Goal: Task Accomplishment & Management: Manage account settings

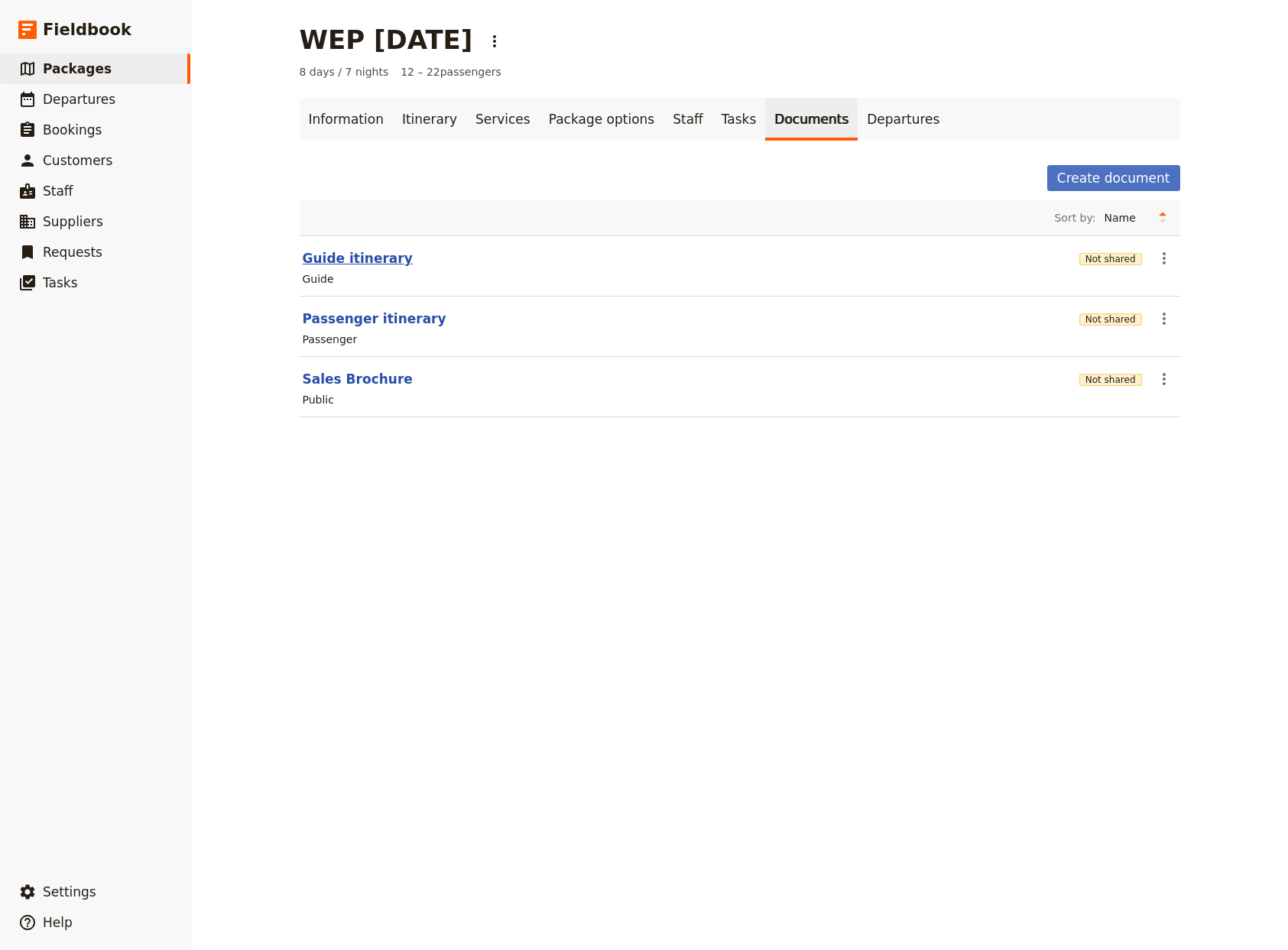
click at [358, 258] on button "Guide itinerary" at bounding box center [358, 258] width 110 height 18
select select "STAFF"
select select "RUN_SHEET"
select select "DEFAULT"
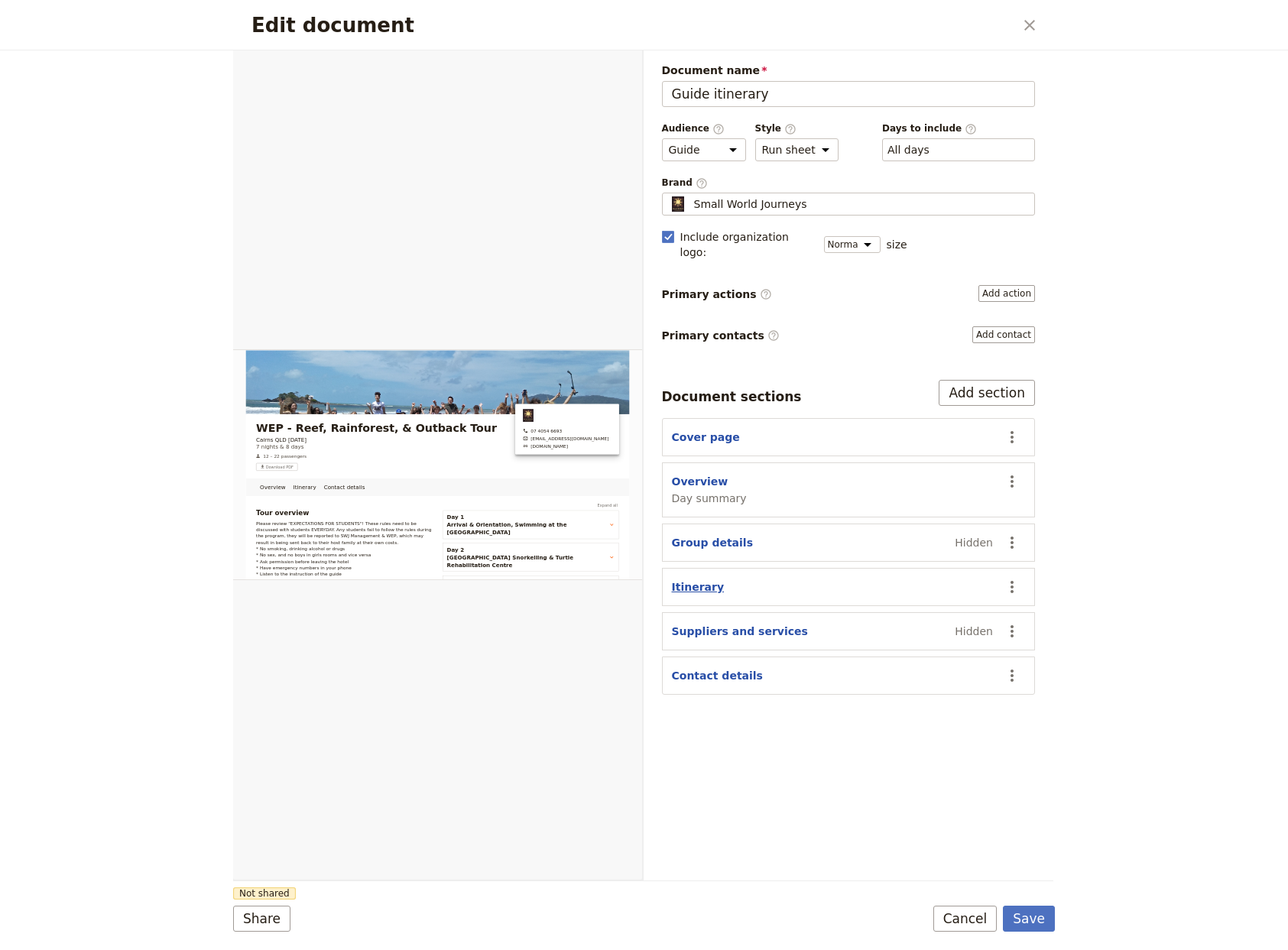
click at [681, 580] on button "Itinerary" at bounding box center [698, 587] width 53 height 16
select select "ITINERARY"
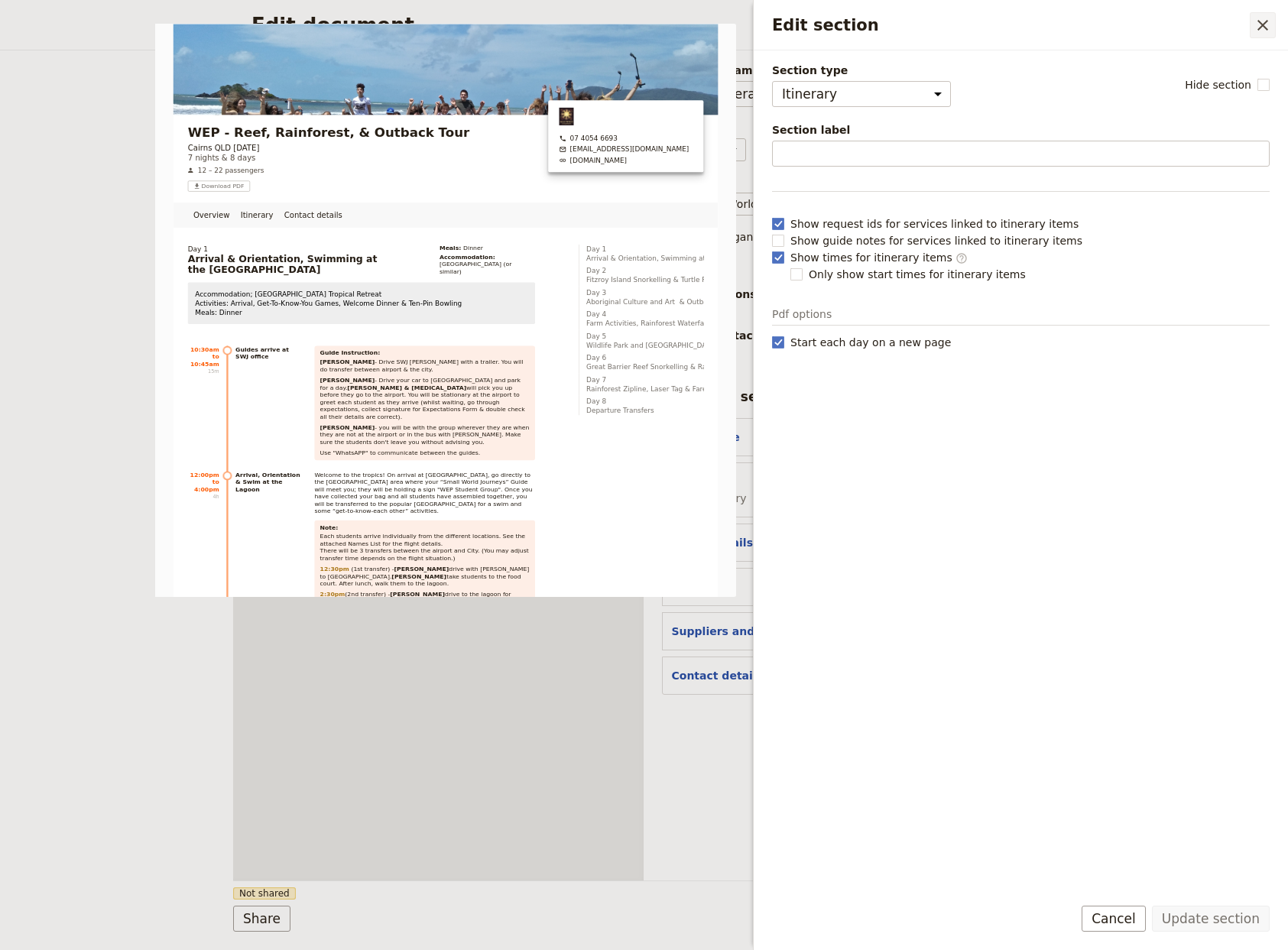
click at [1261, 21] on icon "Close drawer" at bounding box center [1262, 25] width 18 height 18
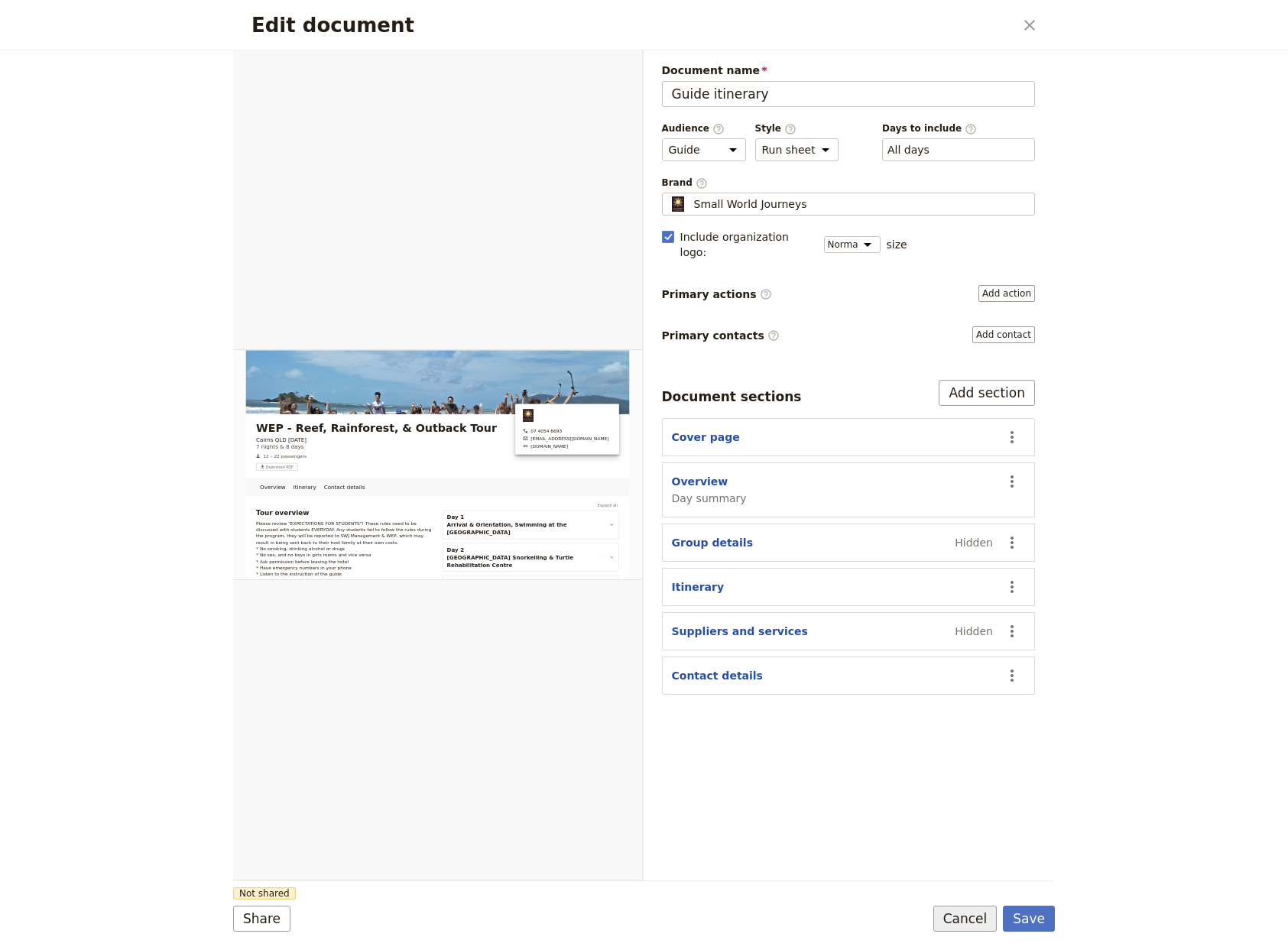
click at [970, 915] on button "Cancel" at bounding box center [965, 918] width 65 height 26
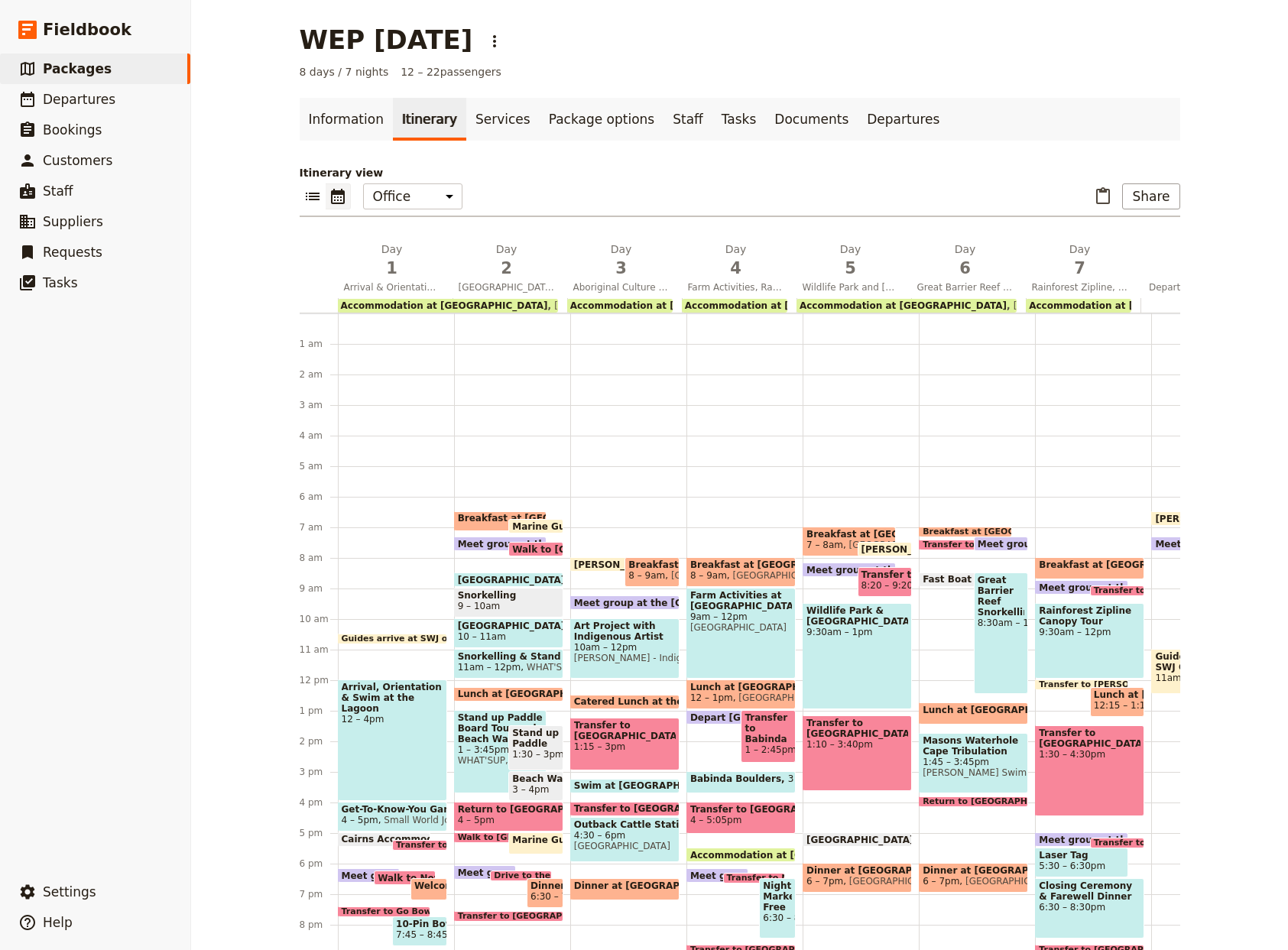
scroll to position [101, 0]
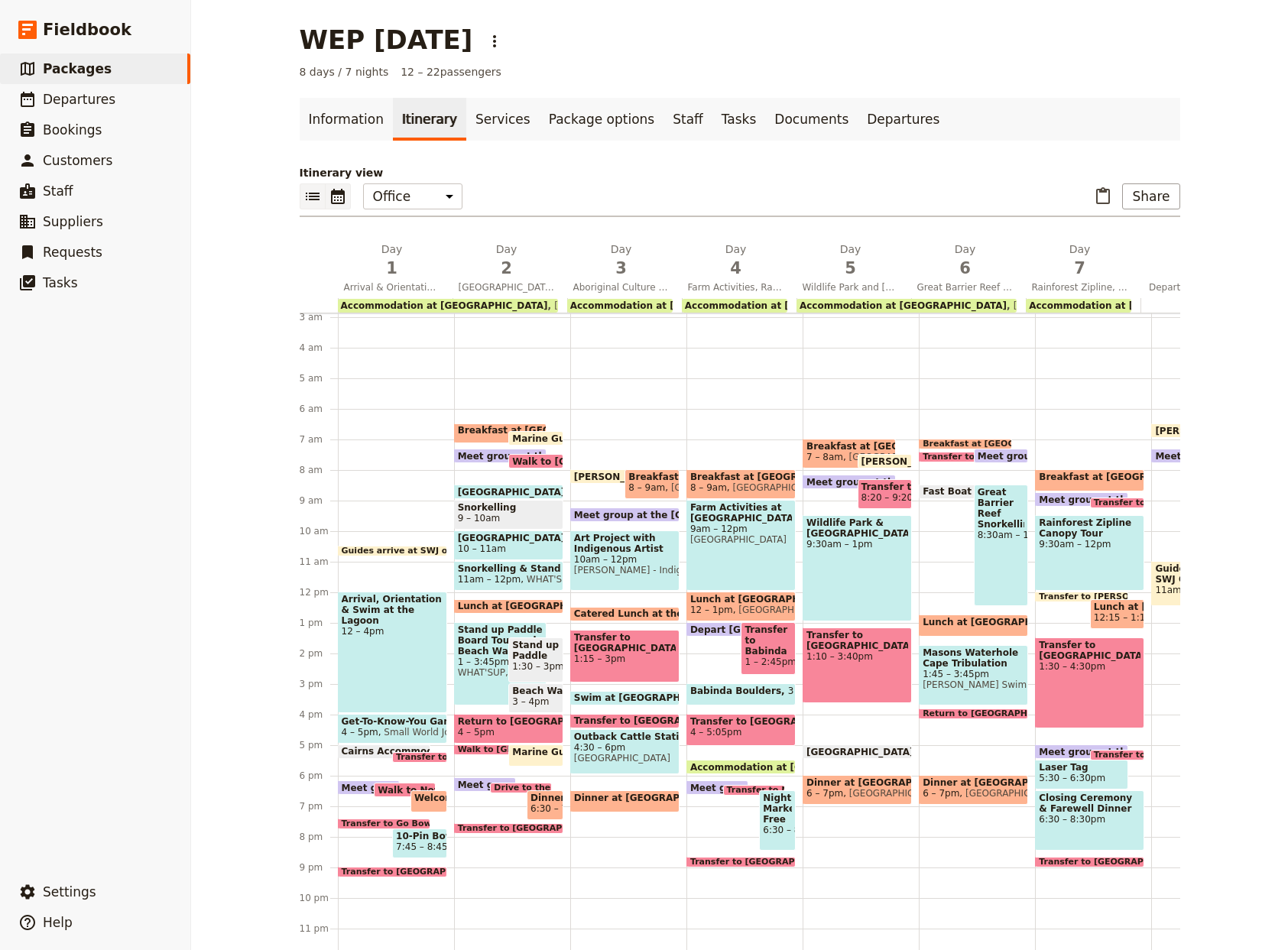
click at [306, 196] on icon "List view" at bounding box center [313, 196] width 14 height 8
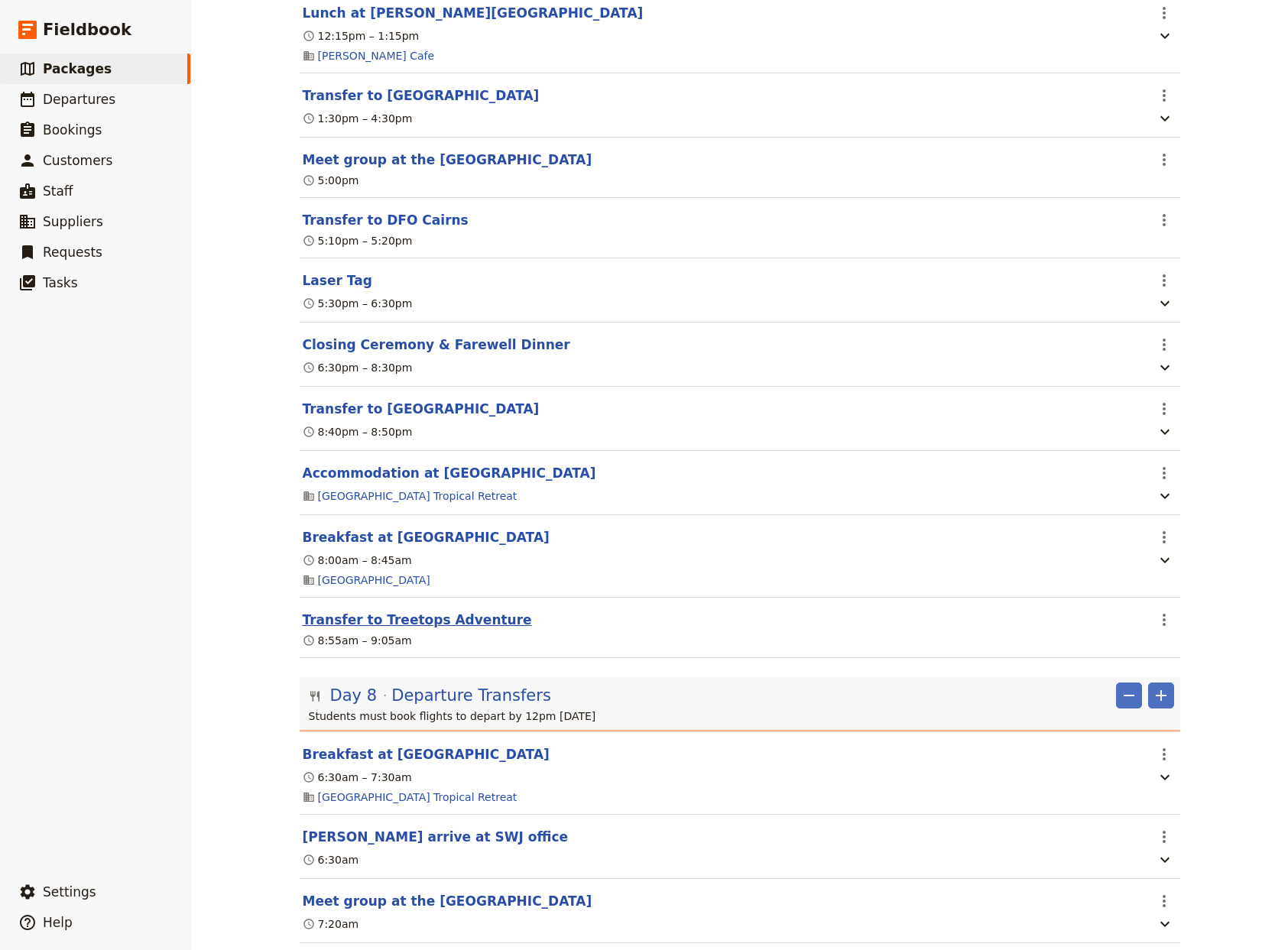
scroll to position [6903, 0]
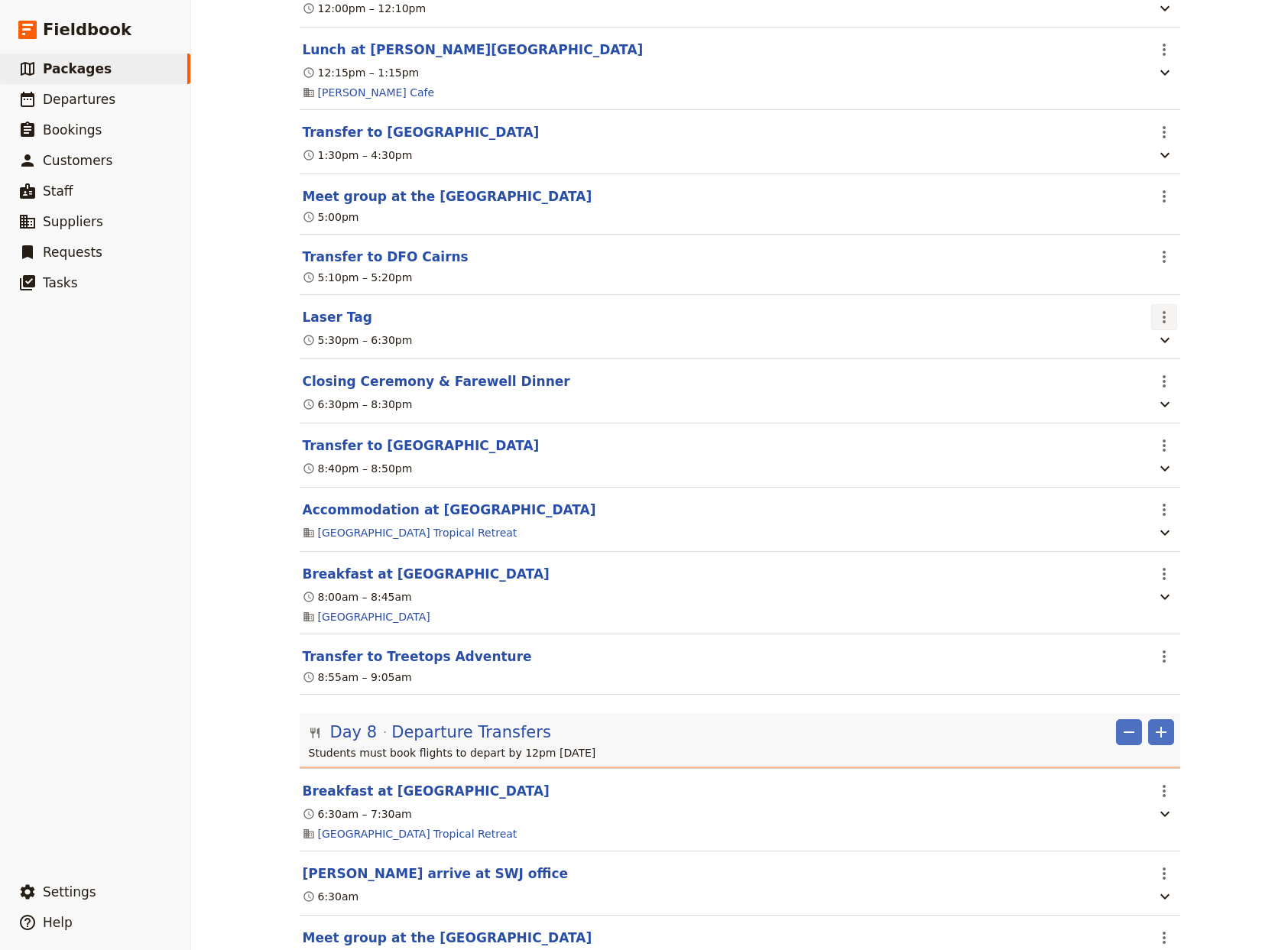
click at [1163, 323] on icon "Actions" at bounding box center [1165, 317] width 3 height 12
click at [1186, 463] on span "Delete this itinerary item" at bounding box center [1212, 461] width 116 height 16
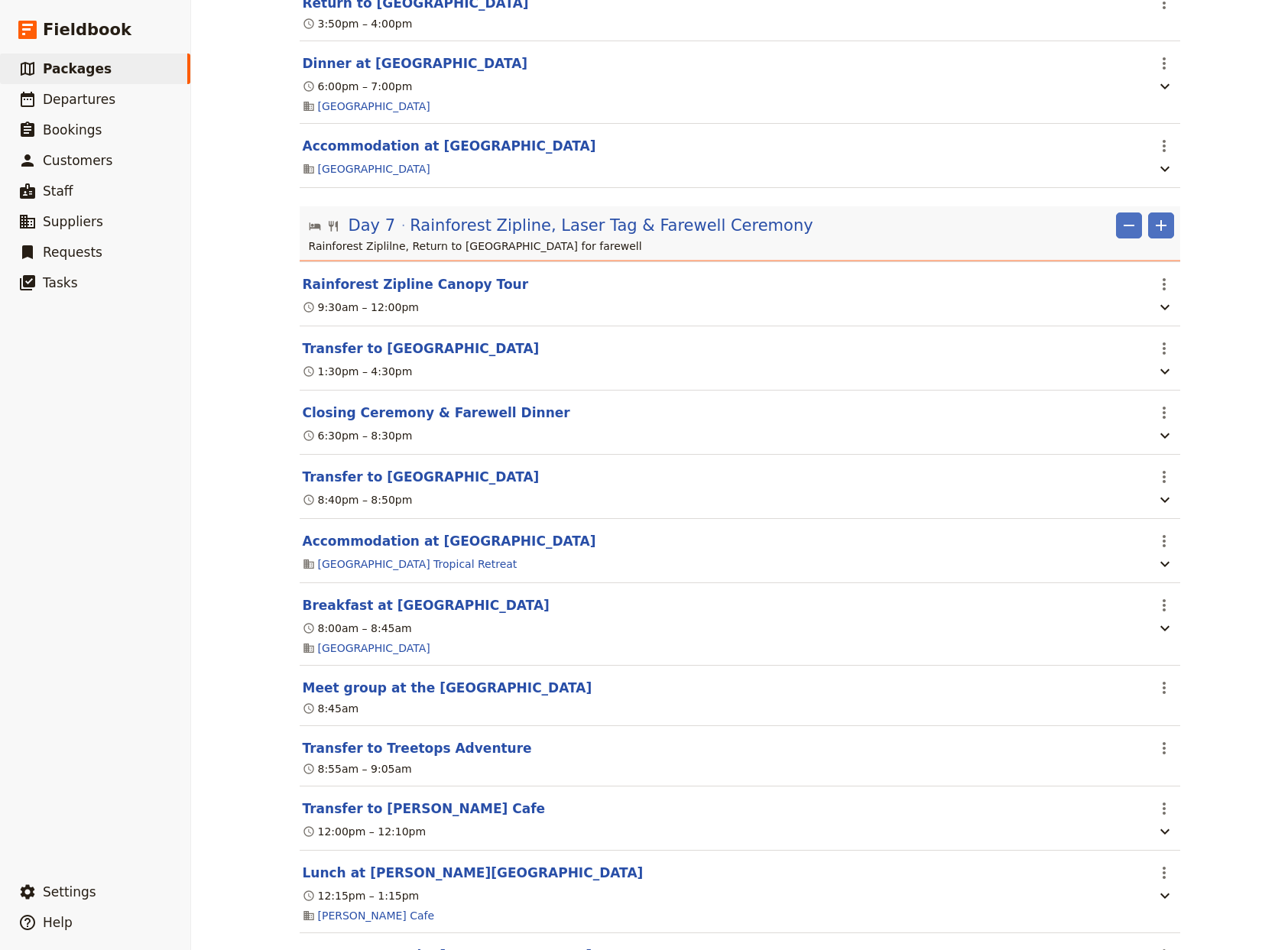
scroll to position [6439, 0]
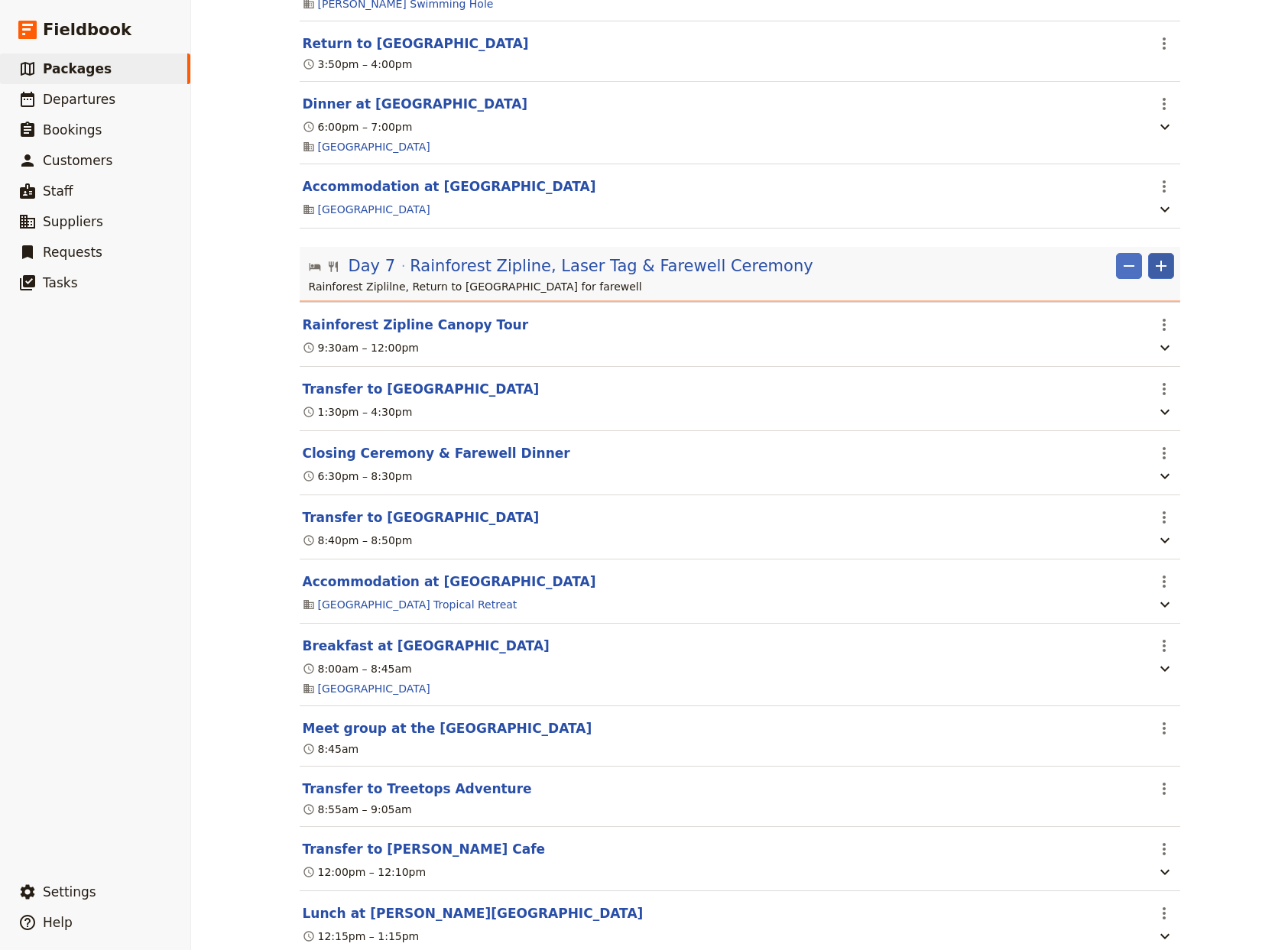
click at [1156, 271] on icon "Add" at bounding box center [1161, 266] width 10 height 10
click at [1122, 383] on span "Add itinerary item" at bounding box center [1109, 383] width 97 height 16
select select "7"
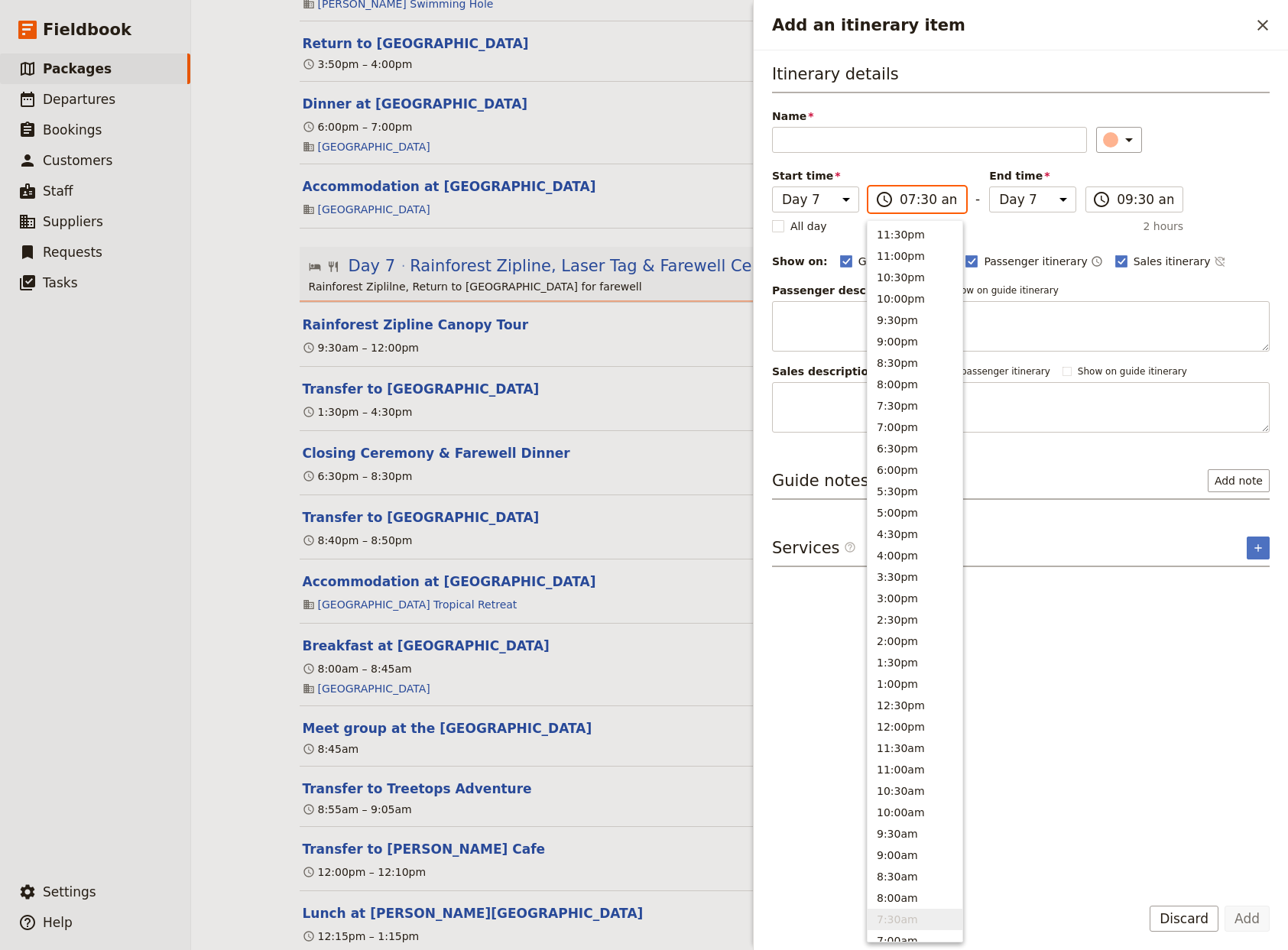
click at [919, 206] on input "07:30 am" at bounding box center [928, 199] width 57 height 18
click at [905, 637] on button "2:00pm" at bounding box center [915, 641] width 95 height 22
type input "02:00 pm"
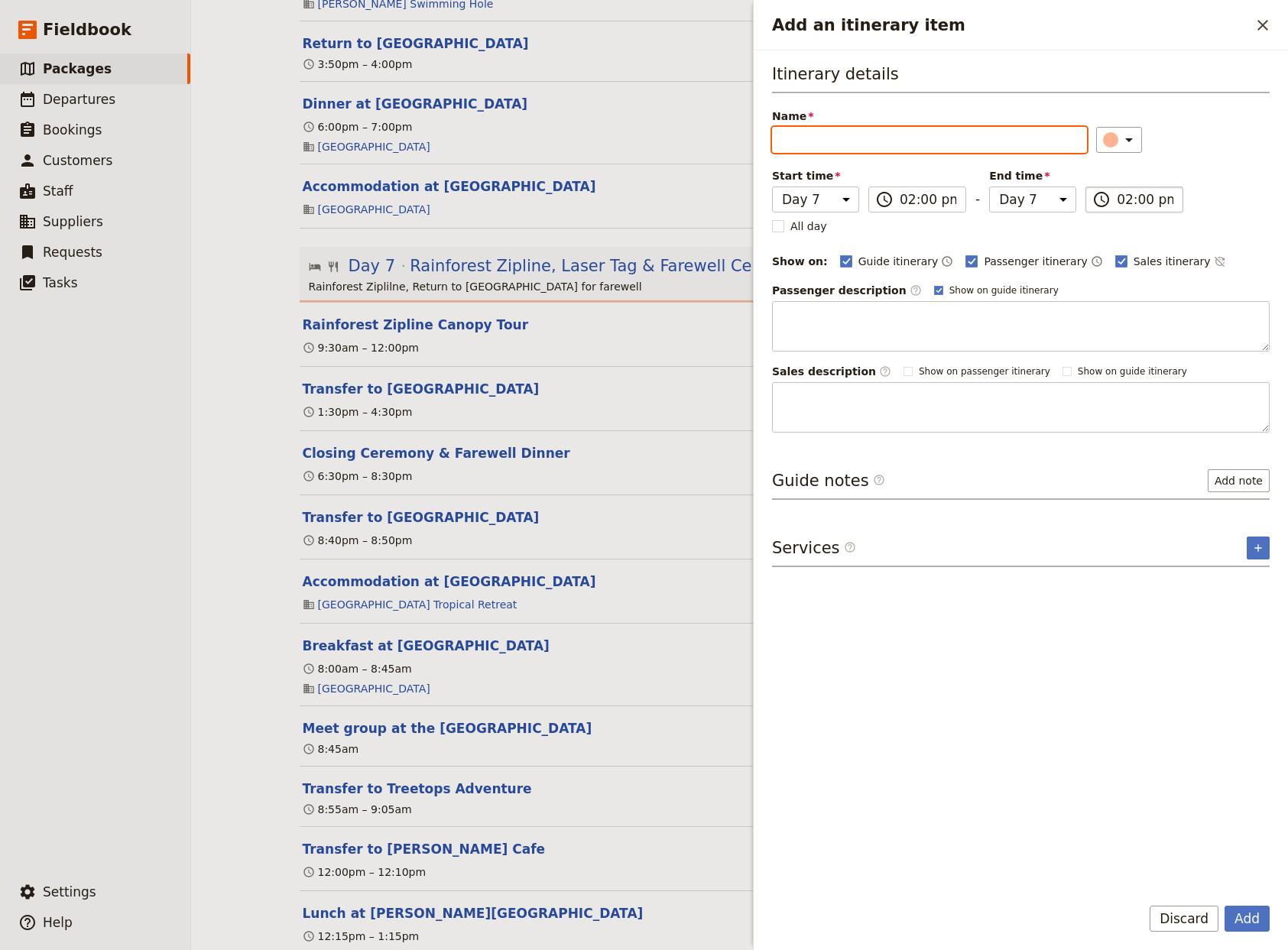
click at [1162, 199] on input "02:00 pm" at bounding box center [1145, 199] width 57 height 18
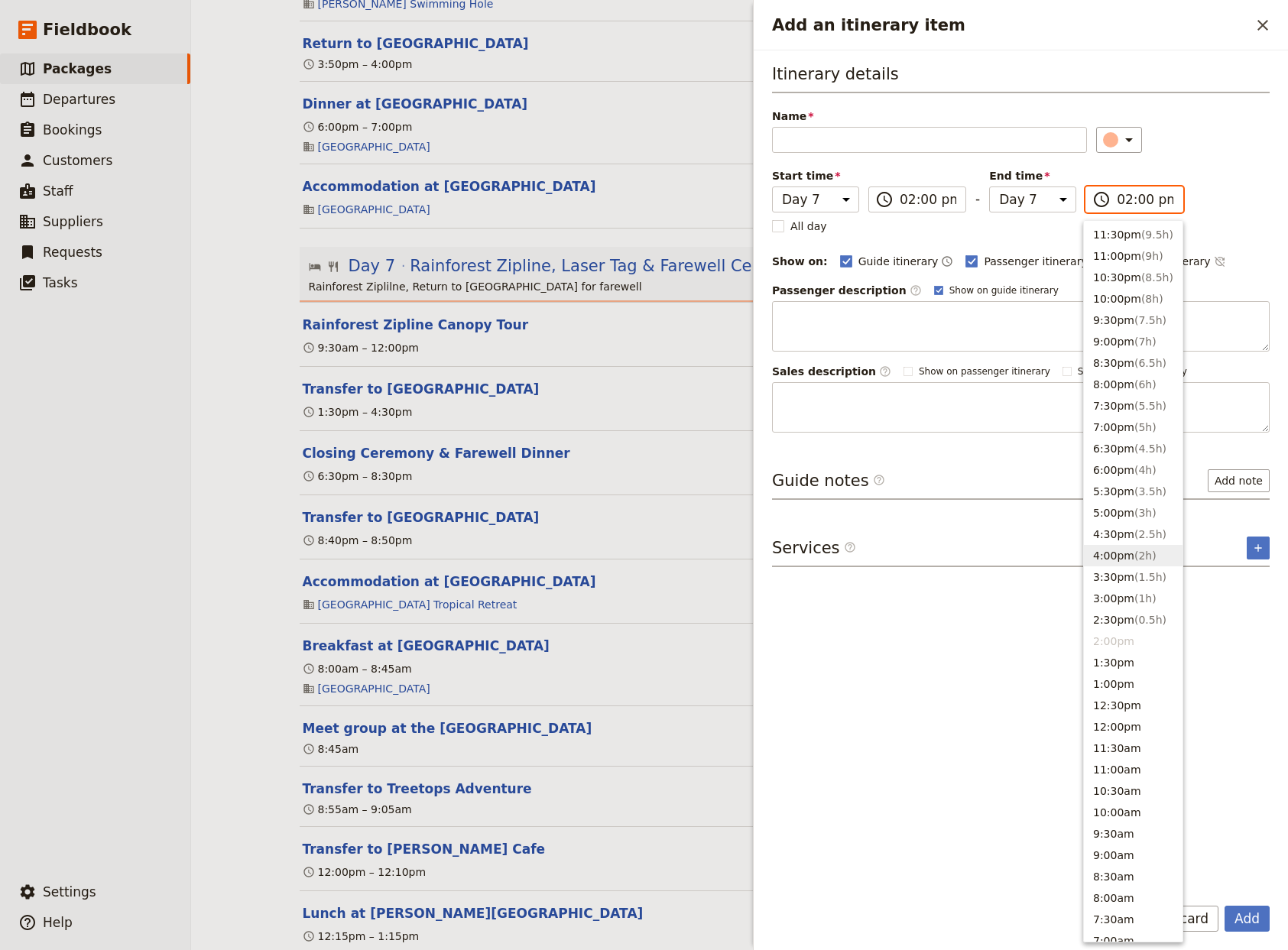
click at [1128, 556] on button "4:00pm ( 2h )" at bounding box center [1133, 556] width 98 height 22
type input "04:00 pm"
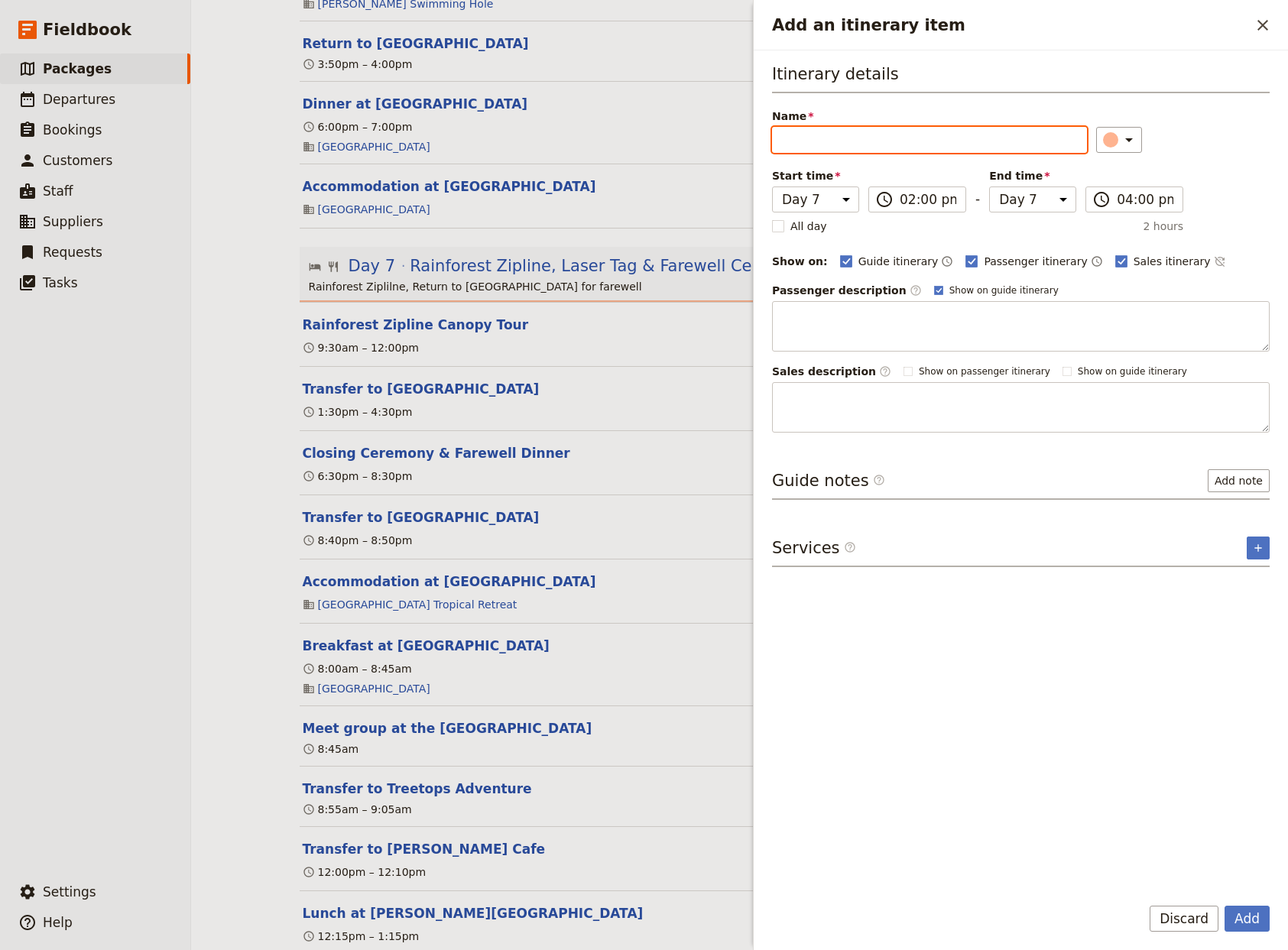
click at [798, 142] on input "Name" at bounding box center [930, 140] width 315 height 26
type input "Rollerskating"
click at [1261, 546] on icon "Add service inclusion" at bounding box center [1258, 548] width 12 height 12
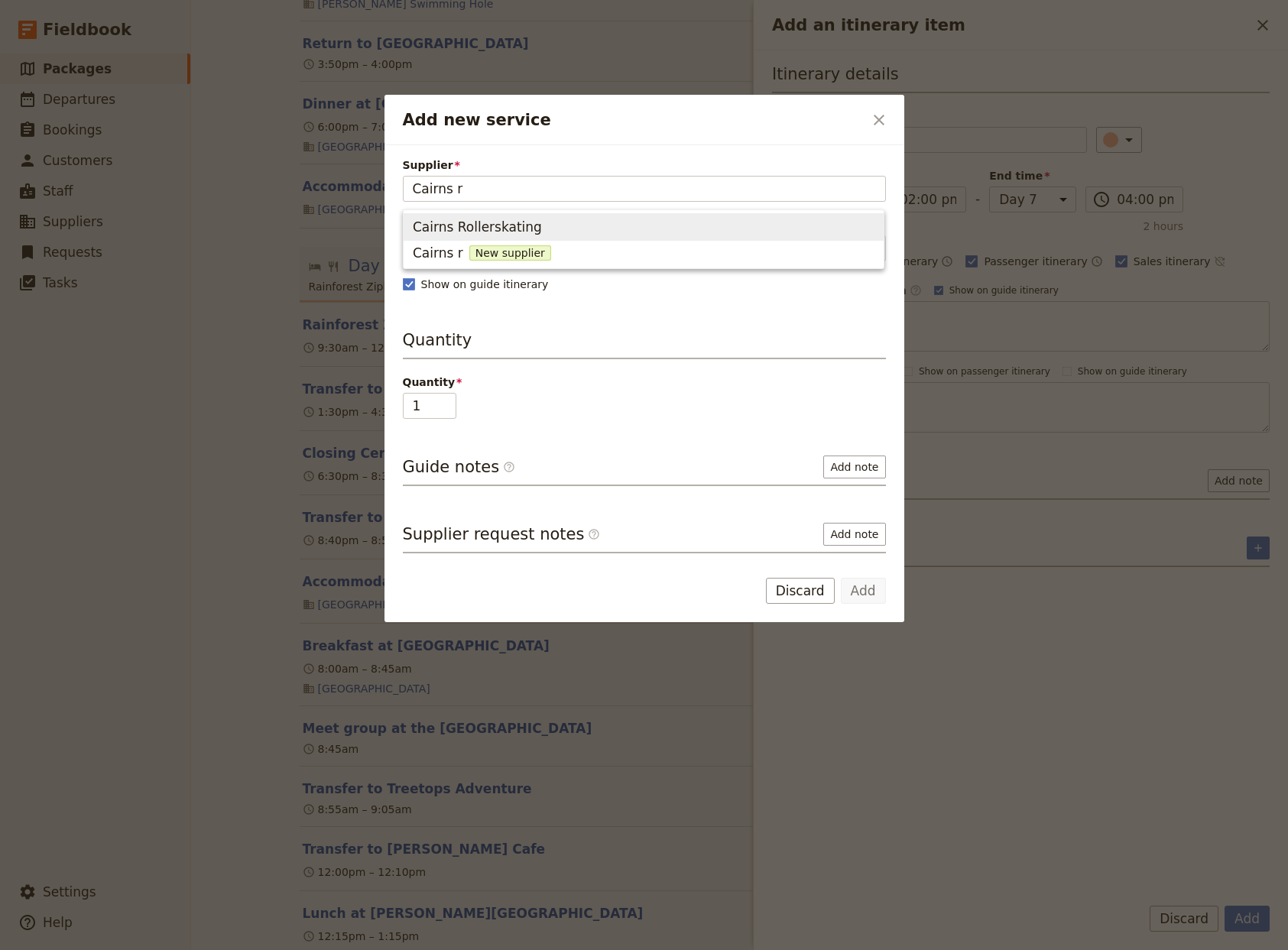
click at [532, 227] on span "Cairns Rollerskating" at bounding box center [644, 227] width 462 height 22
type input "Cairns Rollerskating"
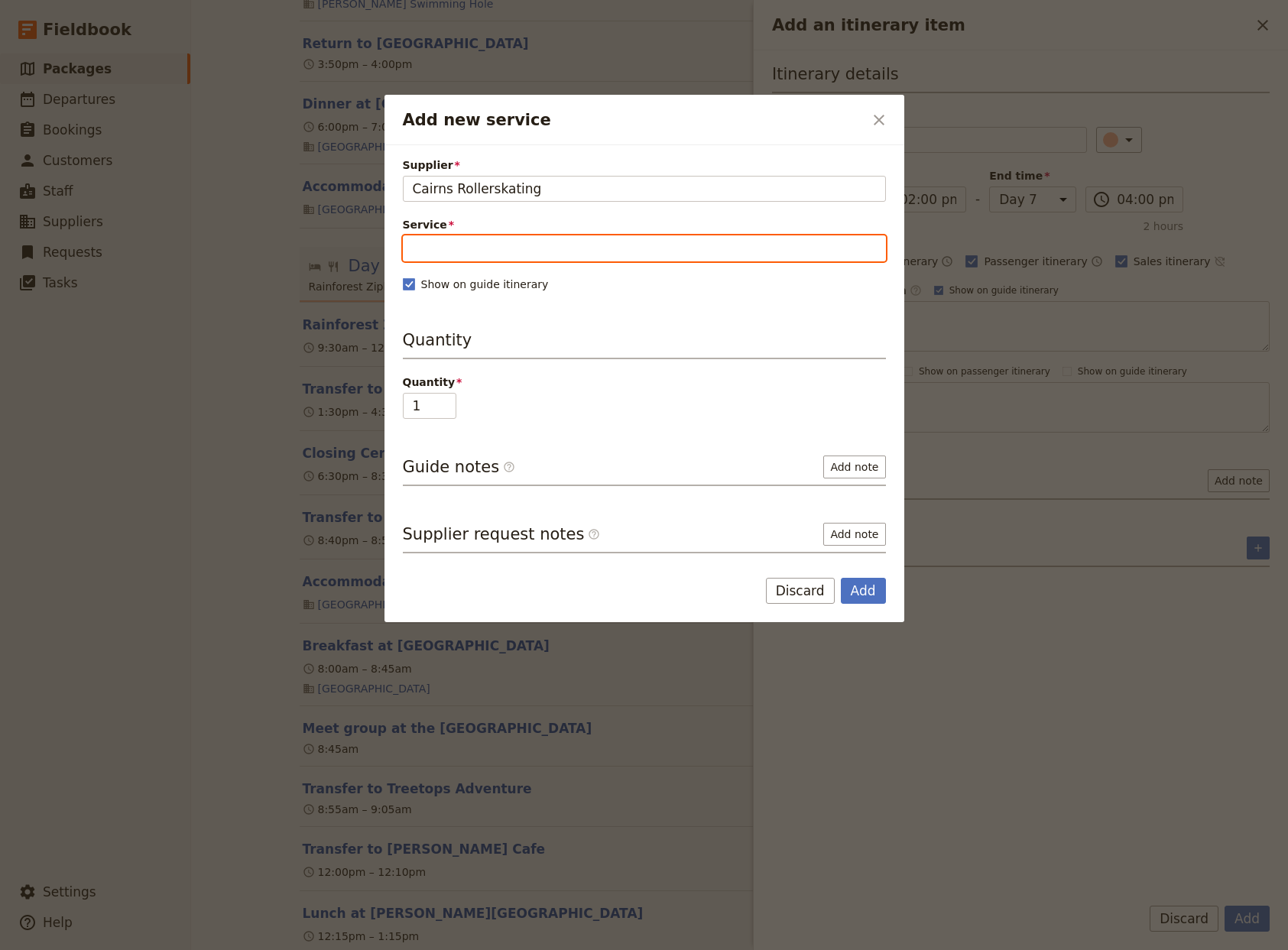
click at [505, 257] on input "Service" at bounding box center [644, 248] width 483 height 26
drag, startPoint x: 477, startPoint y: 289, endPoint x: 521, endPoint y: 293, distance: 44.2
click at [477, 290] on span "Rollerskating" at bounding box center [455, 284] width 84 height 18
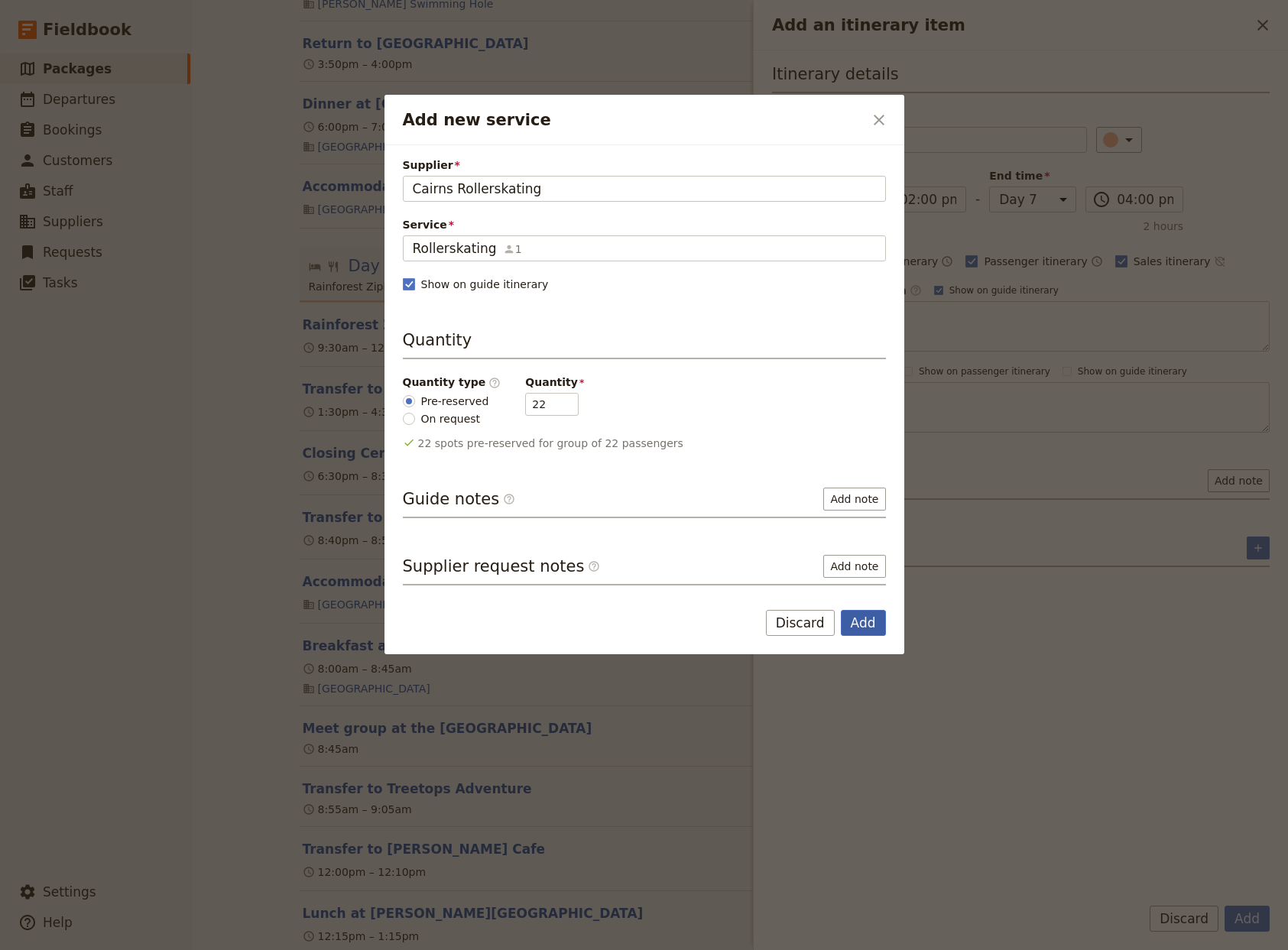
click at [876, 625] on button "Add" at bounding box center [863, 623] width 45 height 26
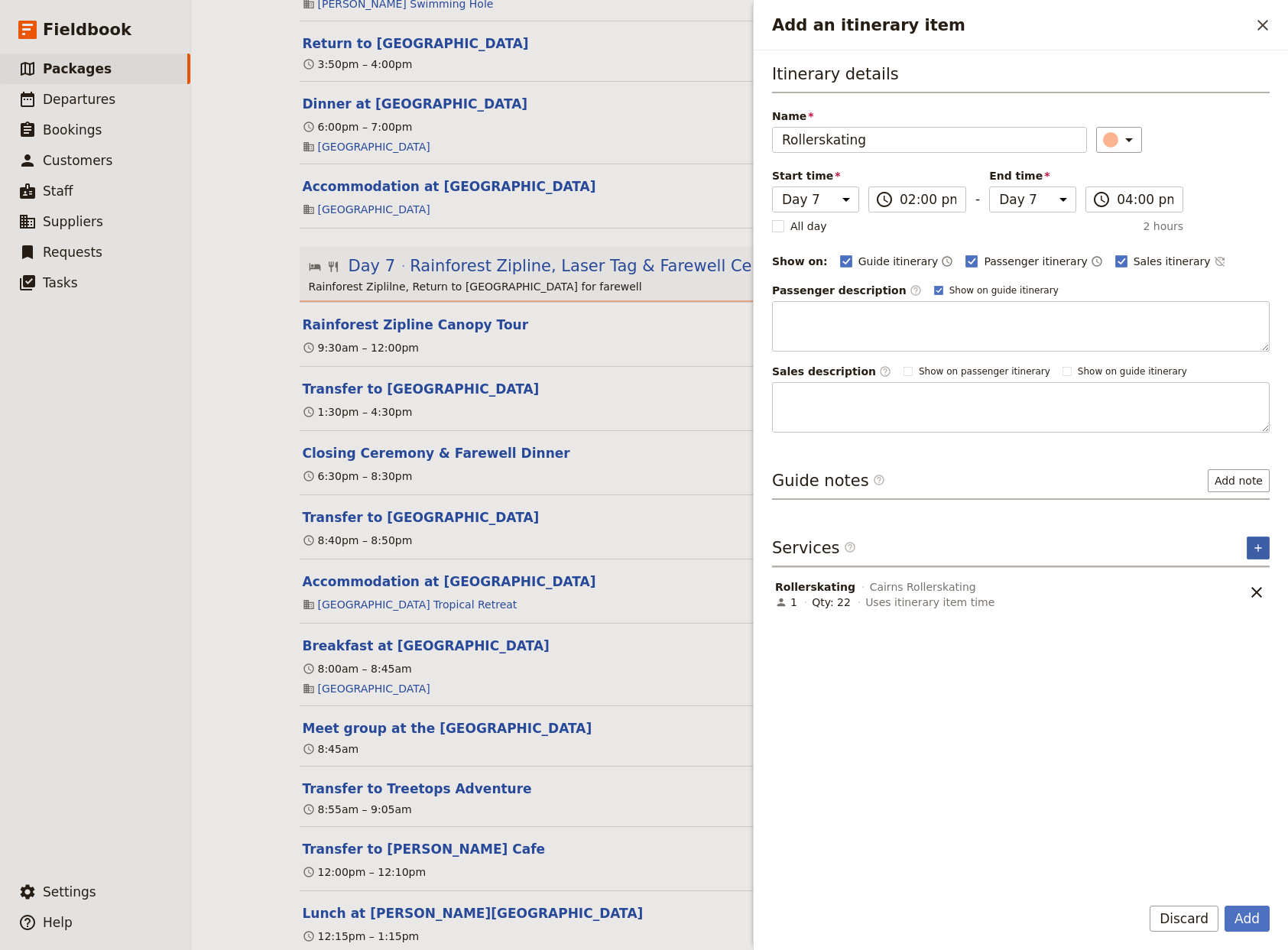
click at [1260, 547] on icon "Add service inclusion" at bounding box center [1258, 548] width 7 height 7
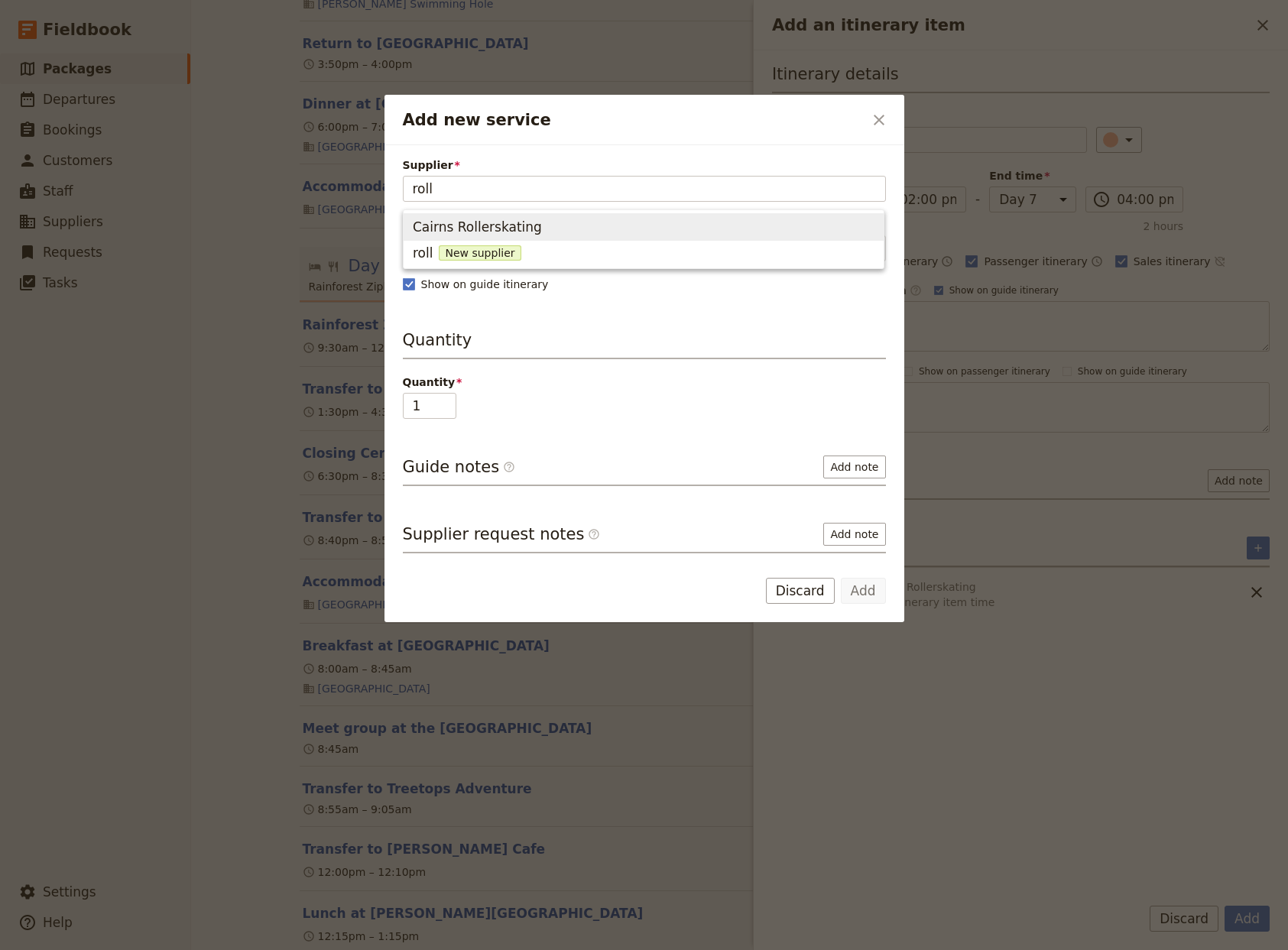
click at [537, 233] on span "Cairns Rollerskating" at bounding box center [644, 227] width 462 height 22
type input "Cairns Rollerskating"
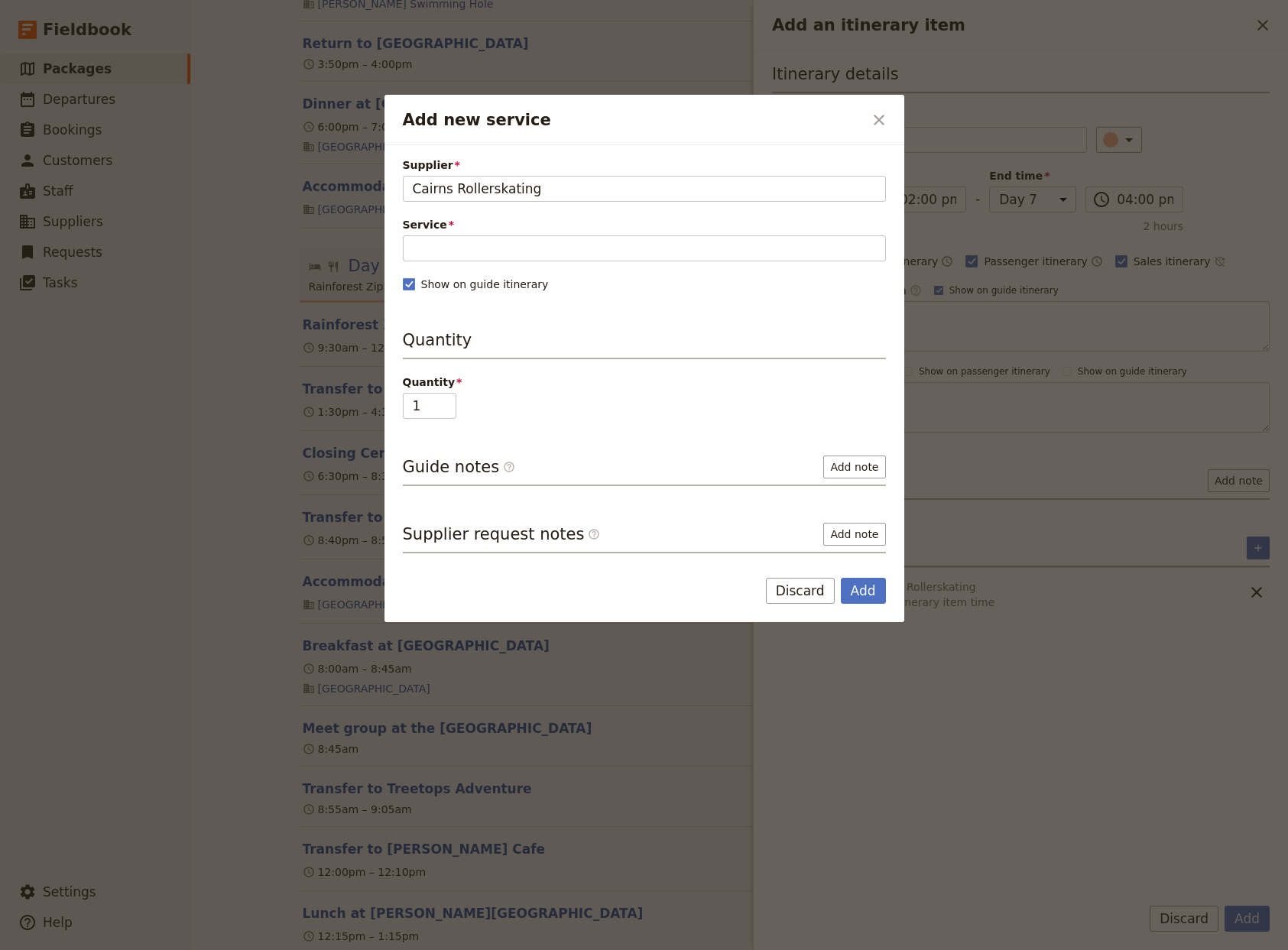
drag, startPoint x: 868, startPoint y: 121, endPoint x: 877, endPoint y: 122, distance: 9.1
click at [874, 122] on button "​" at bounding box center [879, 120] width 26 height 26
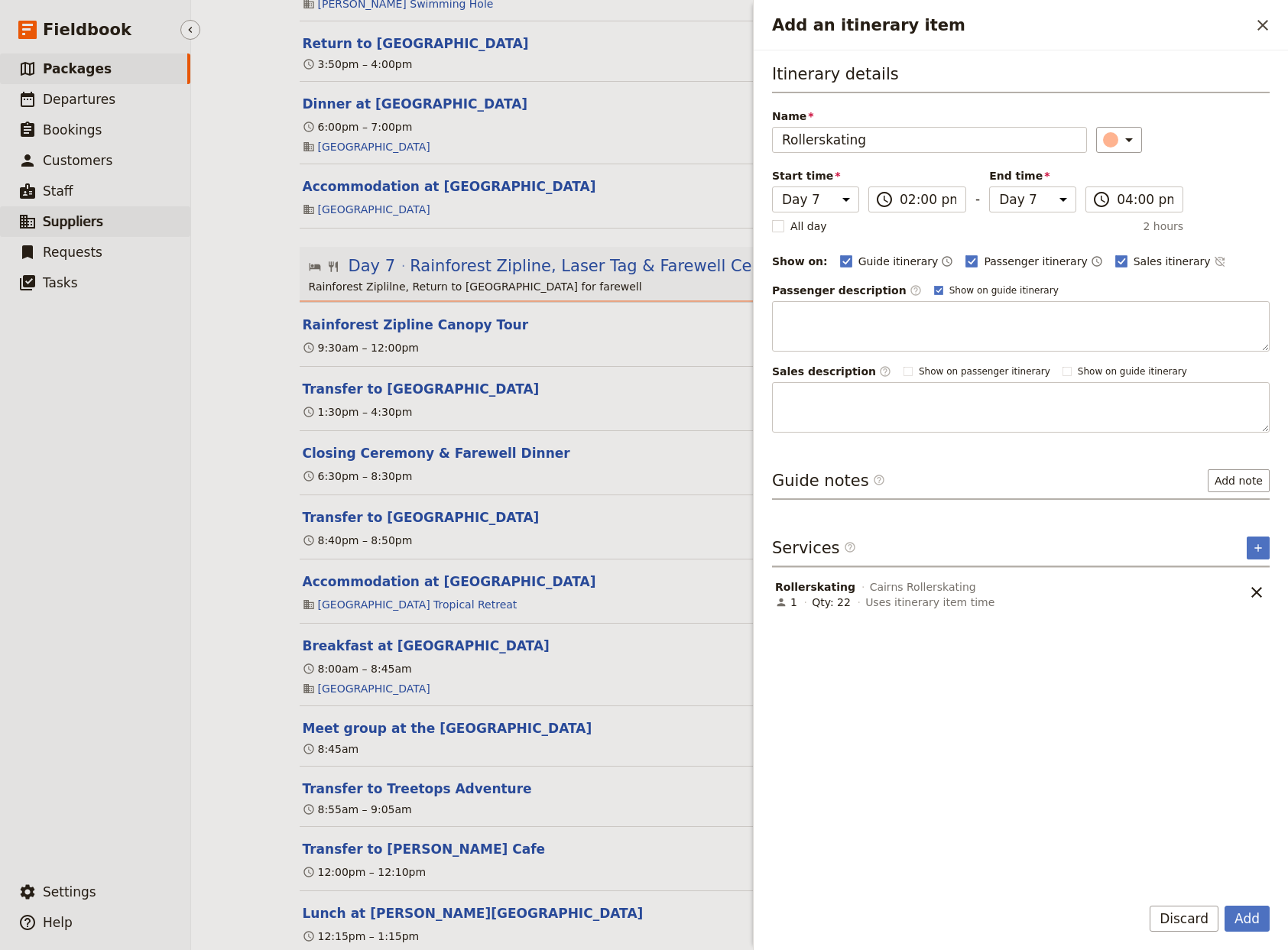
click at [58, 217] on span "Suppliers" at bounding box center [73, 221] width 60 height 16
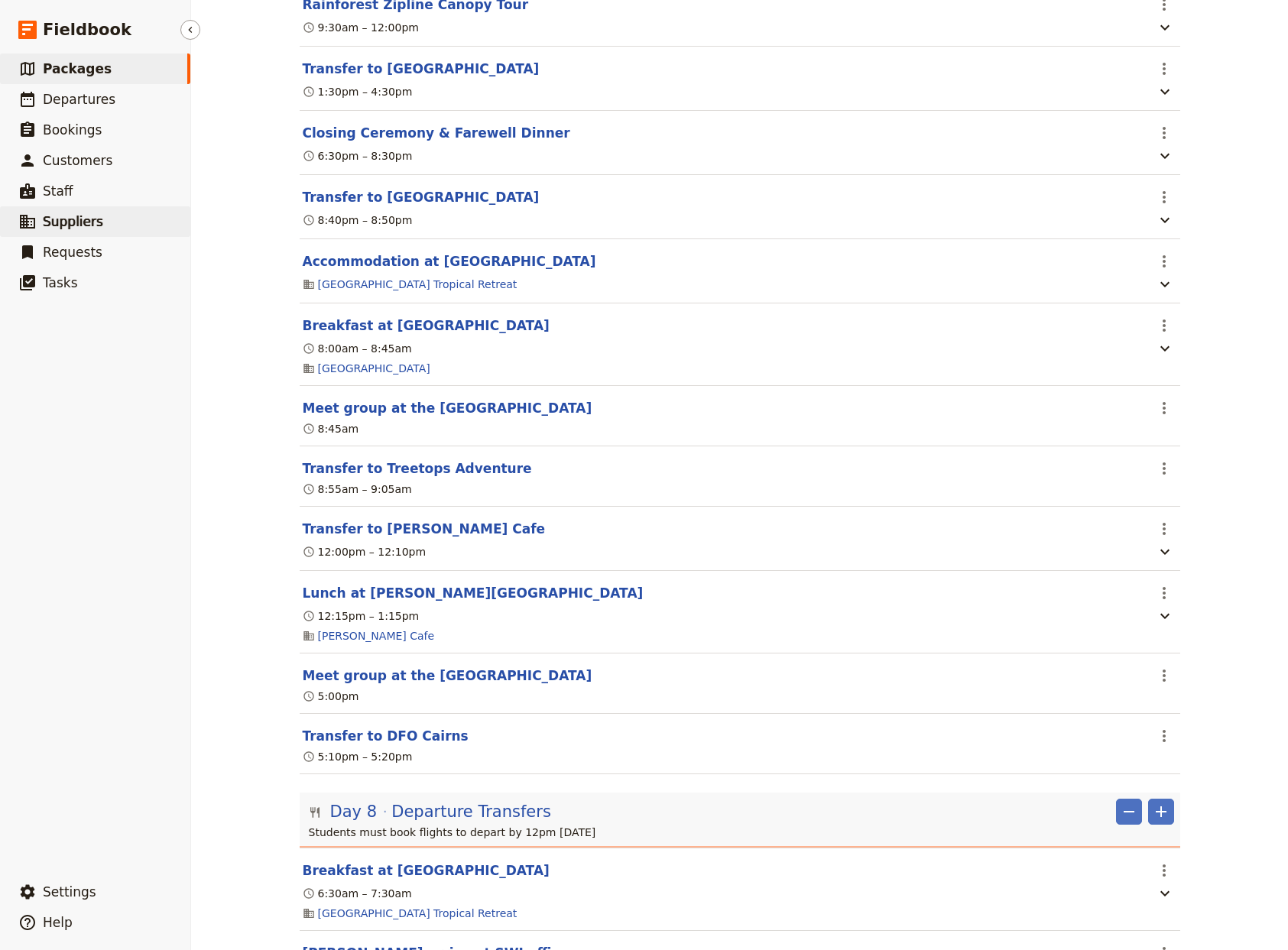
scroll to position [6742, 0]
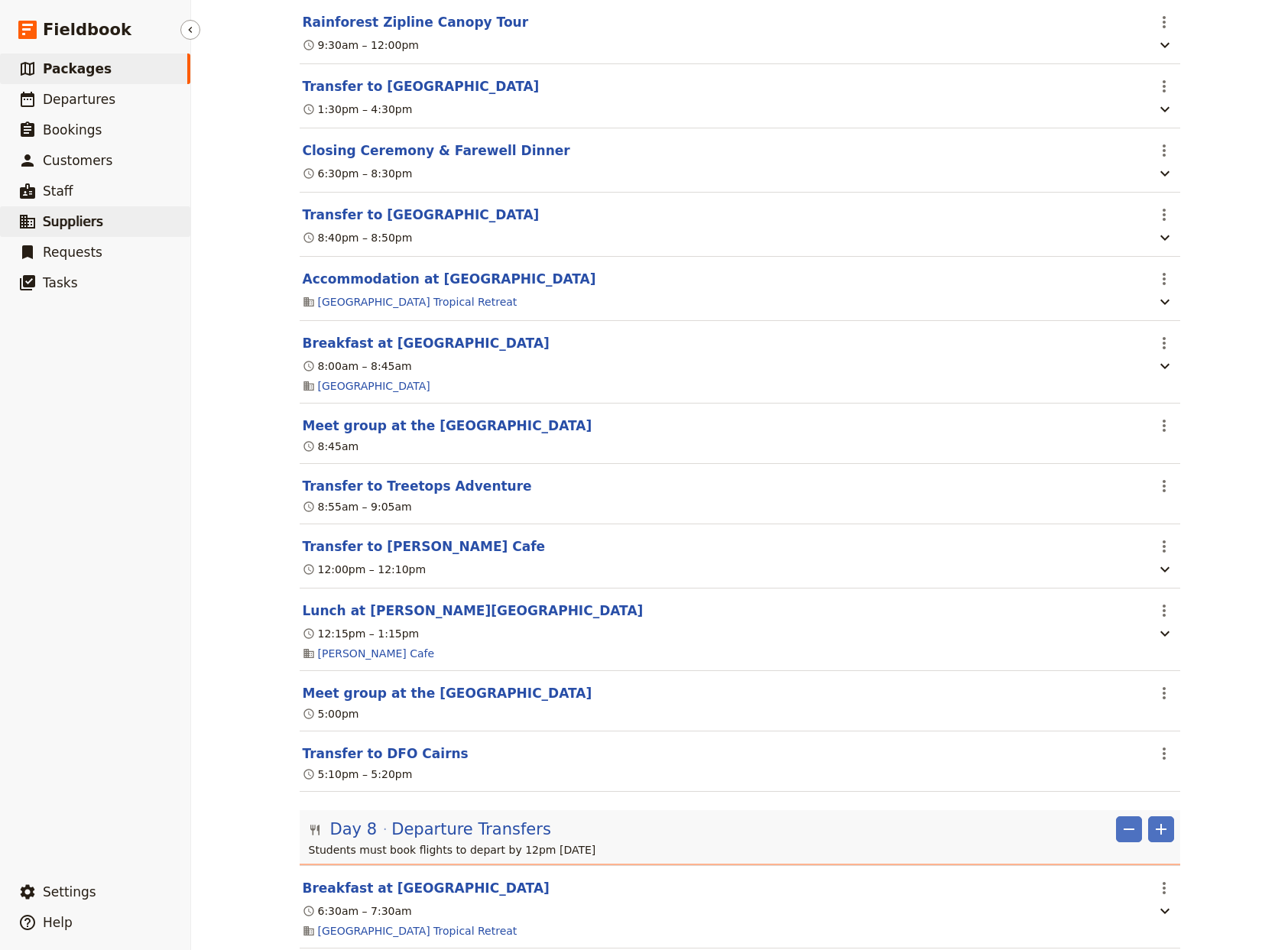
click at [78, 221] on span "Suppliers" at bounding box center [73, 221] width 60 height 16
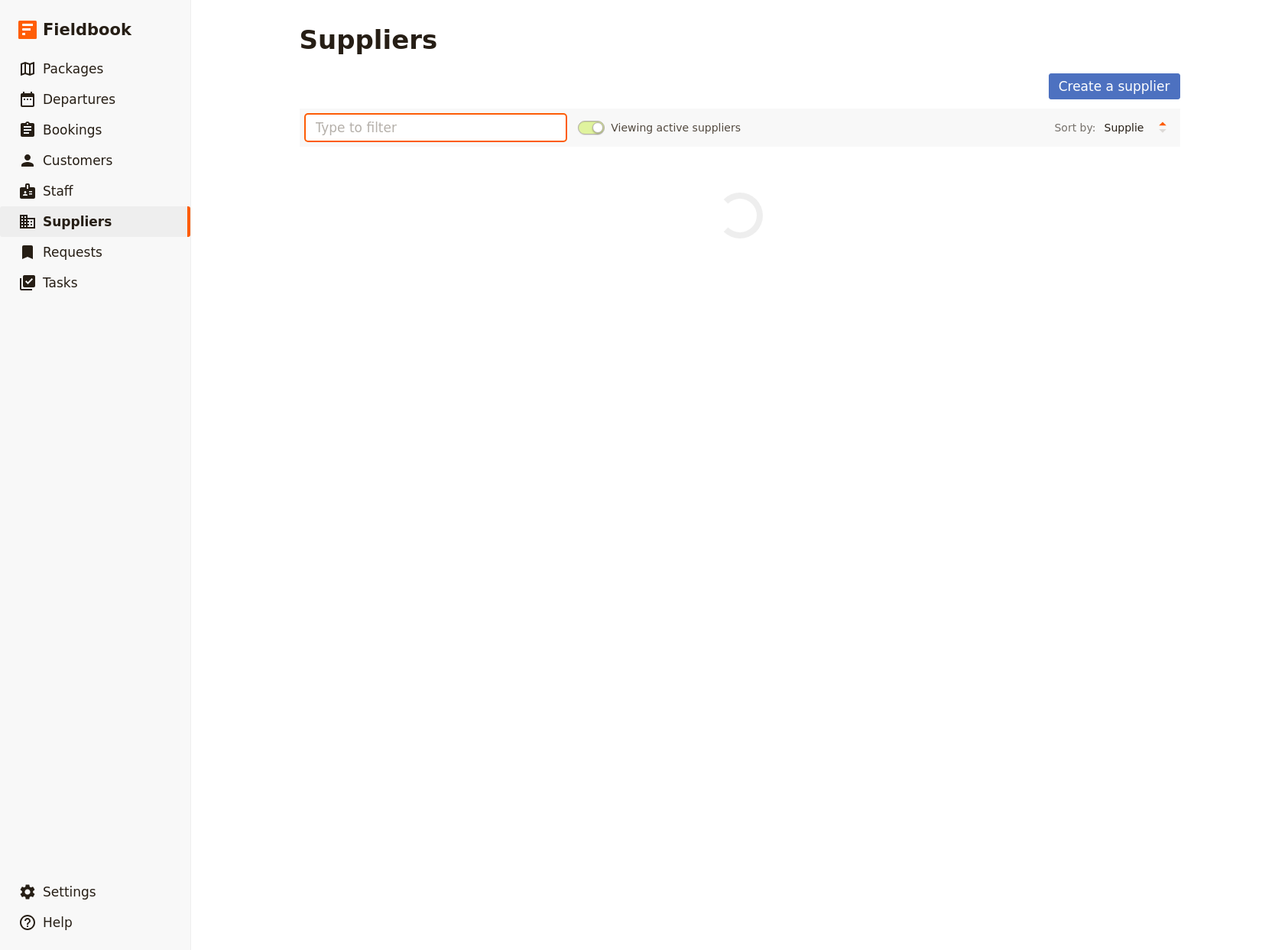
click at [341, 127] on input "text" at bounding box center [436, 127] width 261 height 26
type input "roller"
click at [333, 166] on link "Cairns Rollerskating" at bounding box center [376, 170] width 148 height 16
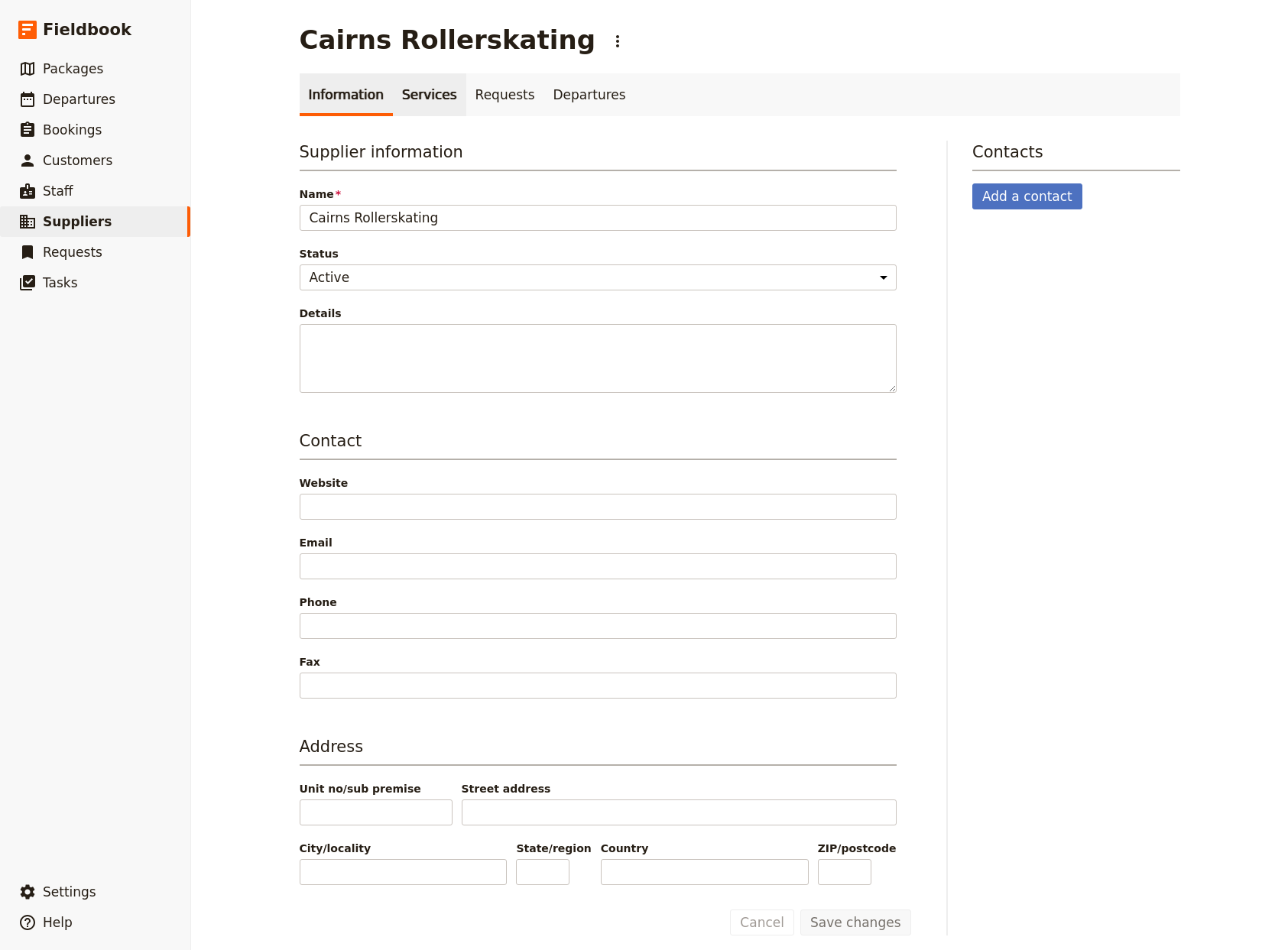
click at [418, 100] on link "Services" at bounding box center [429, 95] width 73 height 43
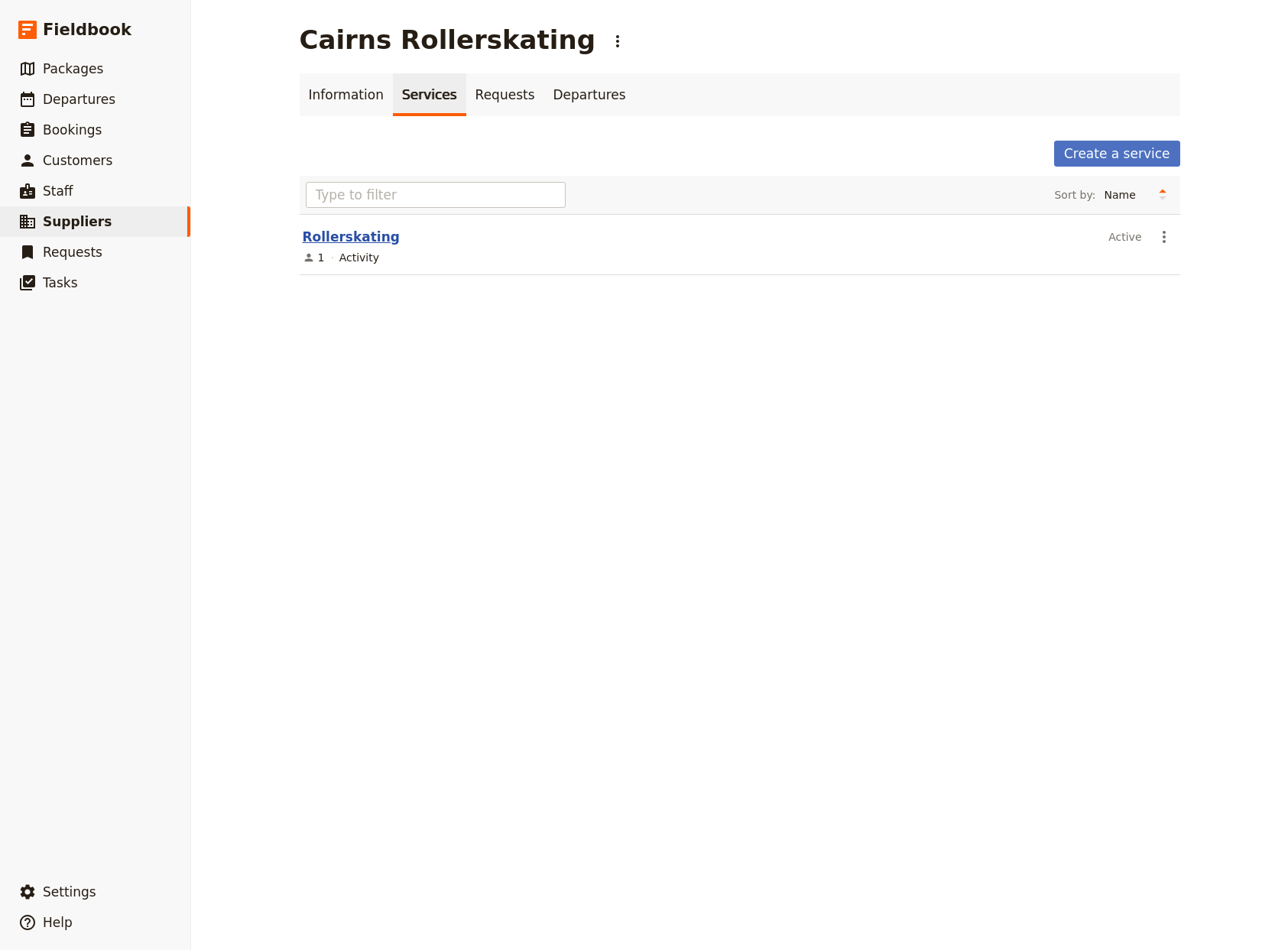
click at [326, 238] on link "Rollerskating" at bounding box center [351, 237] width 97 height 16
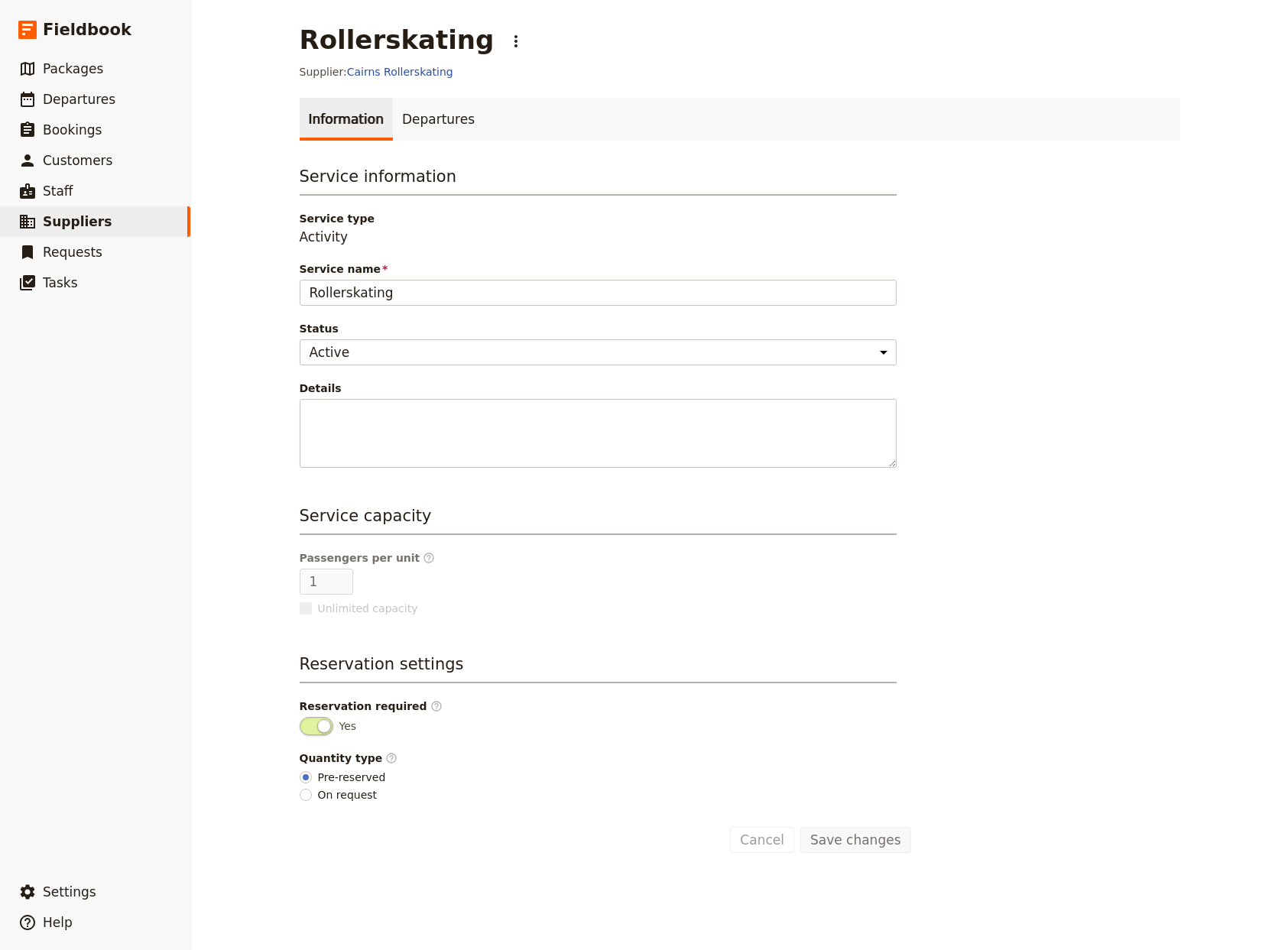
click at [1132, 560] on div "Service information Service type Activity Service name Rollerskating Status Act…" at bounding box center [740, 509] width 880 height 688
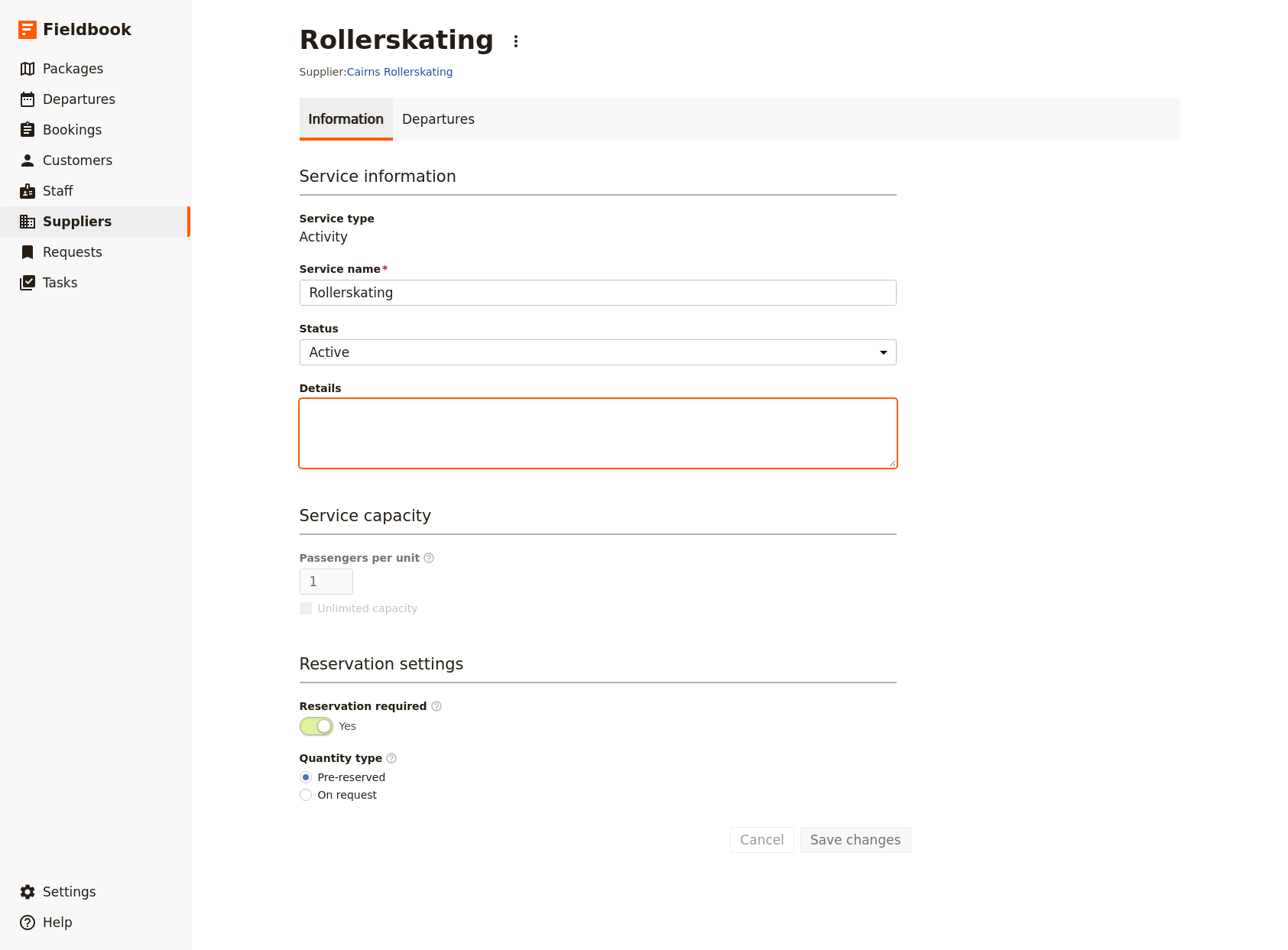
click at [314, 421] on textarea "Details" at bounding box center [598, 433] width 597 height 69
paste textarea "You lace up your skates and glide into a neon-lit swirl of music, laughter, and…"
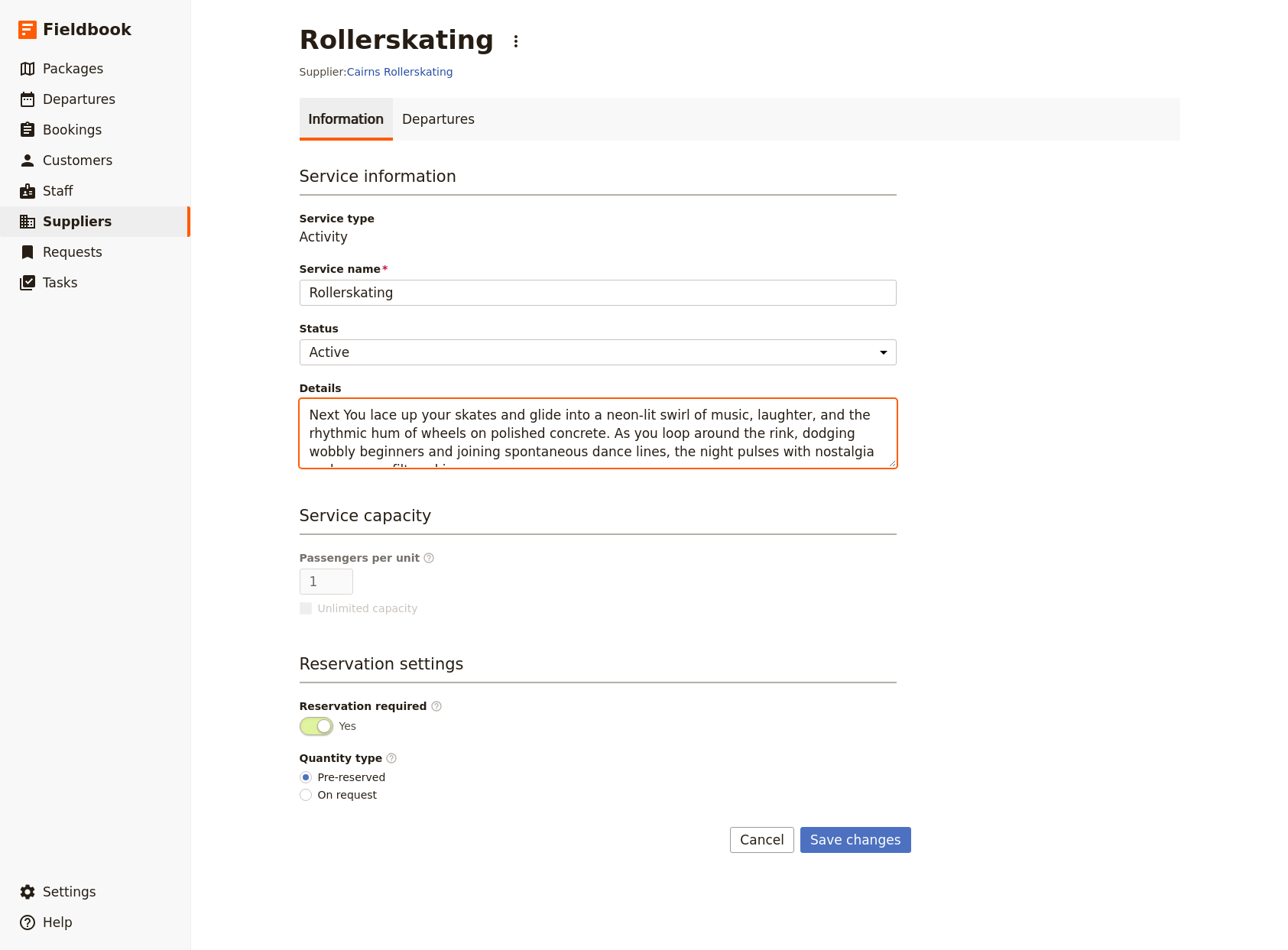
click at [339, 417] on textarea "Next You lace up your skates and glide into a neon-lit swirl of music, laughter…" at bounding box center [598, 433] width 597 height 69
drag, startPoint x: 607, startPoint y: 417, endPoint x: 566, endPoint y: 415, distance: 41.0
click at [566, 415] on textarea "Next you lace up your skates and glide into a neon-lit swirl of music, laughter…" at bounding box center [598, 433] width 597 height 69
drag, startPoint x: 442, startPoint y: 450, endPoint x: 300, endPoint y: 469, distance: 143.3
click at [300, 468] on textarea "Next you lace up your skates and glide into a swirl of music, laughter, and the…" at bounding box center [598, 433] width 597 height 69
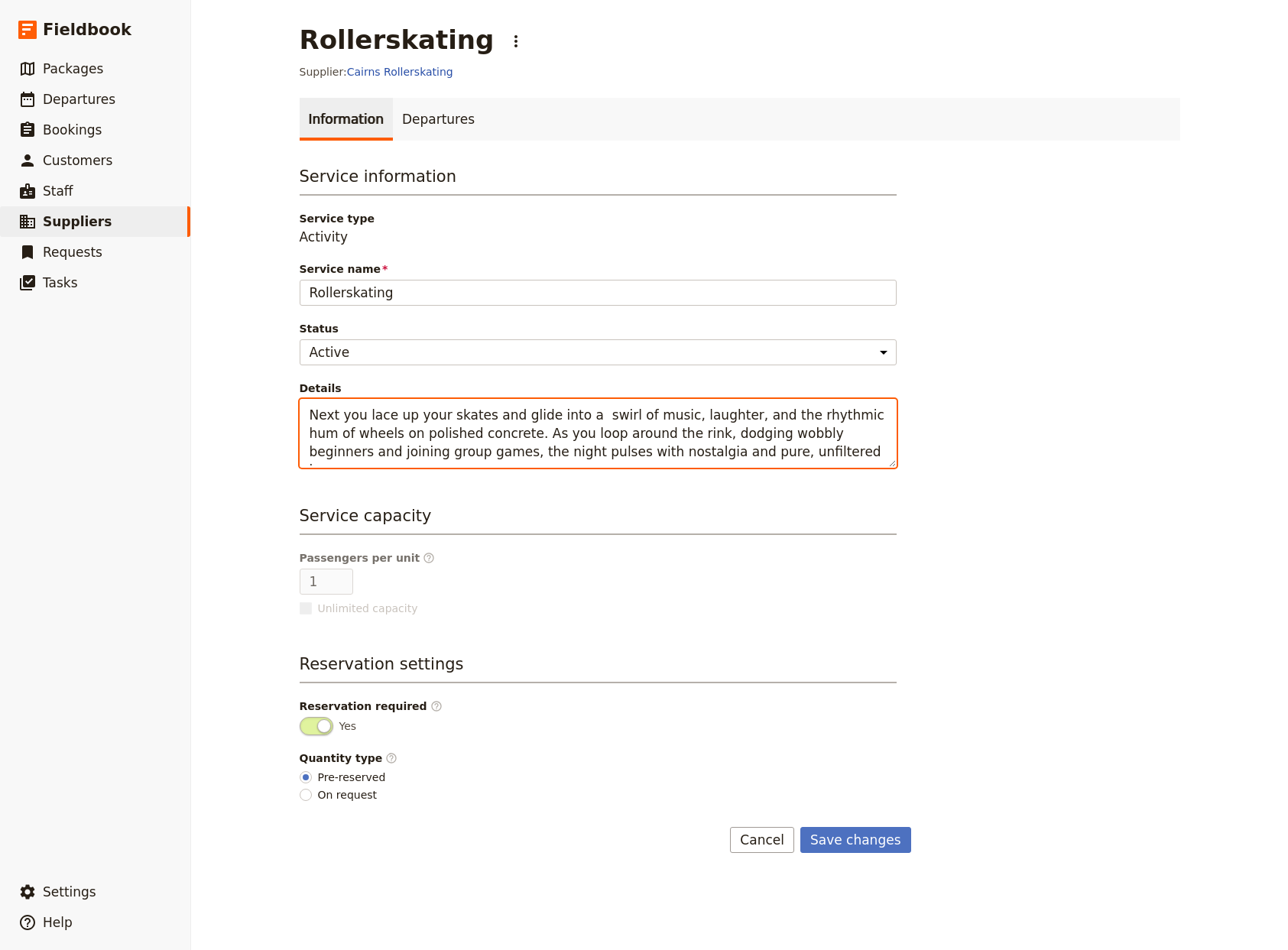
drag, startPoint x: 439, startPoint y: 450, endPoint x: 410, endPoint y: 455, distance: 29.4
click at [410, 455] on textarea "Next you lace up your skates and glide into a swirl of music, laughter, and the…" at bounding box center [598, 433] width 597 height 69
drag, startPoint x: 719, startPoint y: 452, endPoint x: 525, endPoint y: 456, distance: 194.0
click at [525, 456] on textarea "Next you lace up your skates and glide into a swirl of music, laughter, and the…" at bounding box center [598, 433] width 597 height 69
drag, startPoint x: 722, startPoint y: 450, endPoint x: 276, endPoint y: 418, distance: 447.1
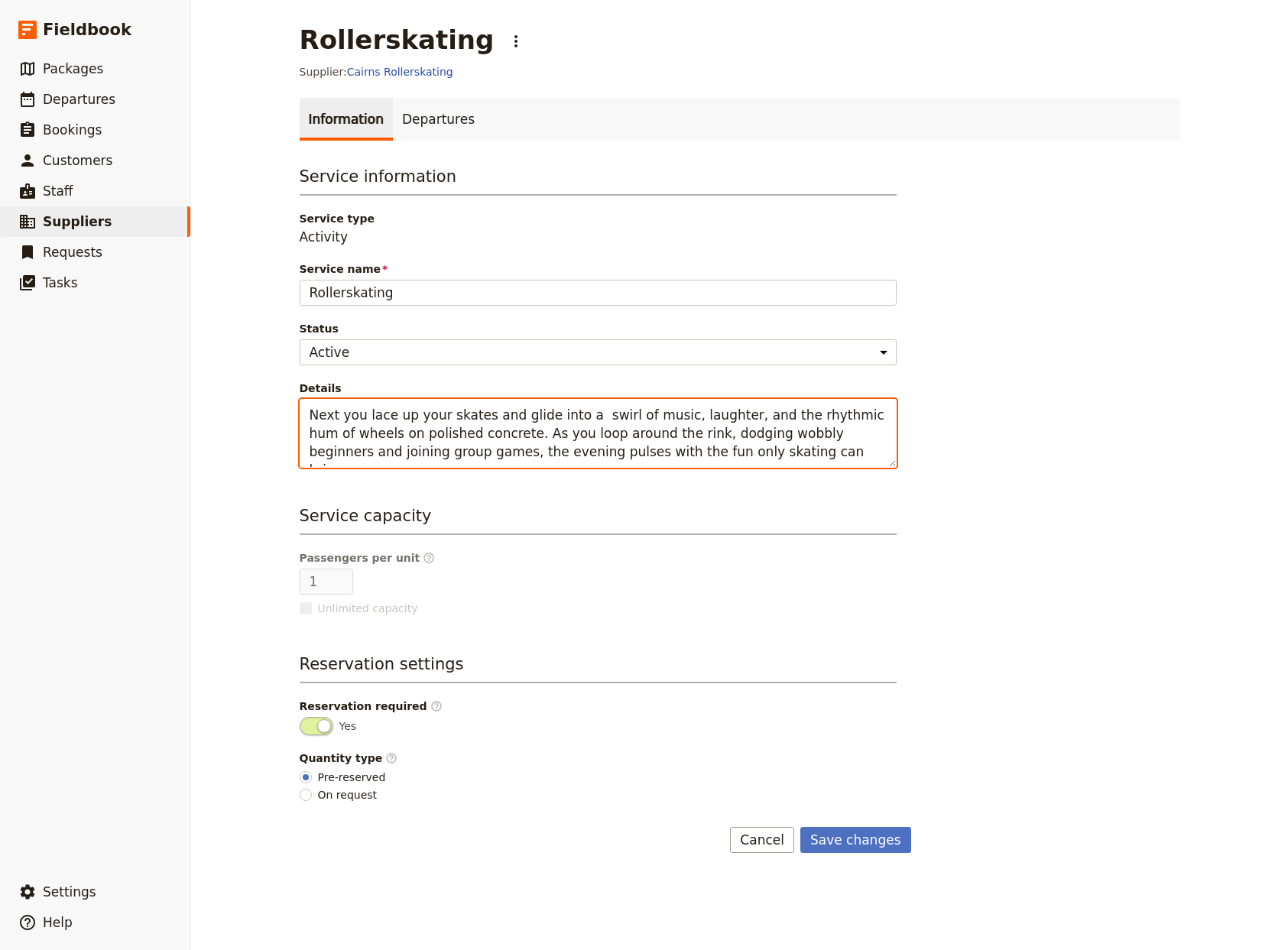
click at [300, 417] on textarea "Next you lace up your skates and glide into a swirl of music, laughter, and the…" at bounding box center [598, 433] width 597 height 69
type textarea "Next you lace up your skates and glide into a swirl of music, laughter, and the…"
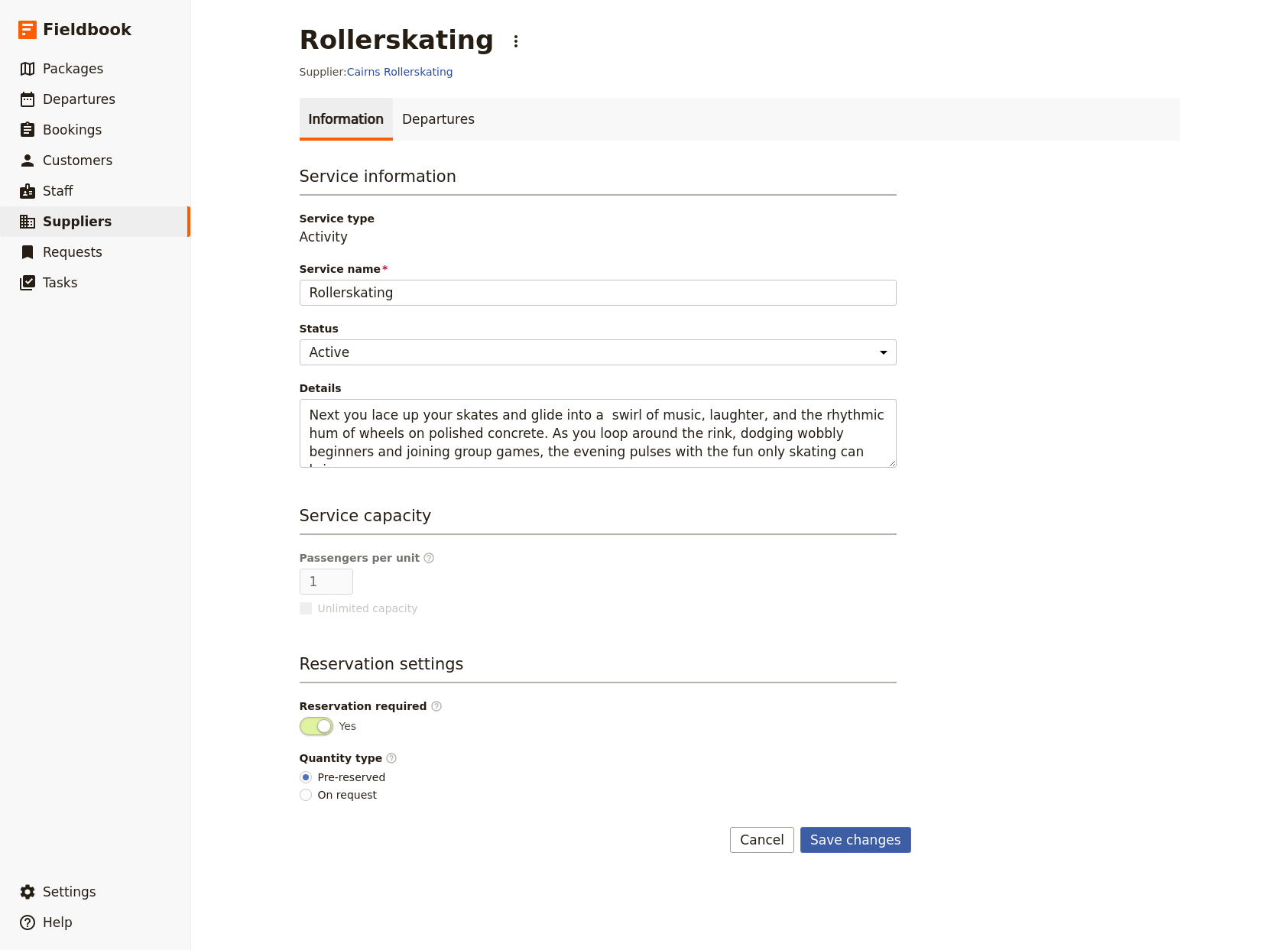
click at [824, 839] on button "Save changes" at bounding box center [856, 840] width 111 height 26
click at [58, 72] on span "Packages" at bounding box center [73, 69] width 60 height 16
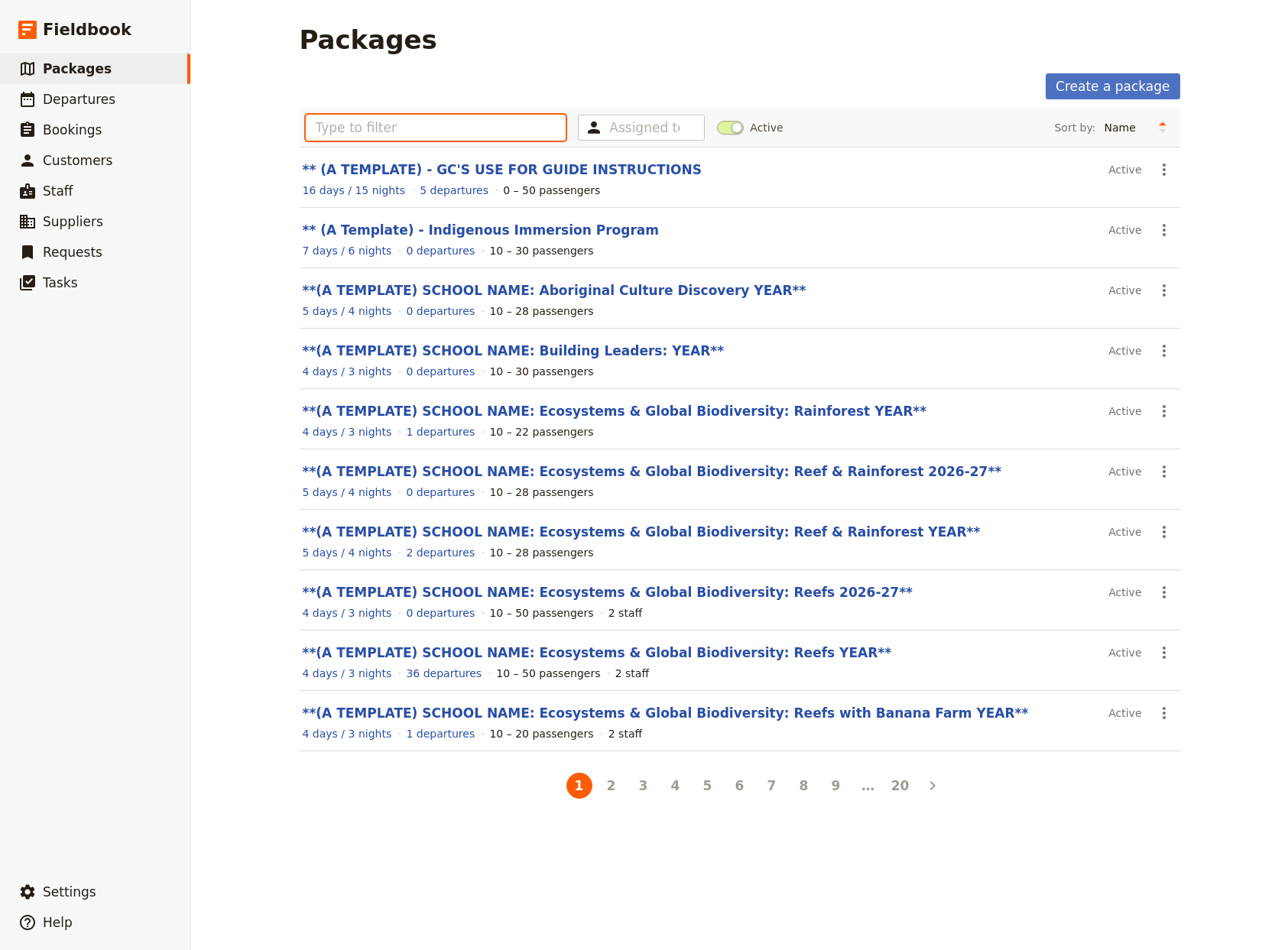
click at [309, 131] on input "text" at bounding box center [436, 127] width 261 height 26
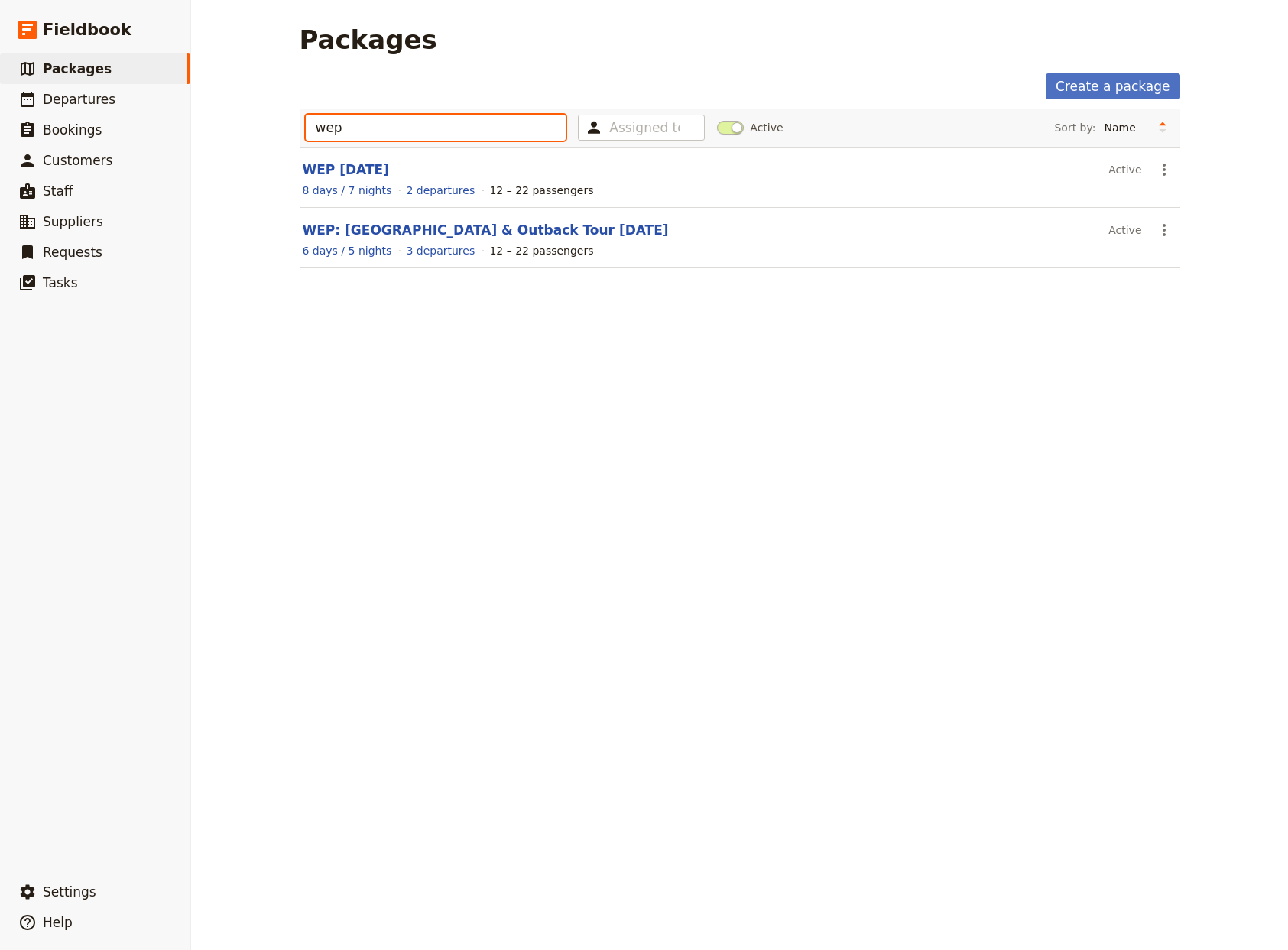
type input "wep"
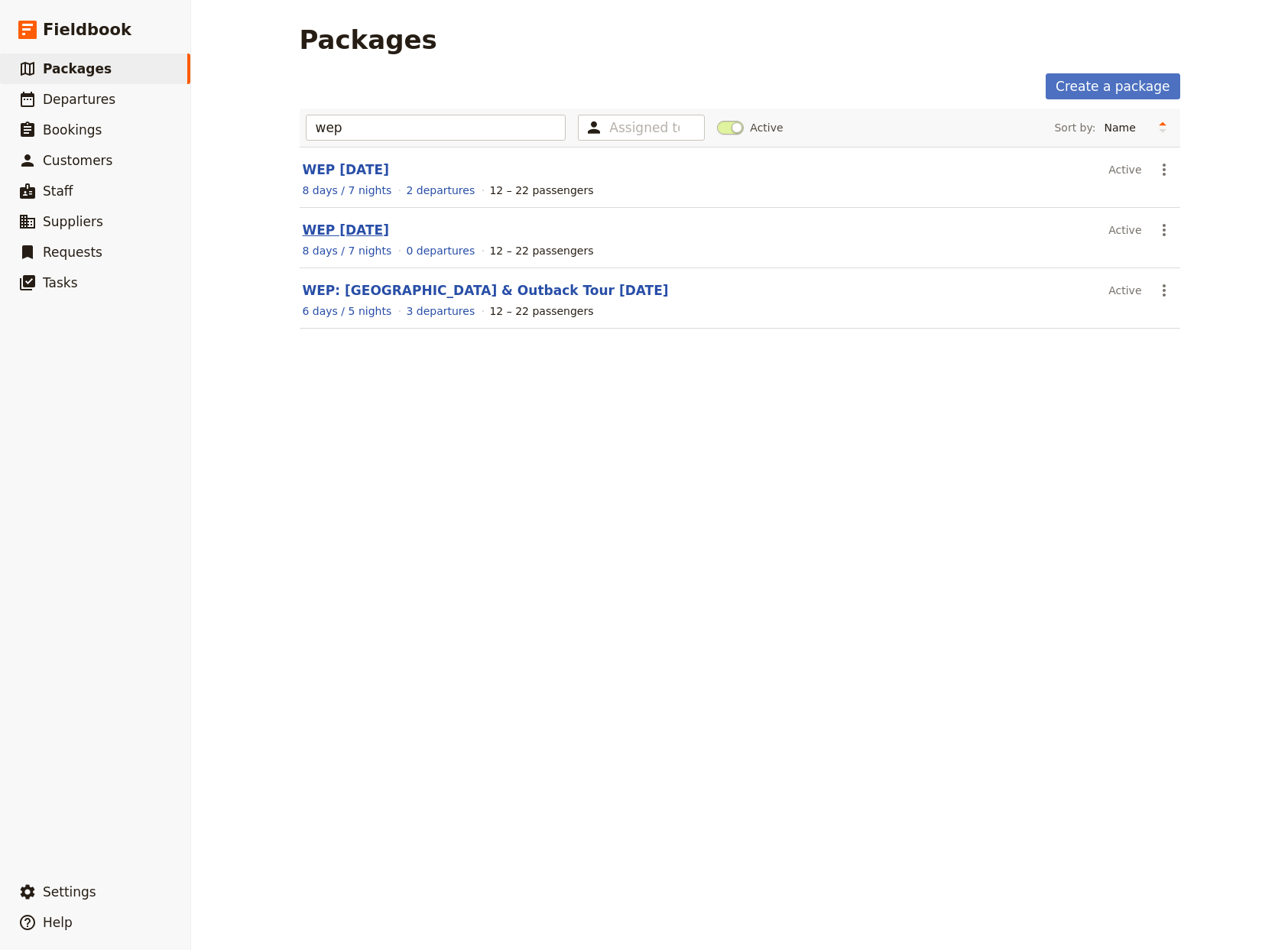
click at [323, 227] on link "WEP [DATE]" at bounding box center [345, 230] width 86 height 16
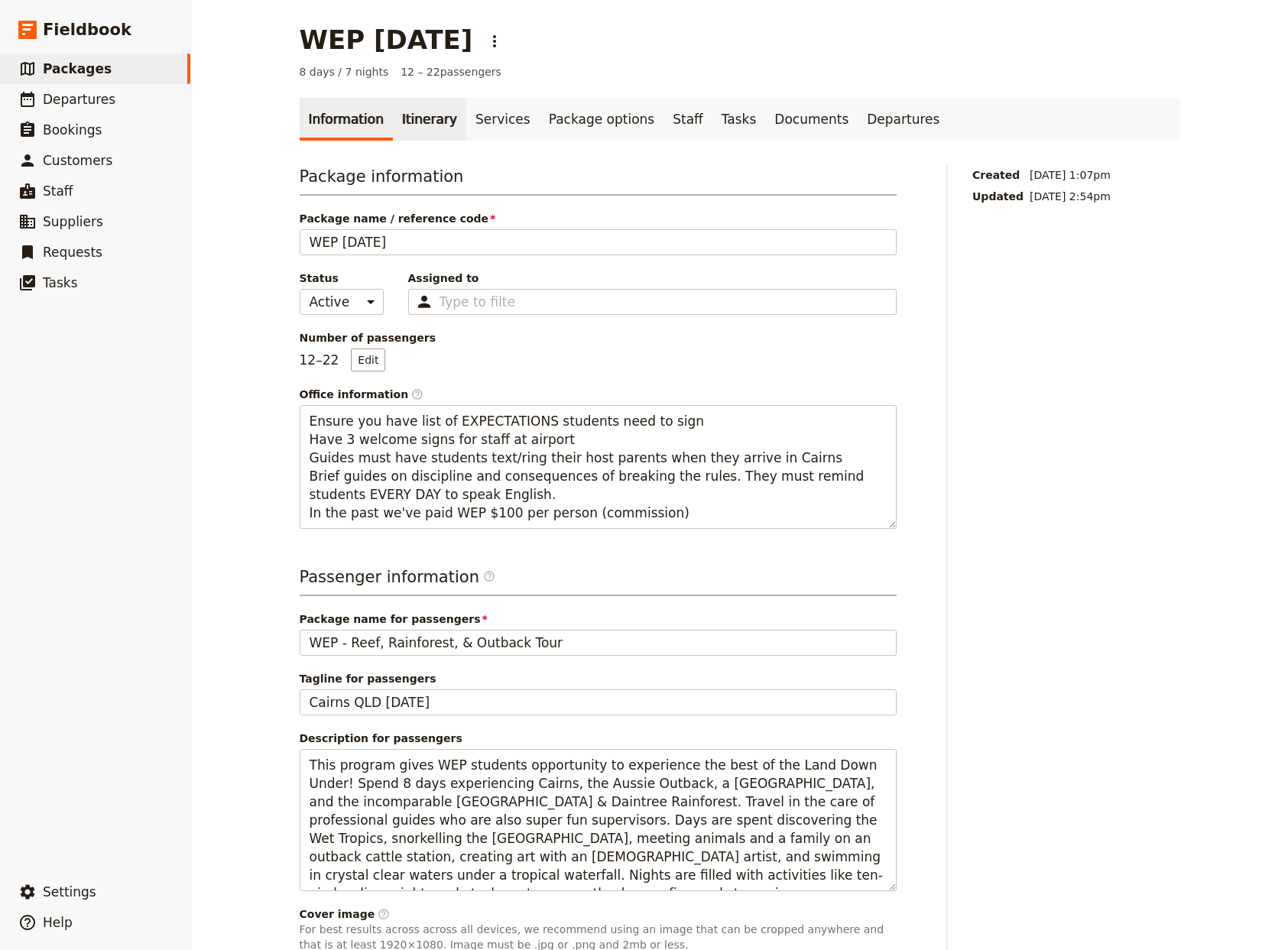
click at [403, 121] on link "Itinerary" at bounding box center [429, 120] width 73 height 43
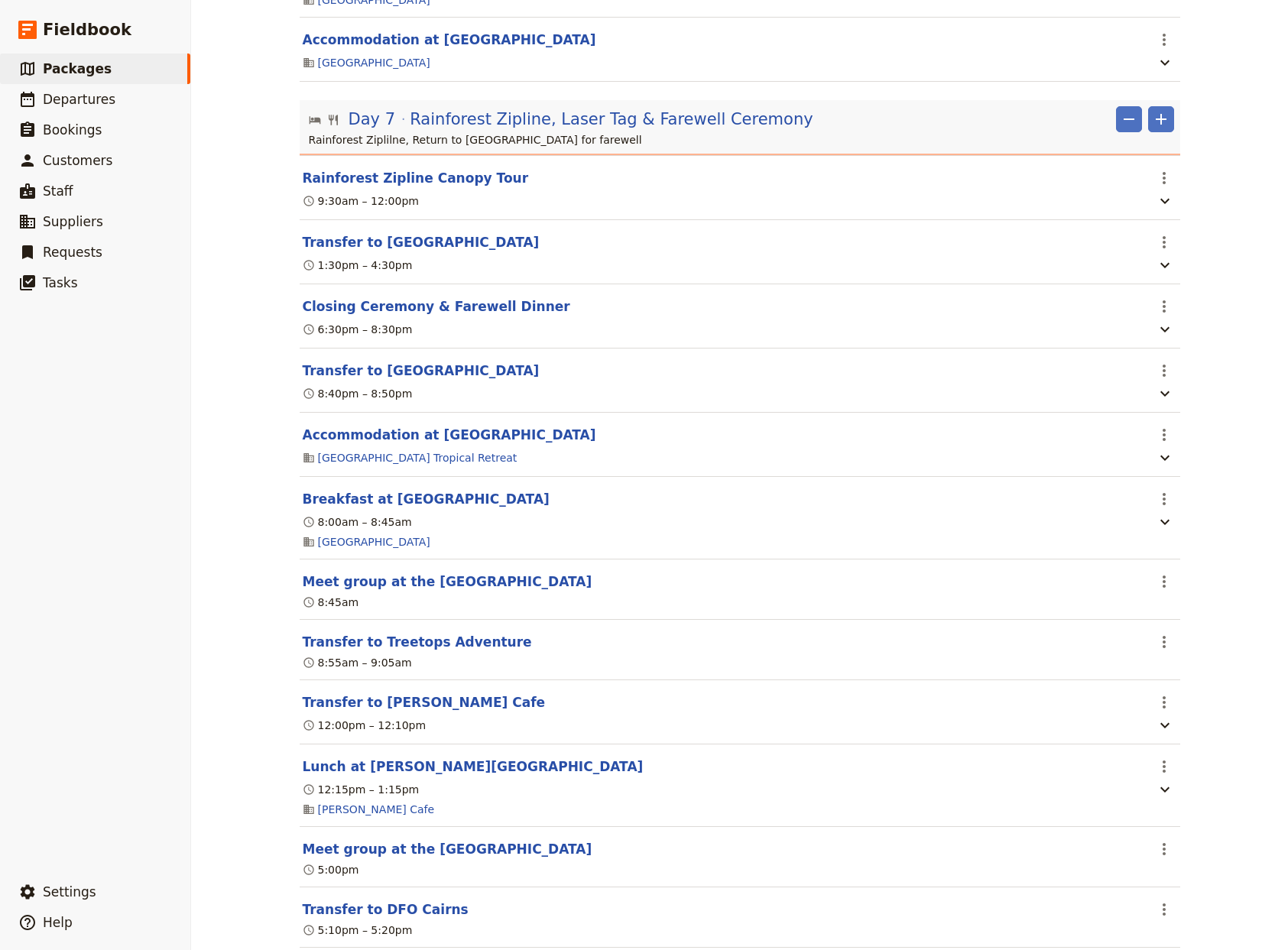
scroll to position [6658, 0]
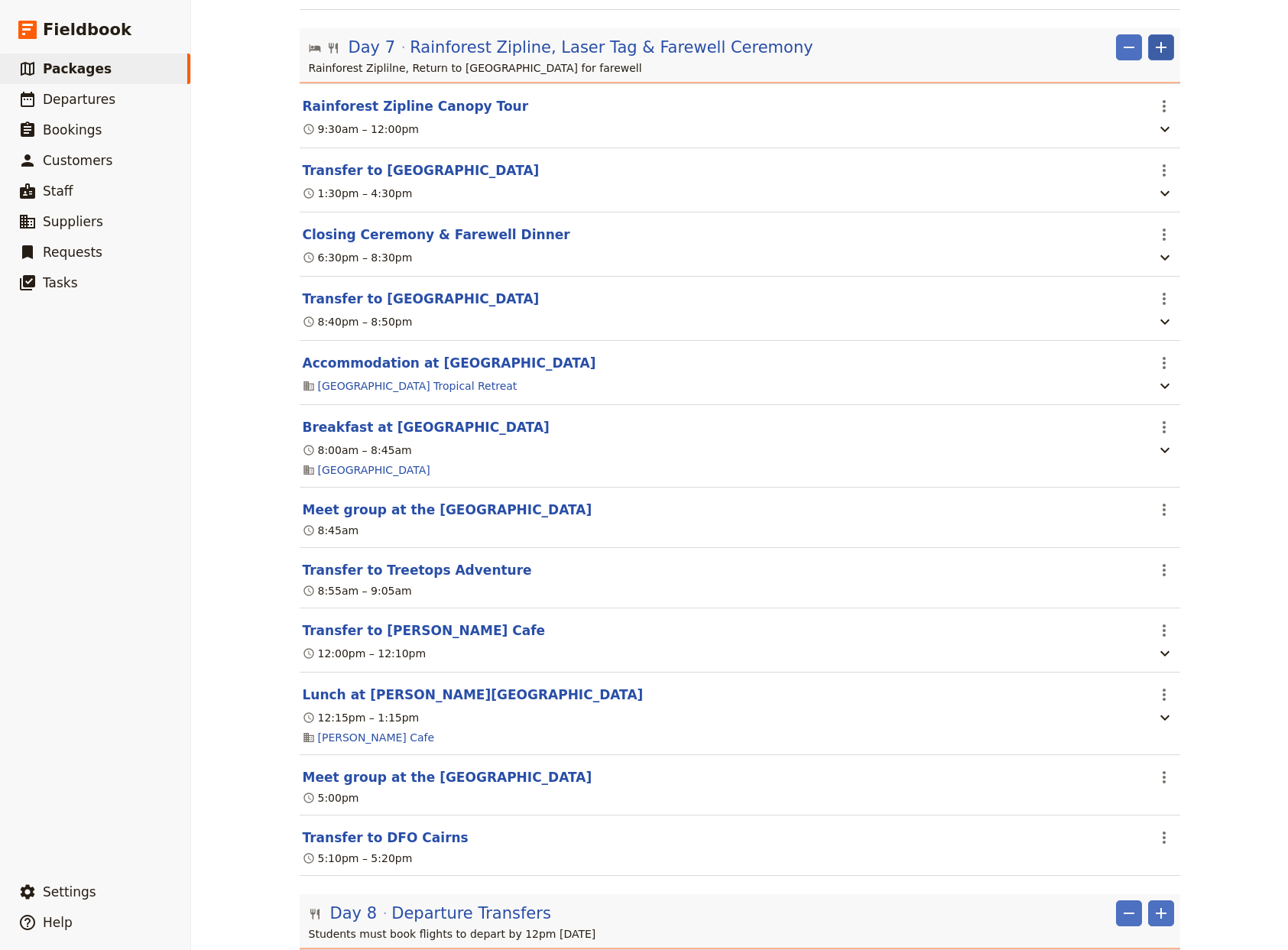
click at [1156, 57] on icon "Add" at bounding box center [1160, 47] width 18 height 18
click at [815, 76] on p "Rainforest Ziplilne, Return to [GEOGRAPHIC_DATA] for farewell" at bounding box center [741, 68] width 865 height 16
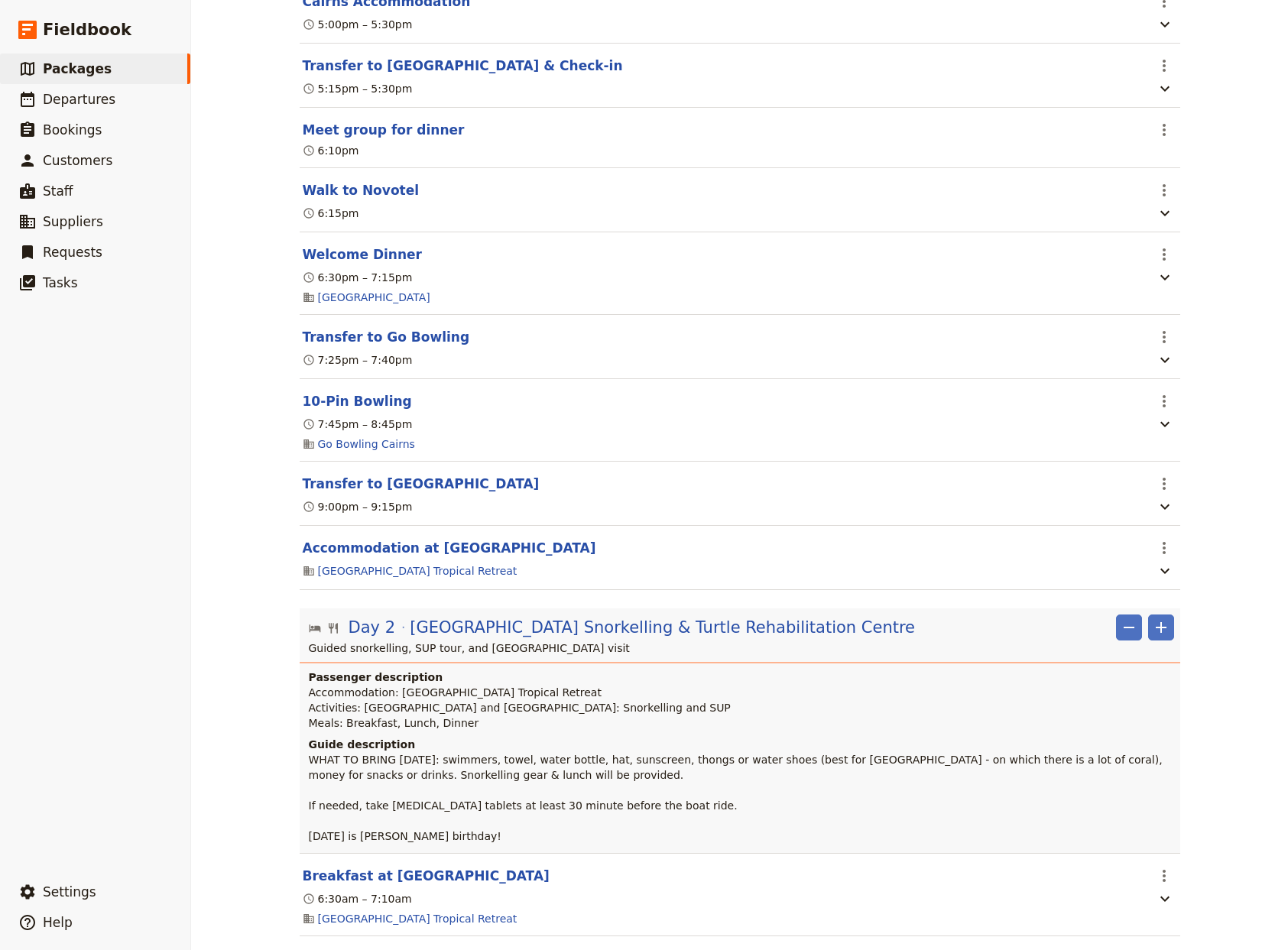
scroll to position [0, 0]
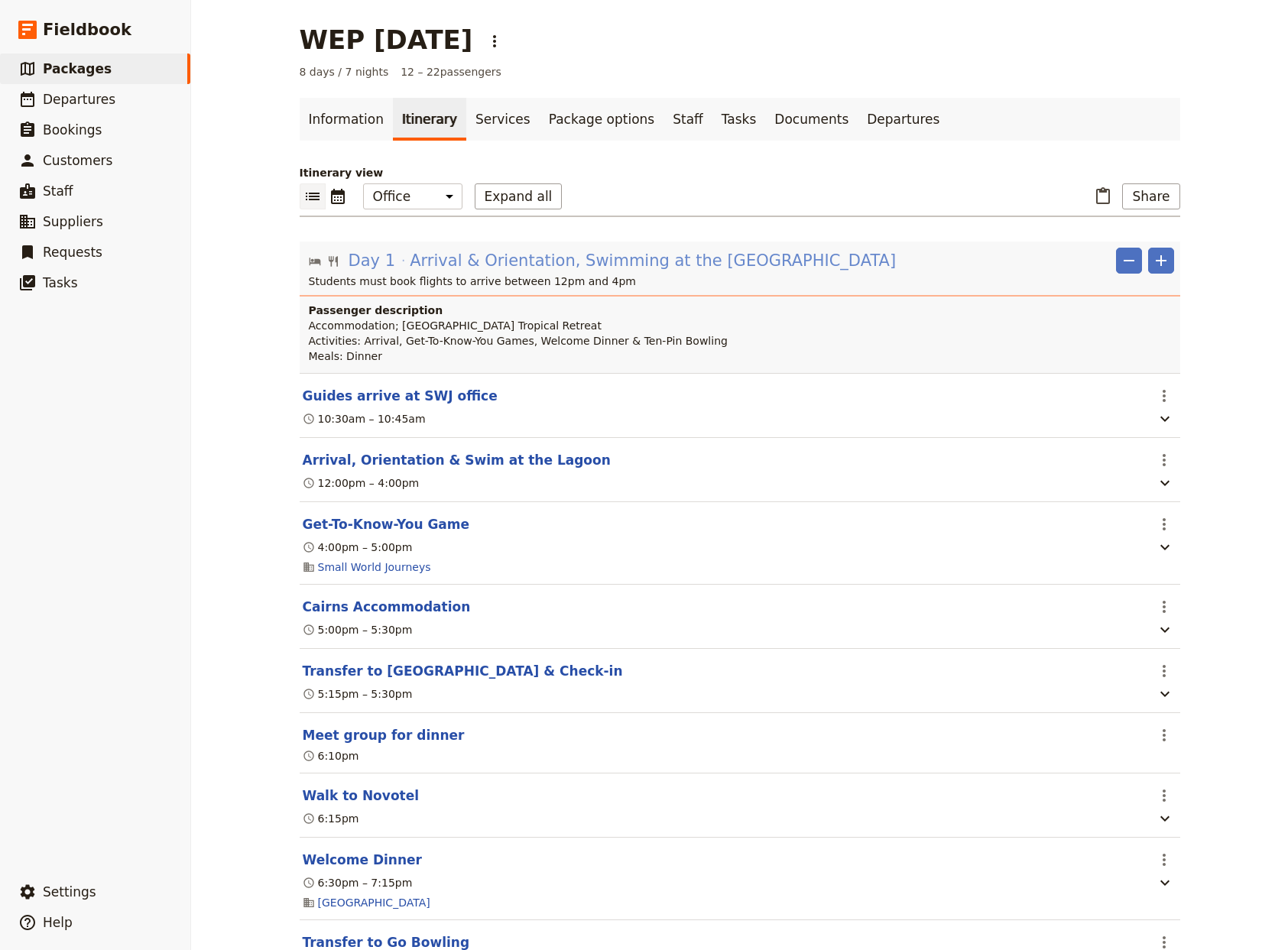
click at [587, 262] on span "Arrival & Orientation, Swimming at the [GEOGRAPHIC_DATA]" at bounding box center [653, 260] width 486 height 23
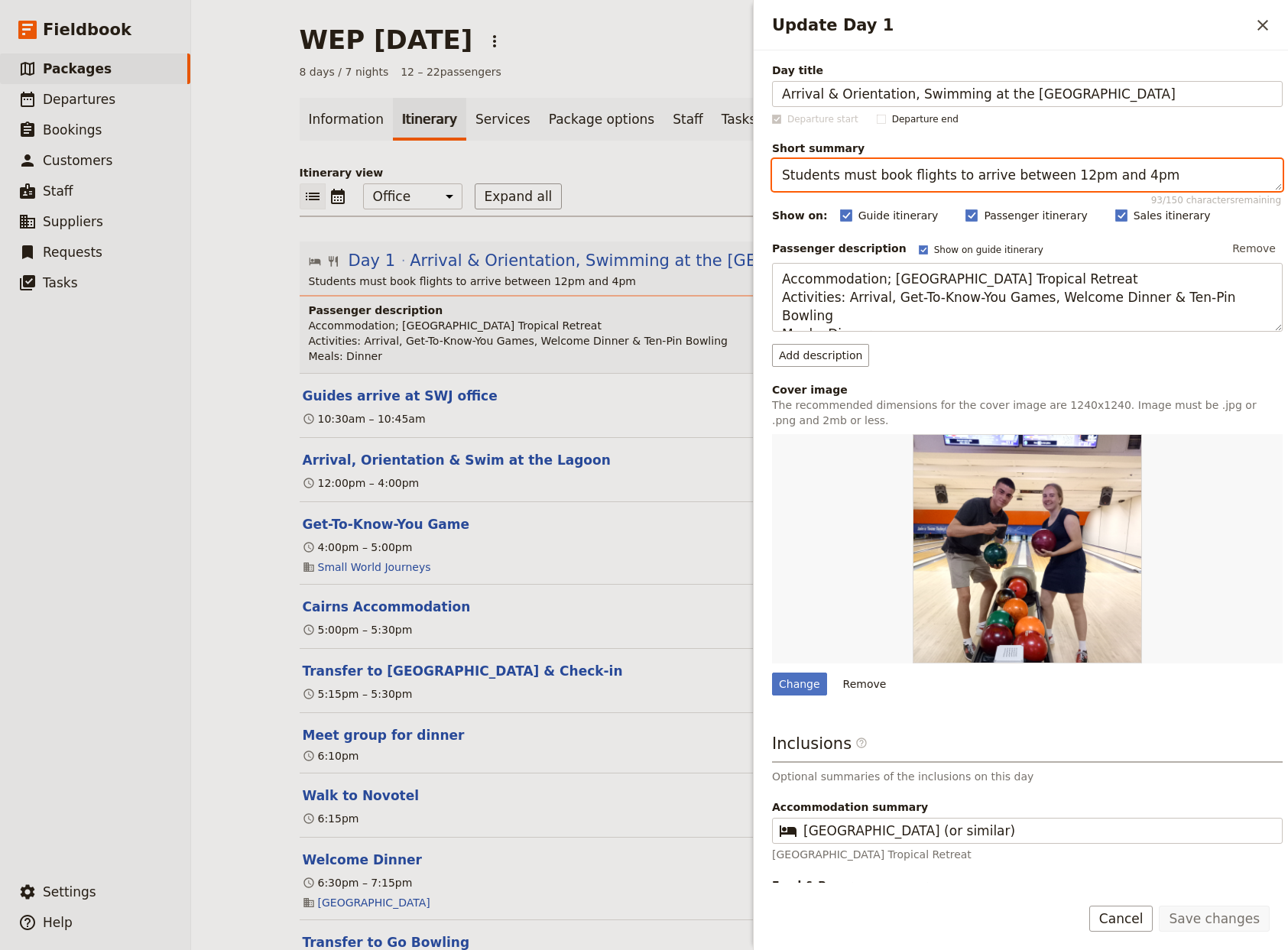
drag, startPoint x: 1165, startPoint y: 176, endPoint x: 507, endPoint y: 176, distance: 658.0
click at [772, 176] on textarea "Students must book flights to arrive between 12pm and 4pm" at bounding box center [1027, 175] width 511 height 32
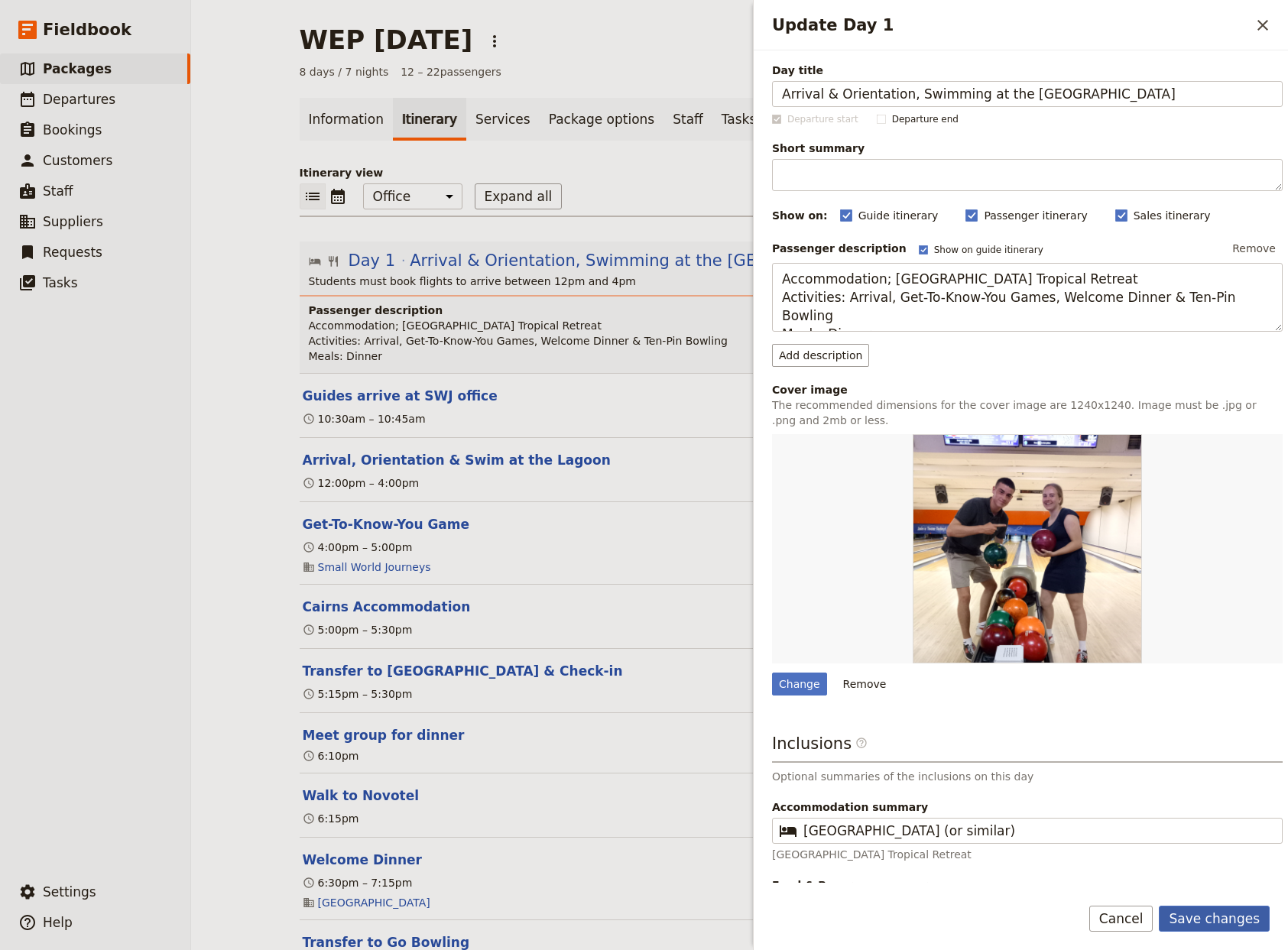
click at [1224, 925] on button "Save changes" at bounding box center [1214, 918] width 111 height 26
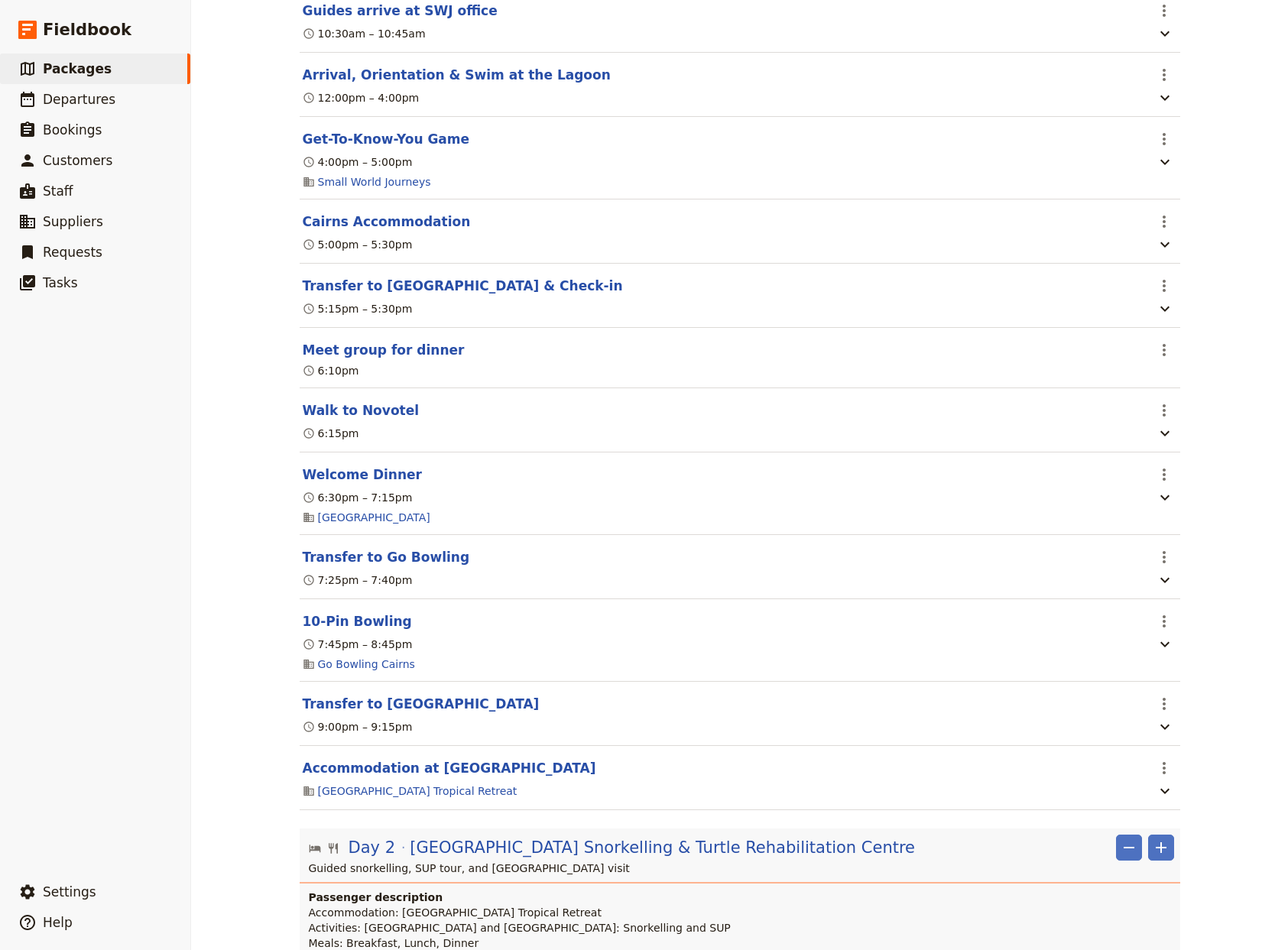
scroll to position [403, 0]
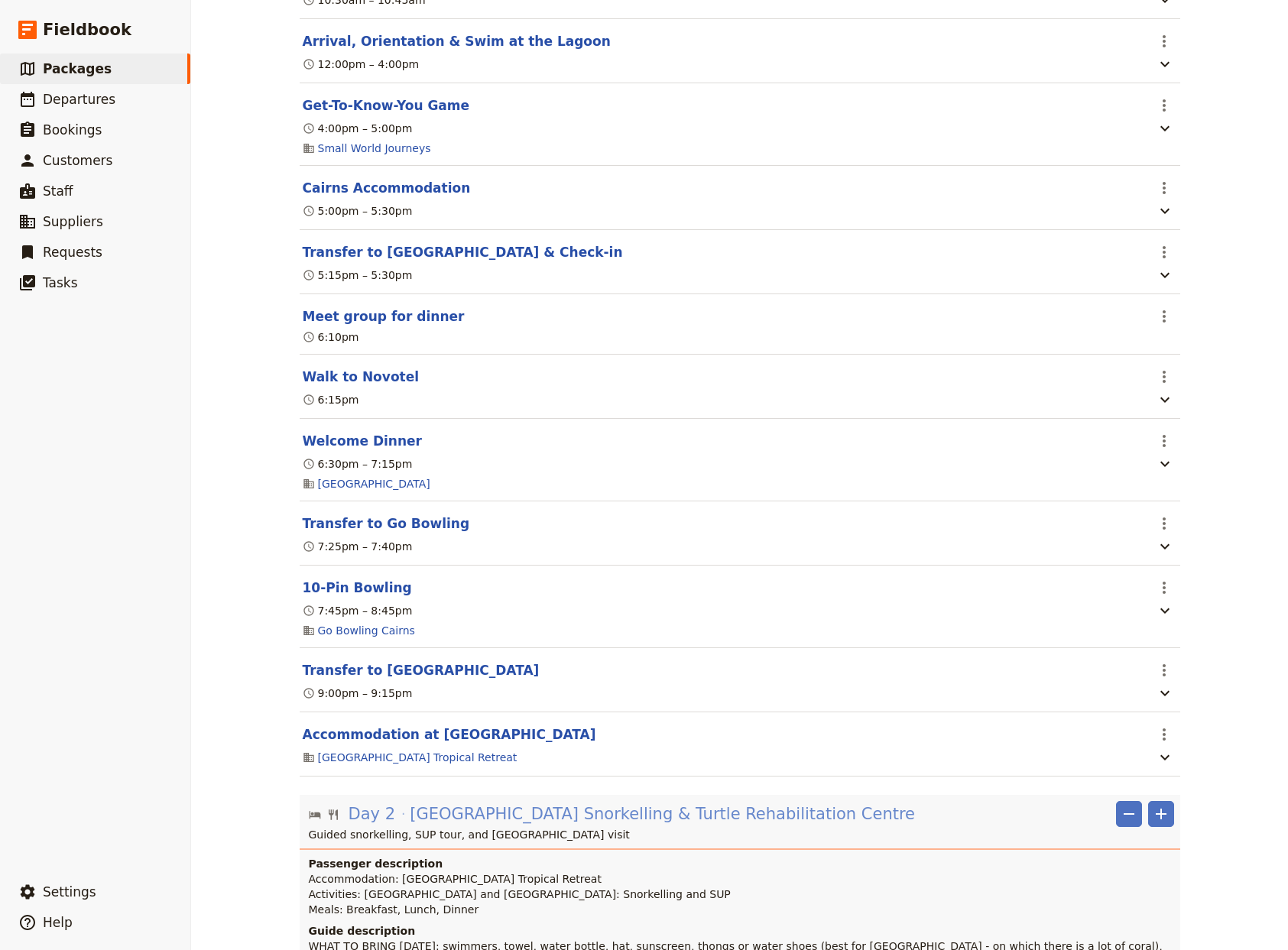
click at [554, 825] on span "[GEOGRAPHIC_DATA] Snorkelling & Turtle Rehabilitation Centre ‎ ‎ ‎ ‎ ‎ ‎ ‎ ‎ ‎ …" at bounding box center [716, 814] width 613 height 23
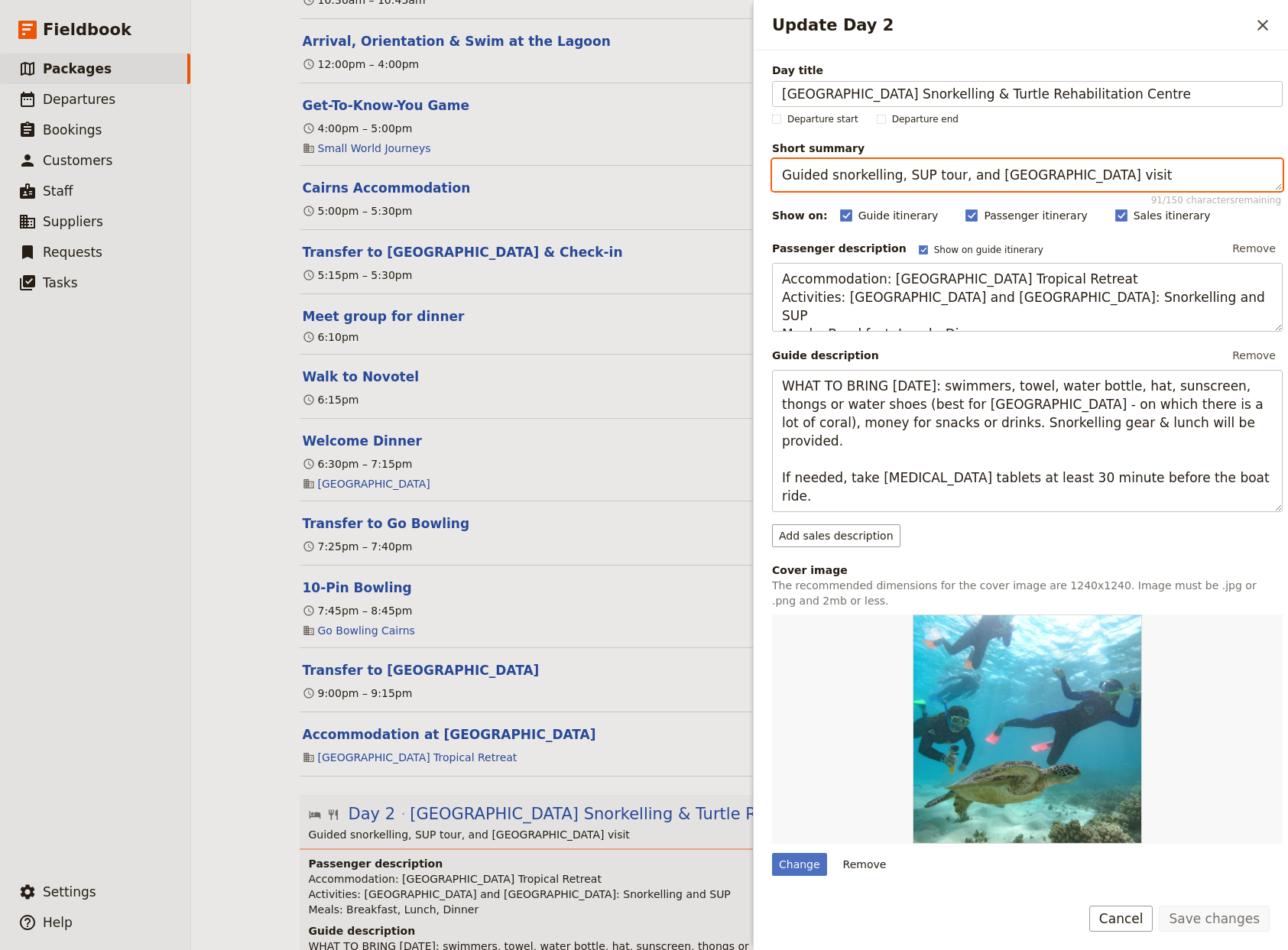
drag, startPoint x: 1158, startPoint y: 173, endPoint x: 562, endPoint y: 180, distance: 596.0
click at [772, 180] on textarea "Guided snorkelling, SUP tour, and [GEOGRAPHIC_DATA] visit" at bounding box center [1027, 175] width 511 height 32
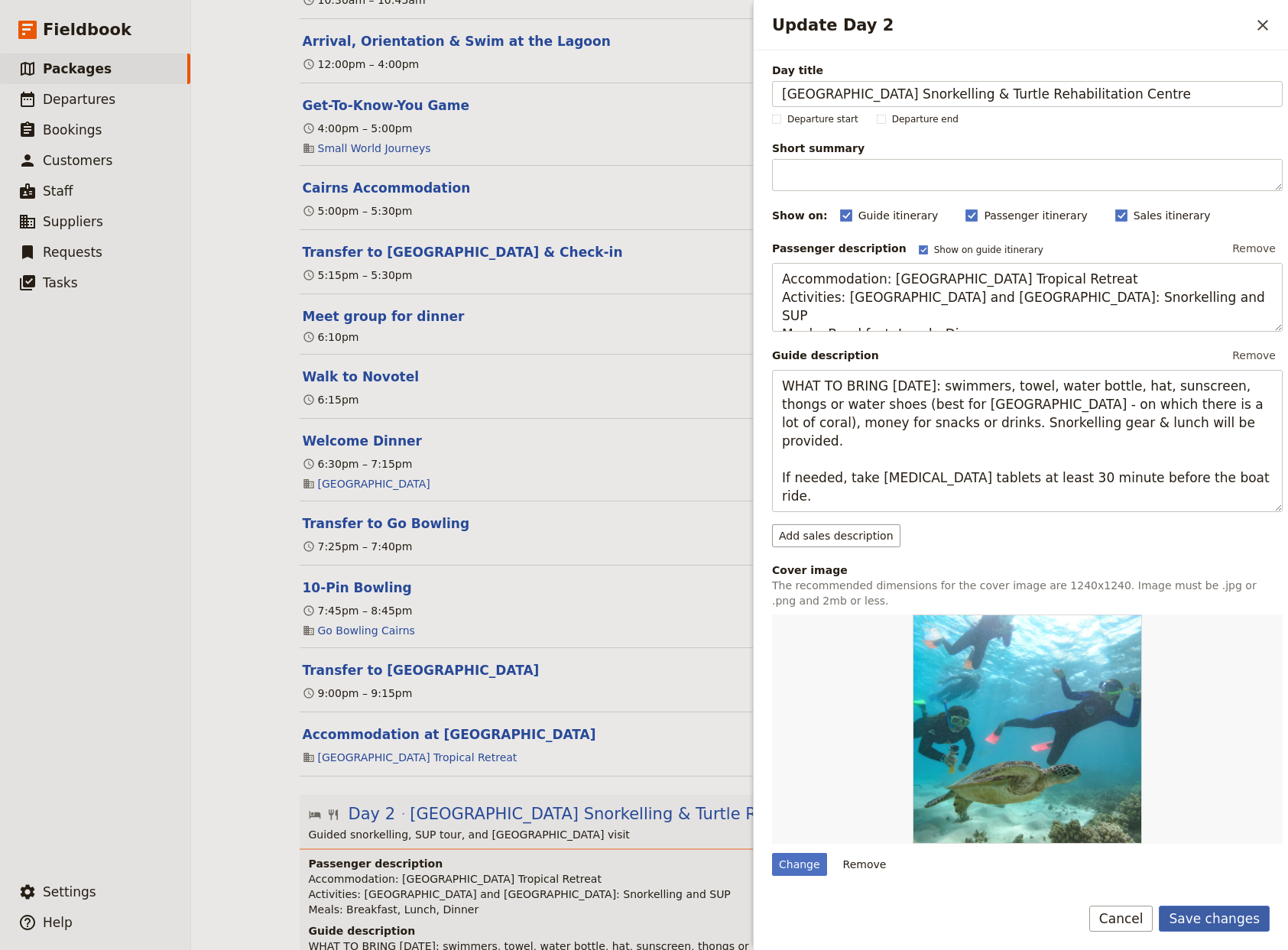
click at [1203, 926] on button "Save changes" at bounding box center [1214, 918] width 111 height 26
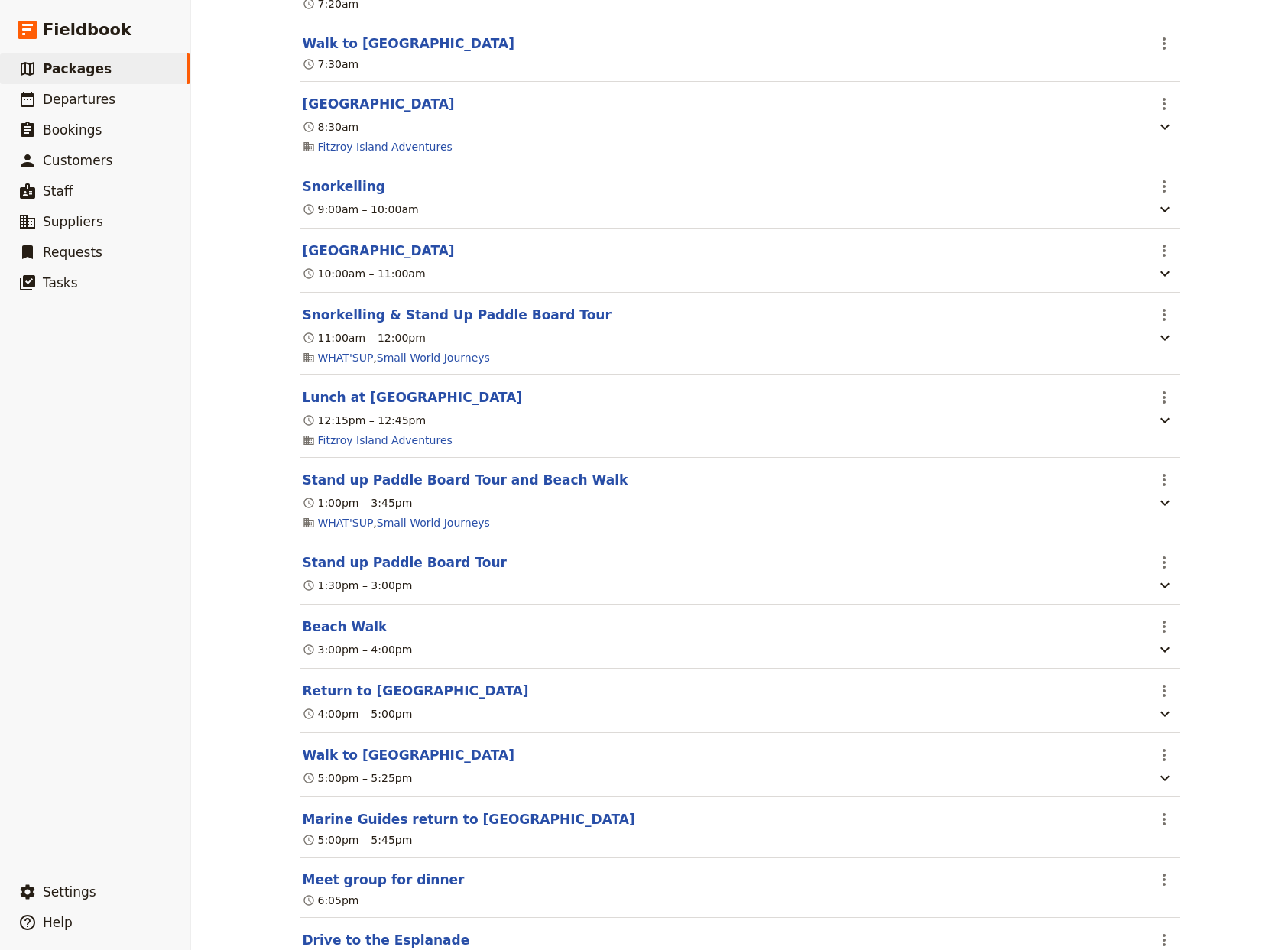
scroll to position [2320, 0]
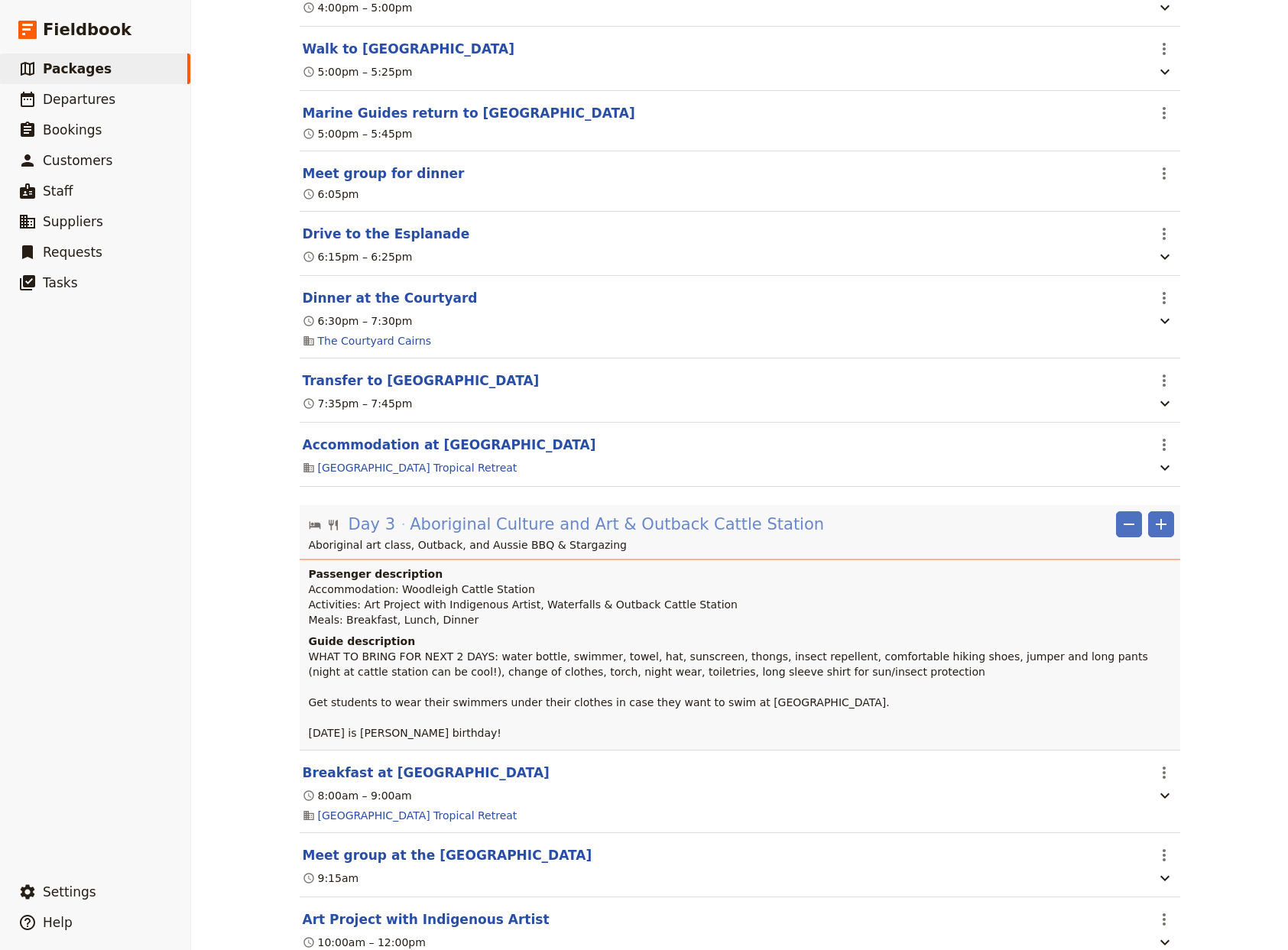
click at [640, 536] on span "Aboriginal Culture and Art & Outback Cattle Station‎ ‎ ‎ ‎ ‎ ‎ ‎ ‎ ‎ ‎ ‎ ‎ ‎ ‎ …" at bounding box center [675, 524] width 532 height 23
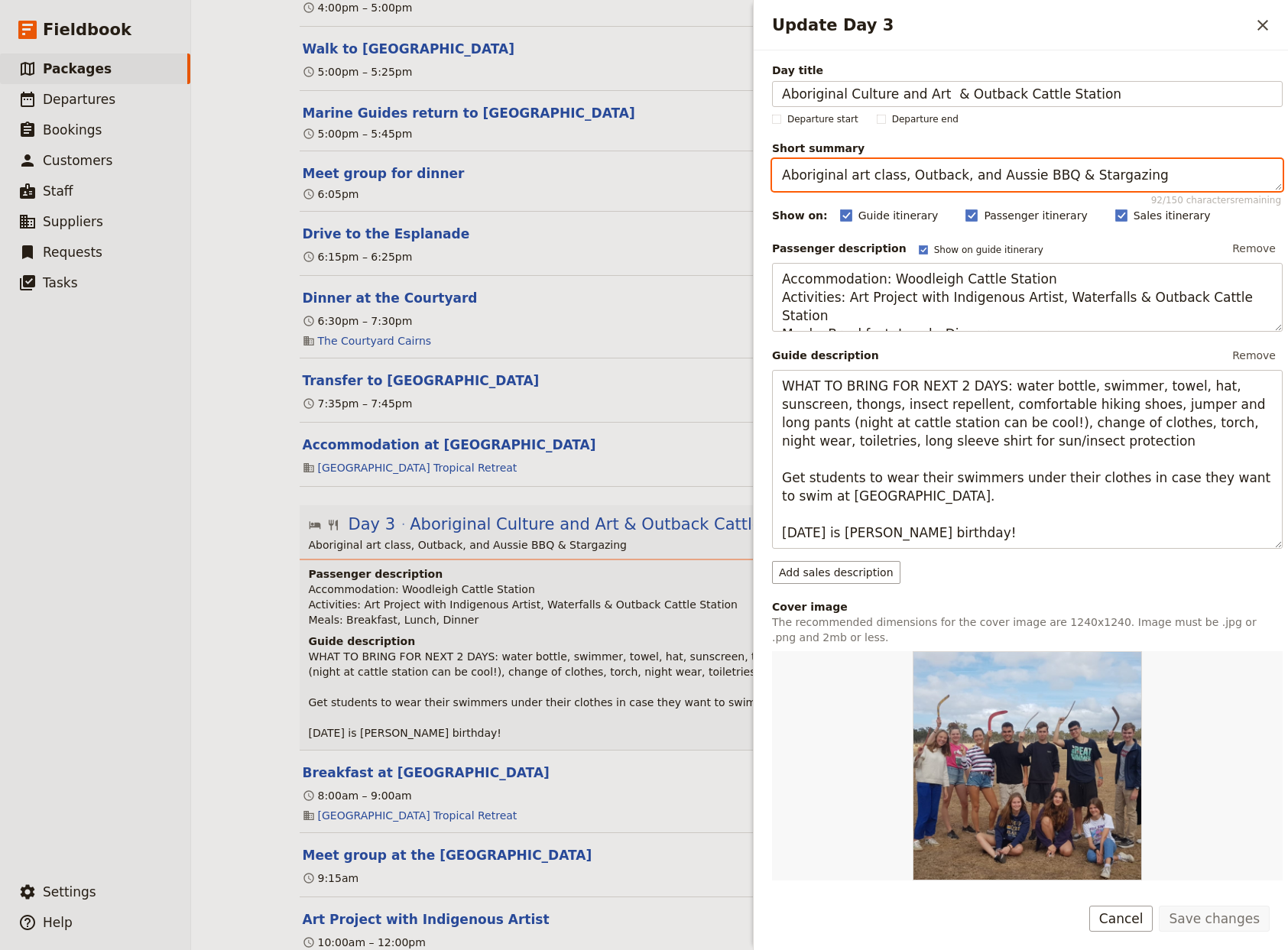
drag, startPoint x: 1140, startPoint y: 181, endPoint x: 627, endPoint y: 183, distance: 513.0
click at [772, 168] on textarea "Aboriginal art class, Outback, and Aussie BBQ & Stargazing" at bounding box center [1027, 175] width 511 height 32
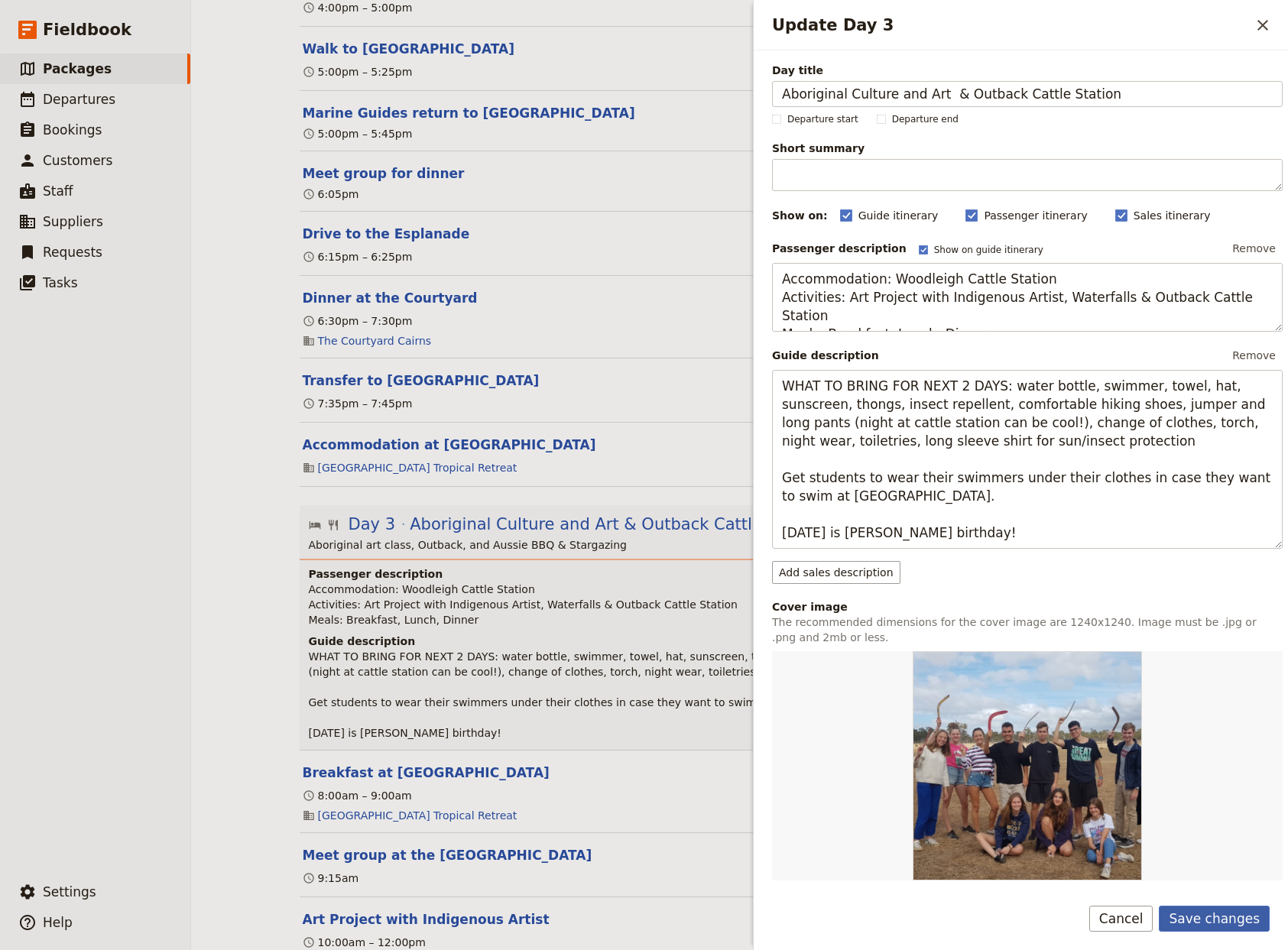
click at [1200, 917] on button "Save changes" at bounding box center [1214, 918] width 111 height 26
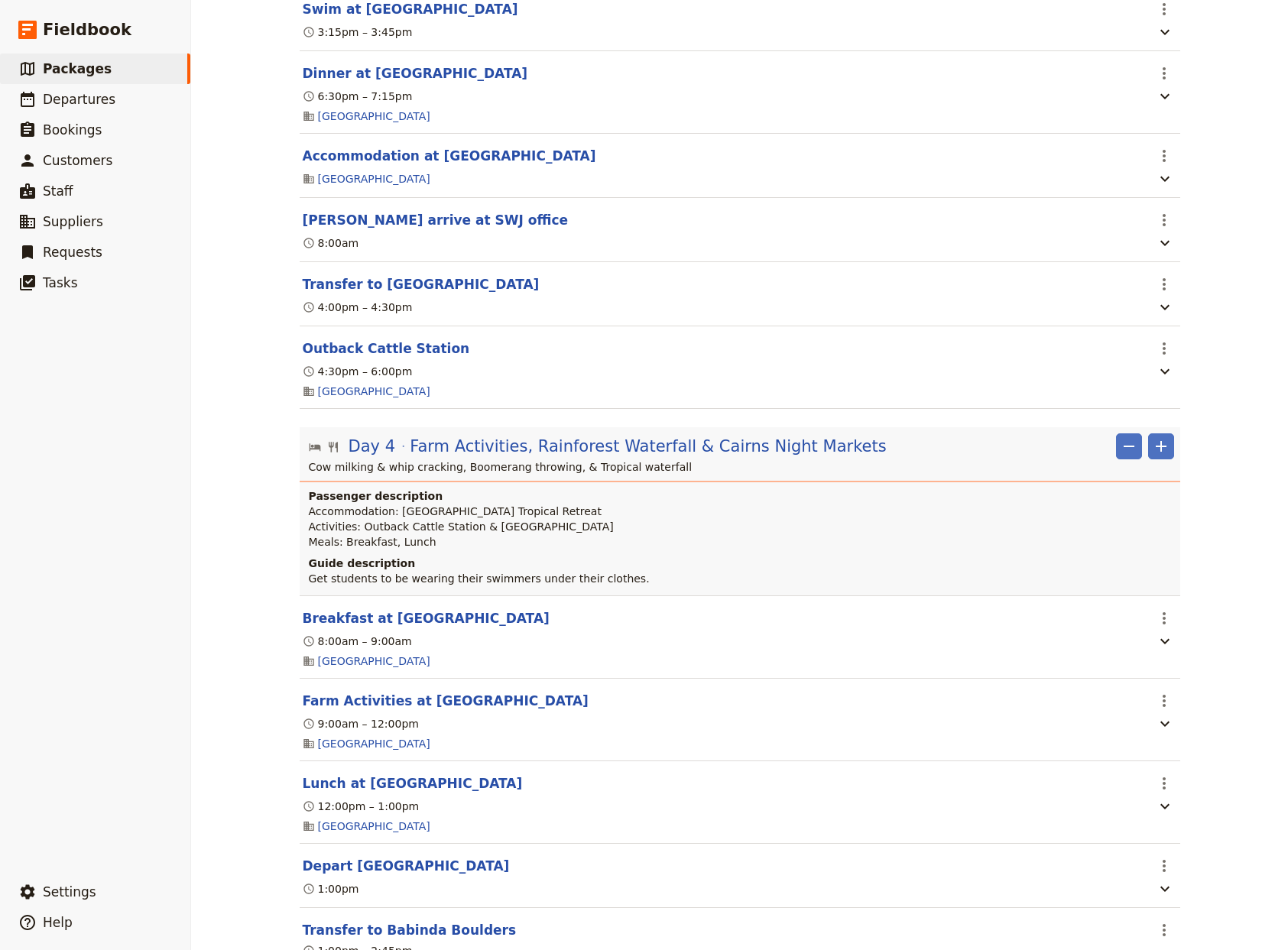
scroll to position [3530, 0]
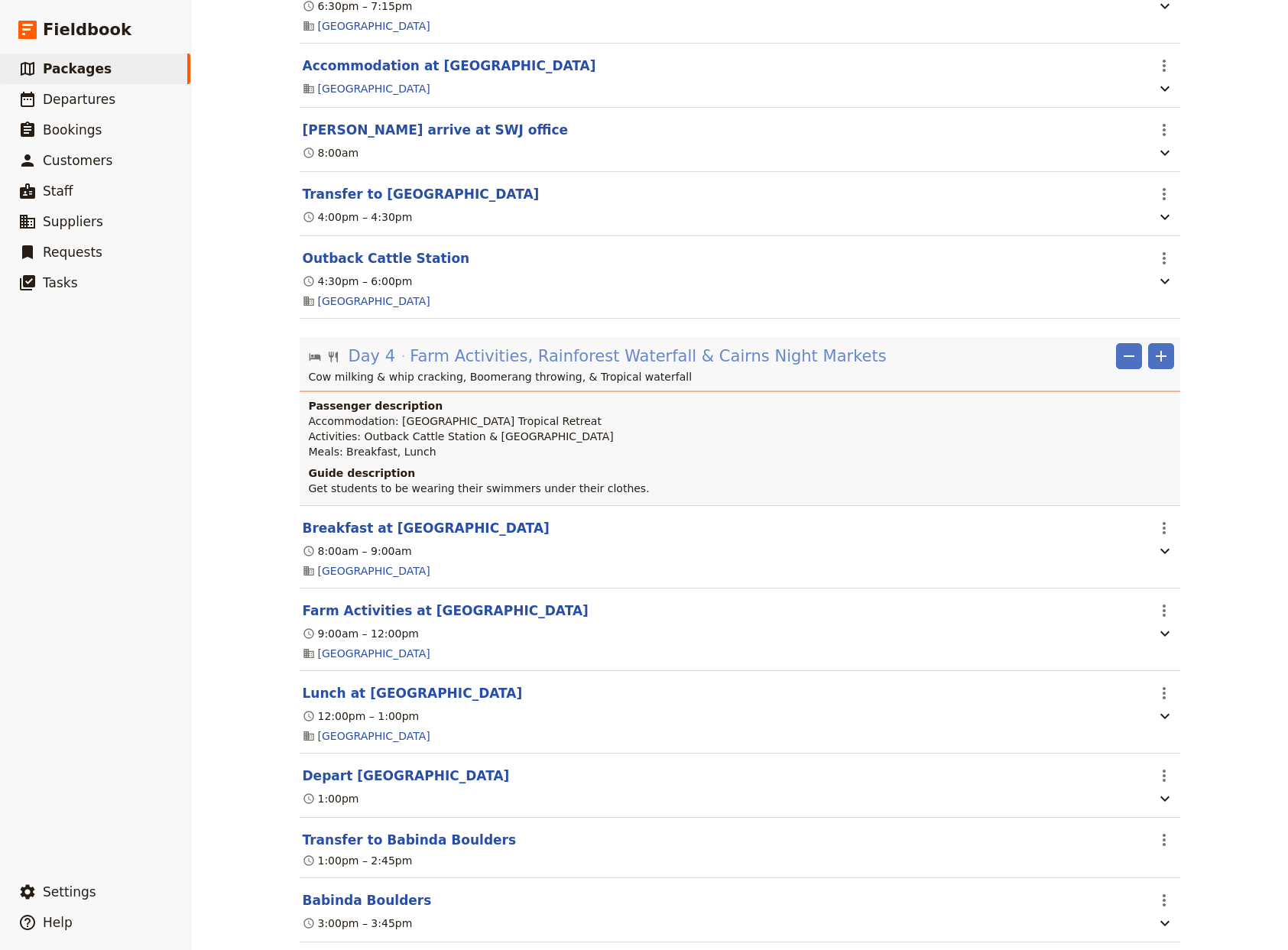
click at [645, 368] on span "Farm Activities, Rainforest Waterfall & Cairns Night Markets" at bounding box center [648, 356] width 476 height 23
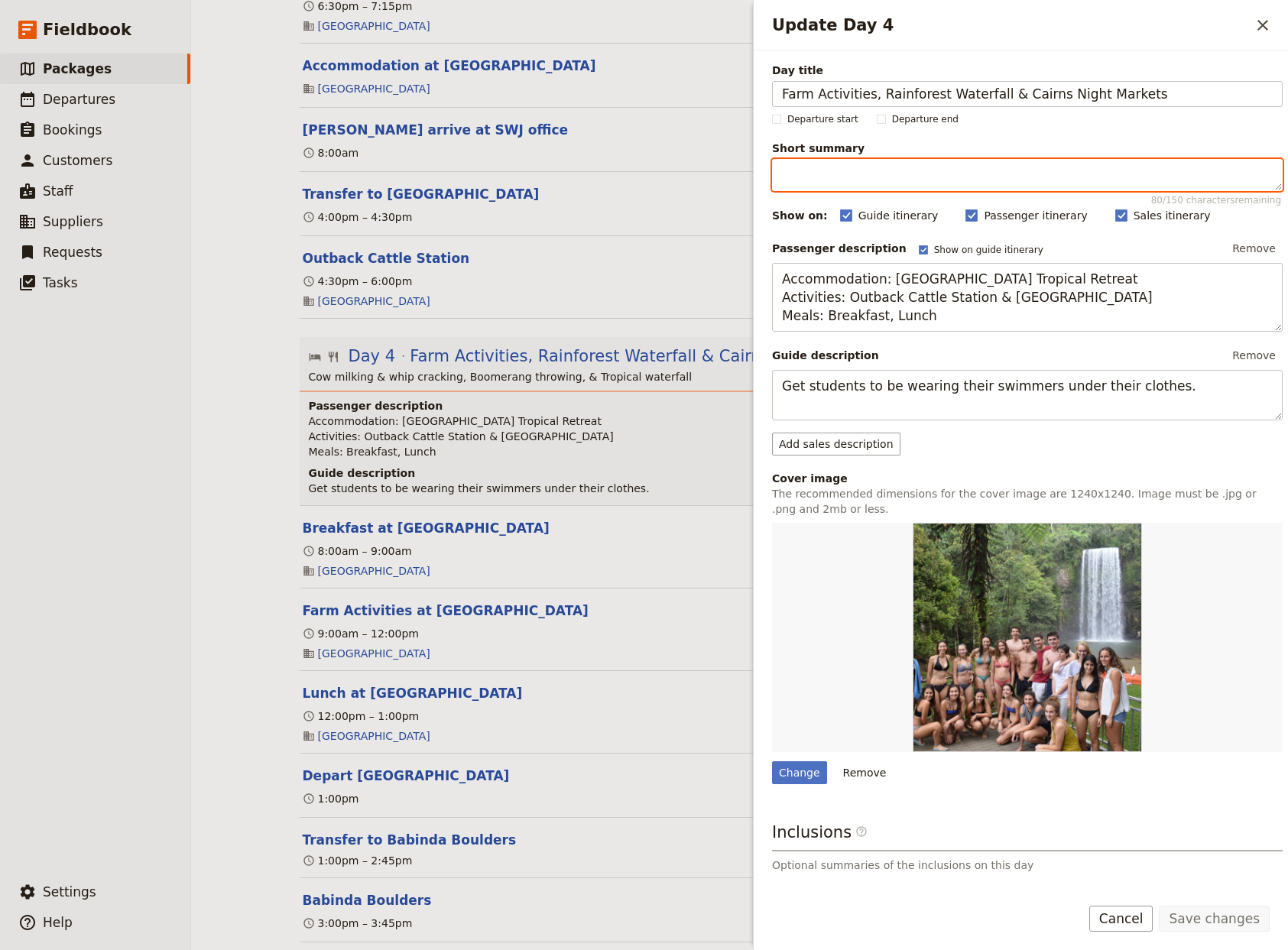
drag, startPoint x: 1231, startPoint y: 186, endPoint x: 579, endPoint y: 183, distance: 652.0
click at [772, 183] on textarea "Cow milking & whip cracking, Boomerang throwing, & Tropical waterfall" at bounding box center [1027, 175] width 511 height 32
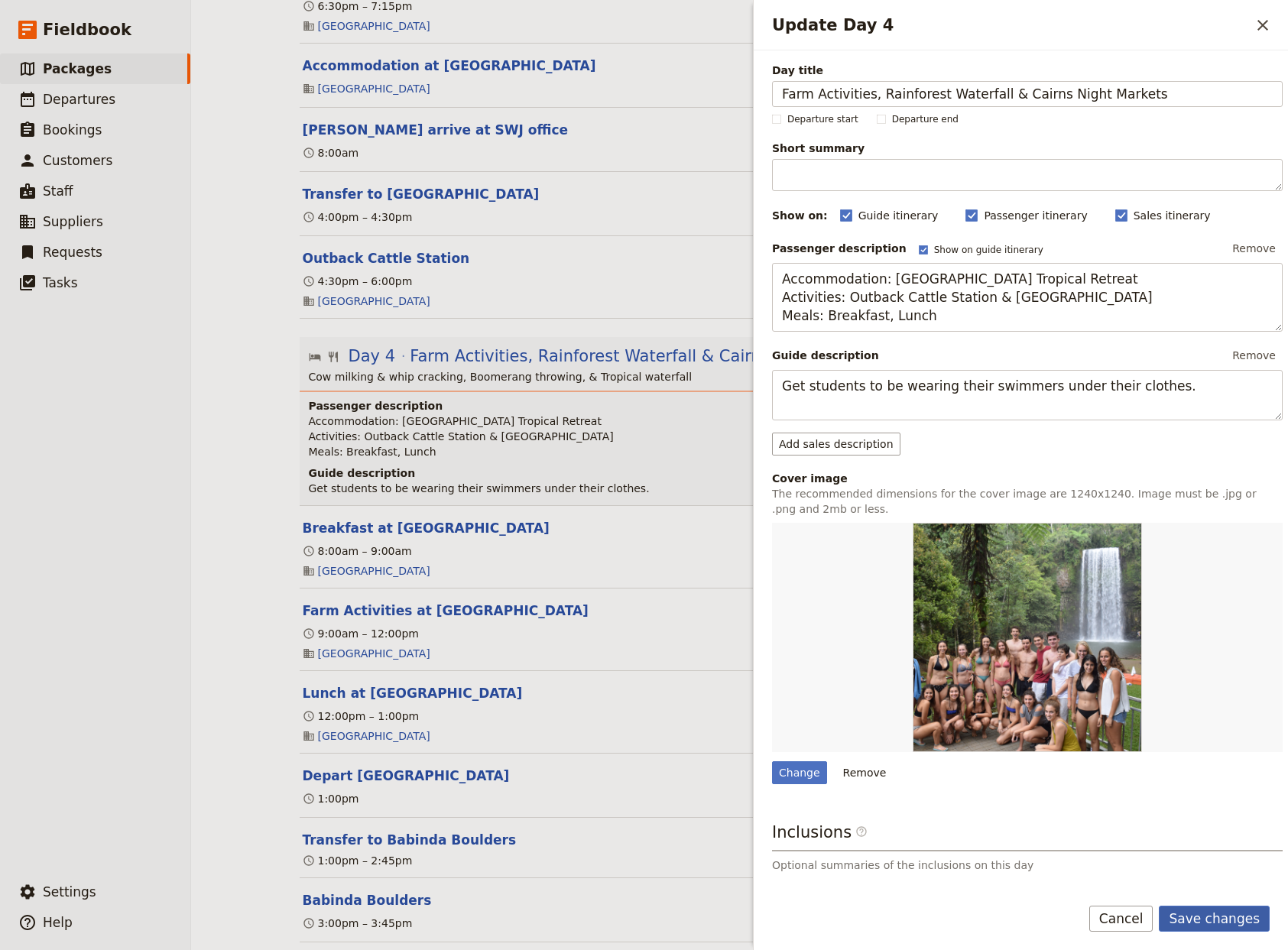
click at [1241, 915] on button "Save changes" at bounding box center [1214, 918] width 111 height 26
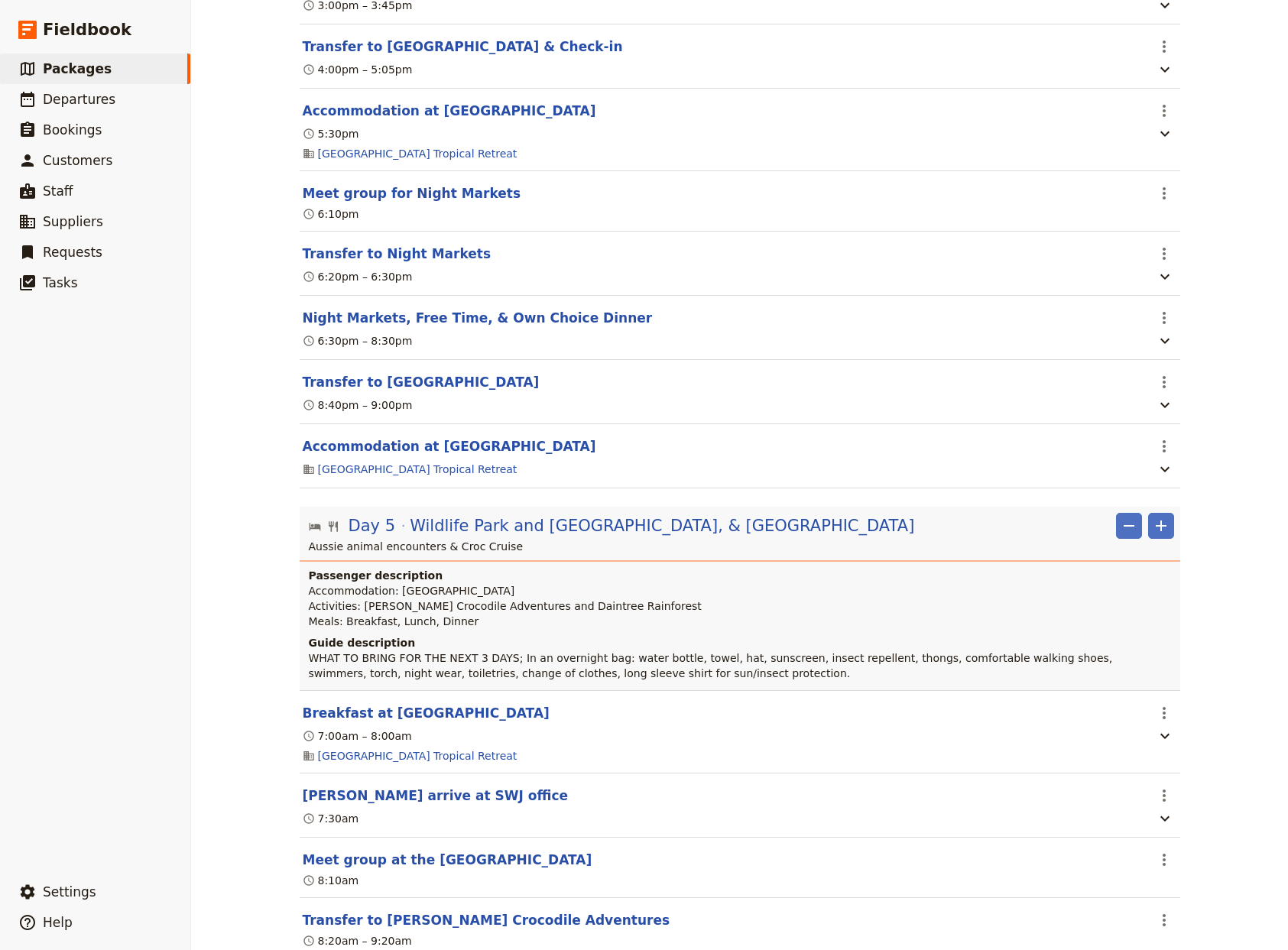
scroll to position [4438, 0]
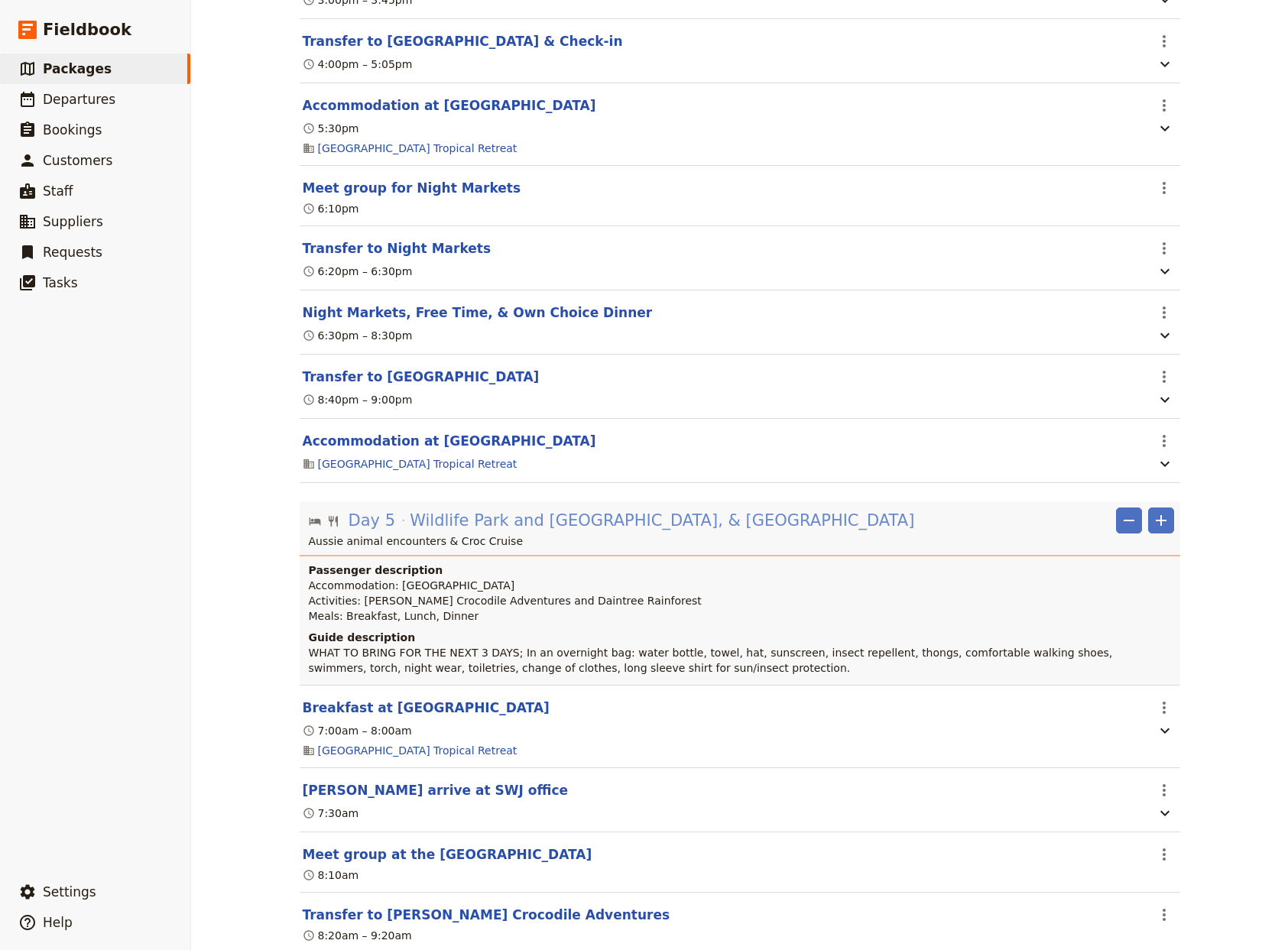
click at [650, 532] on span "Wildlife Park and [GEOGRAPHIC_DATA], & [GEOGRAPHIC_DATA]" at bounding box center [663, 520] width 505 height 23
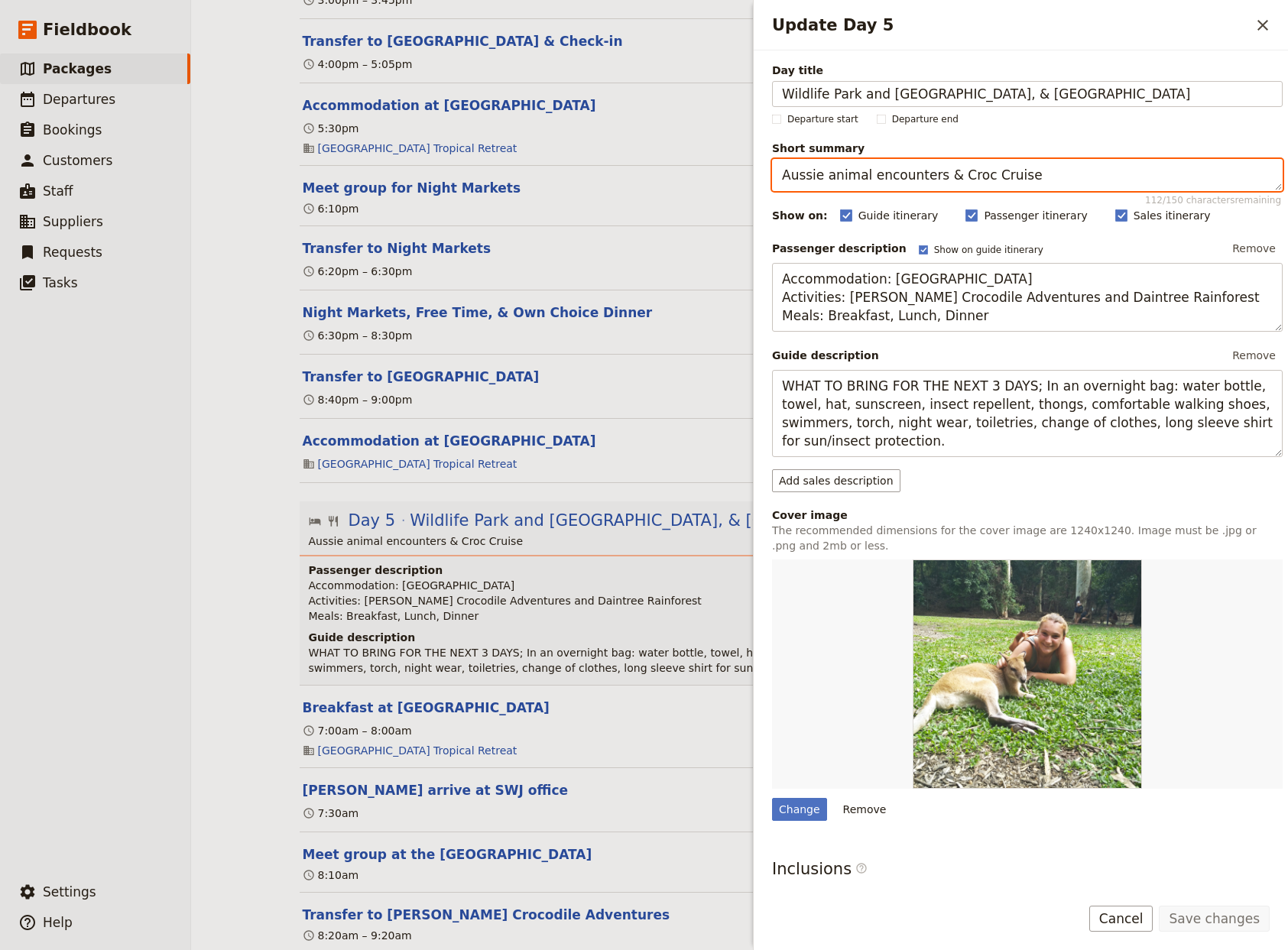
drag, startPoint x: 1080, startPoint y: 176, endPoint x: 480, endPoint y: 177, distance: 600.0
click at [772, 177] on textarea "Aussie animal encounters & Croc Cruise" at bounding box center [1027, 175] width 511 height 32
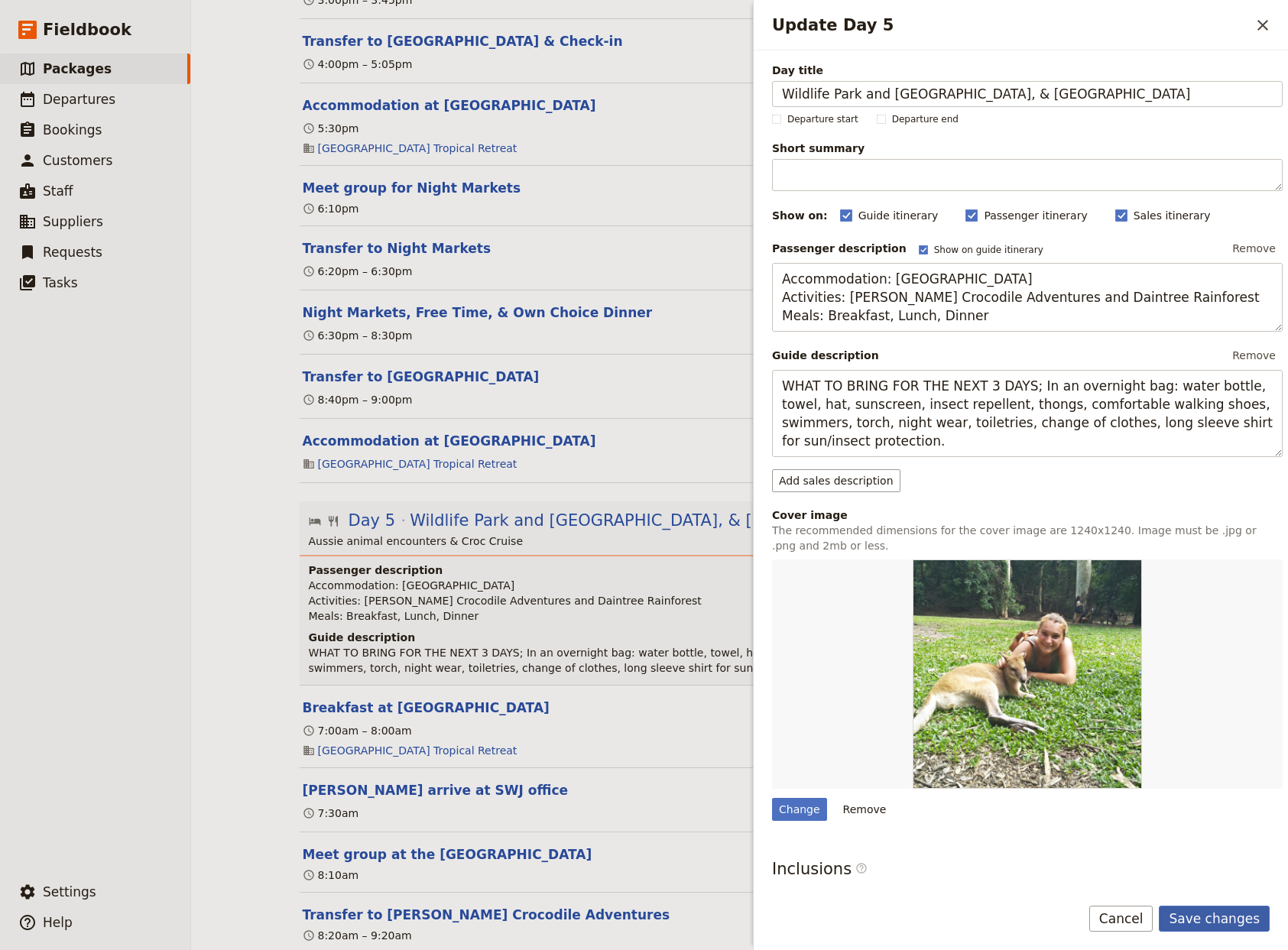
click at [1235, 919] on button "Save changes" at bounding box center [1214, 918] width 111 height 26
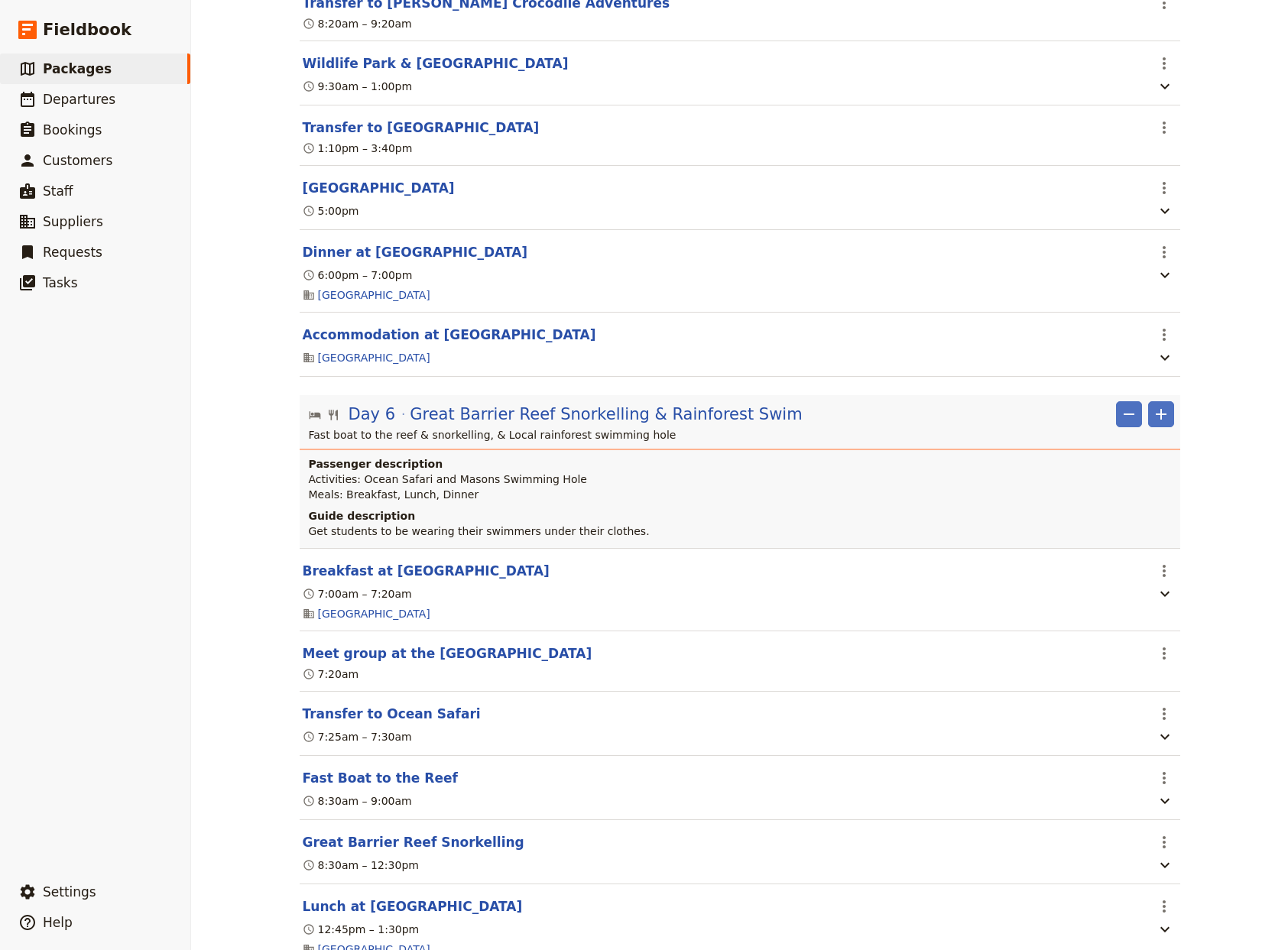
scroll to position [5346, 0]
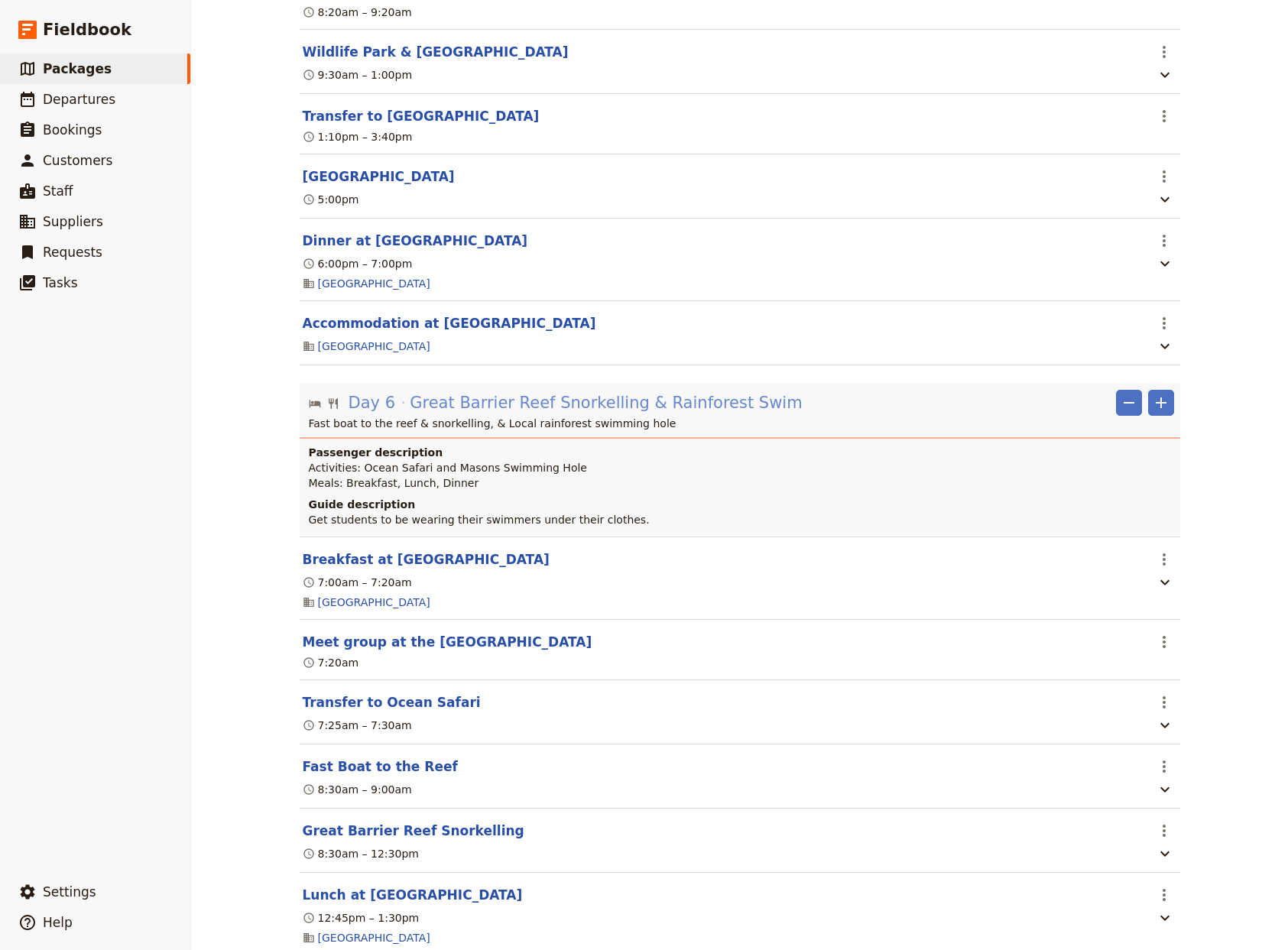
click at [646, 414] on span "Great Barrier Reef Snorkelling & Rainforest Swim" at bounding box center [606, 402] width 392 height 23
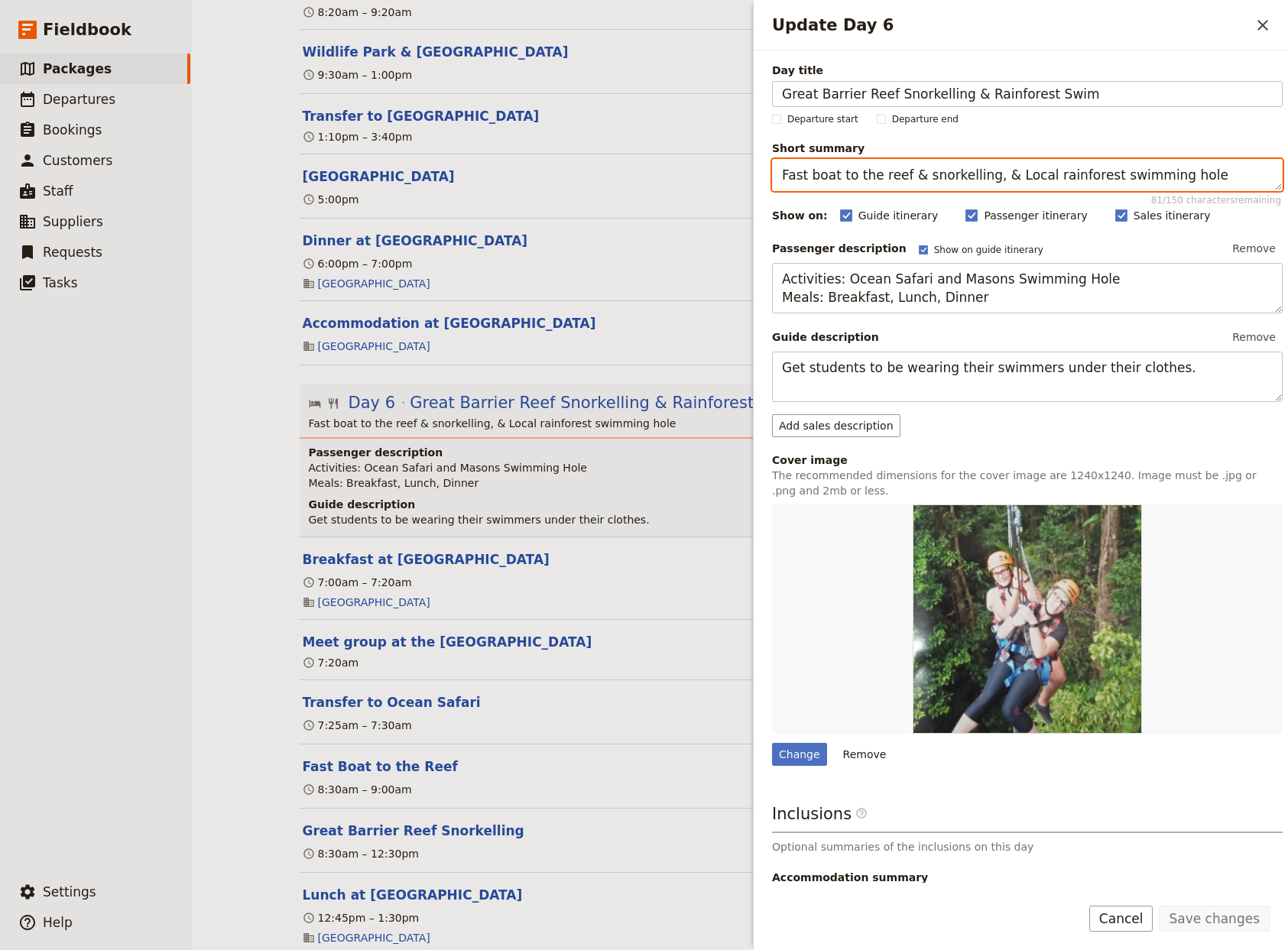
drag, startPoint x: 1211, startPoint y: 180, endPoint x: 576, endPoint y: 170, distance: 635.1
click at [772, 170] on textarea "Fast boat to the reef & snorkelling, & Local rainforest swimming hole" at bounding box center [1027, 175] width 511 height 32
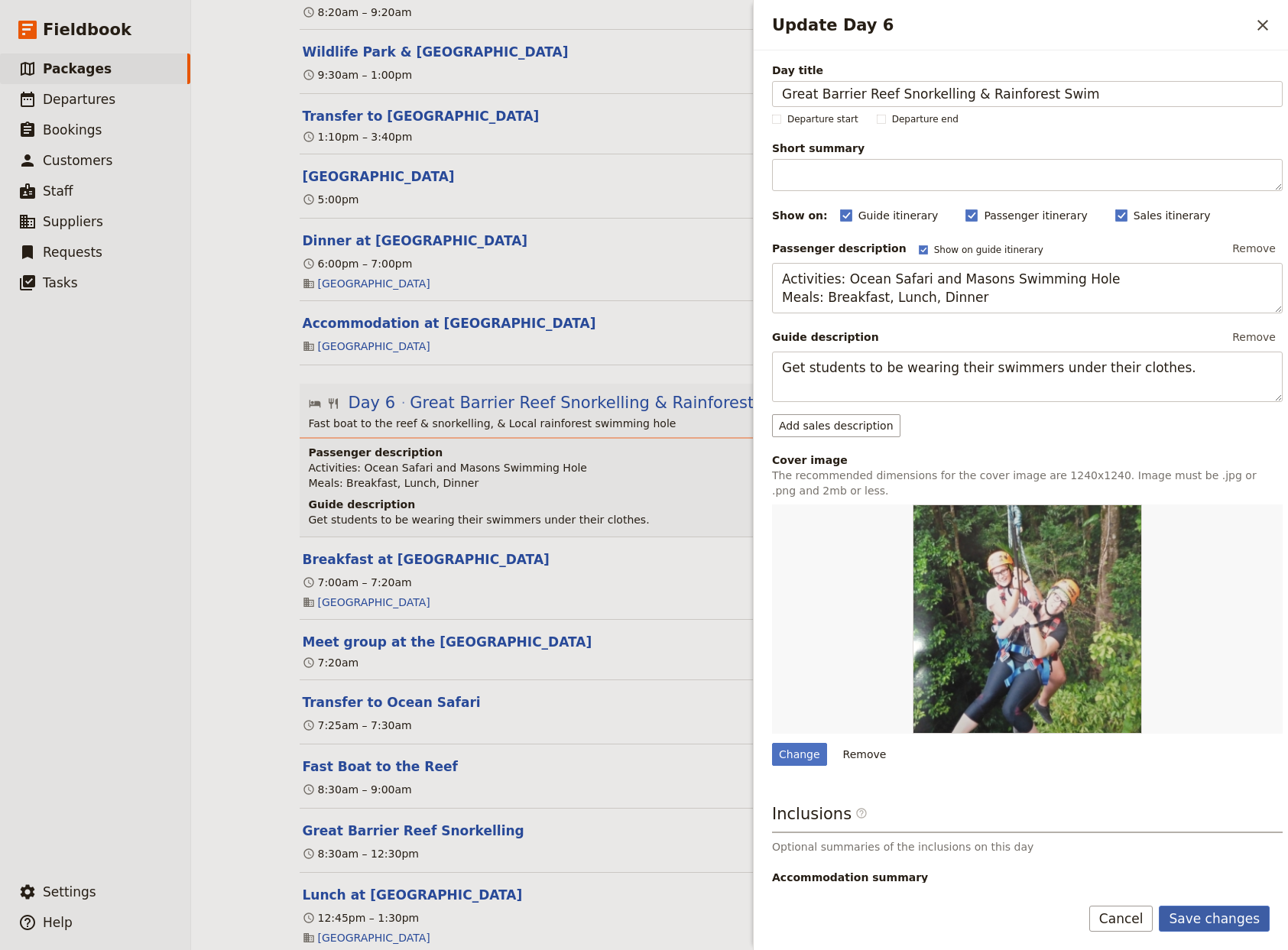
click at [1214, 920] on button "Save changes" at bounding box center [1214, 918] width 111 height 26
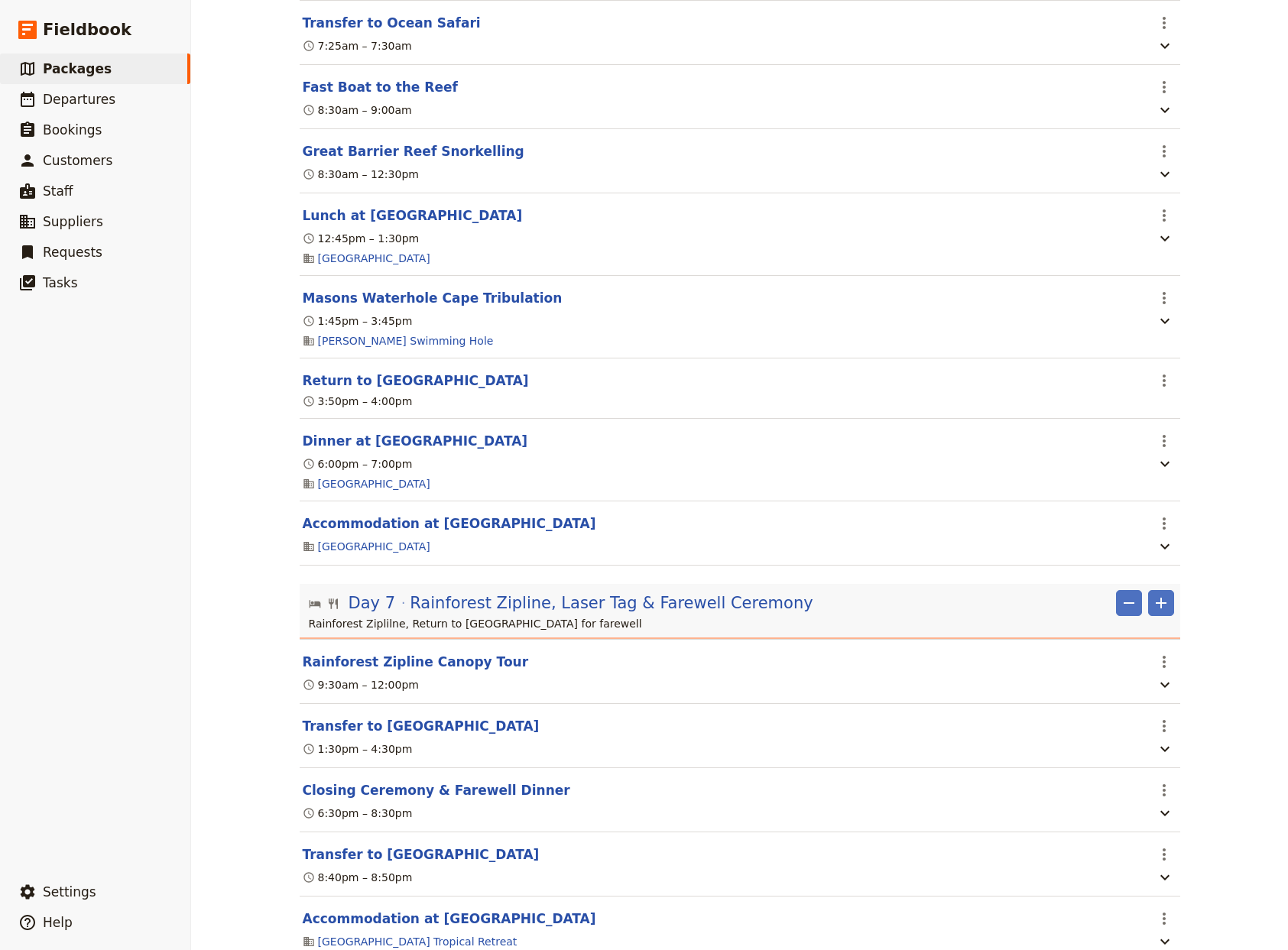
scroll to position [6052, 0]
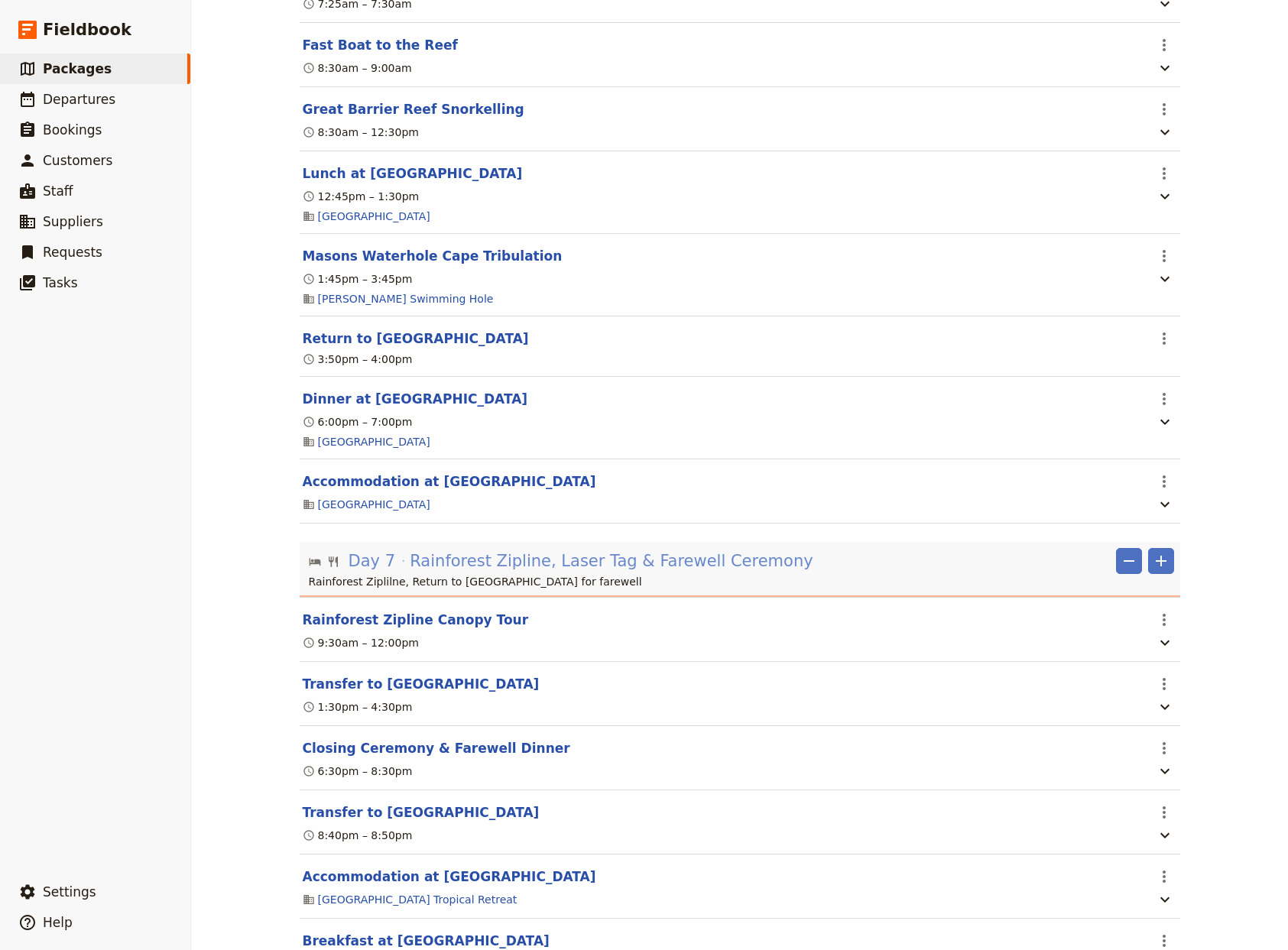
click at [601, 573] on span "Rainforest Zipline, Laser Tag & Farewell Ceremony" at bounding box center [612, 561] width 403 height 23
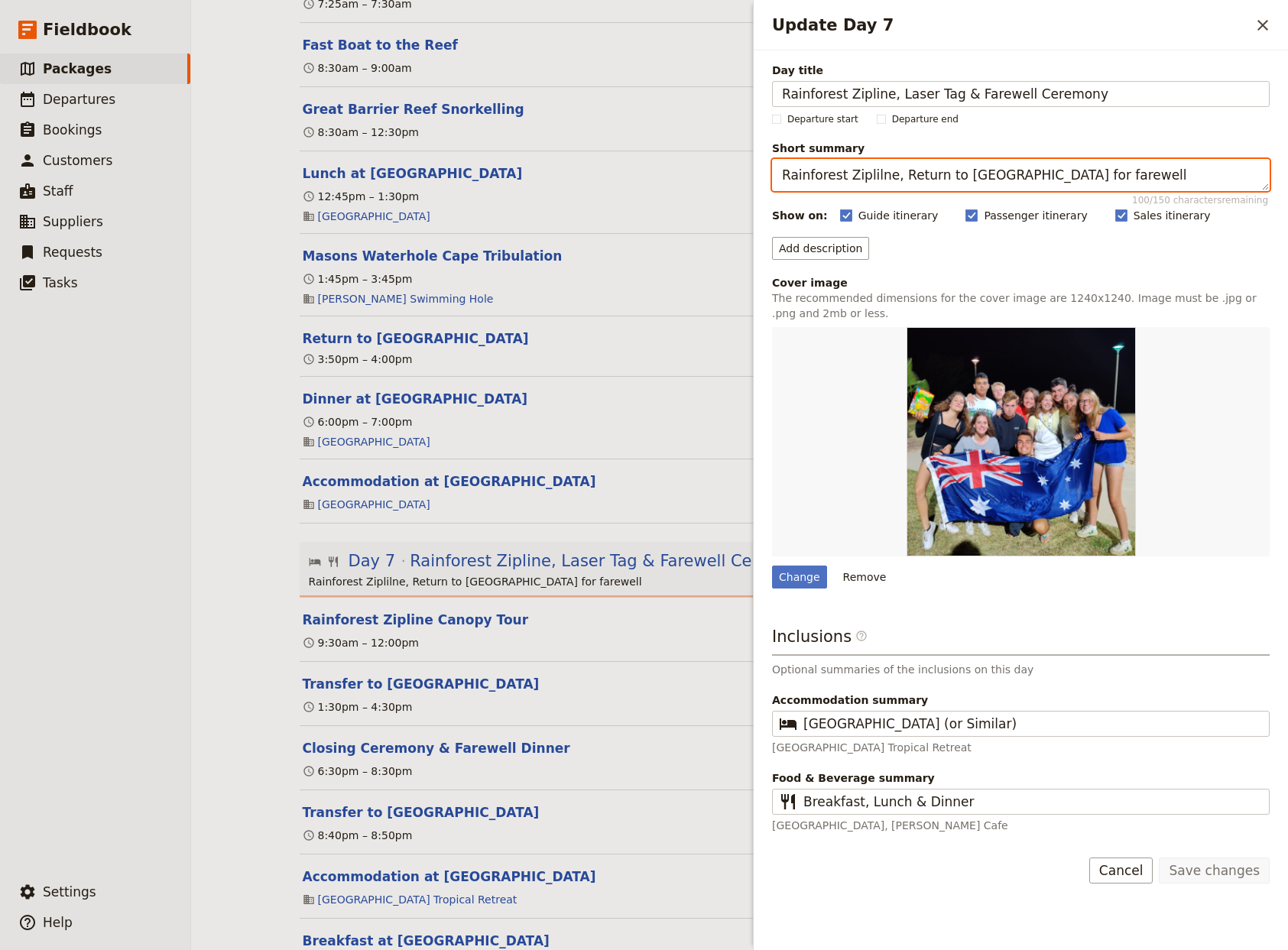
drag, startPoint x: 1096, startPoint y: 187, endPoint x: 709, endPoint y: 187, distance: 387.0
click at [772, 187] on textarea "Rainforest Ziplilne, Return to [GEOGRAPHIC_DATA] for farewell" at bounding box center [1021, 175] width 498 height 32
click at [79, 763] on ul "​ Packages ​ Departures ​ Bookings ​ Customers ​ Staff ​ Suppliers ​ Requests ​…" at bounding box center [95, 462] width 190 height 817
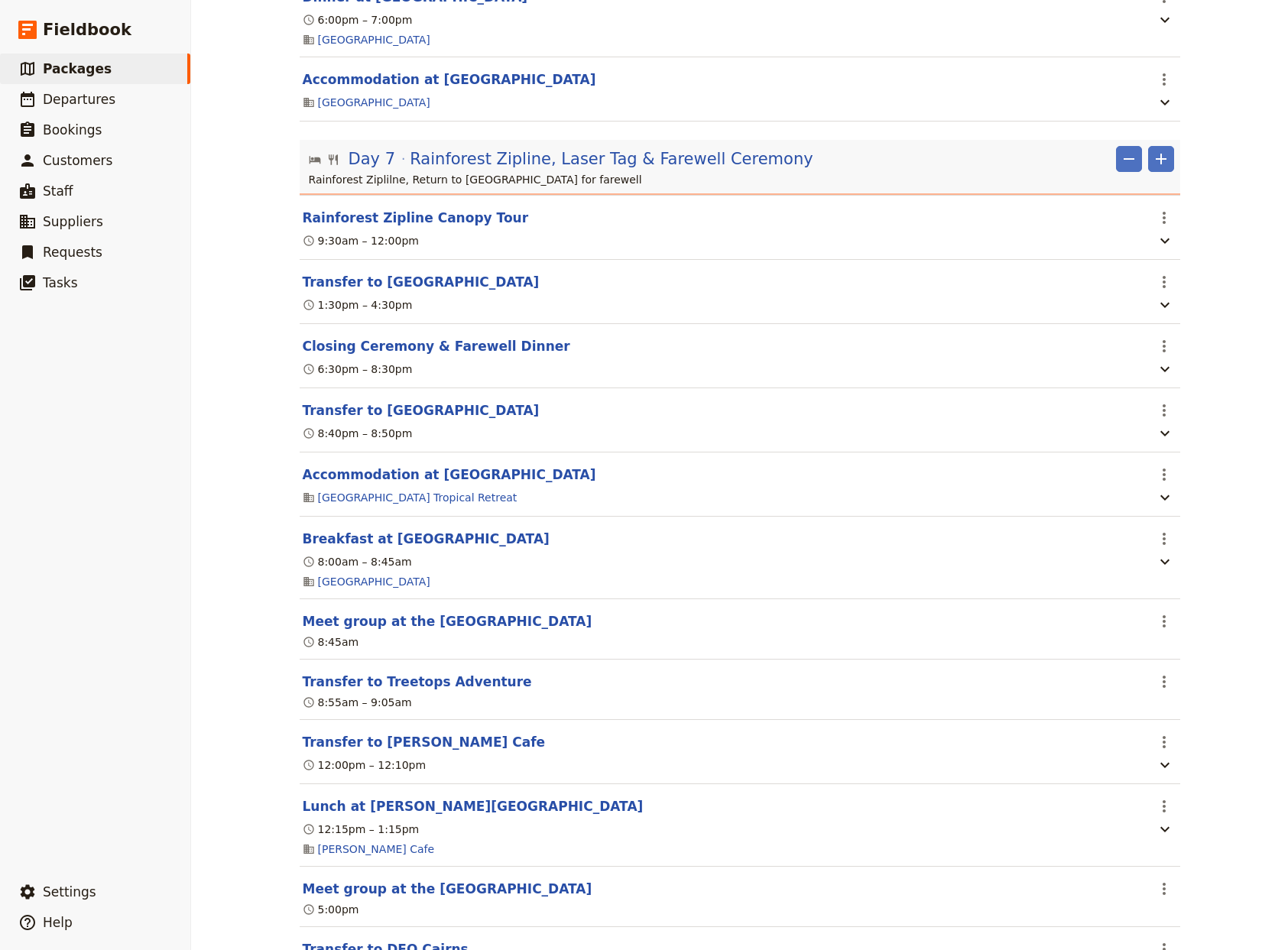
scroll to position [6456, 0]
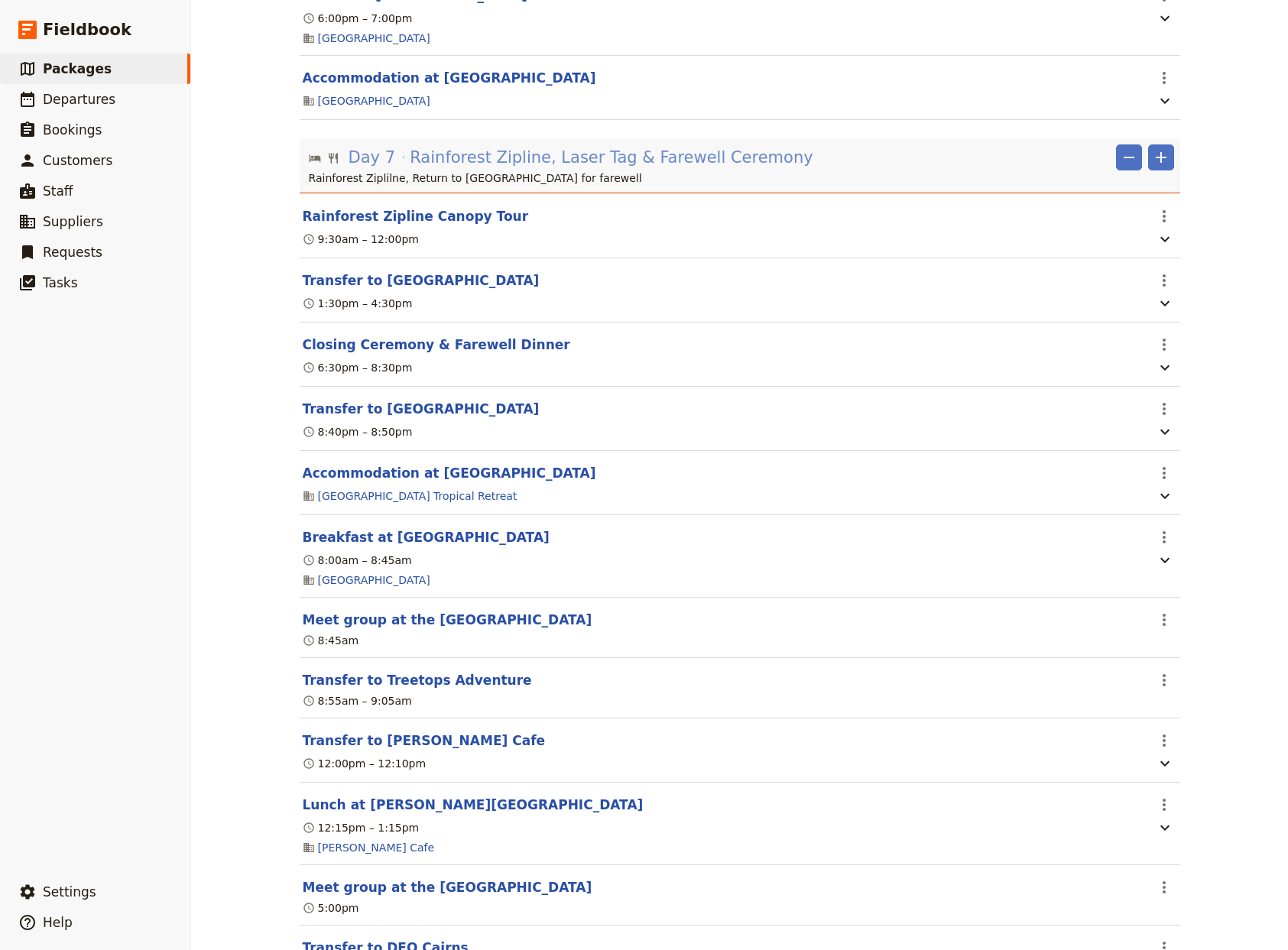
click at [709, 169] on span "Rainforest Zipline, Laser Tag & Farewell Ceremony" at bounding box center [612, 157] width 403 height 23
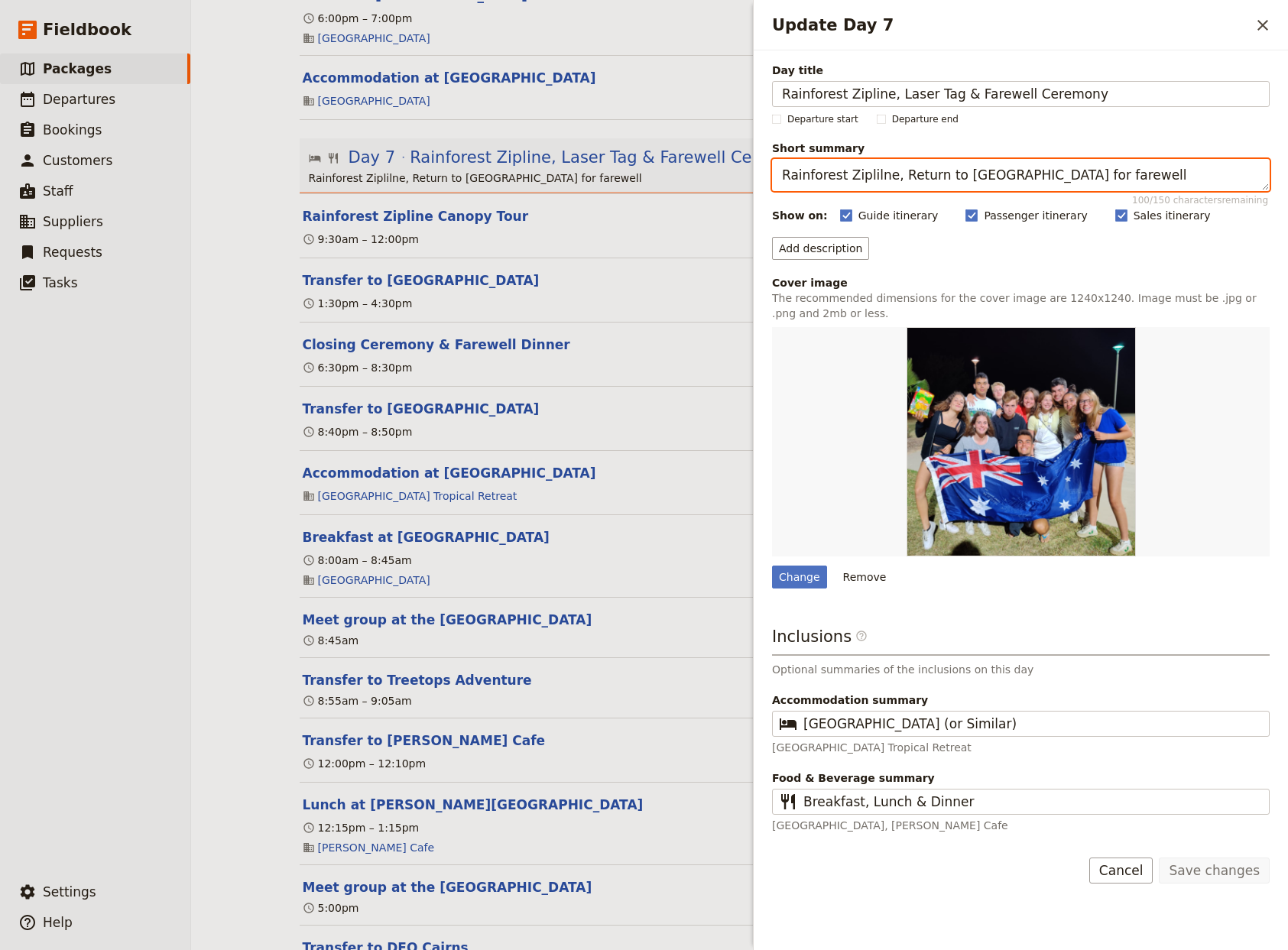
drag, startPoint x: 1130, startPoint y: 177, endPoint x: 623, endPoint y: 163, distance: 507.2
click at [772, 163] on textarea "Rainforest Ziplilne, Return to [GEOGRAPHIC_DATA] for farewell" at bounding box center [1021, 175] width 498 height 32
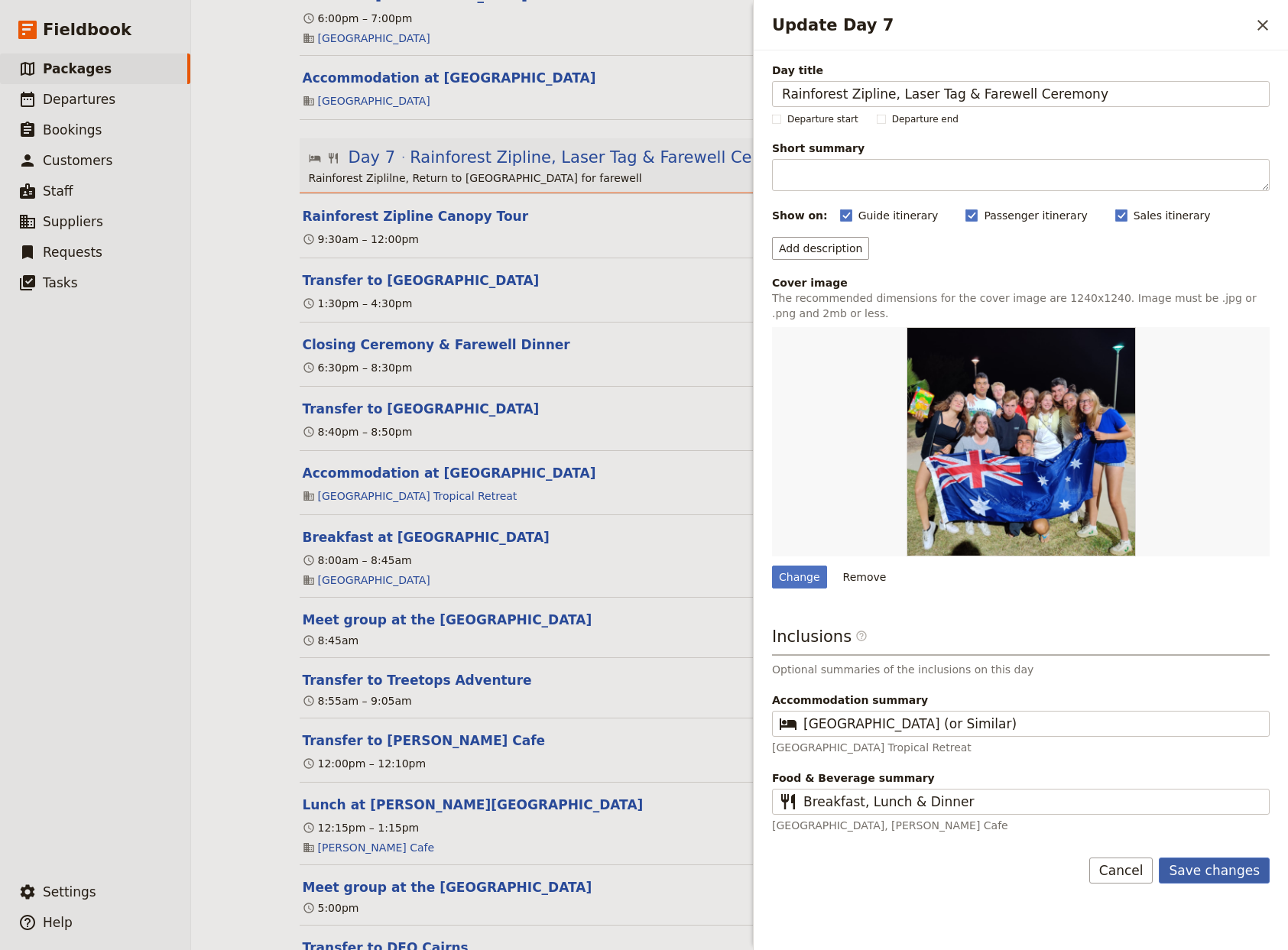
click at [1211, 868] on button "Save changes" at bounding box center [1214, 871] width 111 height 26
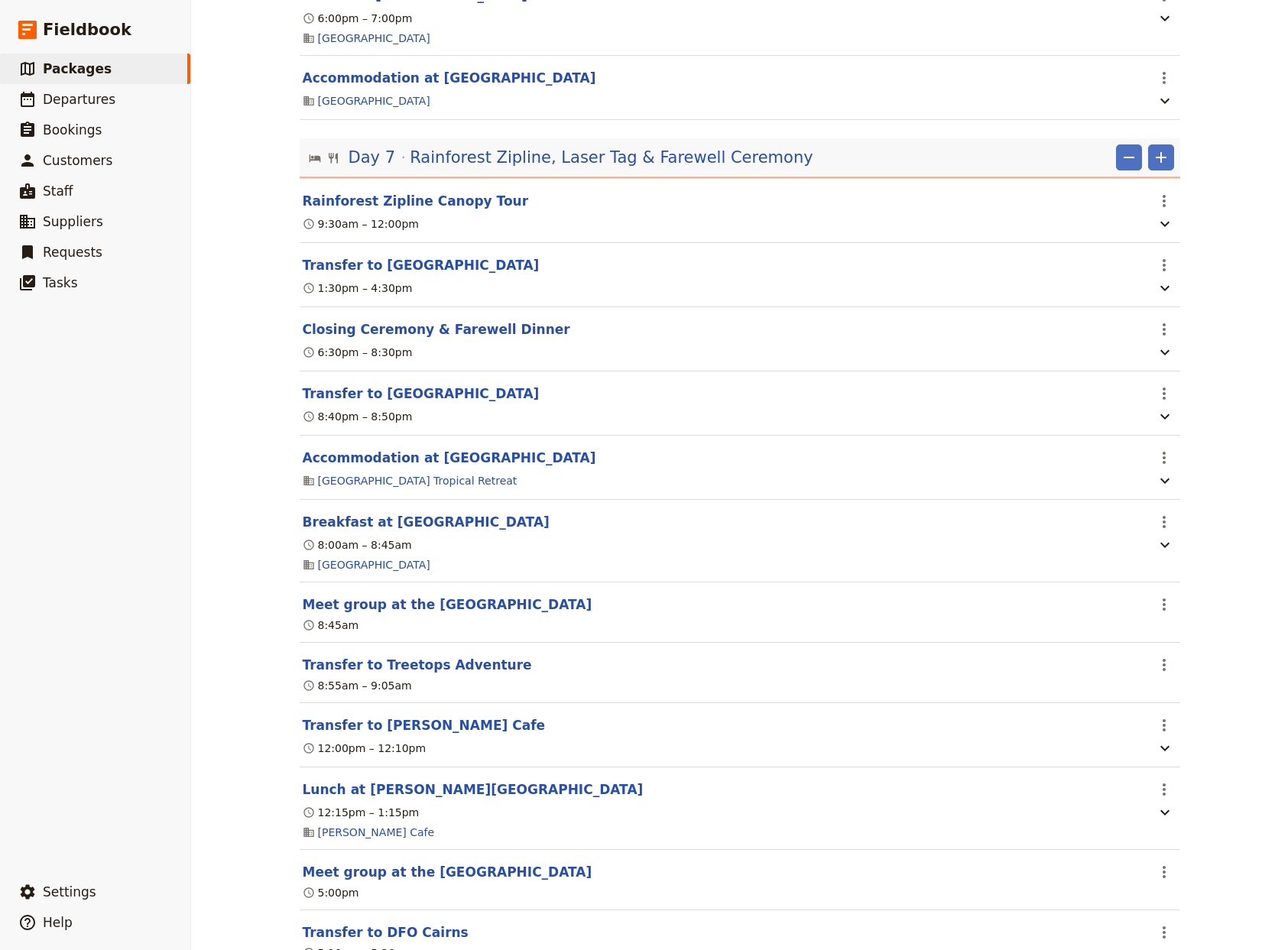
scroll to position [6557, 0]
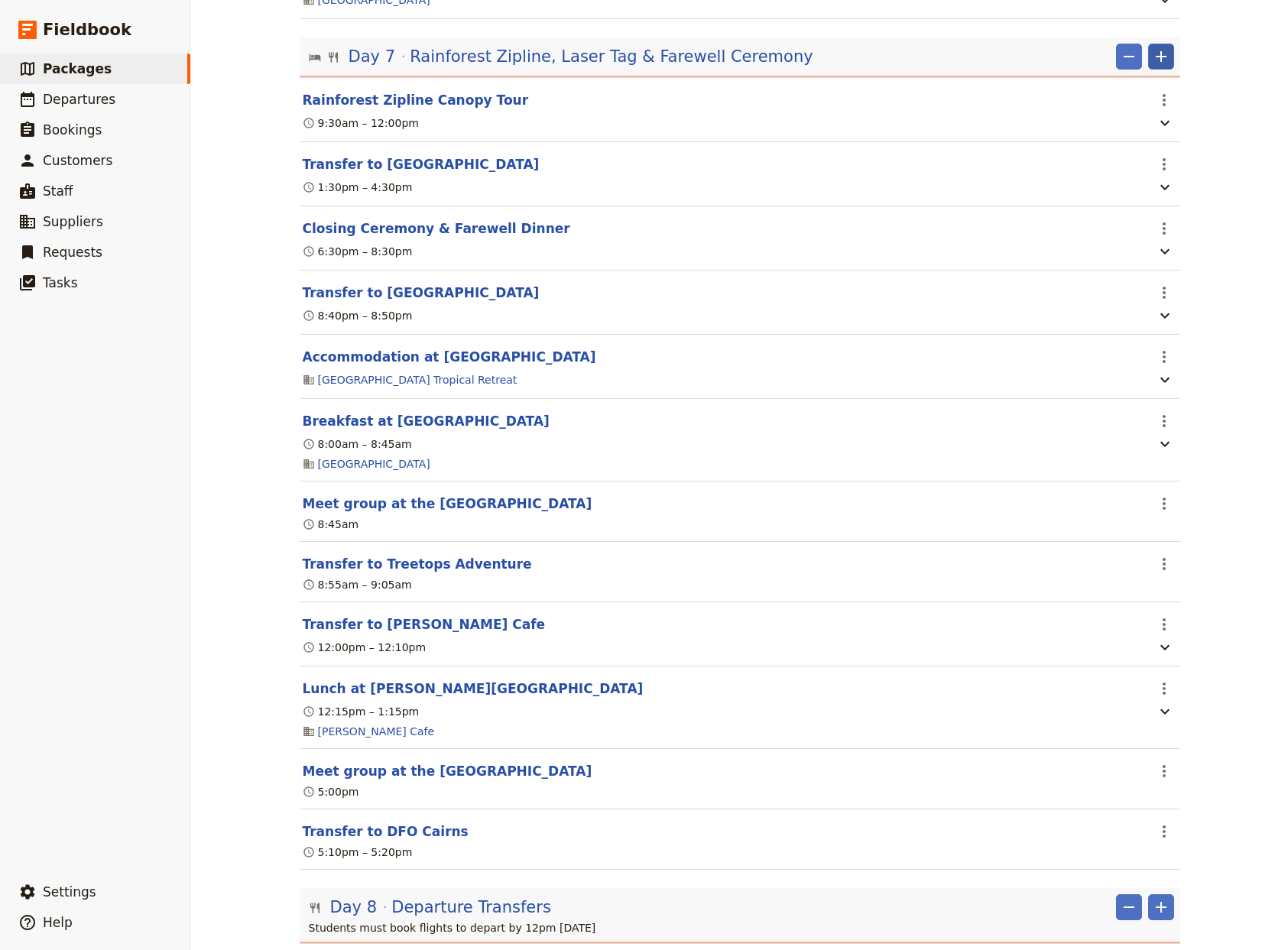
click at [1156, 62] on icon "Add" at bounding box center [1161, 56] width 10 height 10
click at [1119, 177] on span "Add itinerary item" at bounding box center [1109, 174] width 97 height 16
select select "7"
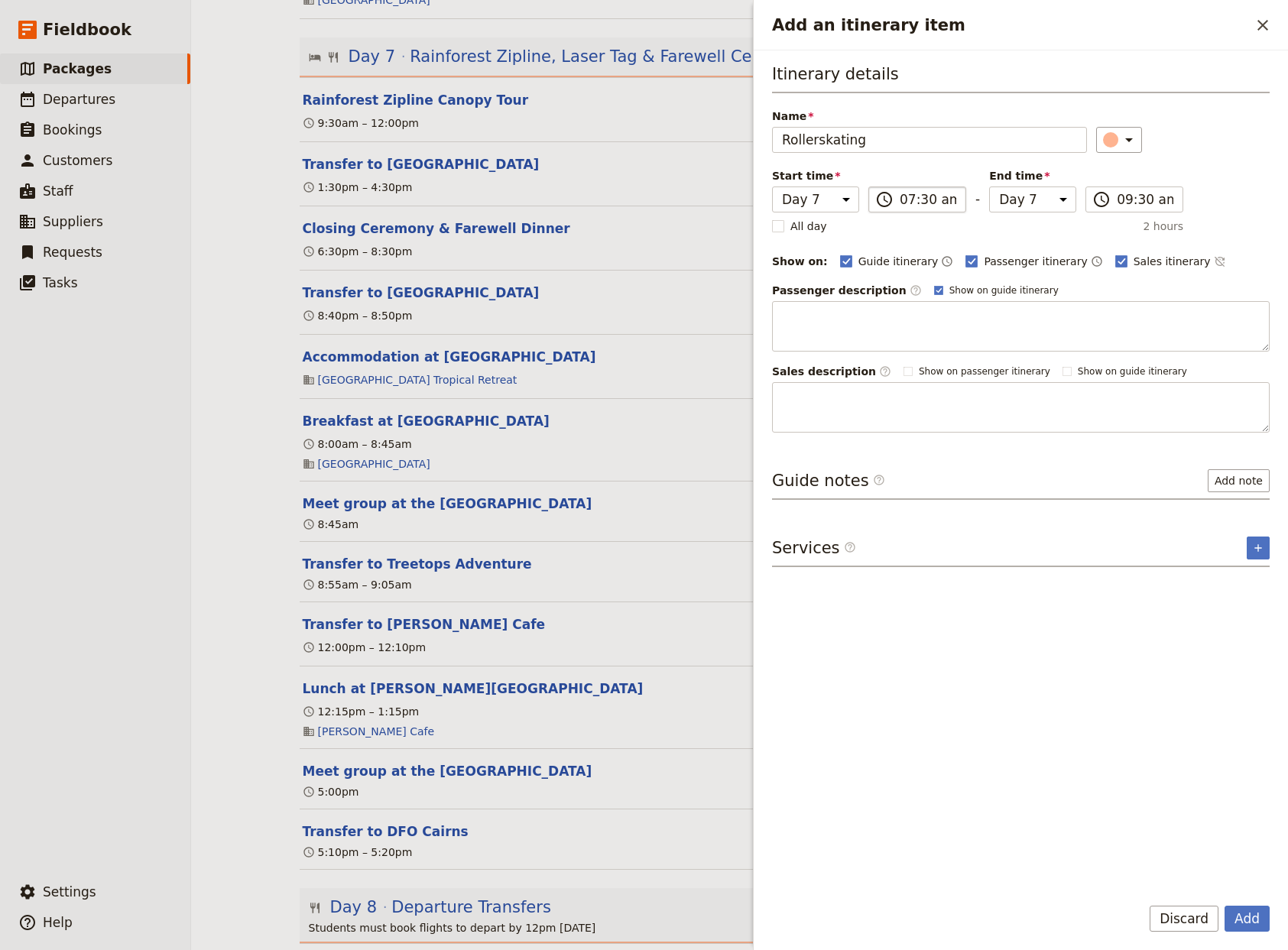
type input "Rollerskating"
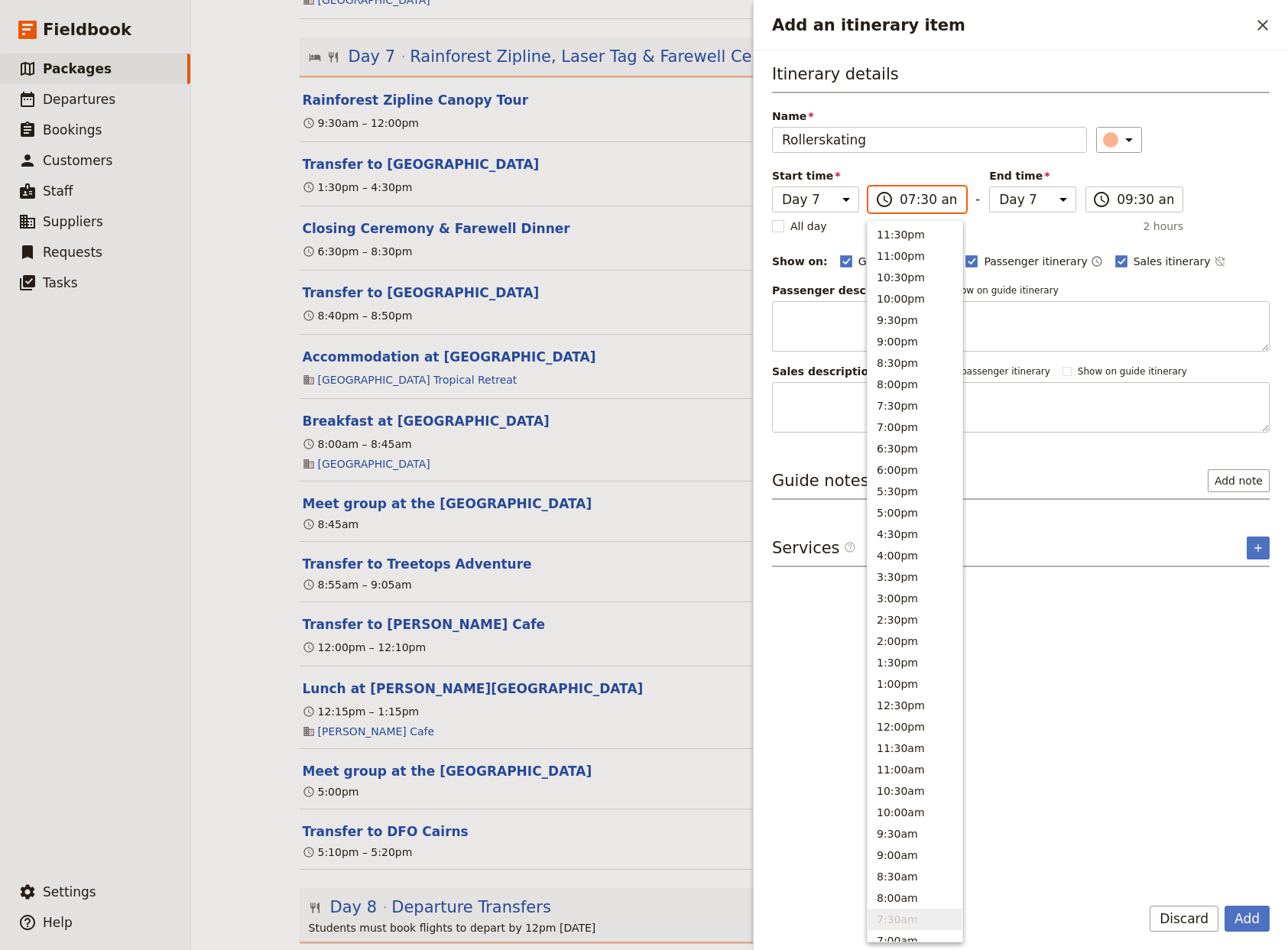
click at [905, 199] on input "07:30 am" at bounding box center [928, 199] width 57 height 18
click at [899, 643] on button "2:00pm" at bounding box center [915, 641] width 95 height 22
type input "02:00 pm"
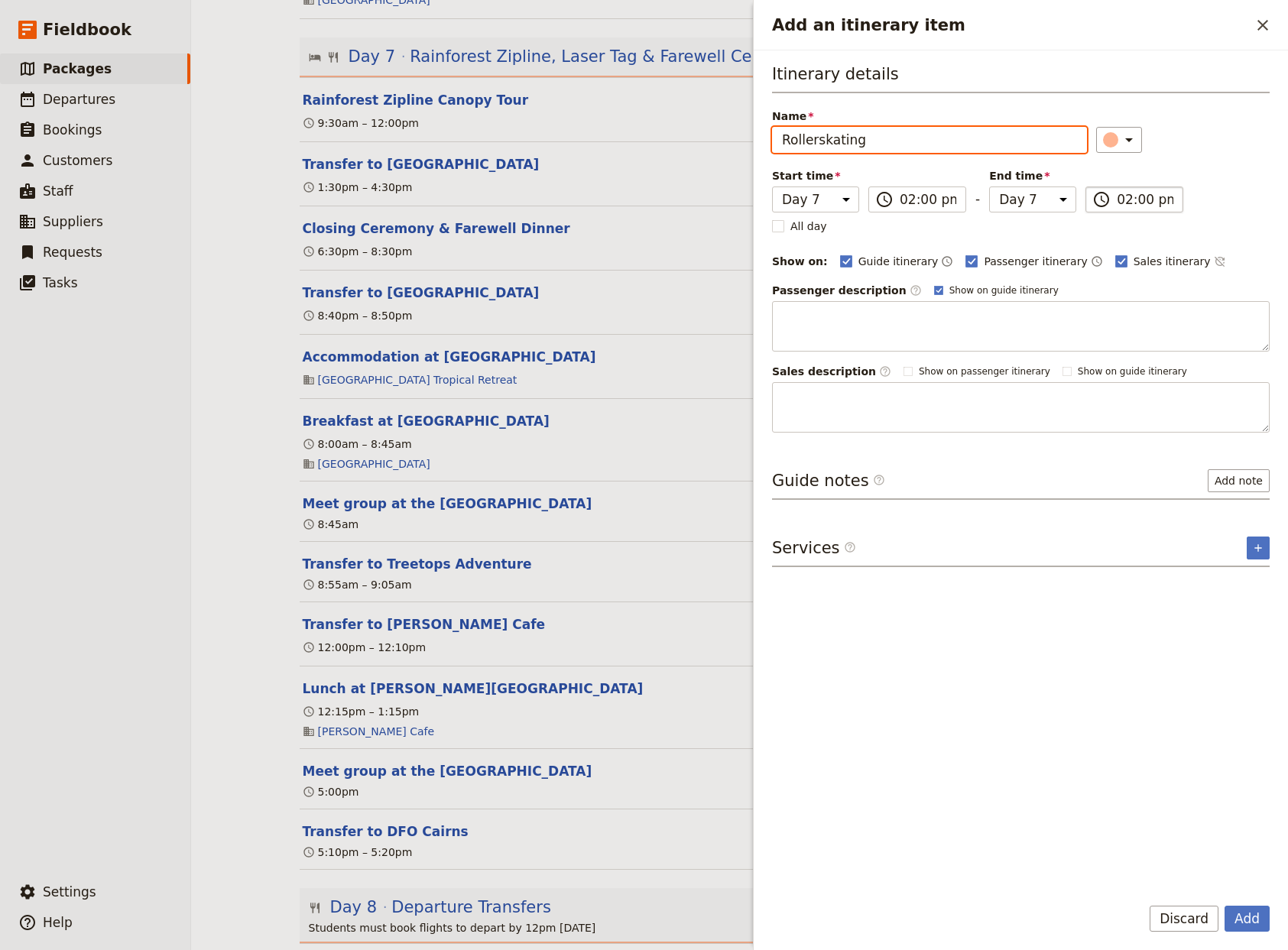
click at [1129, 198] on input "02:00 pm" at bounding box center [1145, 199] width 57 height 18
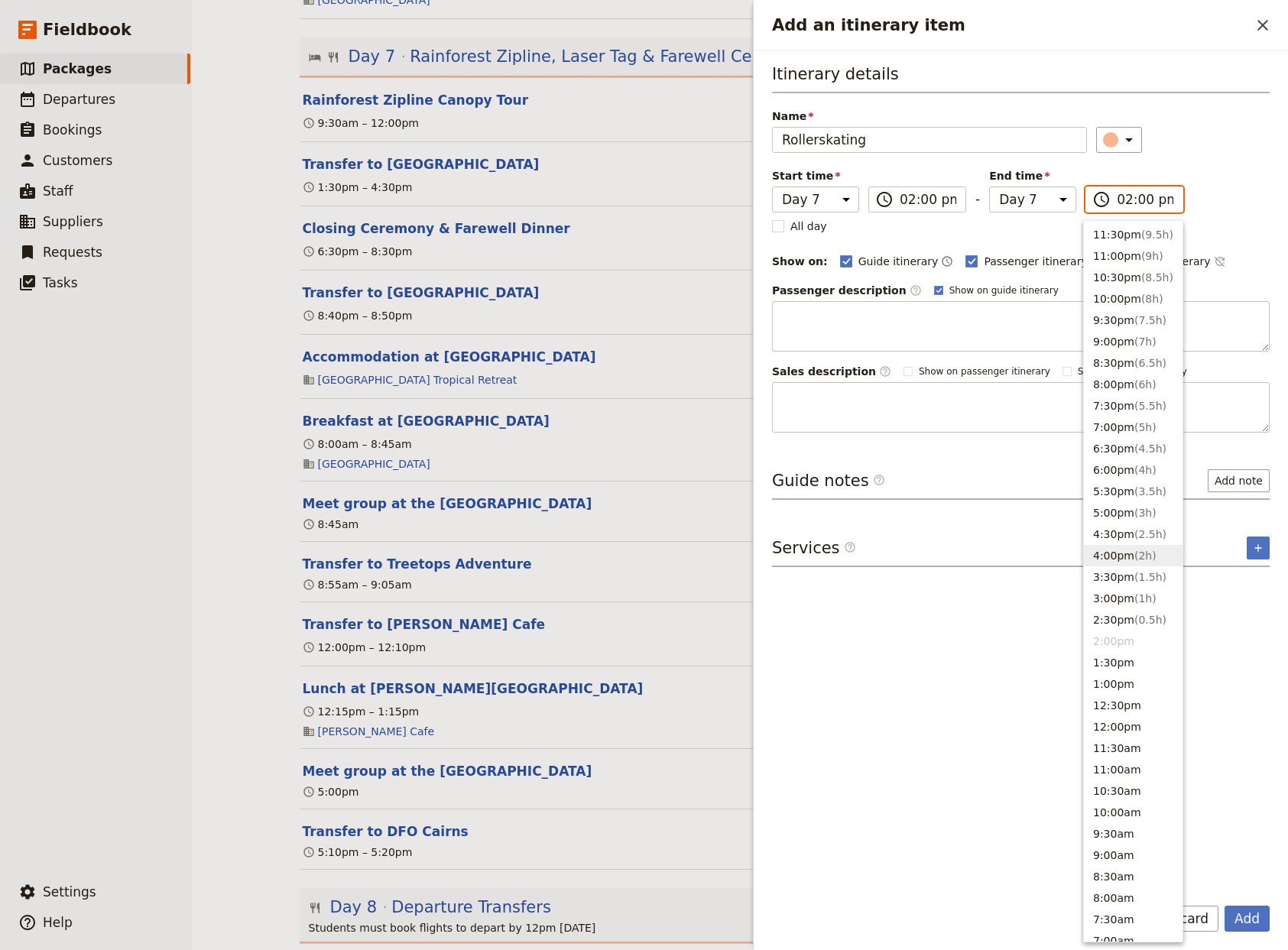
click at [1110, 550] on button "4:00pm ( 2h )" at bounding box center [1133, 556] width 98 height 22
type input "04:00 pm"
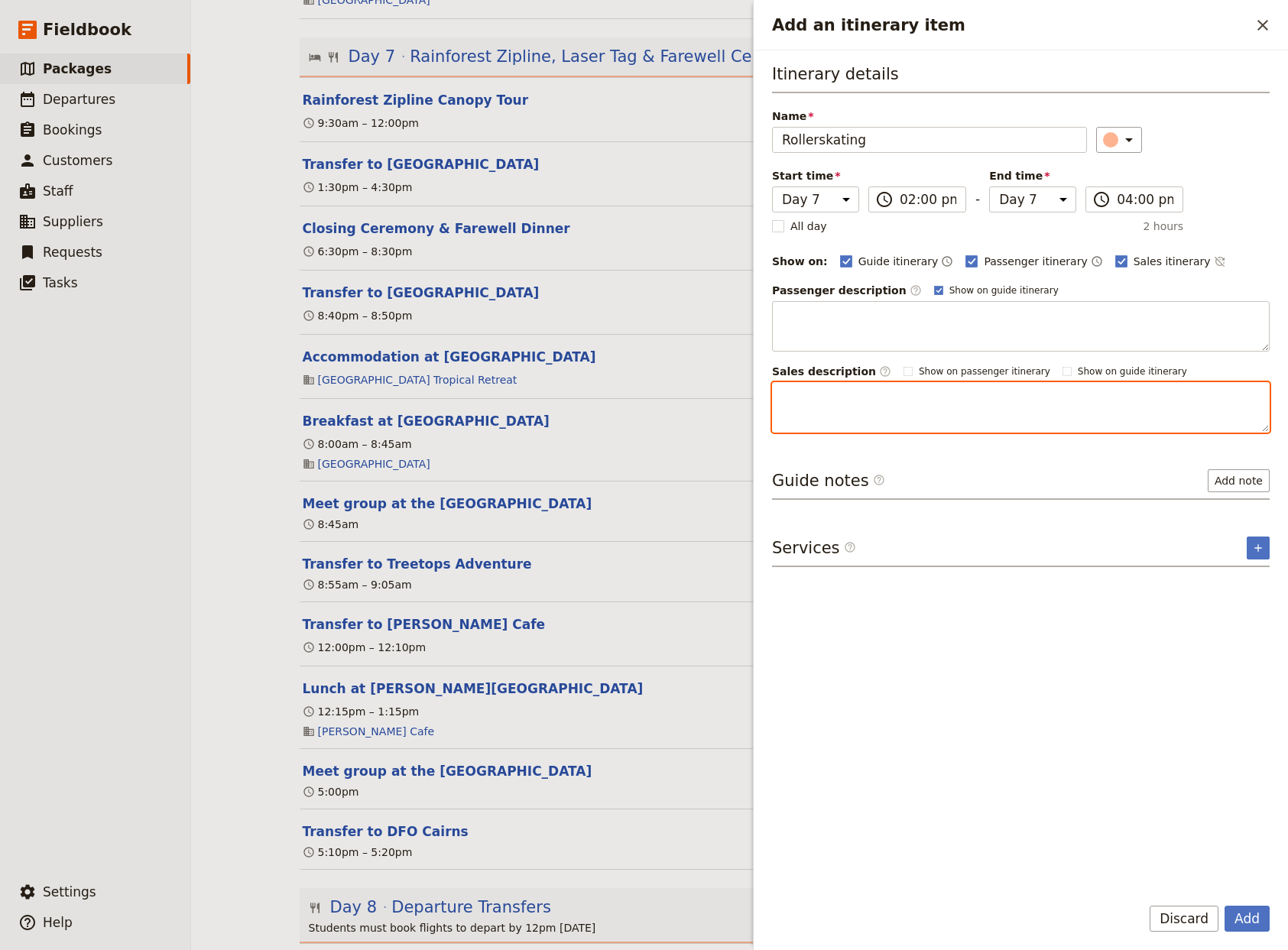
click at [798, 402] on textarea "Add an itinerary item" at bounding box center [1021, 407] width 498 height 51
paste textarea "Next you lace up your skates and glide into a swirl of music, laughter, and the…"
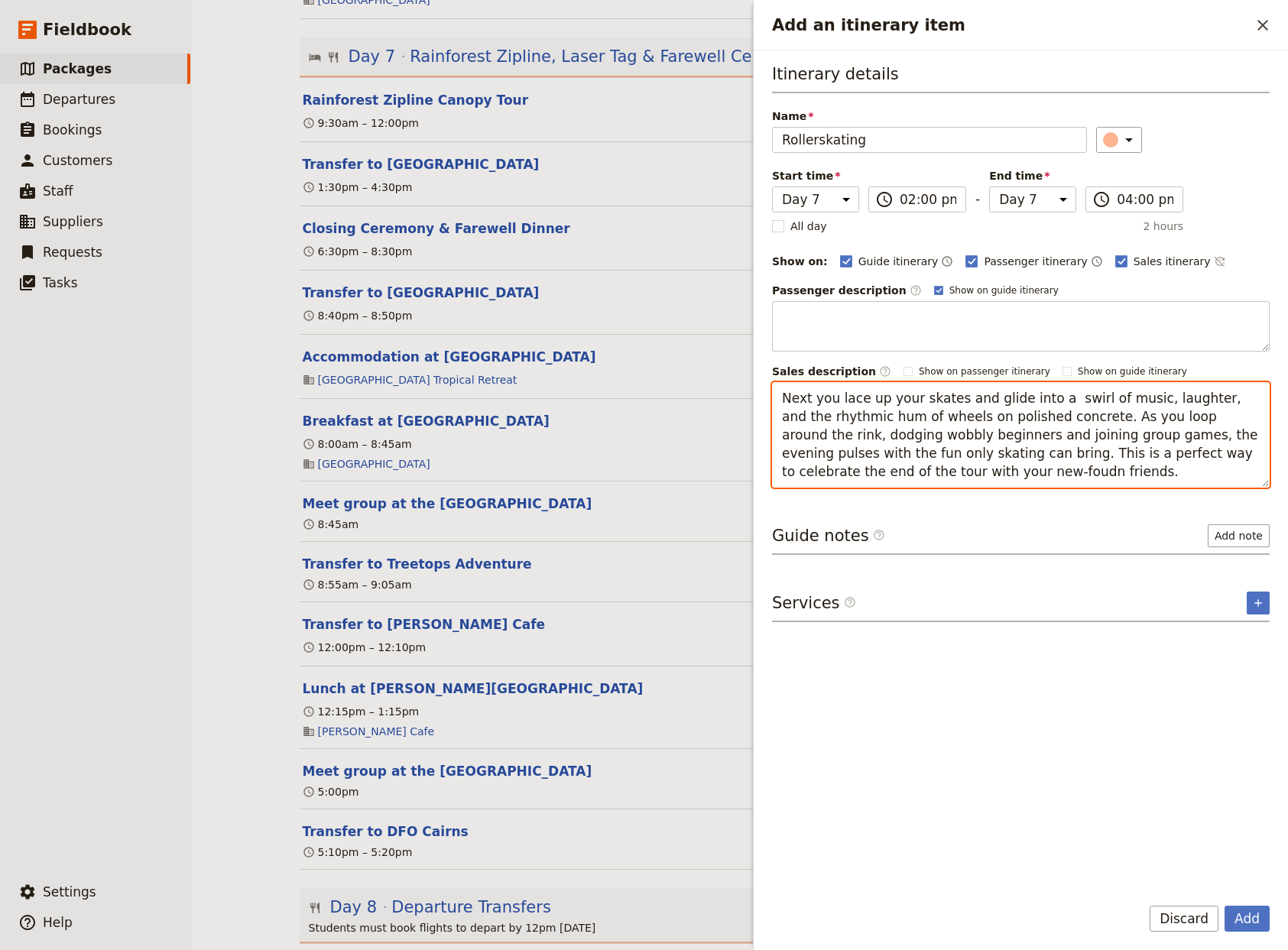
drag, startPoint x: 905, startPoint y: 471, endPoint x: 884, endPoint y: 475, distance: 21.4
click at [884, 475] on textarea "Next you lace up your skates and glide into a swirl of music, laughter, and the…" at bounding box center [1021, 435] width 498 height 105
click at [968, 471] on textarea "Next you lace up your skates and glide into a swirl of music, laughter, and the…" at bounding box center [1021, 435] width 498 height 105
type textarea "Next you lace up your skates and glide into a swirl of music, laughter, and the…"
click at [1251, 919] on button "Add" at bounding box center [1247, 918] width 45 height 26
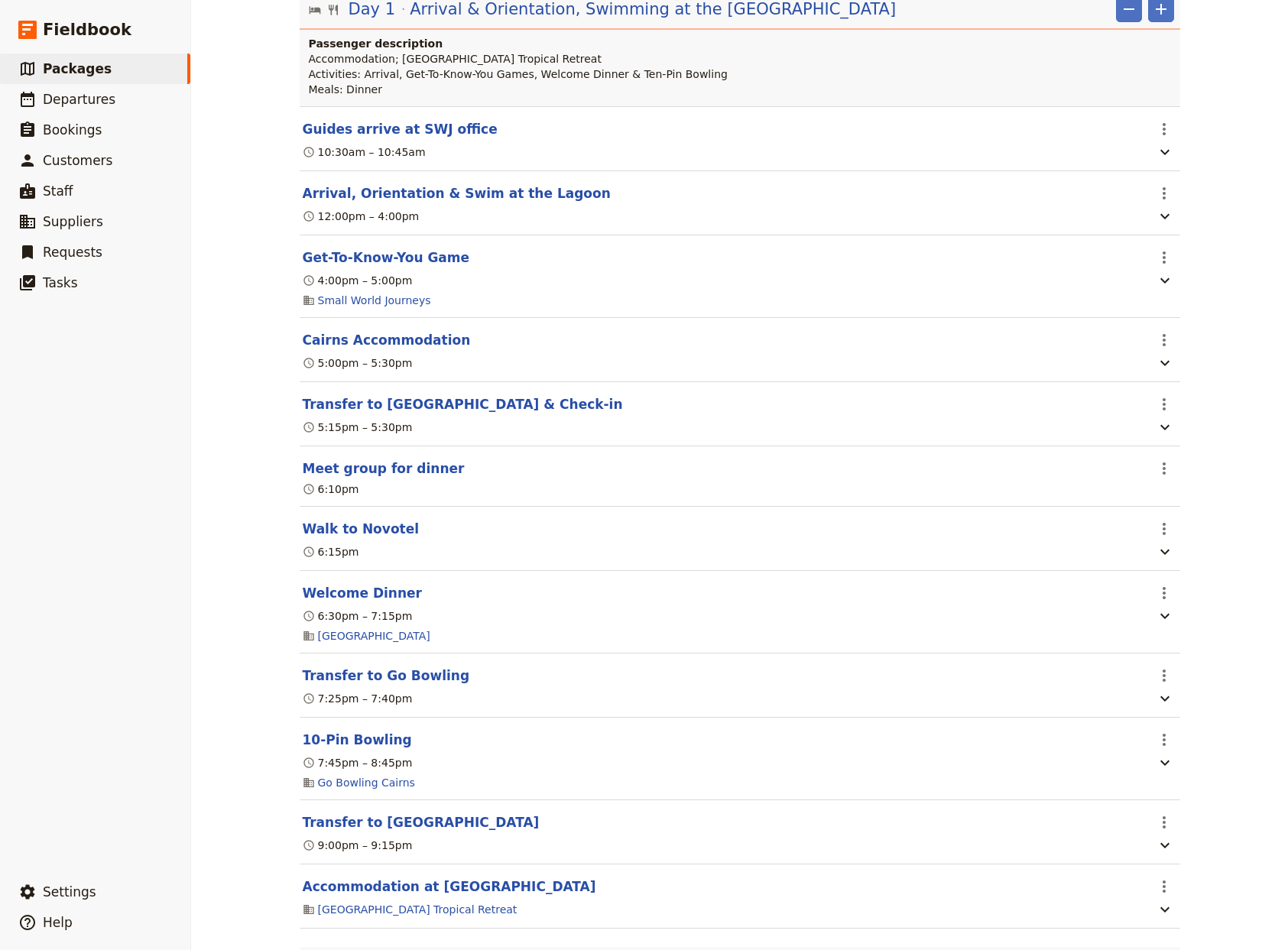
scroll to position [0, 0]
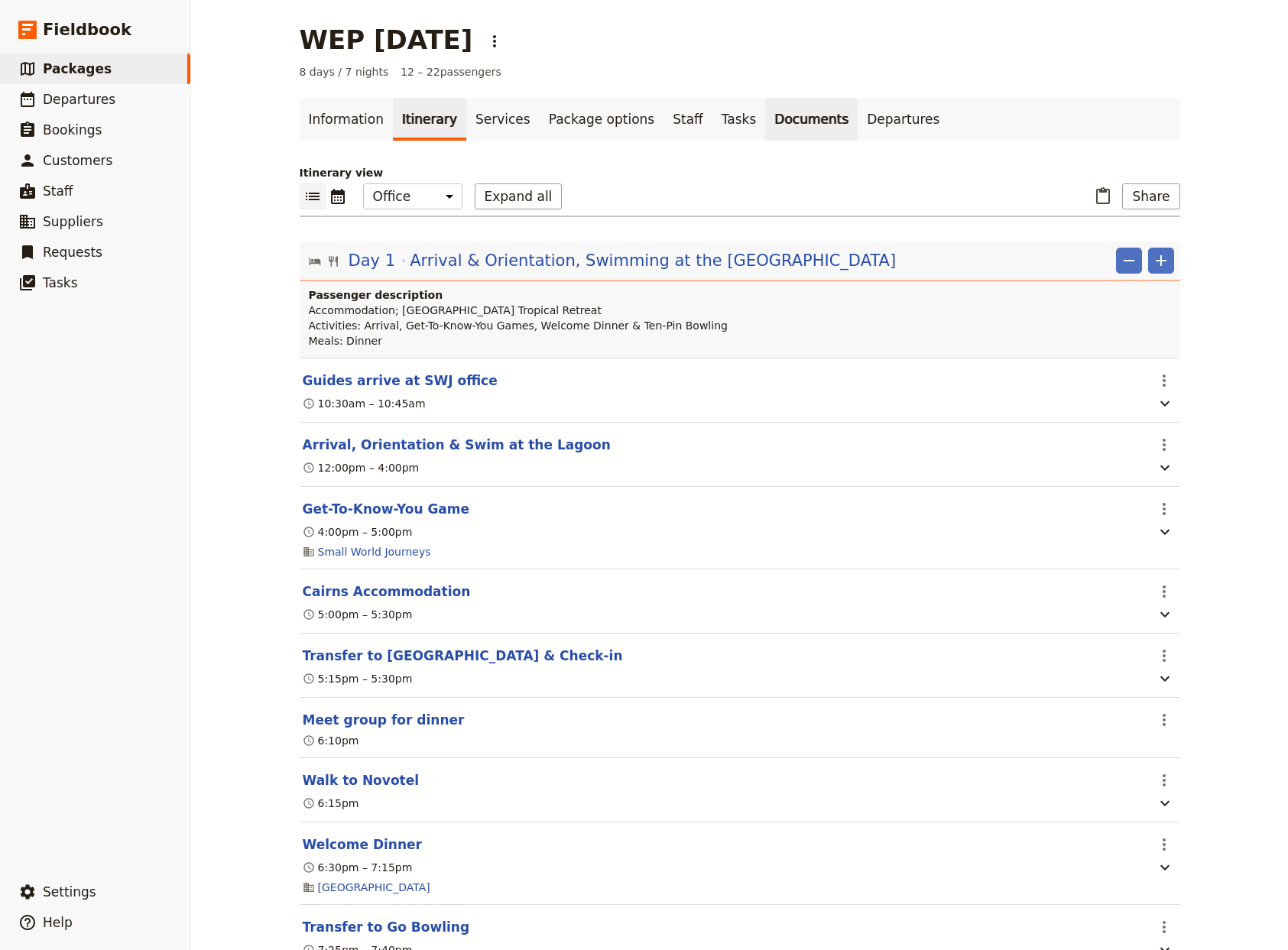
click at [765, 121] on link "Documents" at bounding box center [811, 120] width 92 height 43
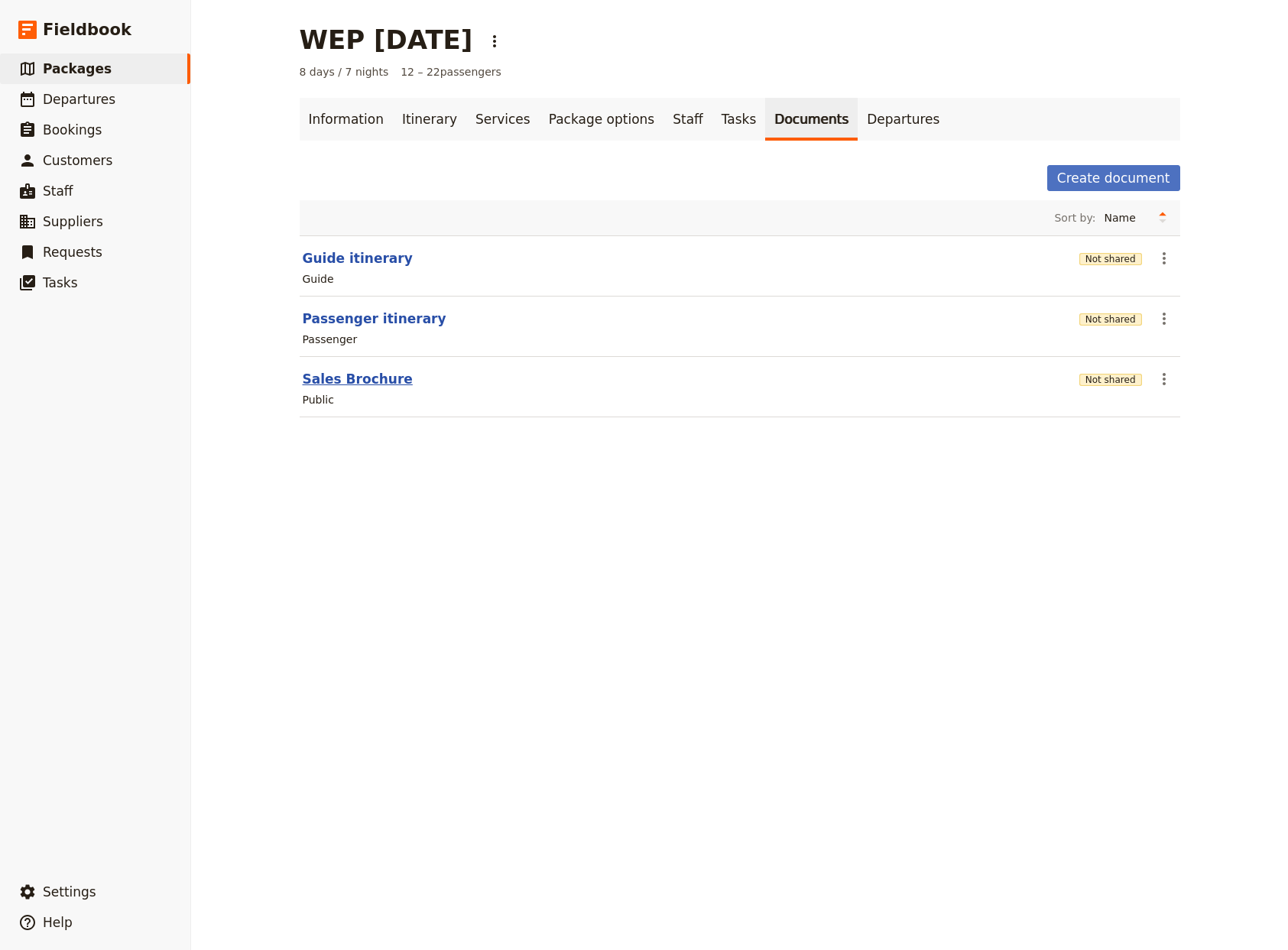
click at [352, 381] on button "Sales Brochure" at bounding box center [358, 378] width 110 height 18
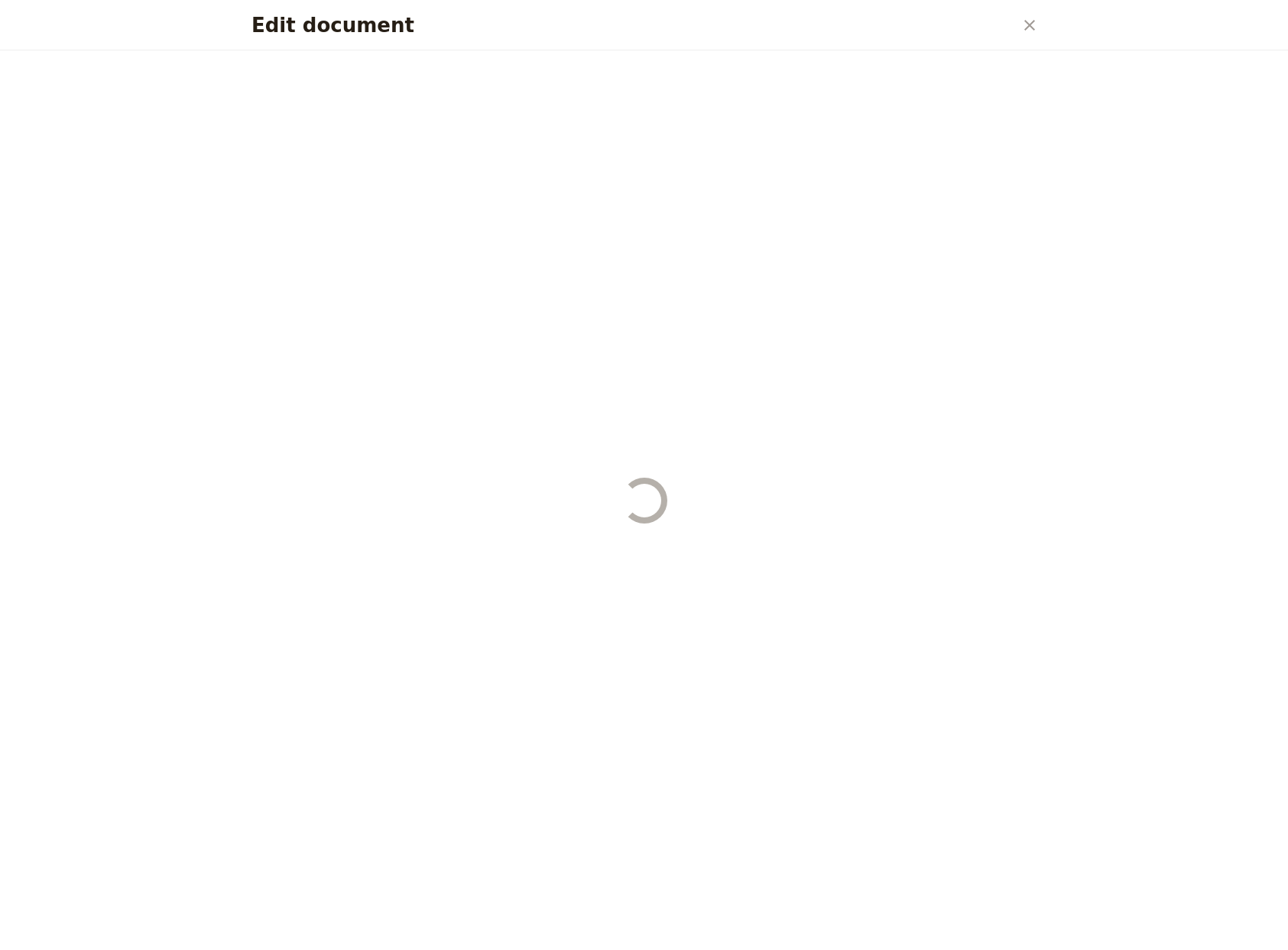
select select "DEFAULT"
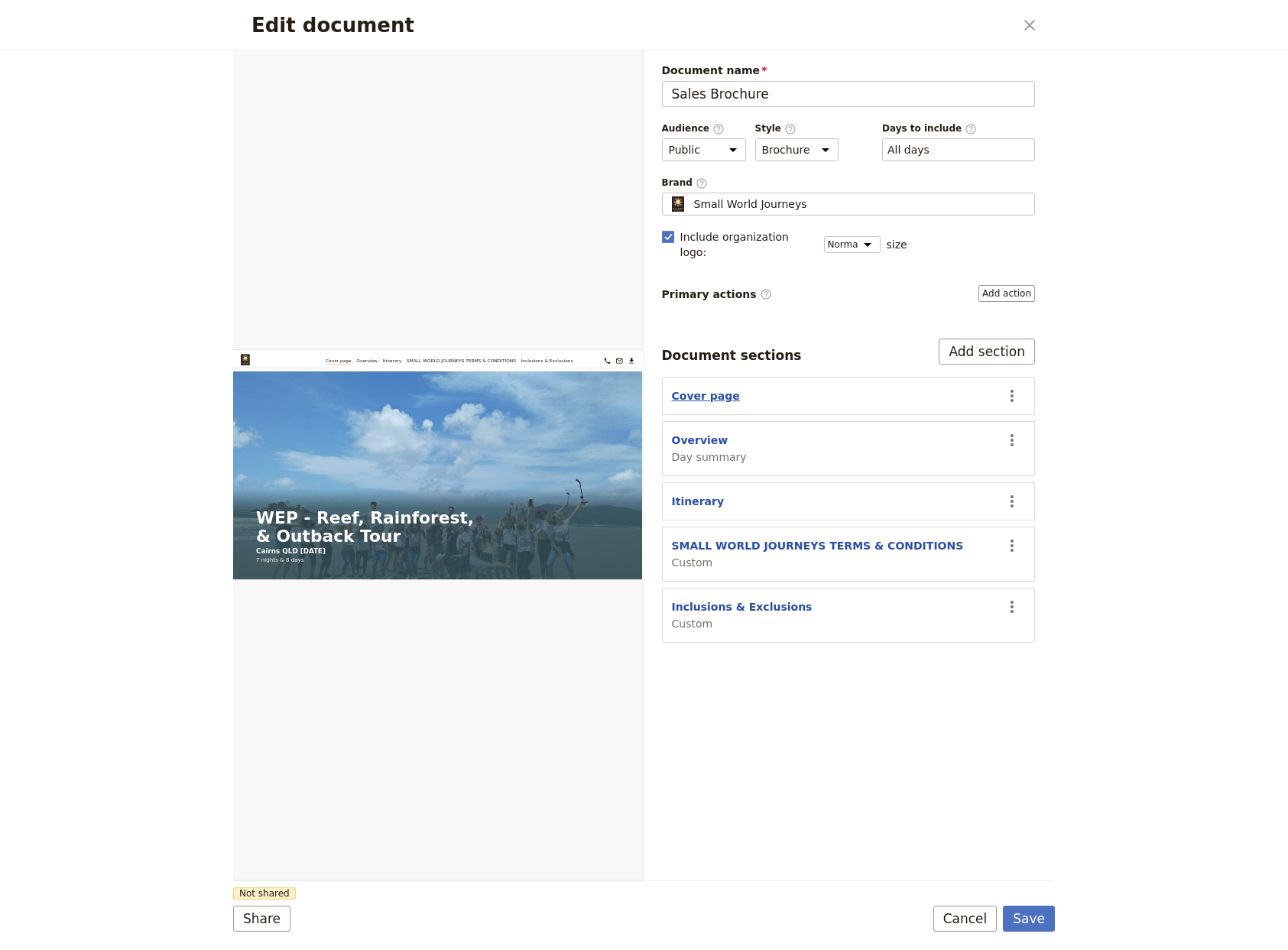
click at [684, 388] on button "Cover page" at bounding box center [706, 396] width 68 height 16
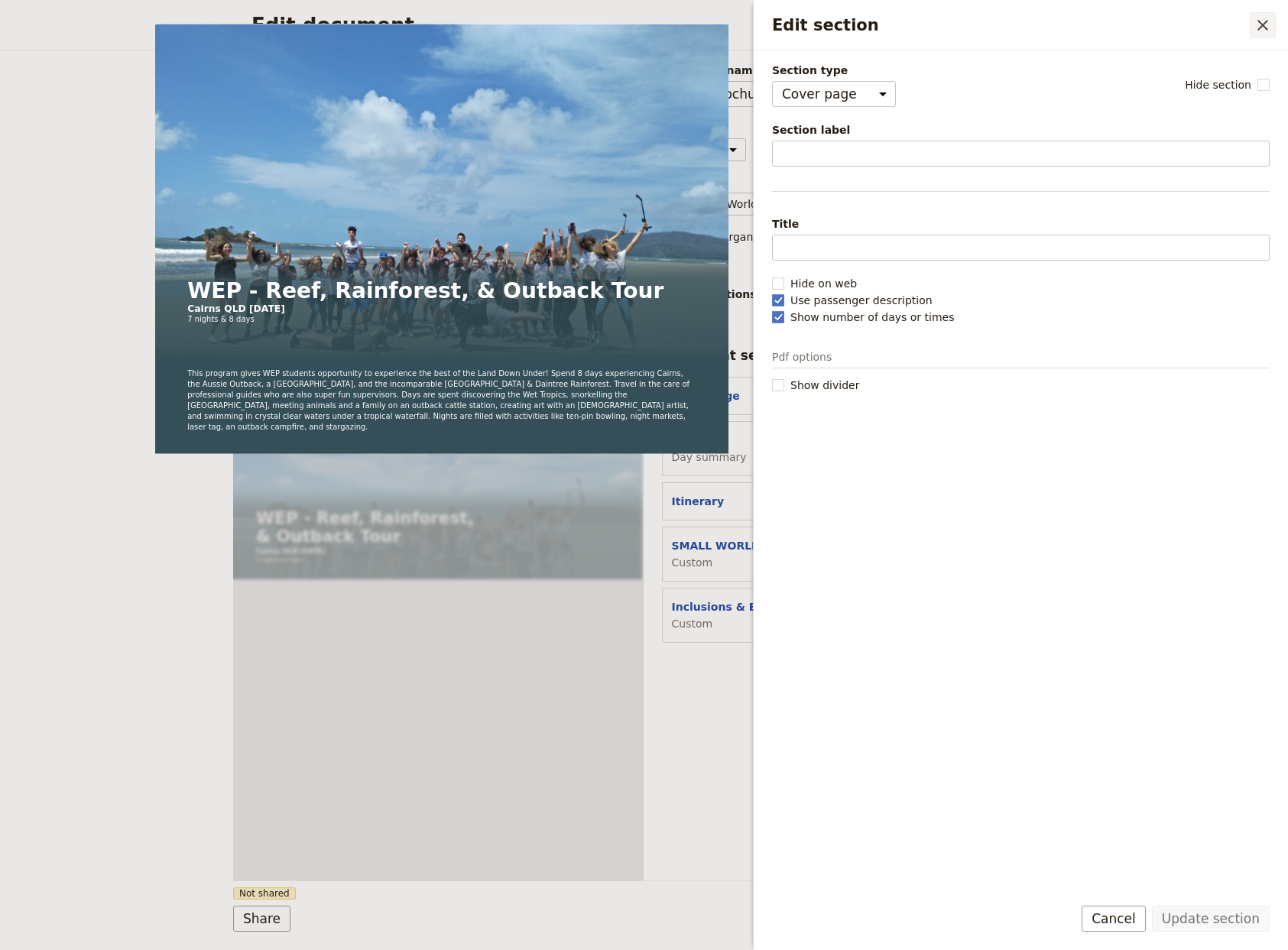
click at [1264, 24] on icon "Close drawer" at bounding box center [1262, 25] width 18 height 18
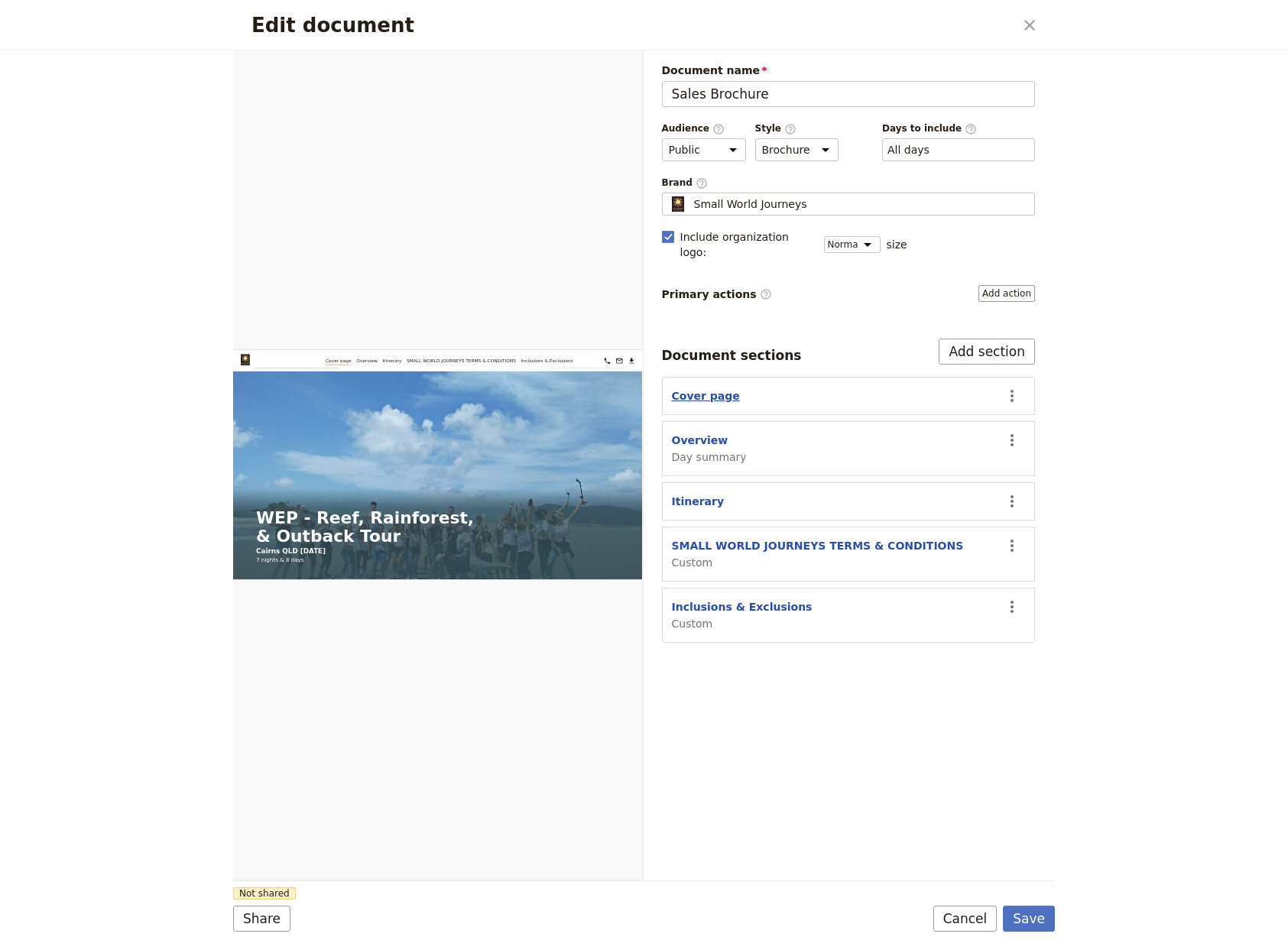
click at [682, 388] on button "Cover page" at bounding box center [706, 396] width 68 height 16
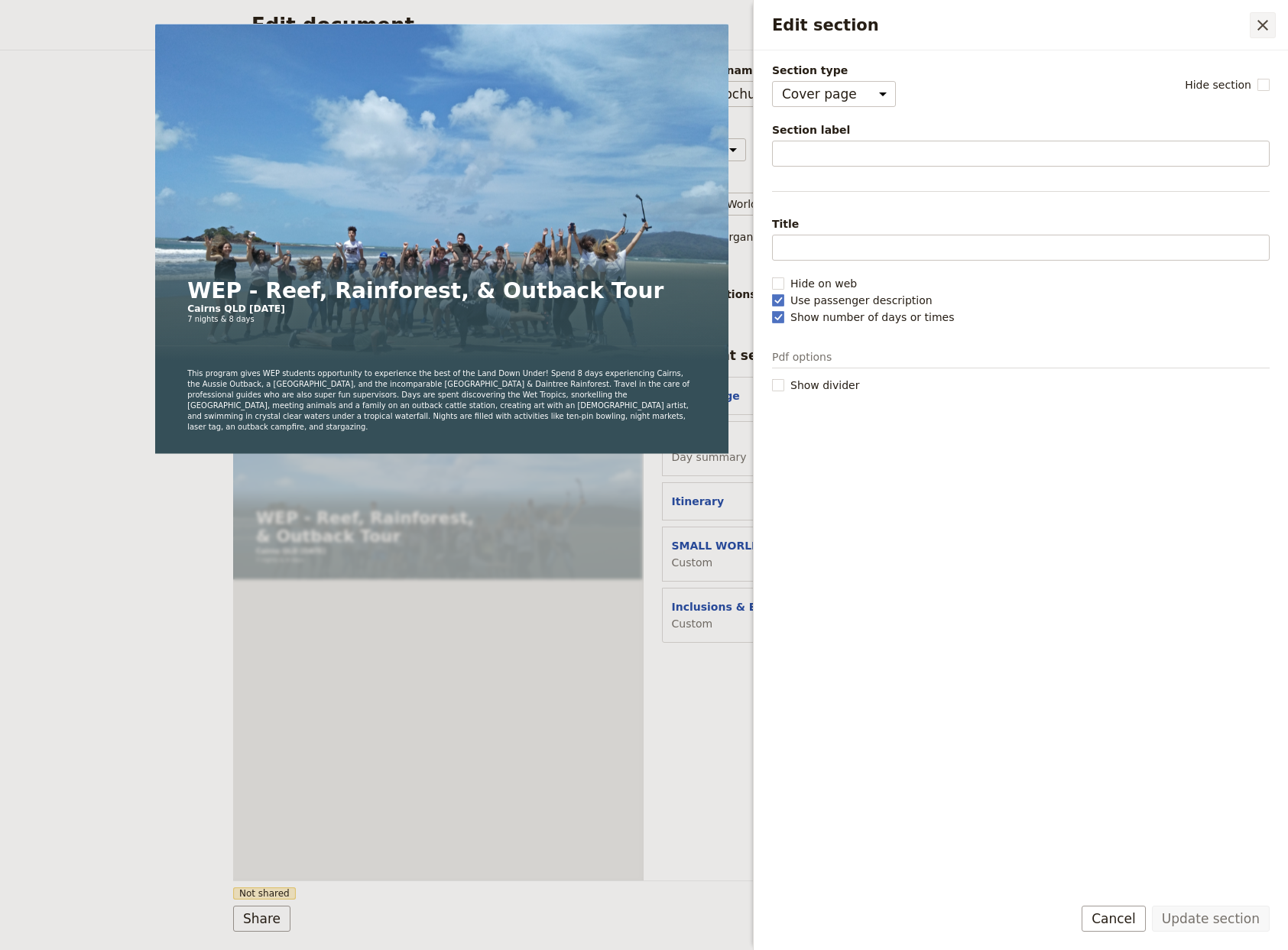
click at [1260, 24] on icon "Close drawer" at bounding box center [1262, 25] width 18 height 18
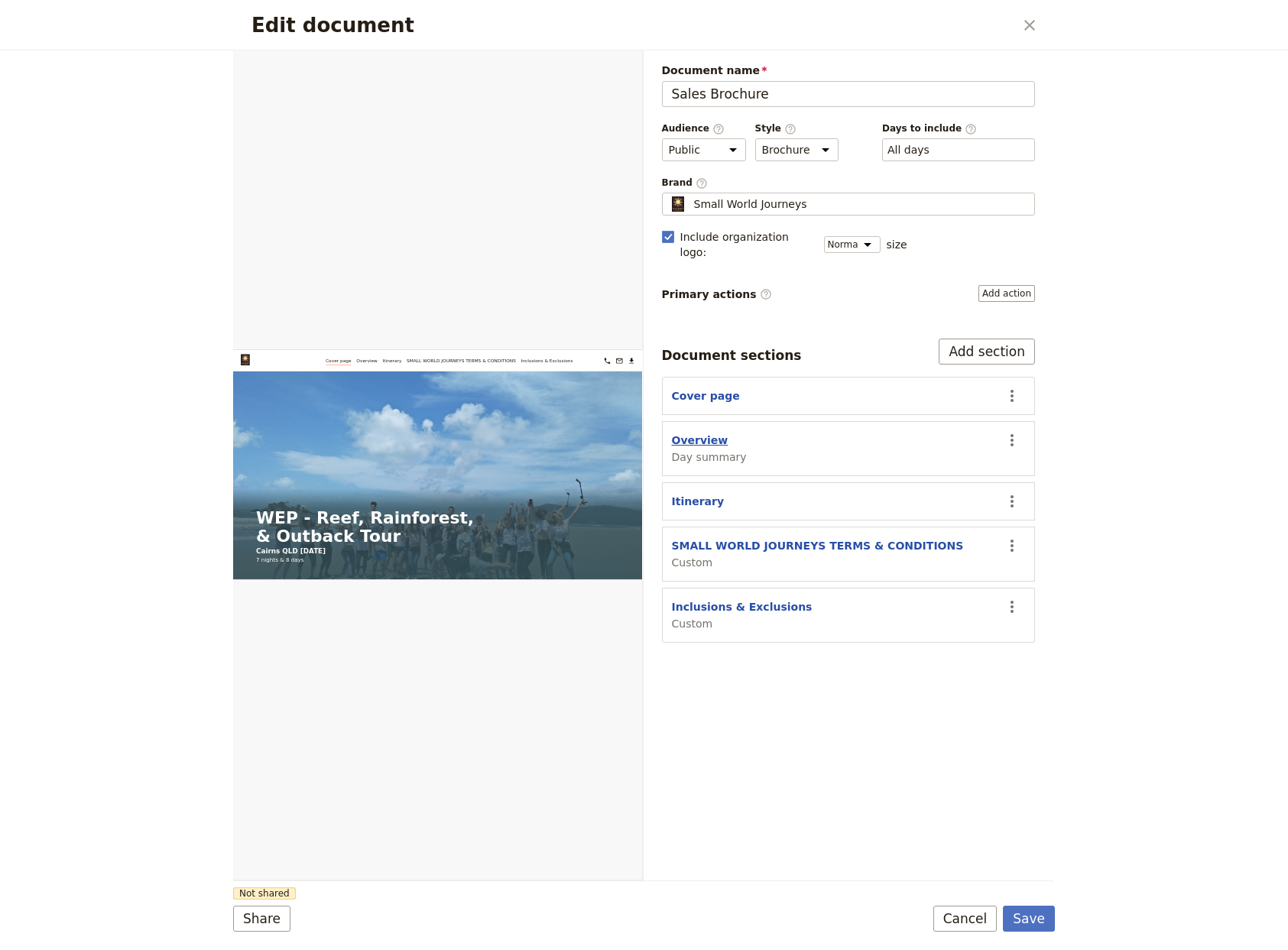
click at [688, 432] on button "Overview" at bounding box center [700, 440] width 57 height 16
select select "DAY_SUMMARY"
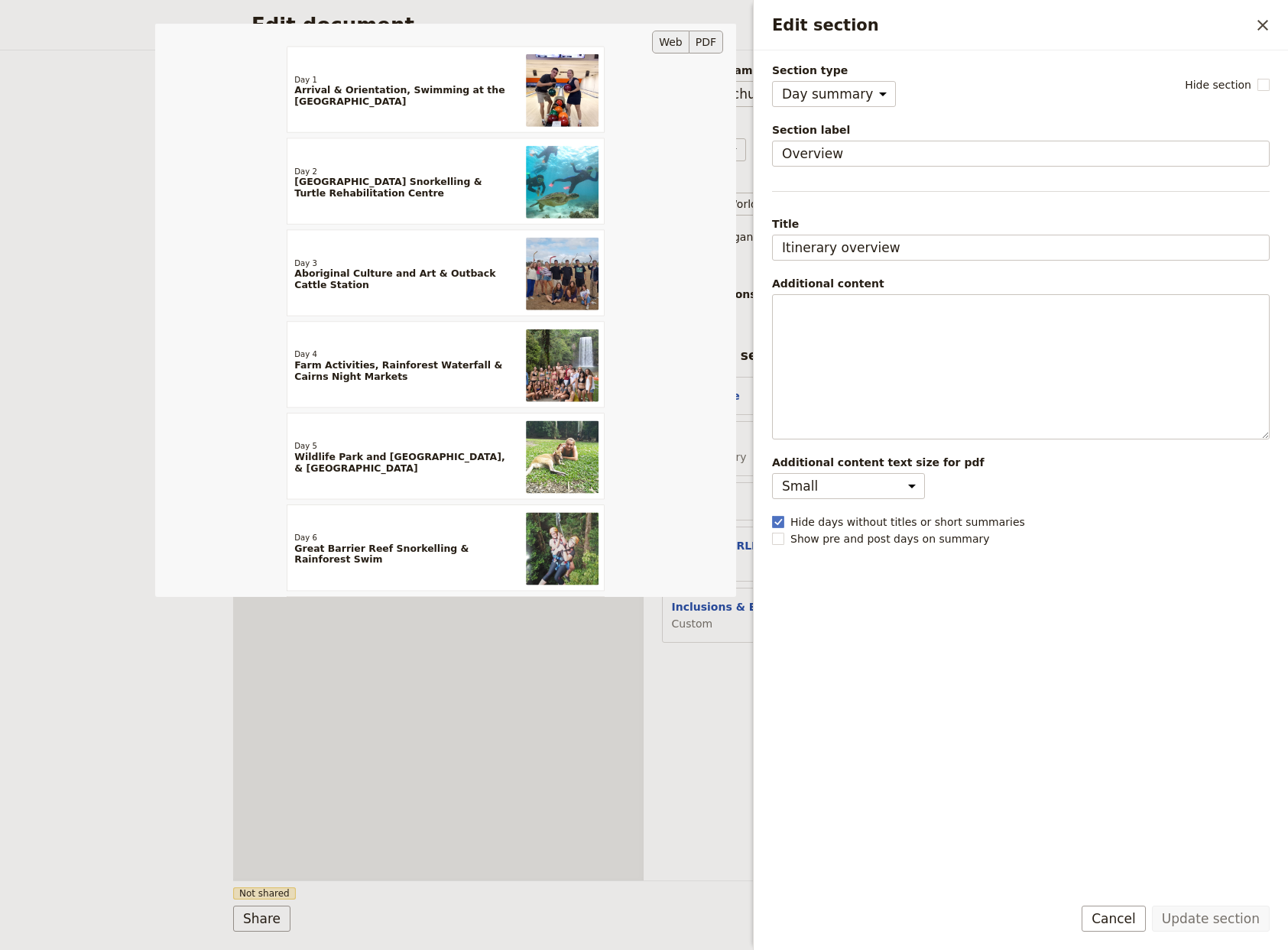
click at [708, 42] on button "PDF" at bounding box center [706, 41] width 34 height 23
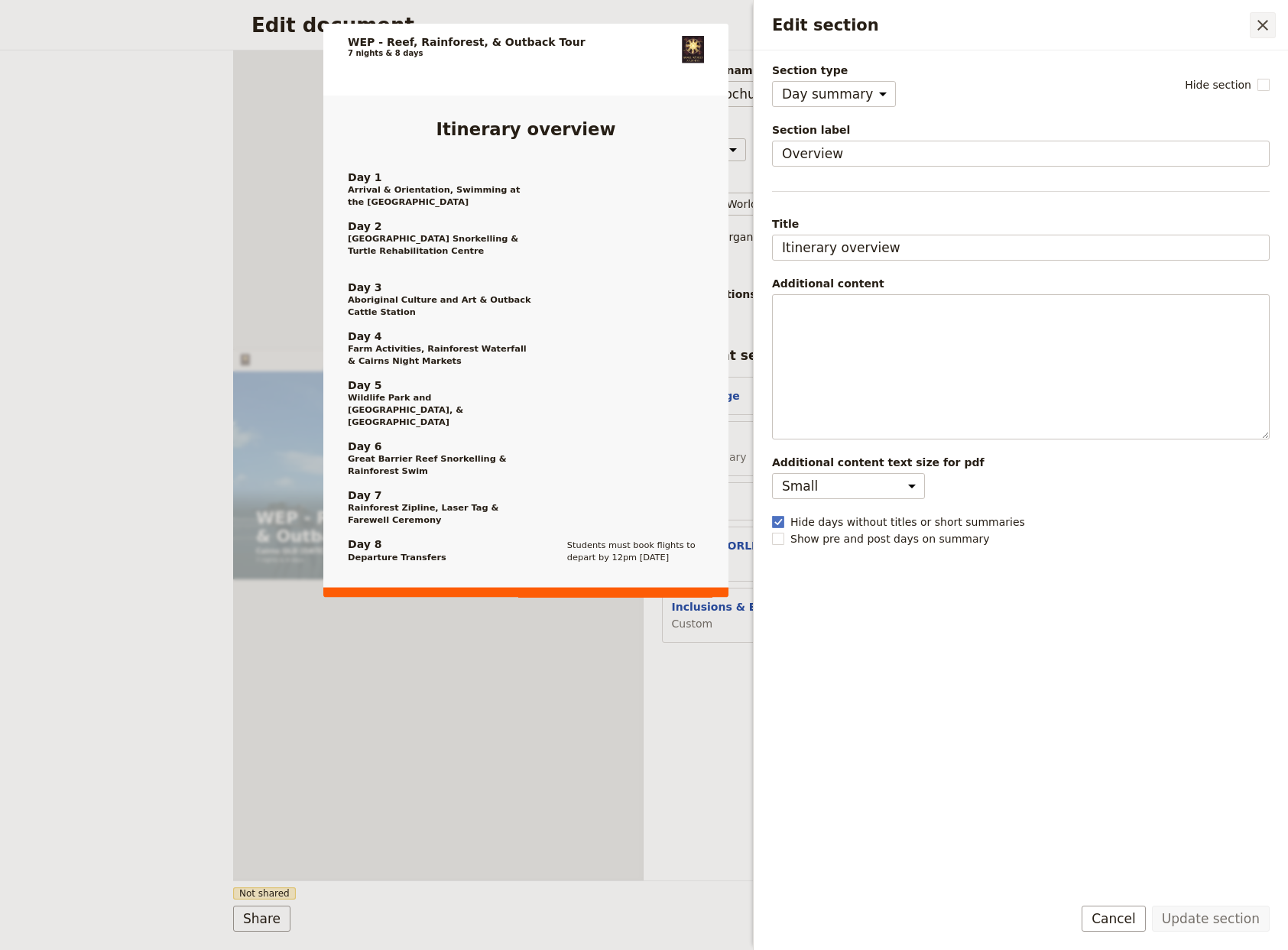
click at [1258, 24] on icon "Close drawer" at bounding box center [1262, 25] width 18 height 18
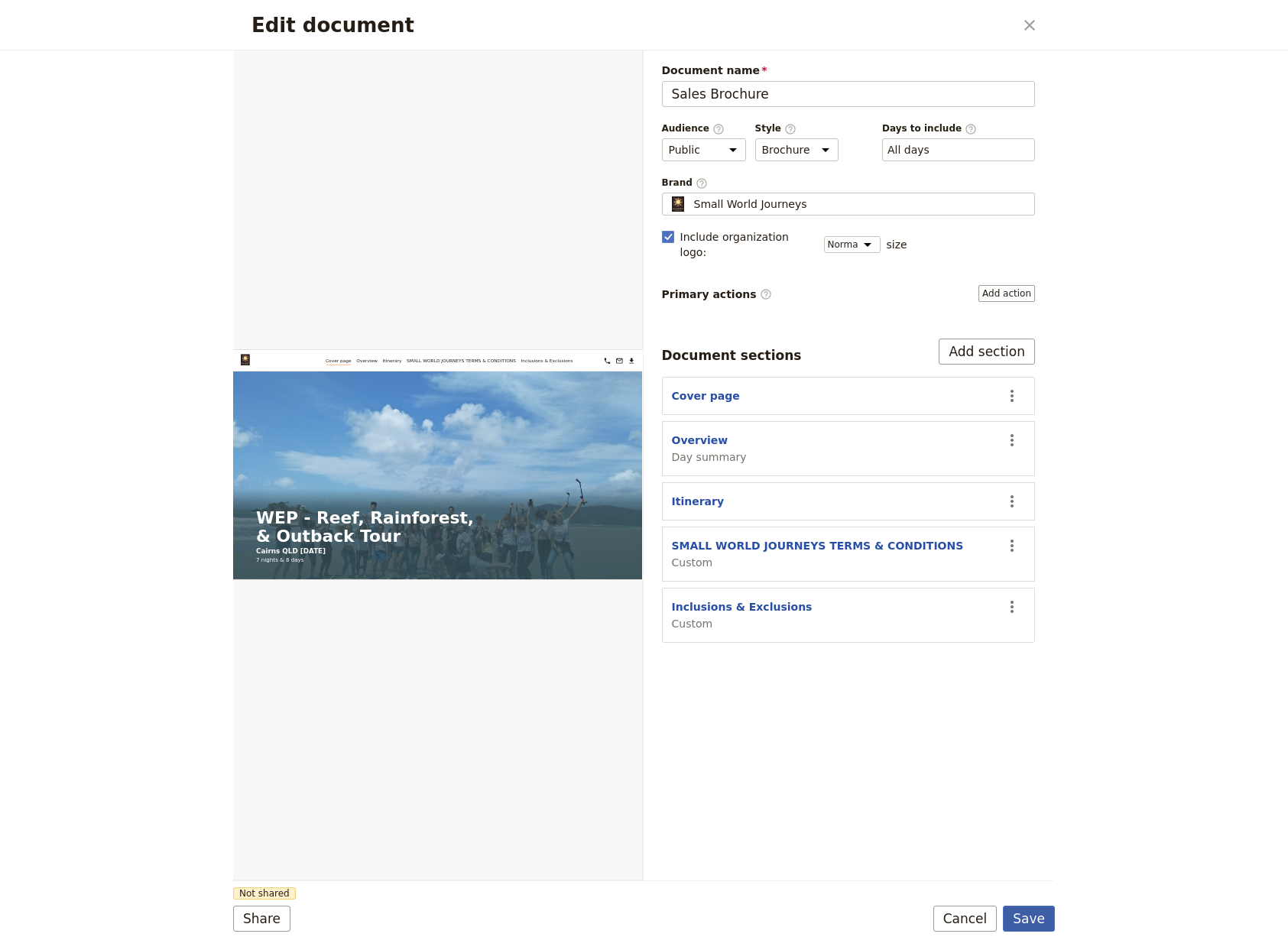
click at [1031, 918] on button "Save" at bounding box center [1029, 918] width 52 height 26
click at [1035, 24] on icon "Close dialog" at bounding box center [1030, 25] width 18 height 18
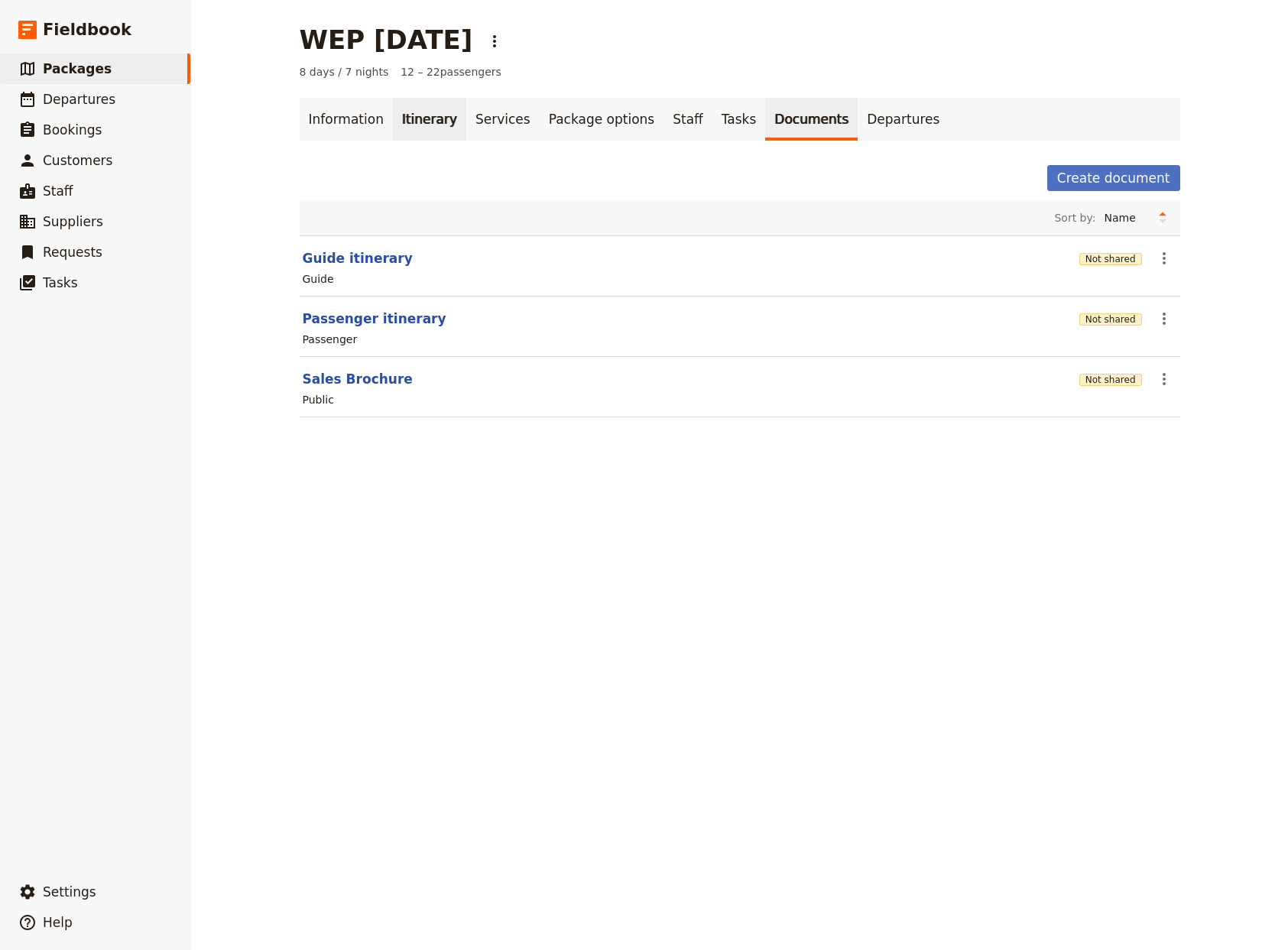
click at [404, 120] on link "Itinerary" at bounding box center [429, 120] width 73 height 43
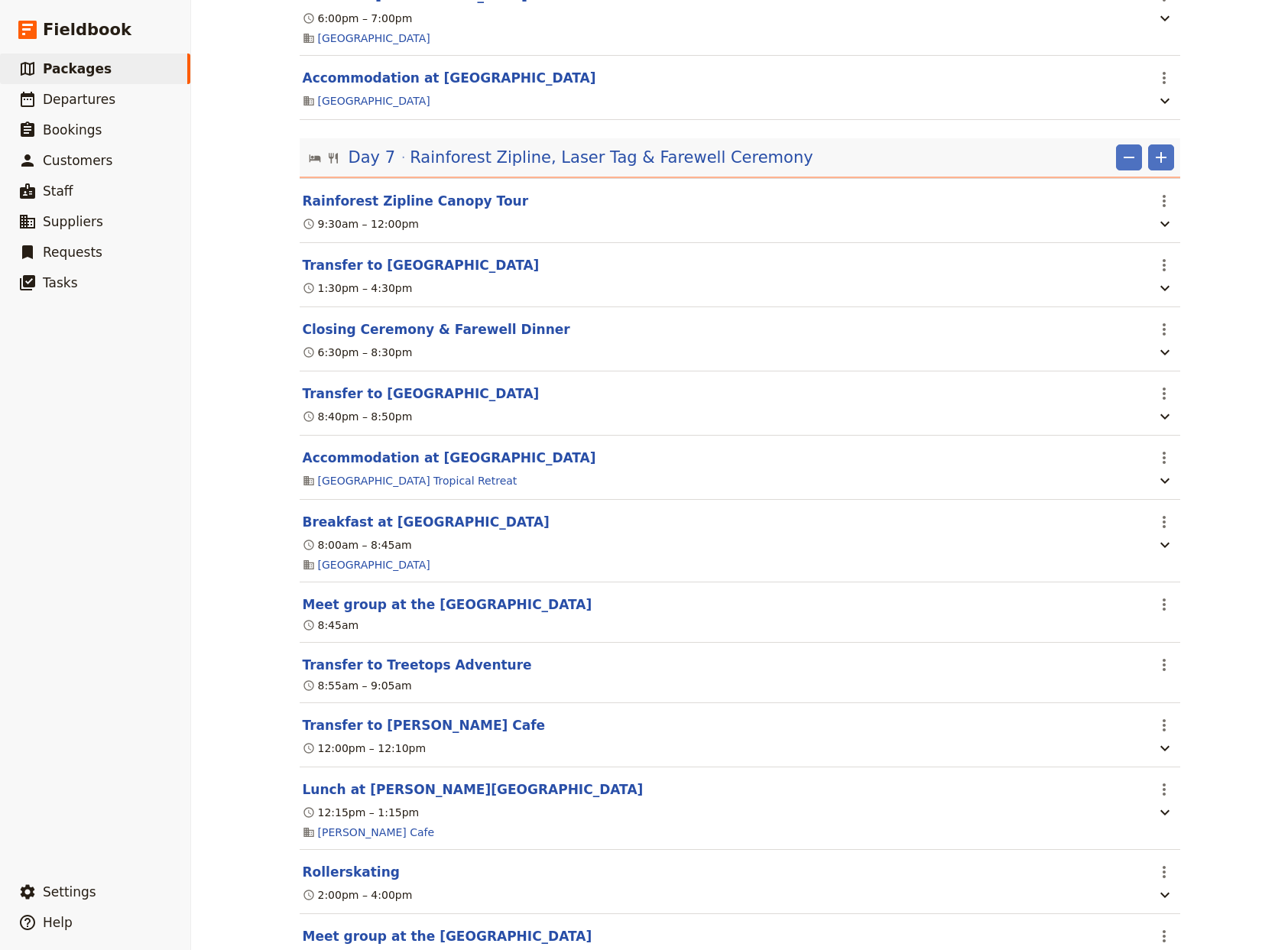
scroll to position [7061, 0]
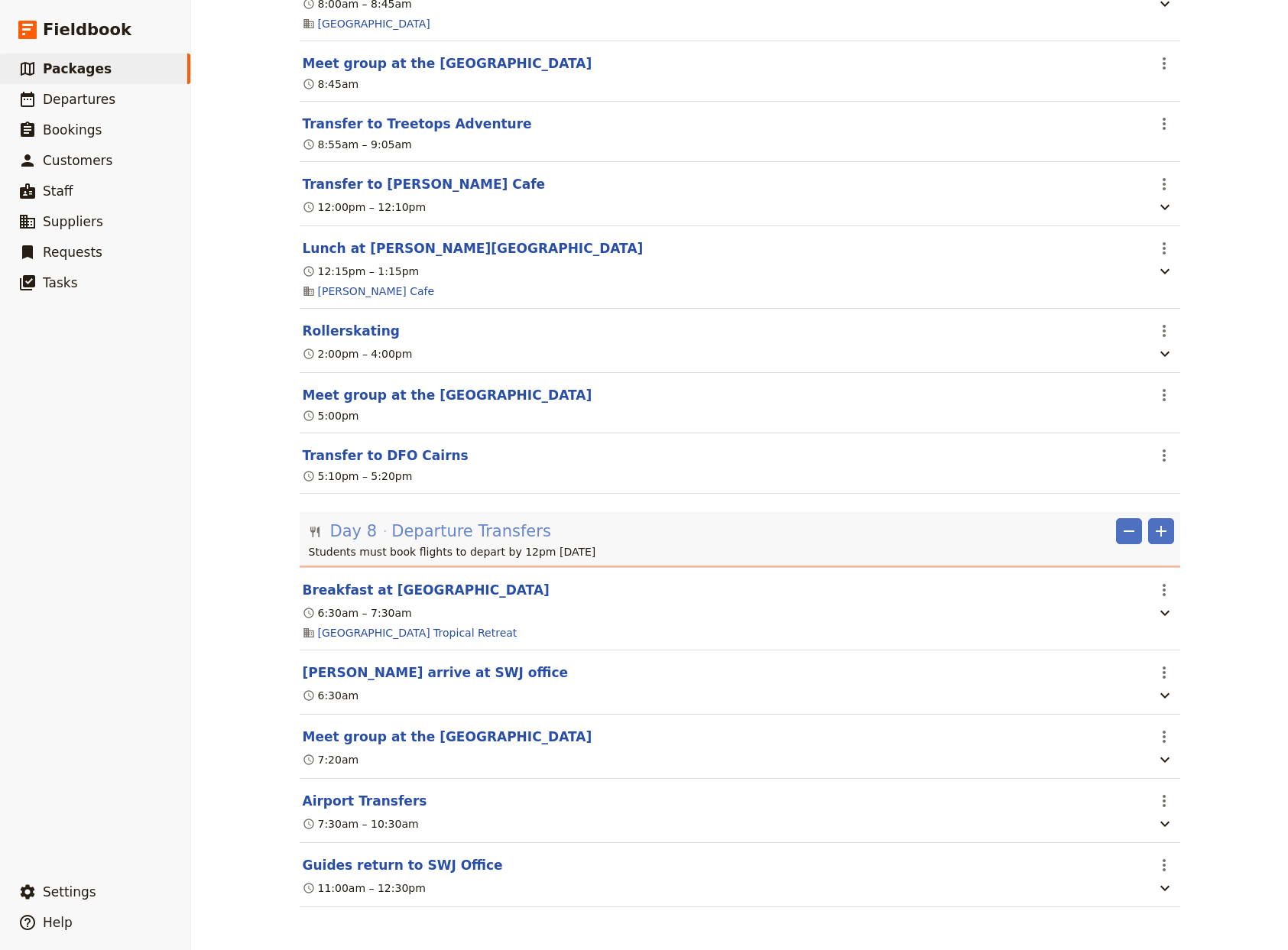
click at [485, 543] on span "Departure Transfers" at bounding box center [470, 531] width 159 height 23
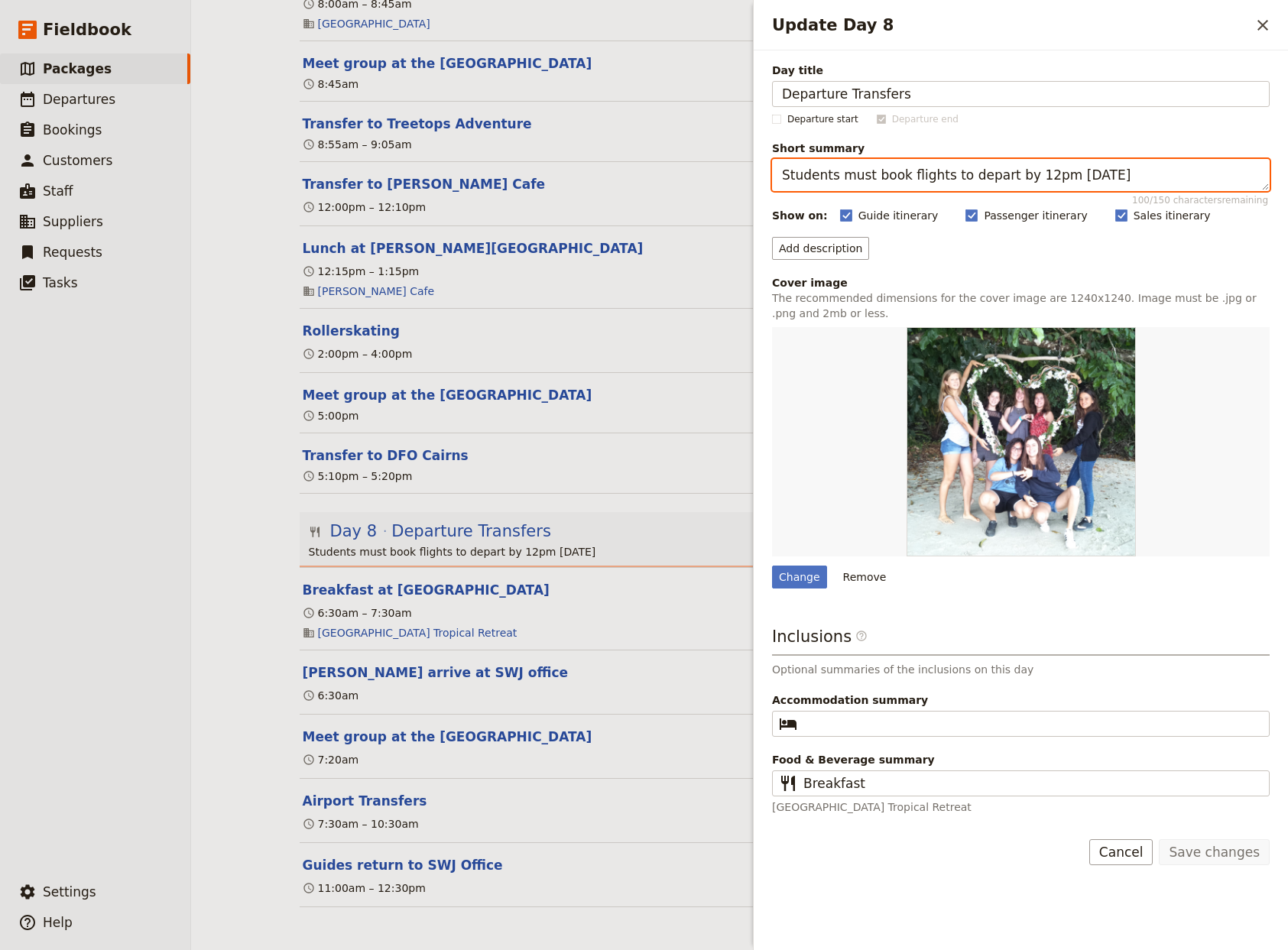
drag, startPoint x: 1102, startPoint y: 177, endPoint x: 577, endPoint y: 162, distance: 525.2
click at [772, 162] on textarea "Students must book flights to depart by 12pm [DATE]" at bounding box center [1021, 175] width 498 height 32
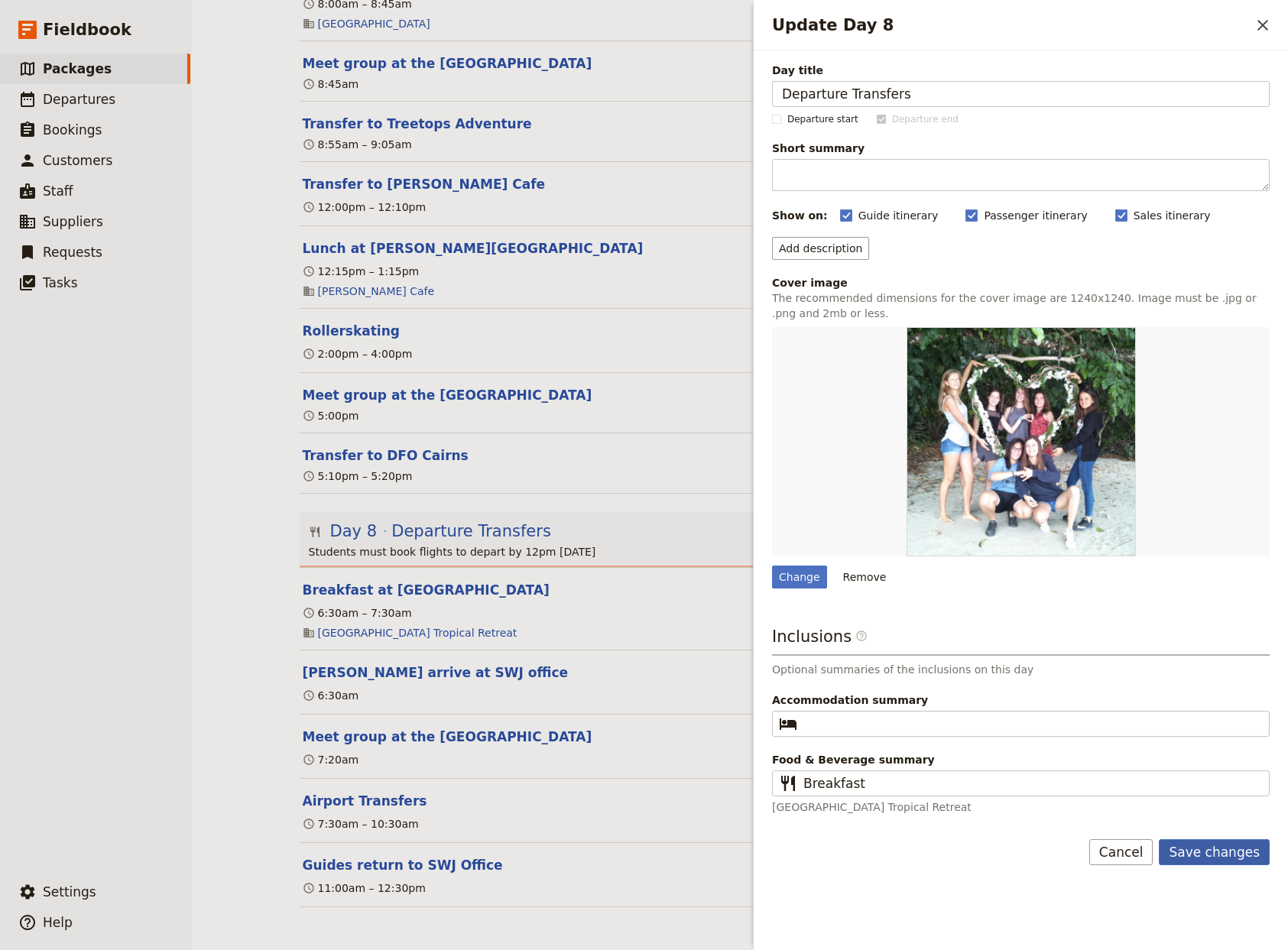
click at [1204, 851] on button "Save changes" at bounding box center [1214, 852] width 111 height 26
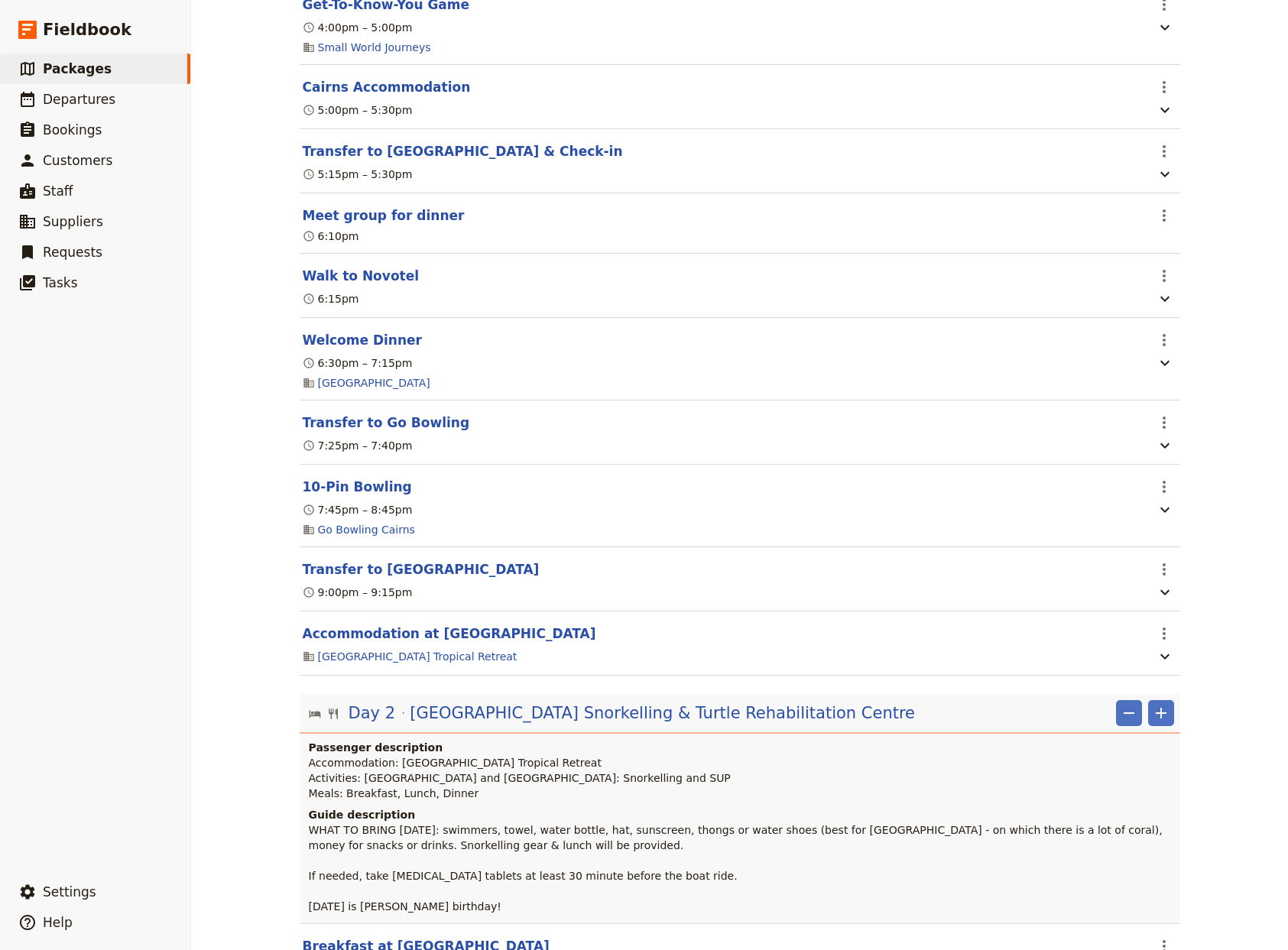
scroll to position [0, 0]
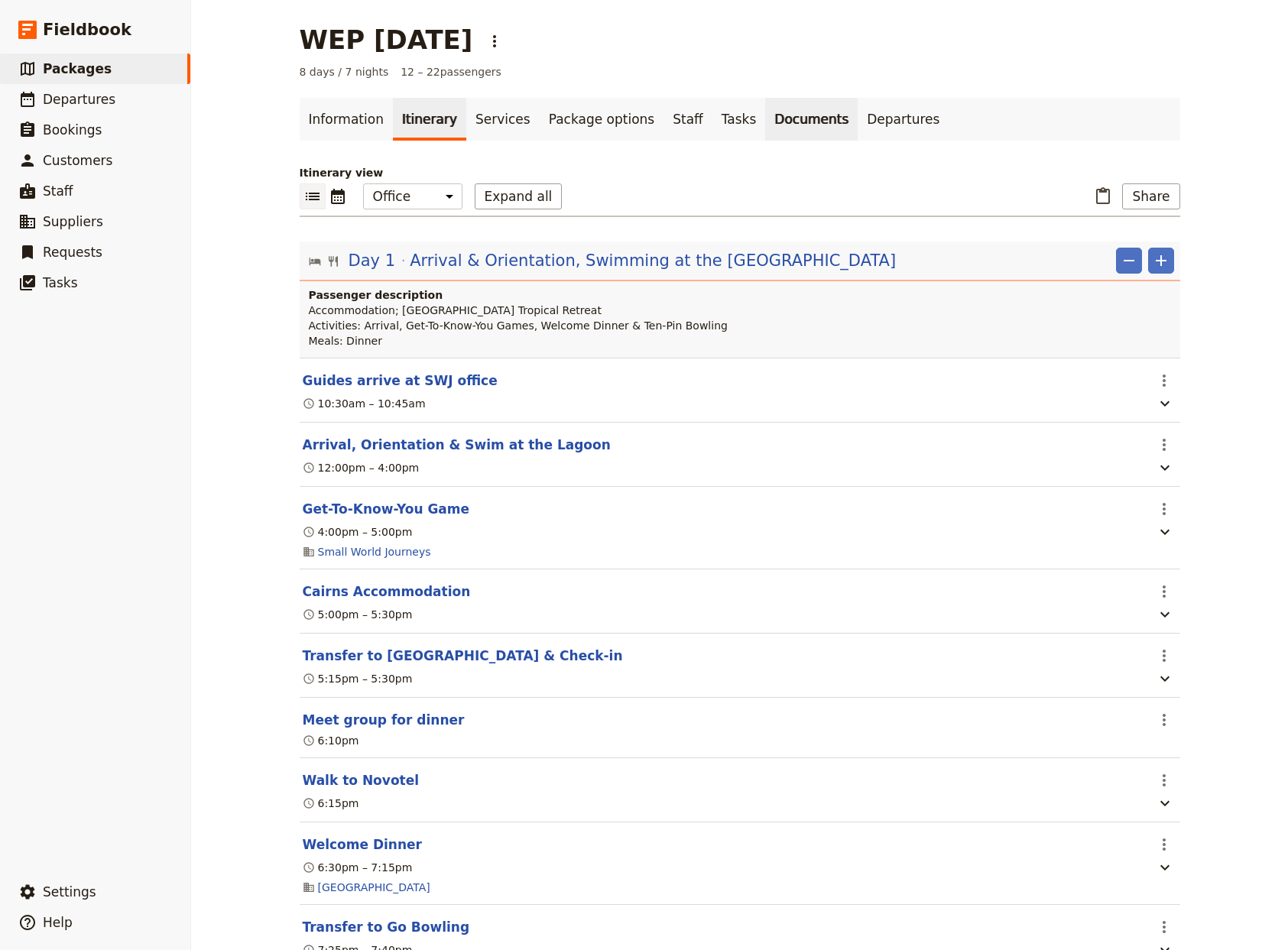
click at [765, 126] on link "Documents" at bounding box center [811, 120] width 92 height 43
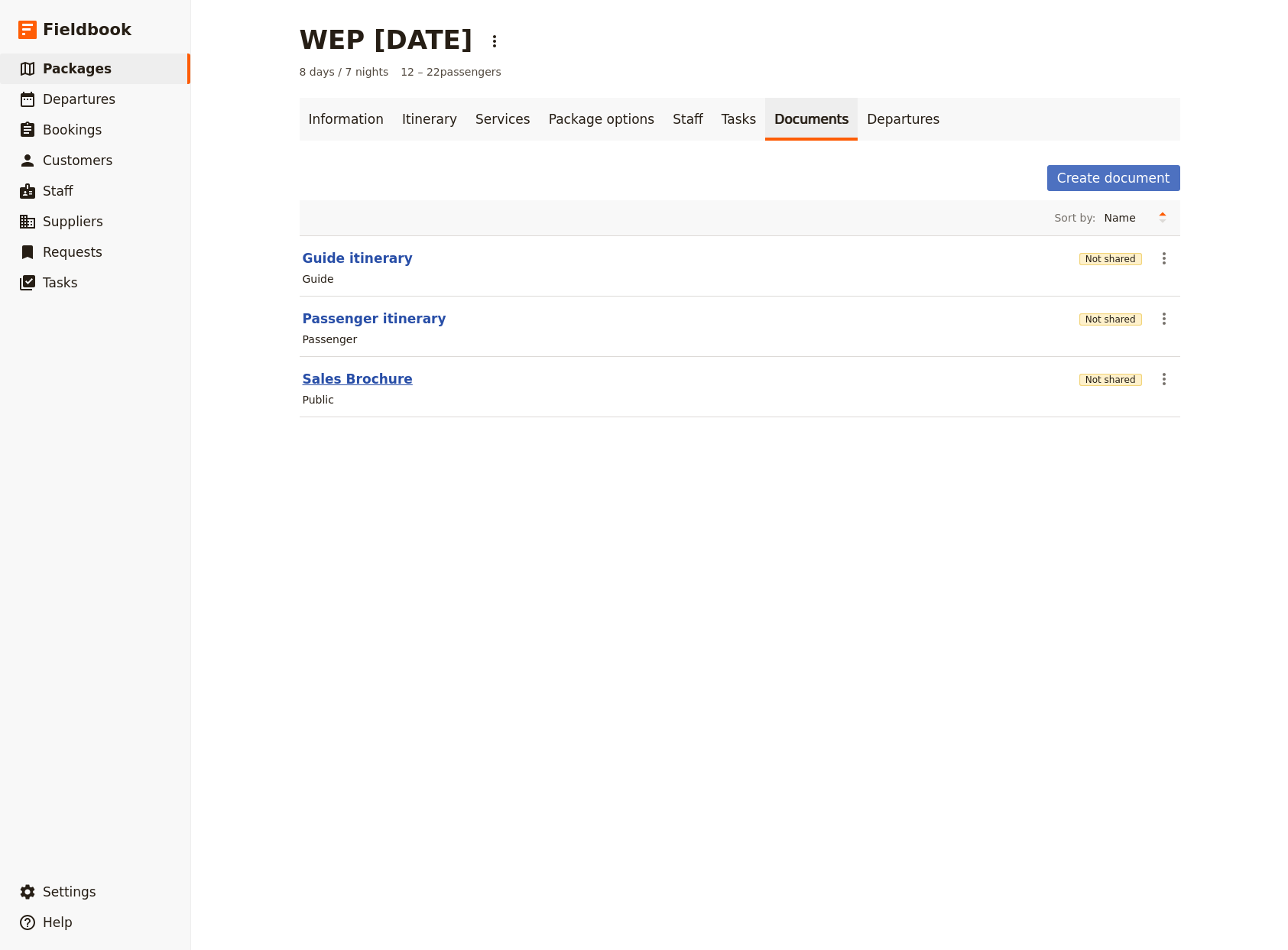
click at [343, 379] on button "Sales Brochure" at bounding box center [358, 378] width 110 height 18
select select "DEFAULT"
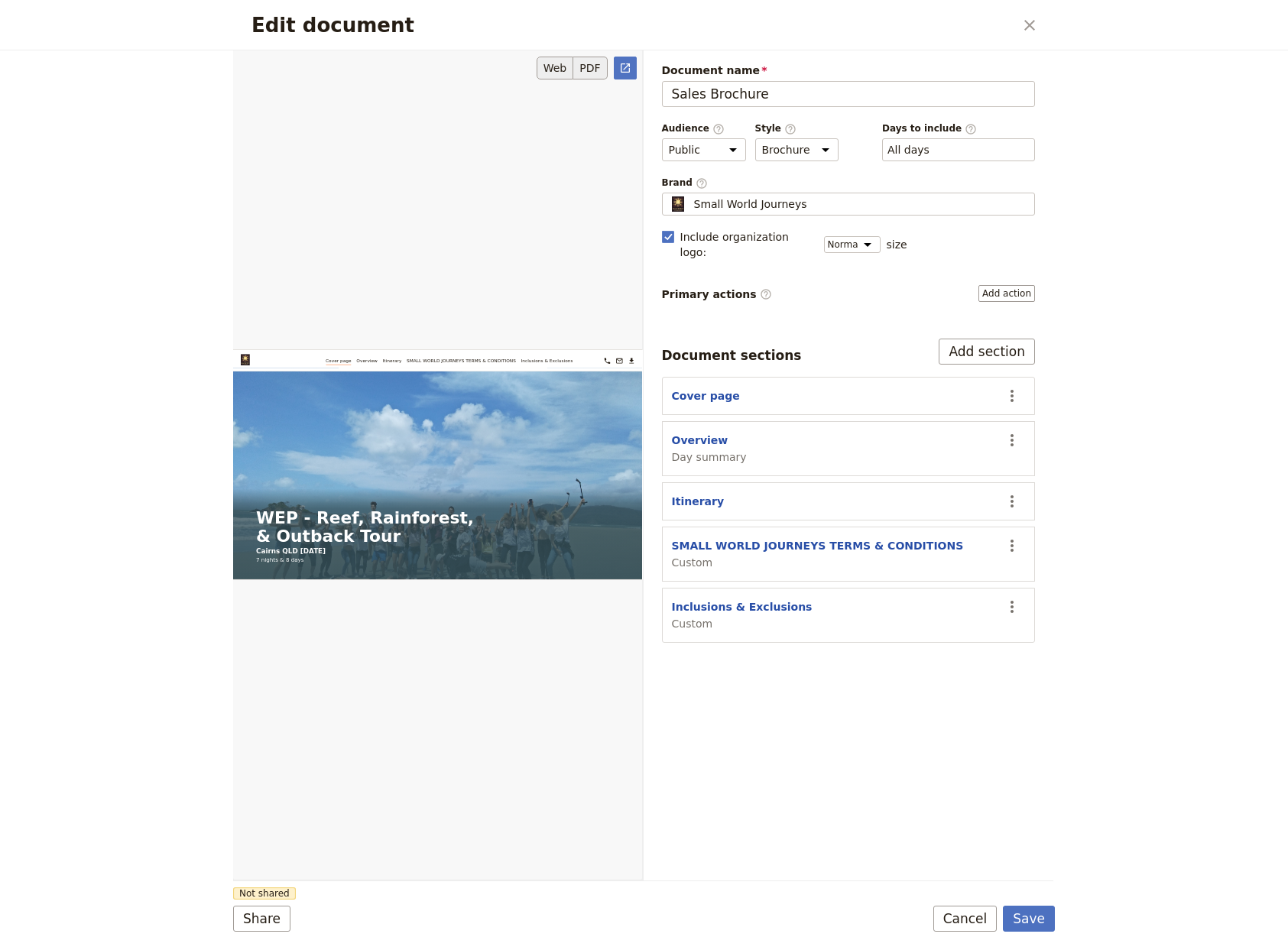
click at [598, 69] on button "PDF" at bounding box center [589, 68] width 34 height 23
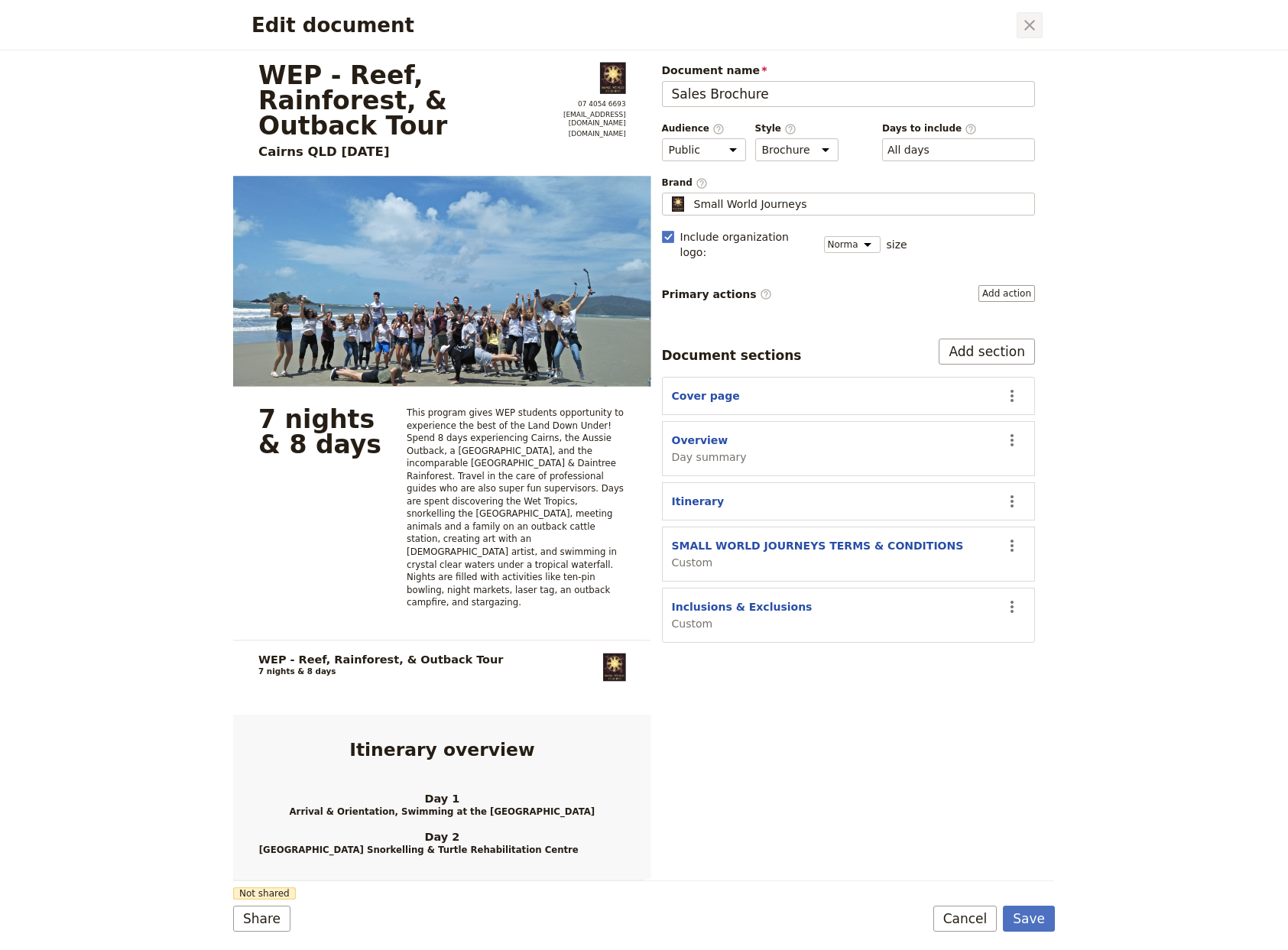
click at [1033, 23] on icon "Close dialog" at bounding box center [1030, 25] width 10 height 10
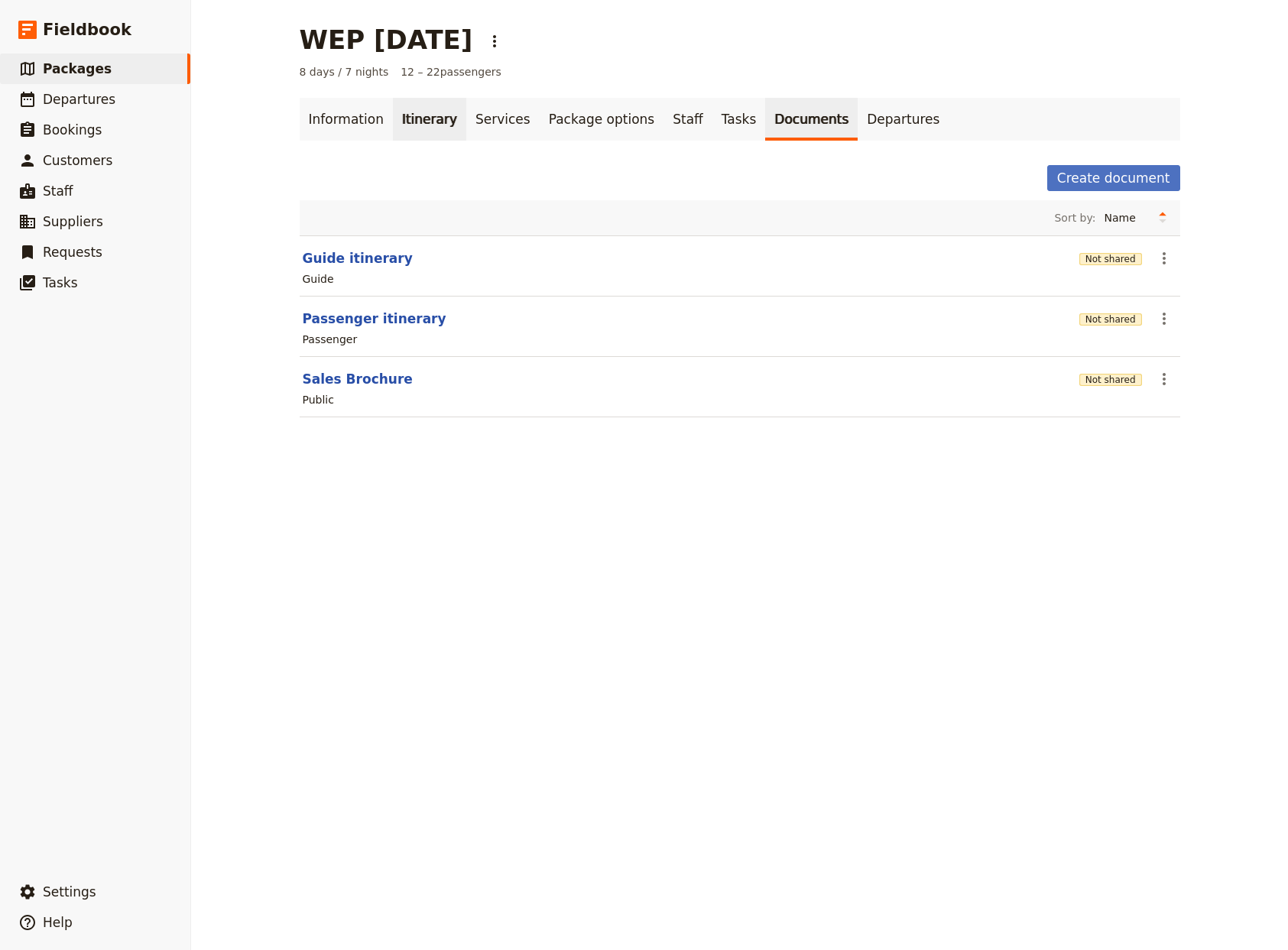
click at [410, 119] on link "Itinerary" at bounding box center [429, 120] width 73 height 43
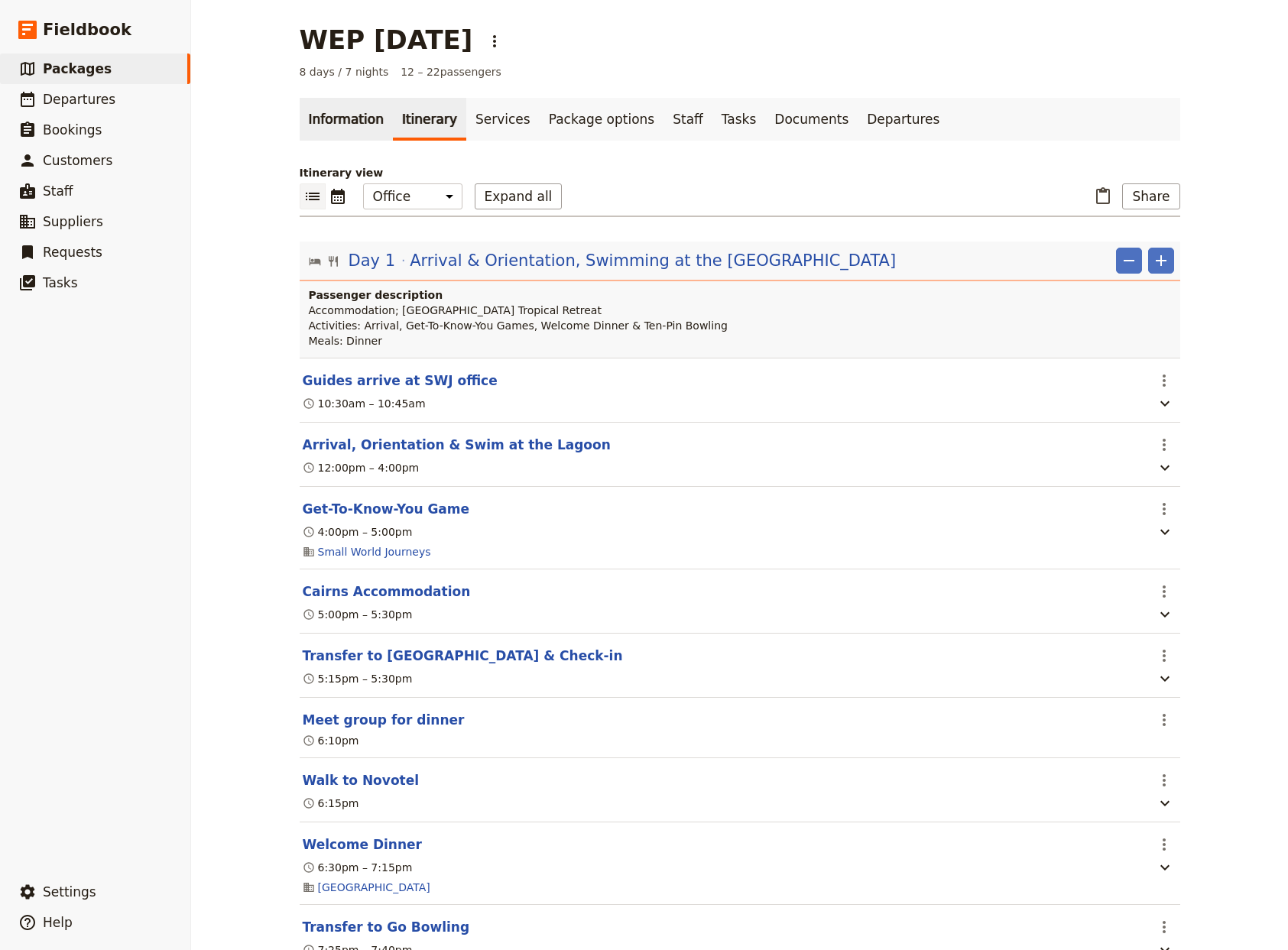
click at [345, 121] on link "Information" at bounding box center [346, 120] width 93 height 43
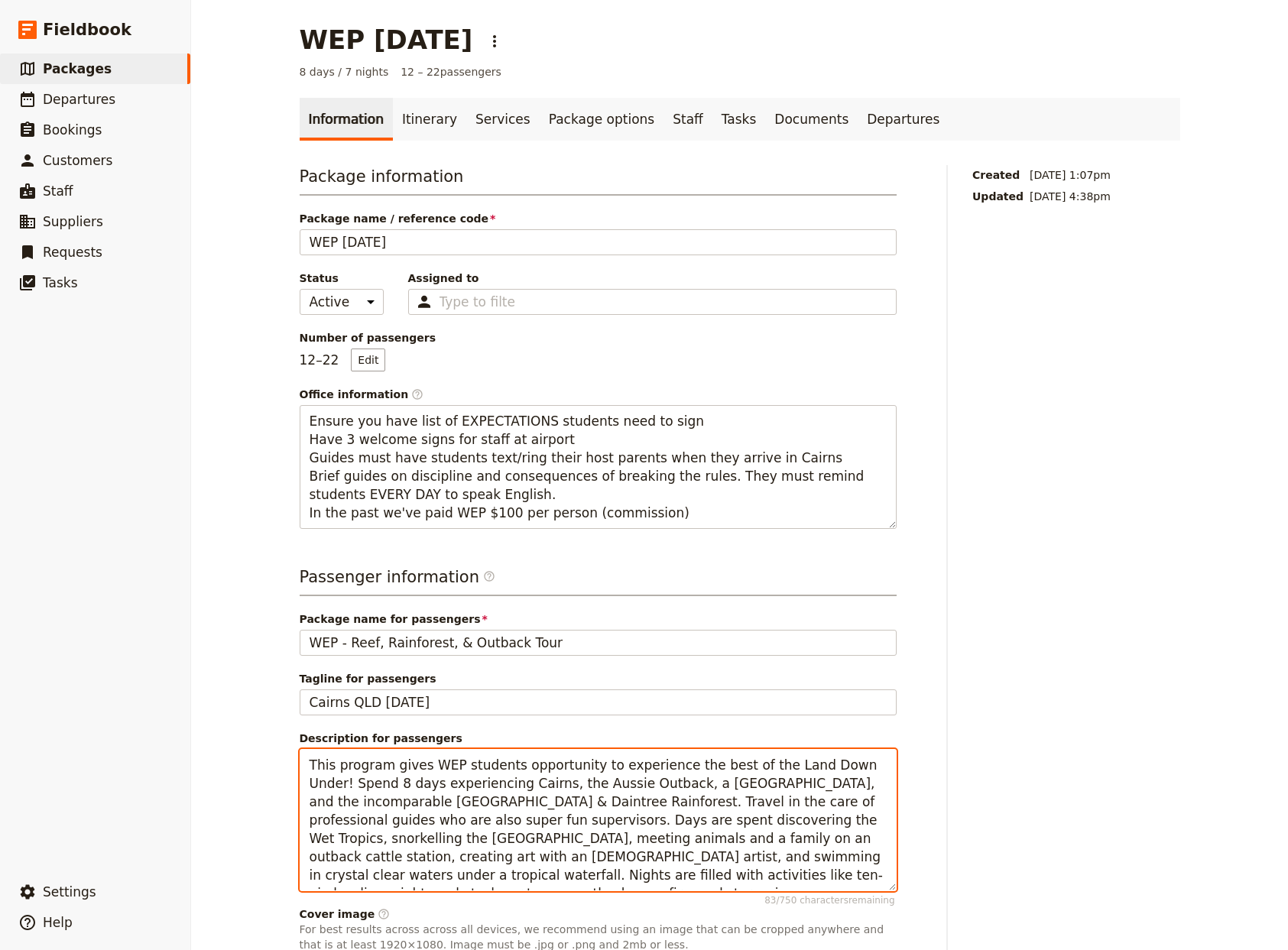
drag, startPoint x: 488, startPoint y: 878, endPoint x: 439, endPoint y: 878, distance: 49.0
click at [439, 878] on textarea "This program gives WEP students opportunity to experience the best of the Land …" at bounding box center [598, 820] width 597 height 142
click at [634, 817] on textarea "This program gives WEP students opportunity to experience the best of the Land …" at bounding box center [598, 820] width 597 height 142
type textarea "This program gives WEP students opportunity to experience the best of the Land …"
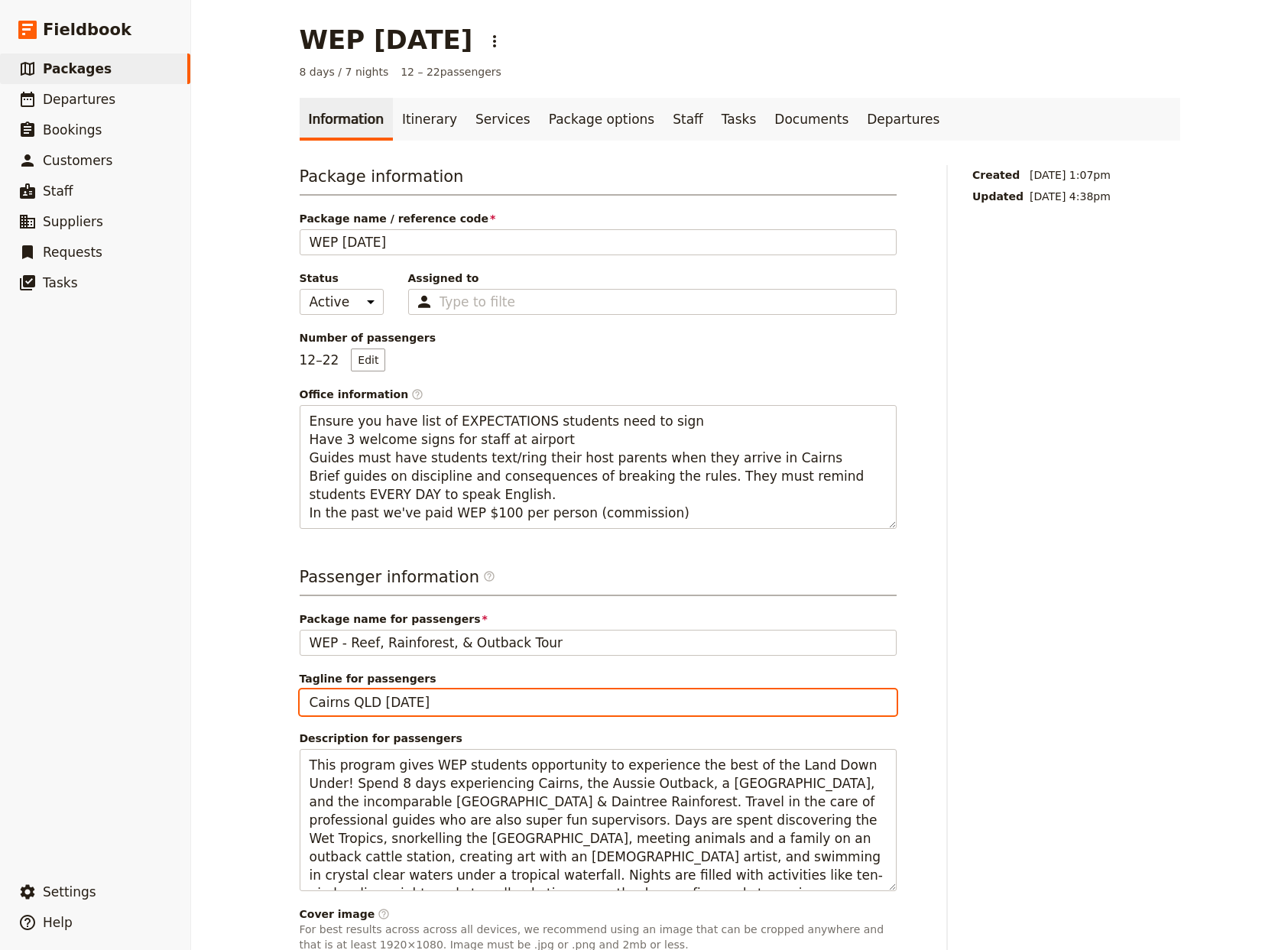
drag, startPoint x: 456, startPoint y: 705, endPoint x: 445, endPoint y: 702, distance: 11.4
click at [443, 703] on input "Cairns QLD [DATE]" at bounding box center [598, 702] width 597 height 26
type input "Cairns QLD January 20256"
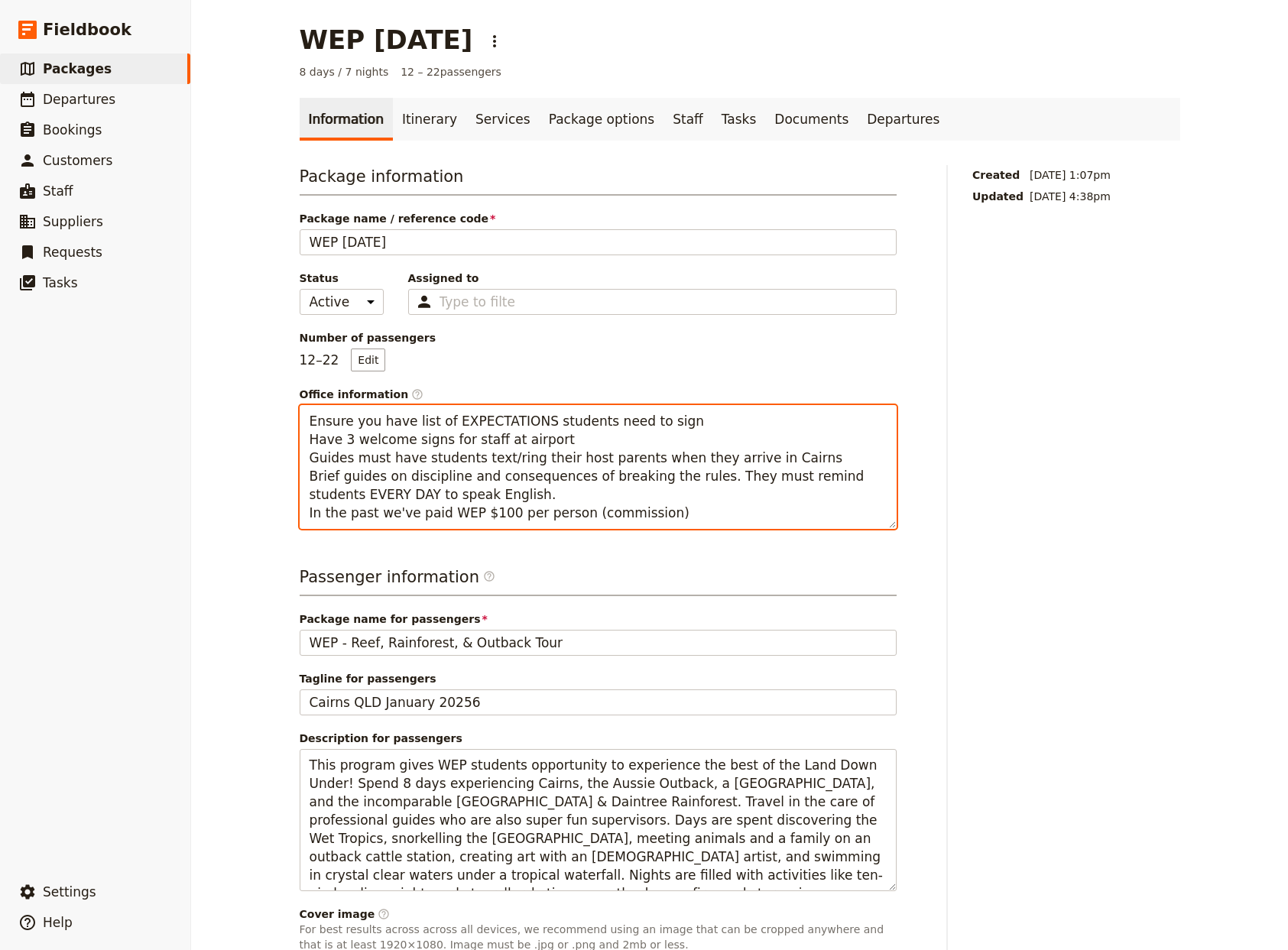
drag, startPoint x: 652, startPoint y: 515, endPoint x: 283, endPoint y: 518, distance: 369.0
click at [300, 518] on textarea "Ensure you have list of EXPECTATIONS students need to sign Have 3 welcome signs…" at bounding box center [598, 467] width 597 height 124
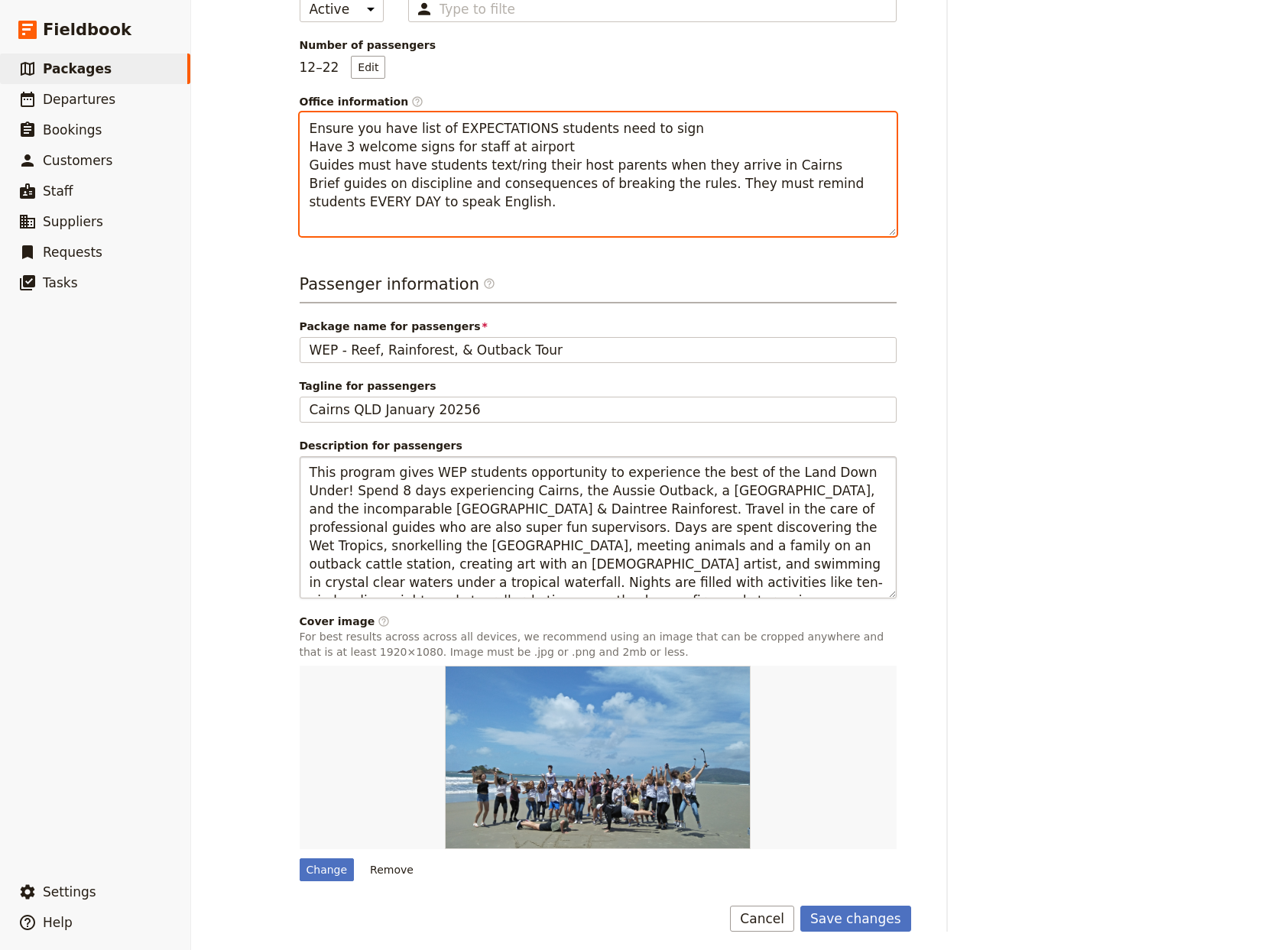
scroll to position [299, 0]
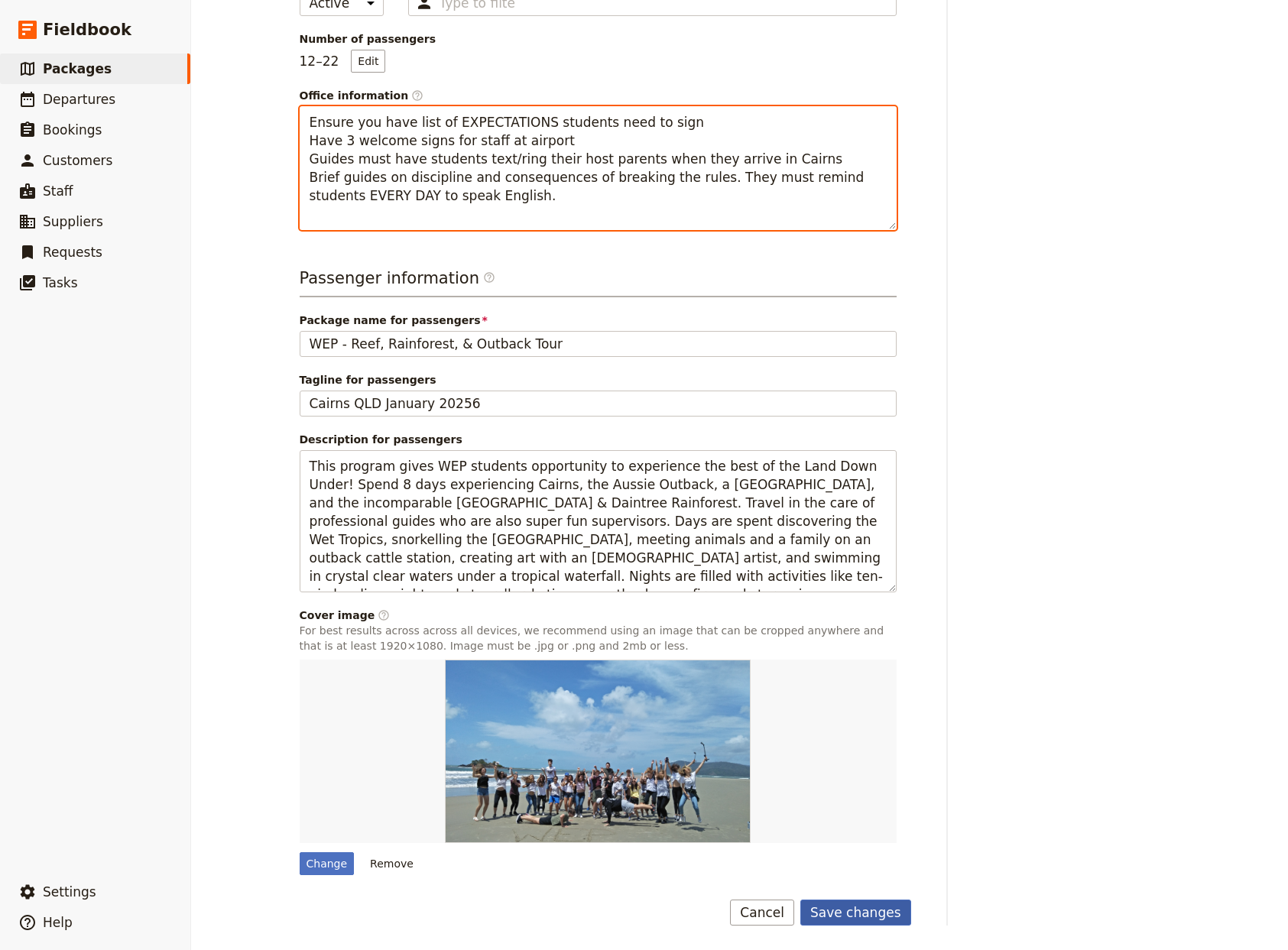
type textarea "Ensure you have list of EXPECTATIONS students need to sign Have 3 welcome signs…"
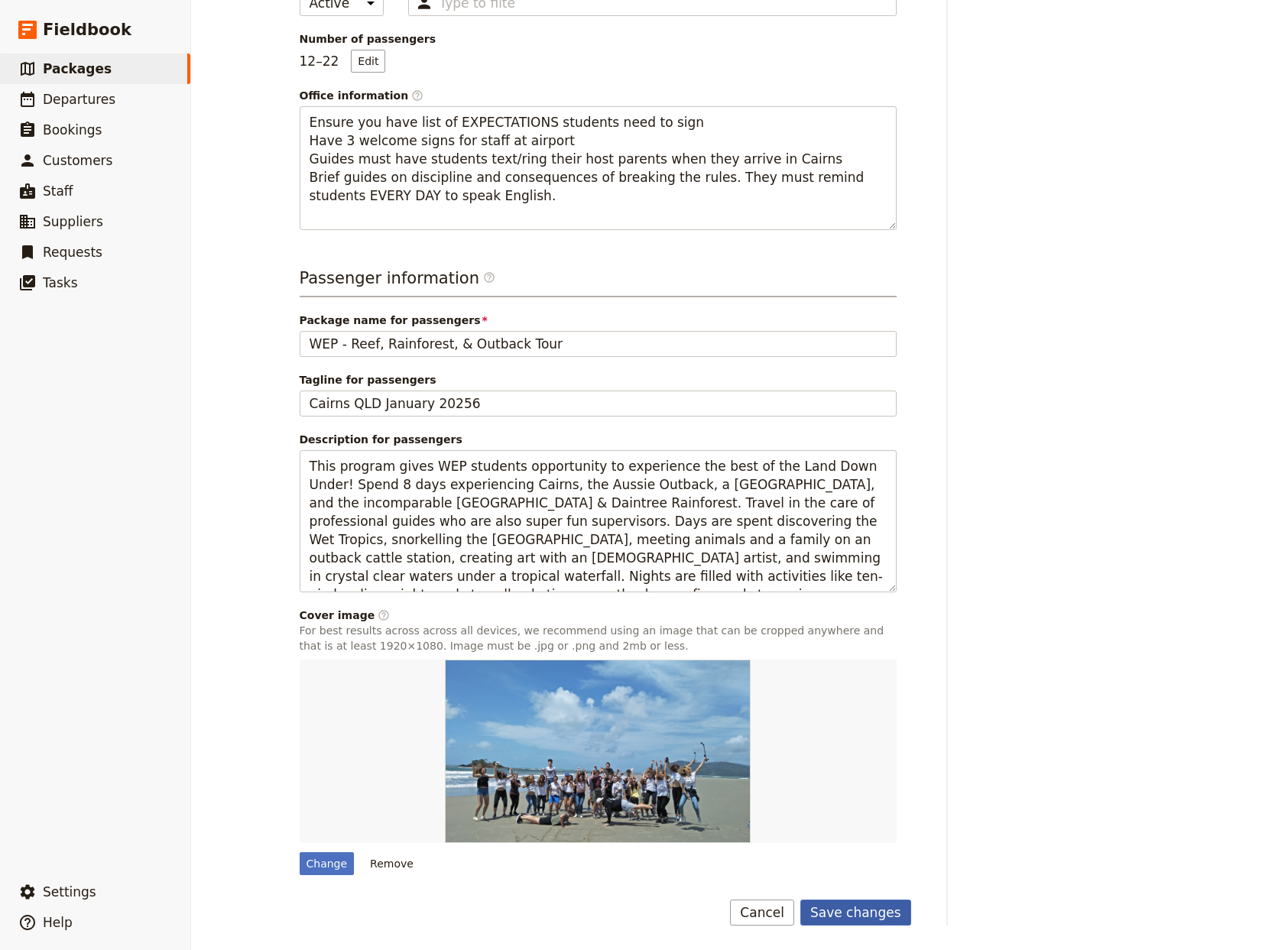
click at [844, 910] on button "Save changes" at bounding box center [856, 912] width 111 height 26
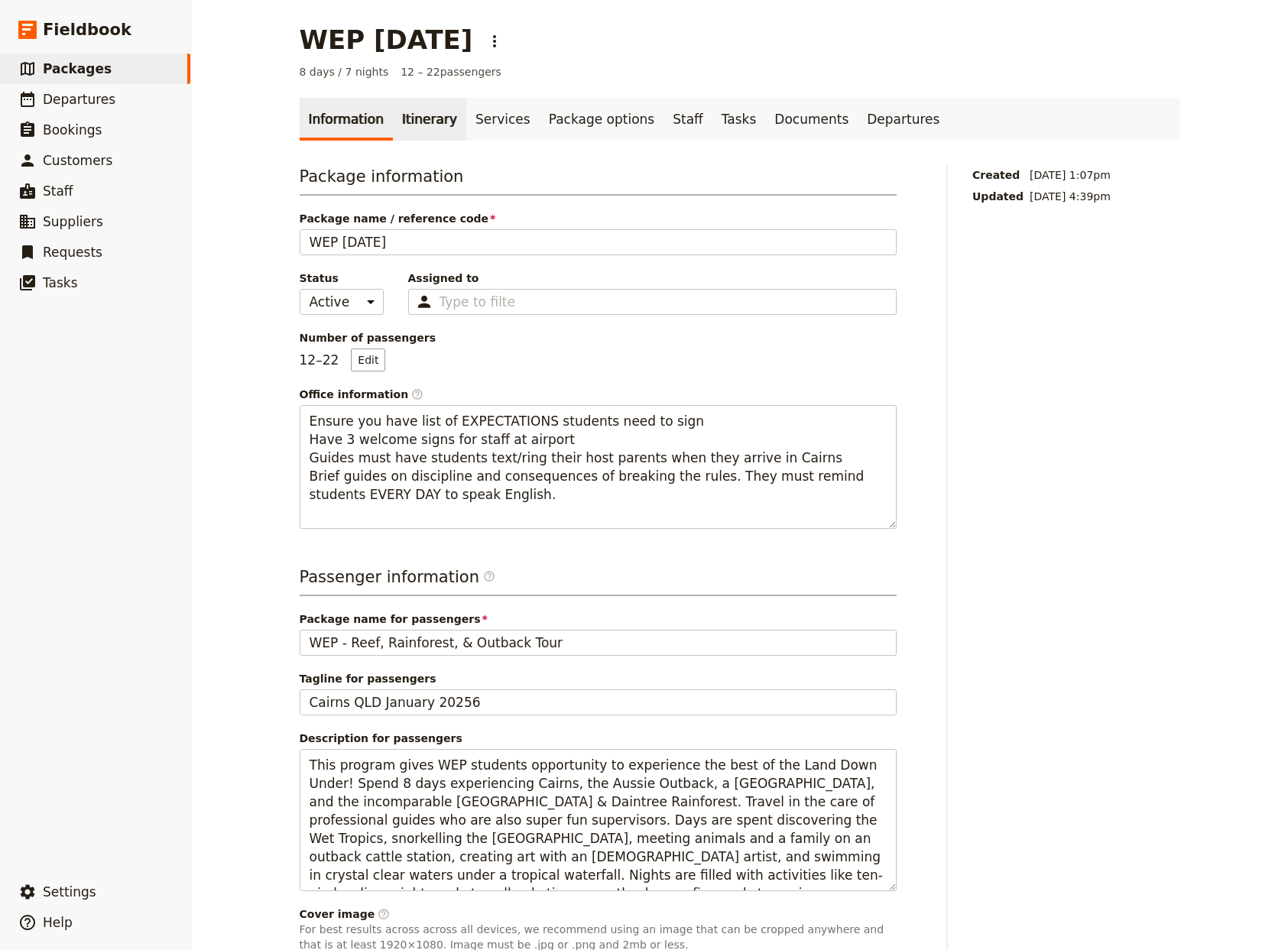
click at [410, 121] on link "Itinerary" at bounding box center [429, 120] width 73 height 43
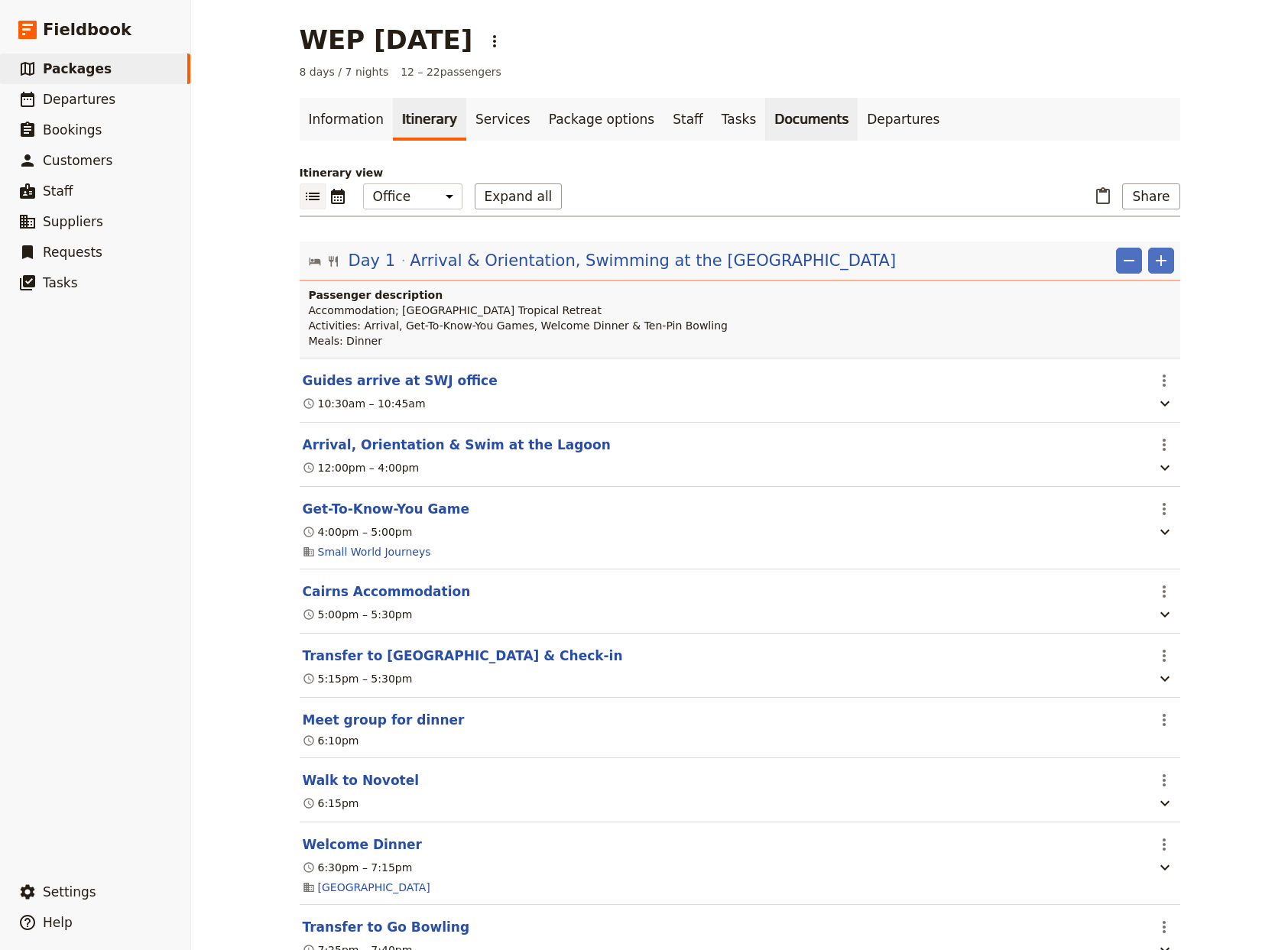
click at [765, 121] on link "Documents" at bounding box center [811, 120] width 92 height 43
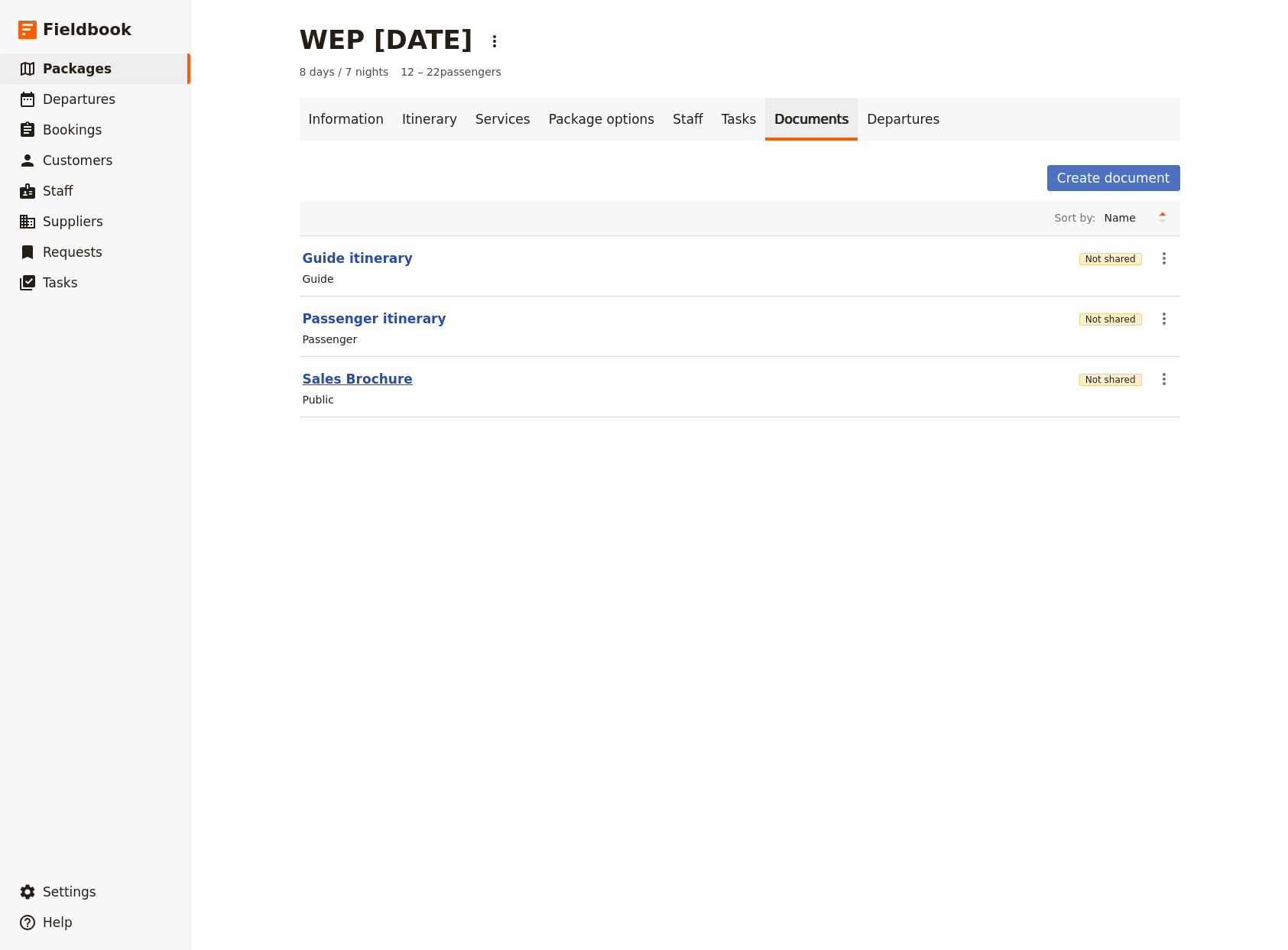
click at [308, 380] on button "Sales Brochure" at bounding box center [358, 378] width 110 height 18
select select "DEFAULT"
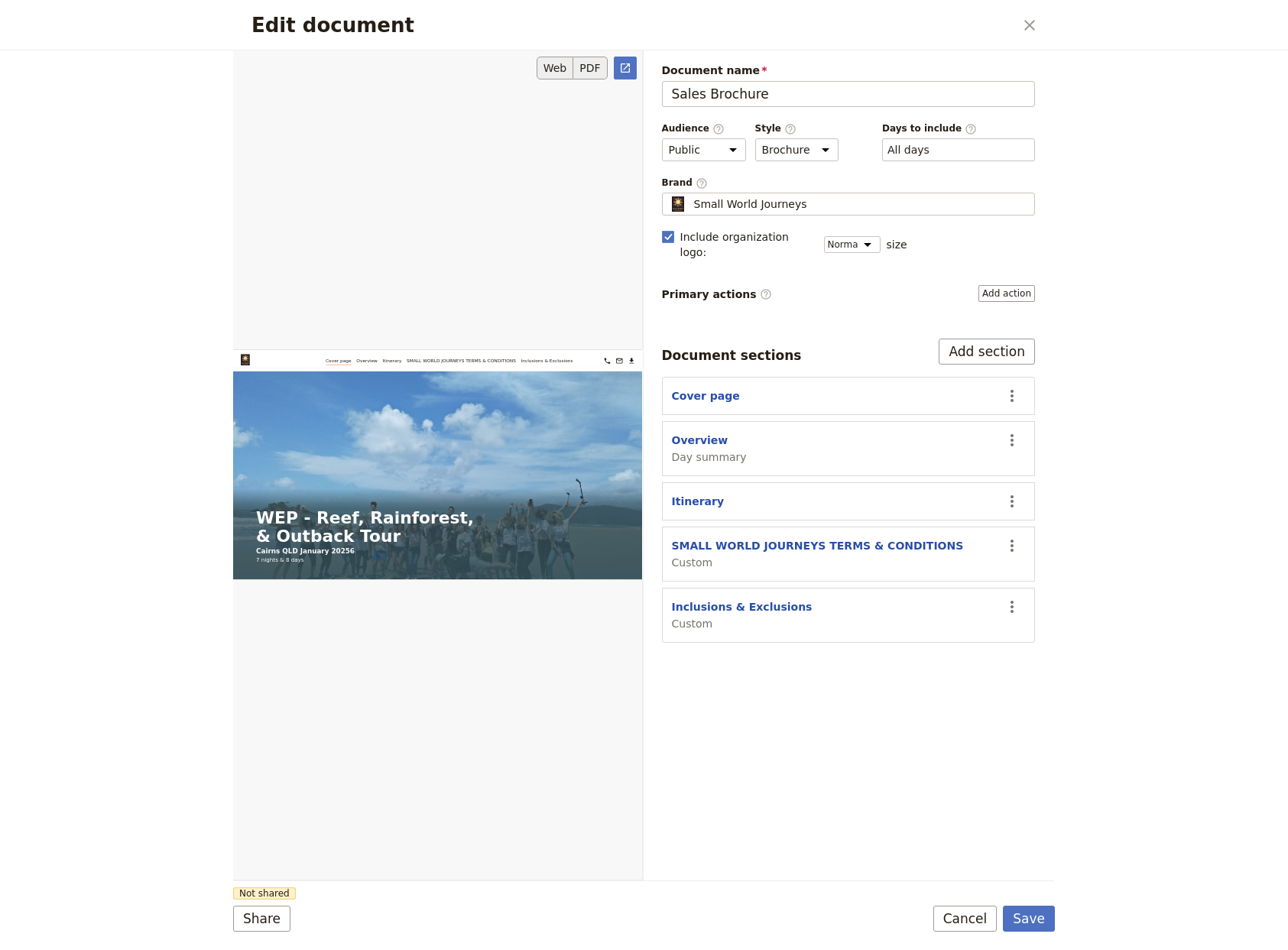
click at [588, 70] on button "PDF" at bounding box center [589, 68] width 34 height 23
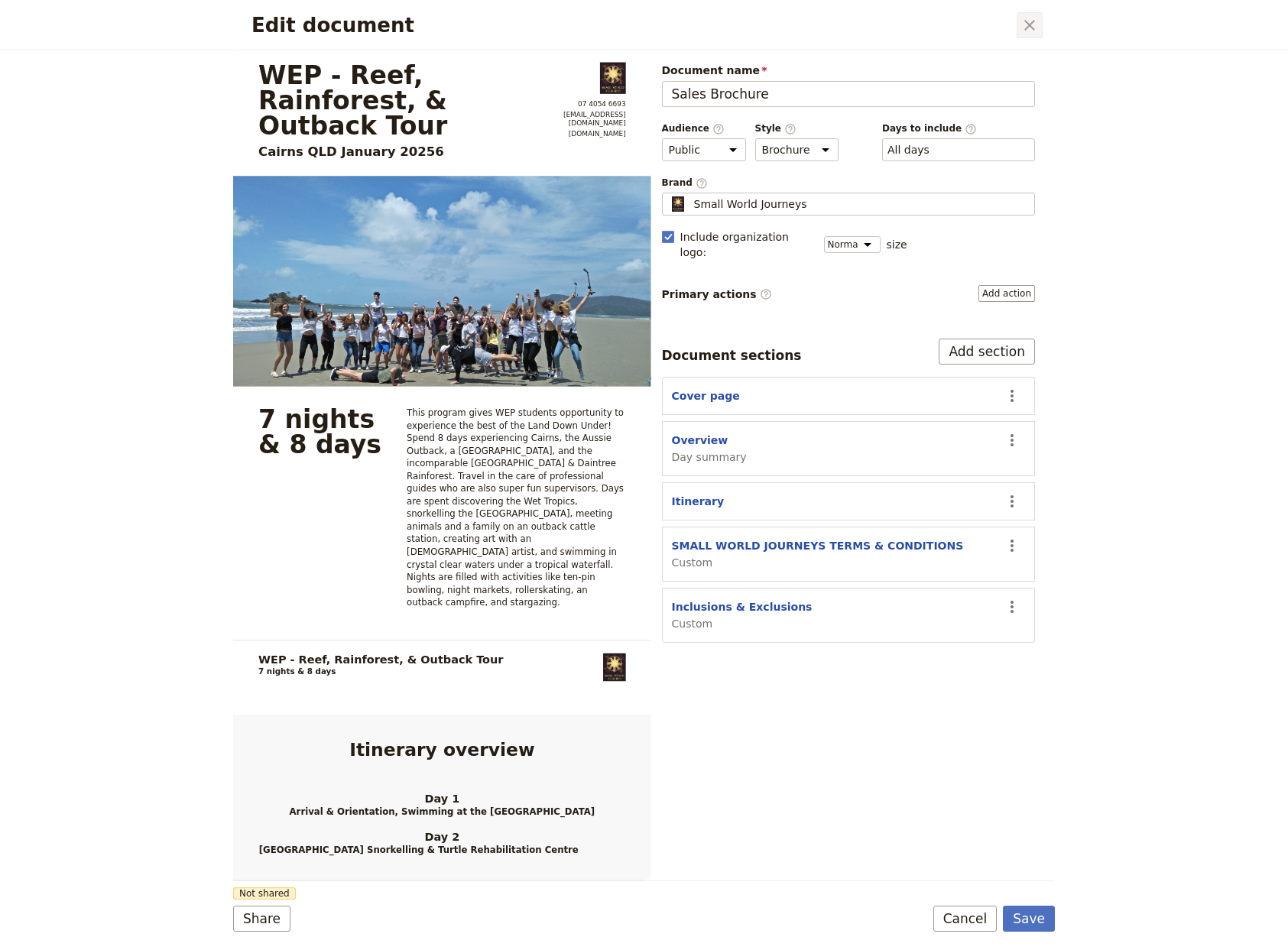
click at [1033, 23] on icon "Close dialog" at bounding box center [1030, 25] width 10 height 10
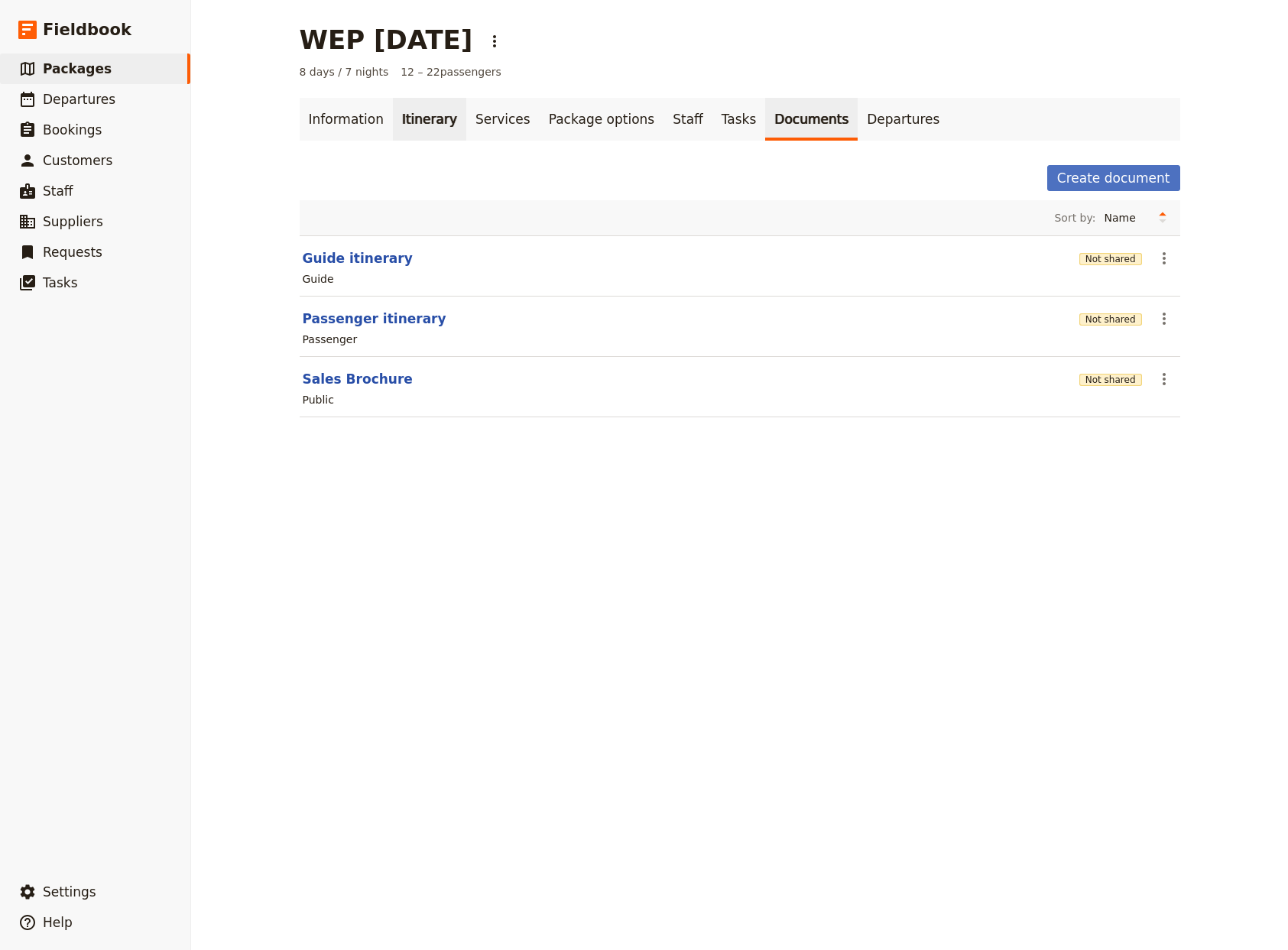
click at [416, 120] on link "Itinerary" at bounding box center [429, 120] width 73 height 43
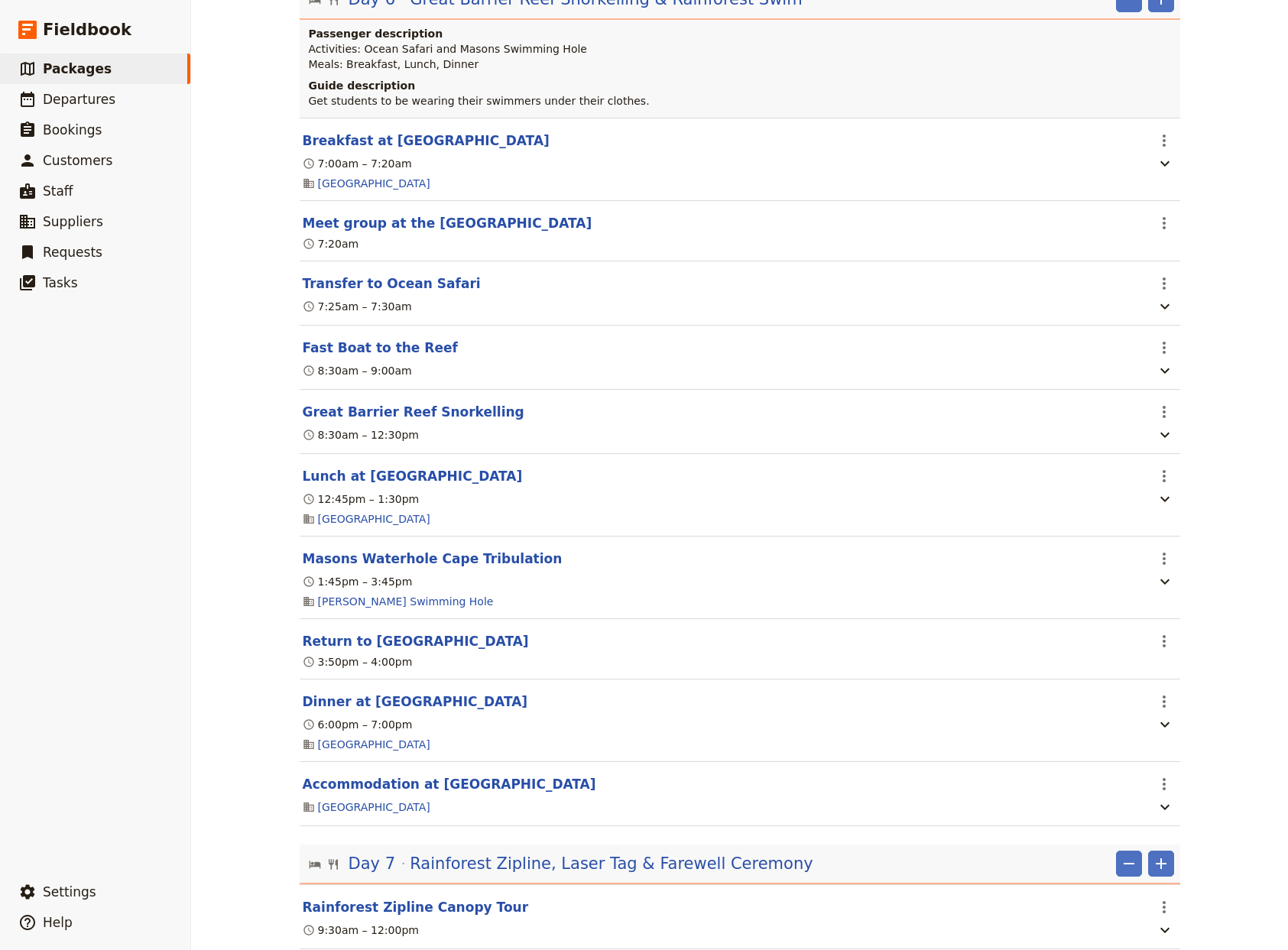
scroll to position [6153, 0]
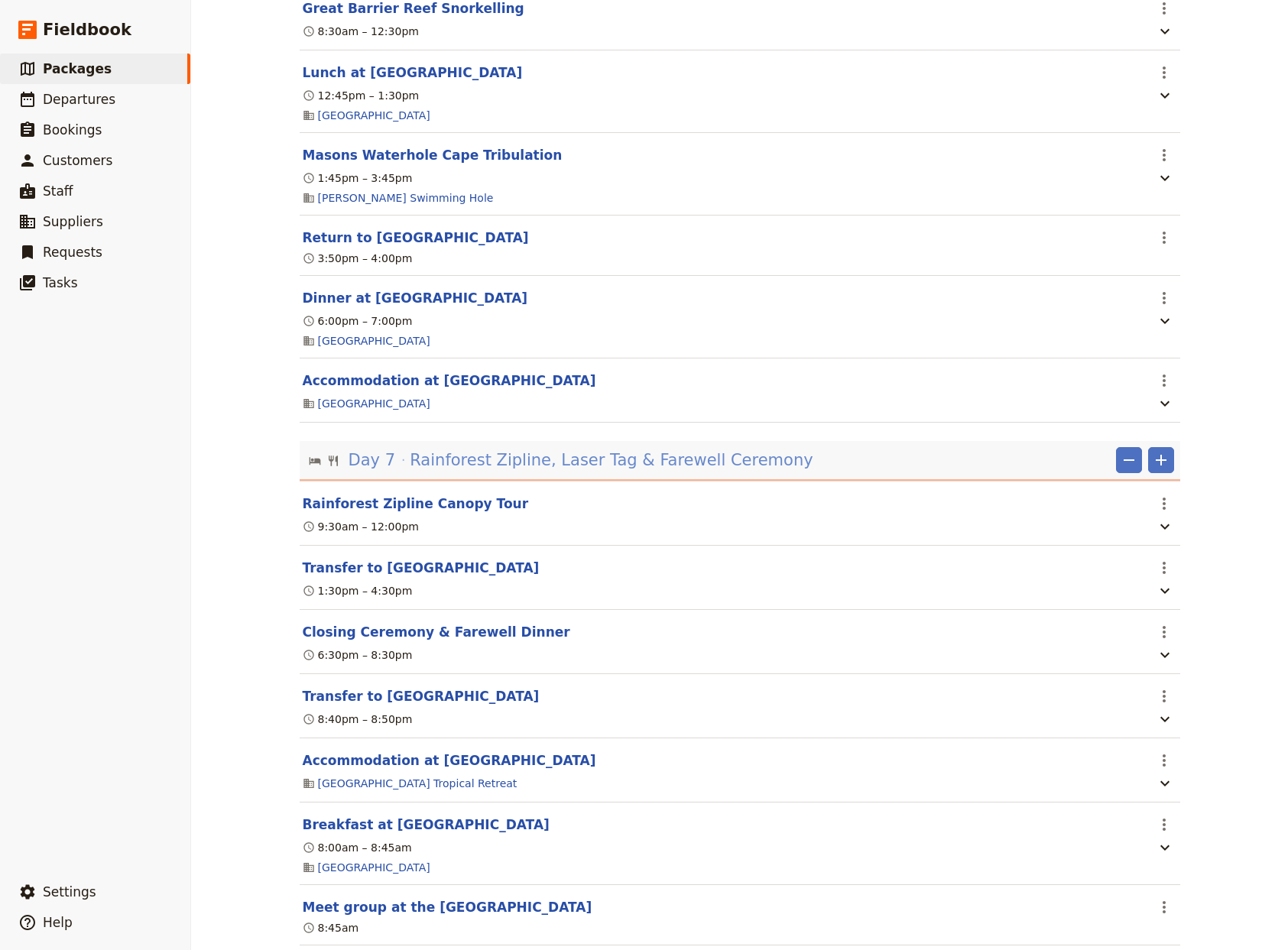
click at [562, 471] on span "Rainforest Zipline, Laser Tag & Farewell Ceremony" at bounding box center [612, 460] width 403 height 23
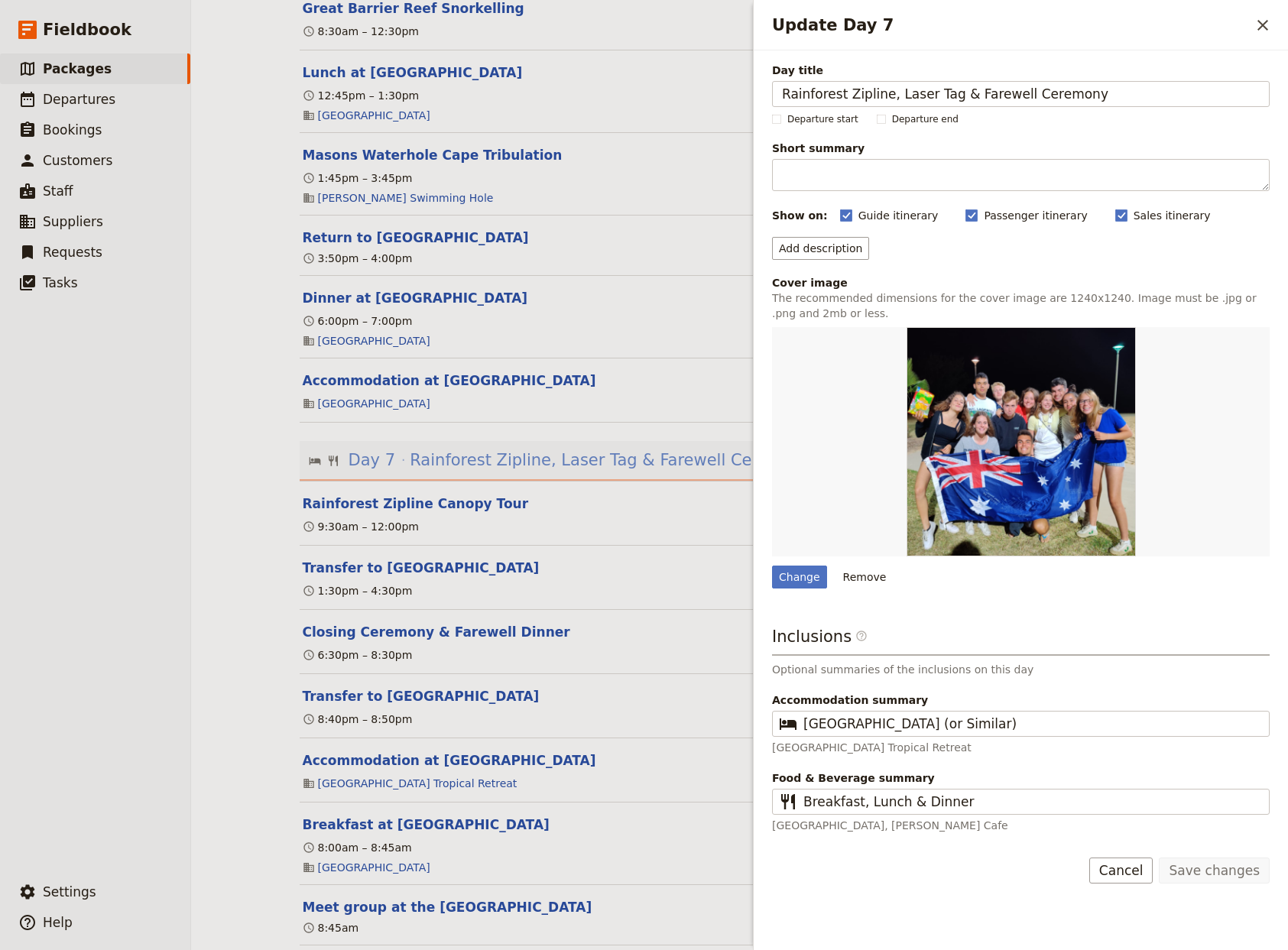
click at [562, 471] on span "Rainforest Zipline, Laser Tag & Farewell Ceremony" at bounding box center [612, 460] width 403 height 23
drag, startPoint x: 943, startPoint y: 89, endPoint x: 890, endPoint y: 93, distance: 53.2
click at [890, 93] on input "Rainforest Zipline, Laser Tag & Farewell Ceremony" at bounding box center [1021, 94] width 498 height 26
type input "Rainforest Zipline, Rollerskating & Farewell Ceremony"
click at [1210, 874] on button "Save changes" at bounding box center [1214, 871] width 111 height 26
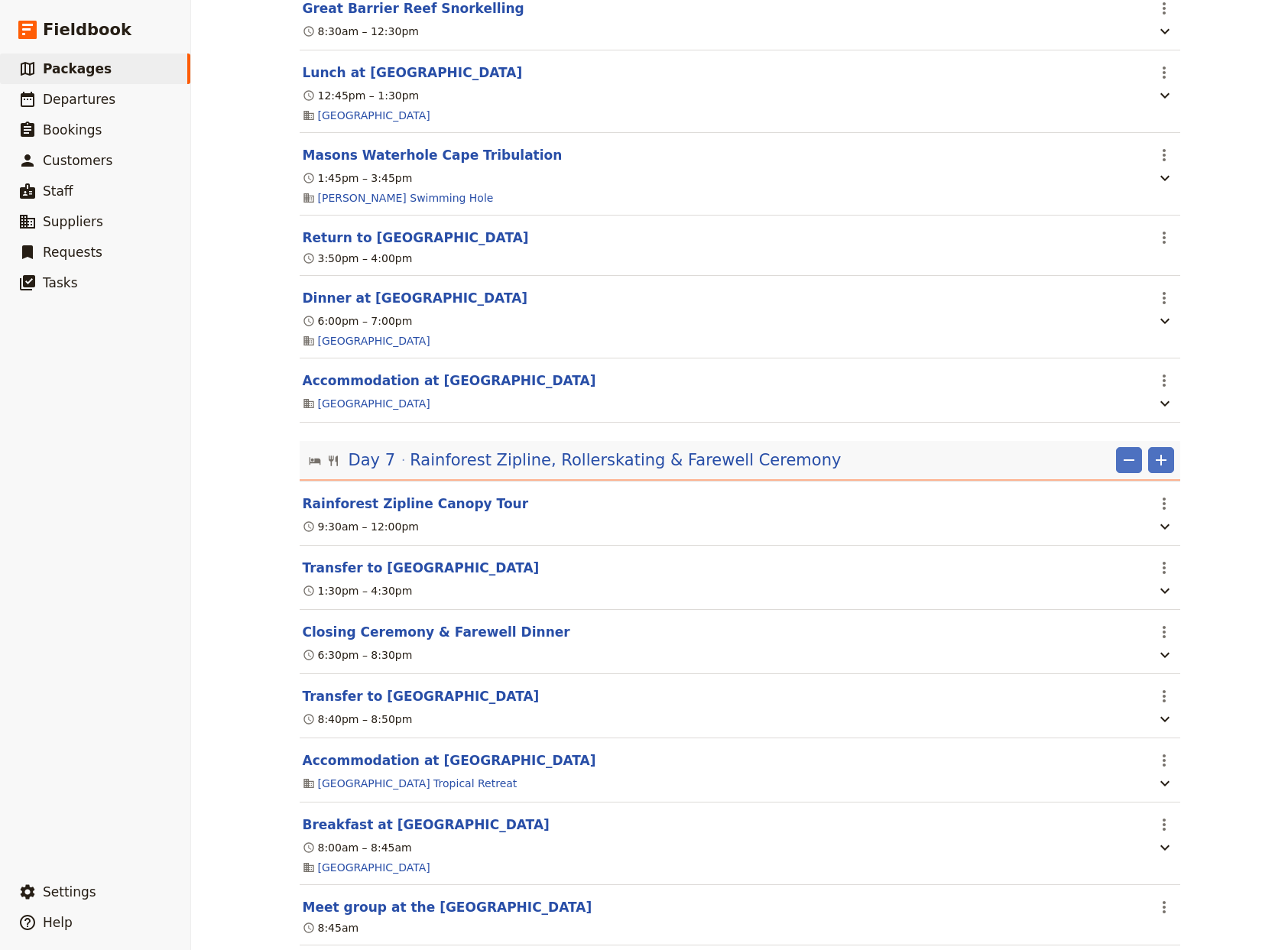
scroll to position [0, 0]
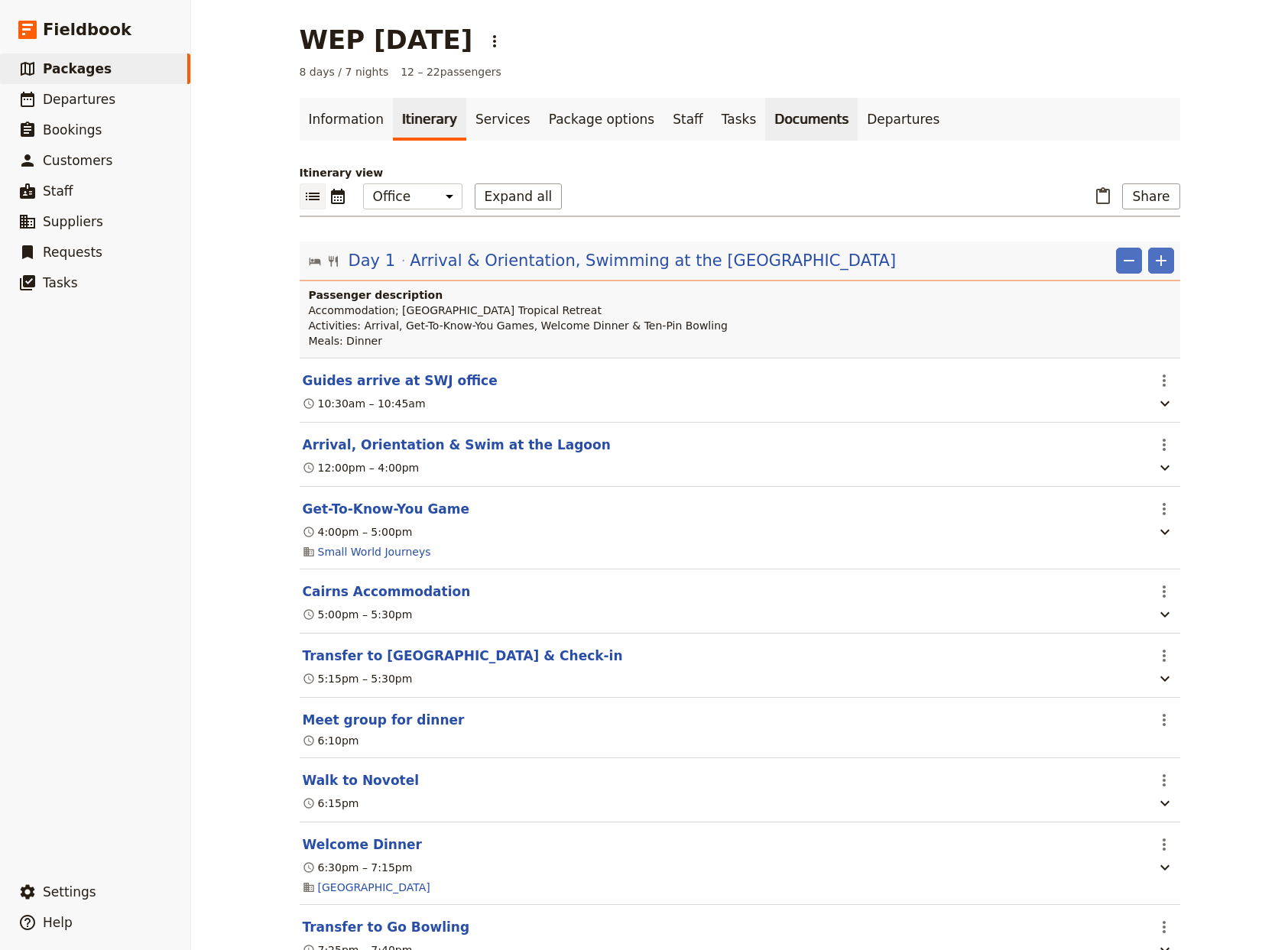
click at [765, 122] on link "Documents" at bounding box center [811, 120] width 92 height 43
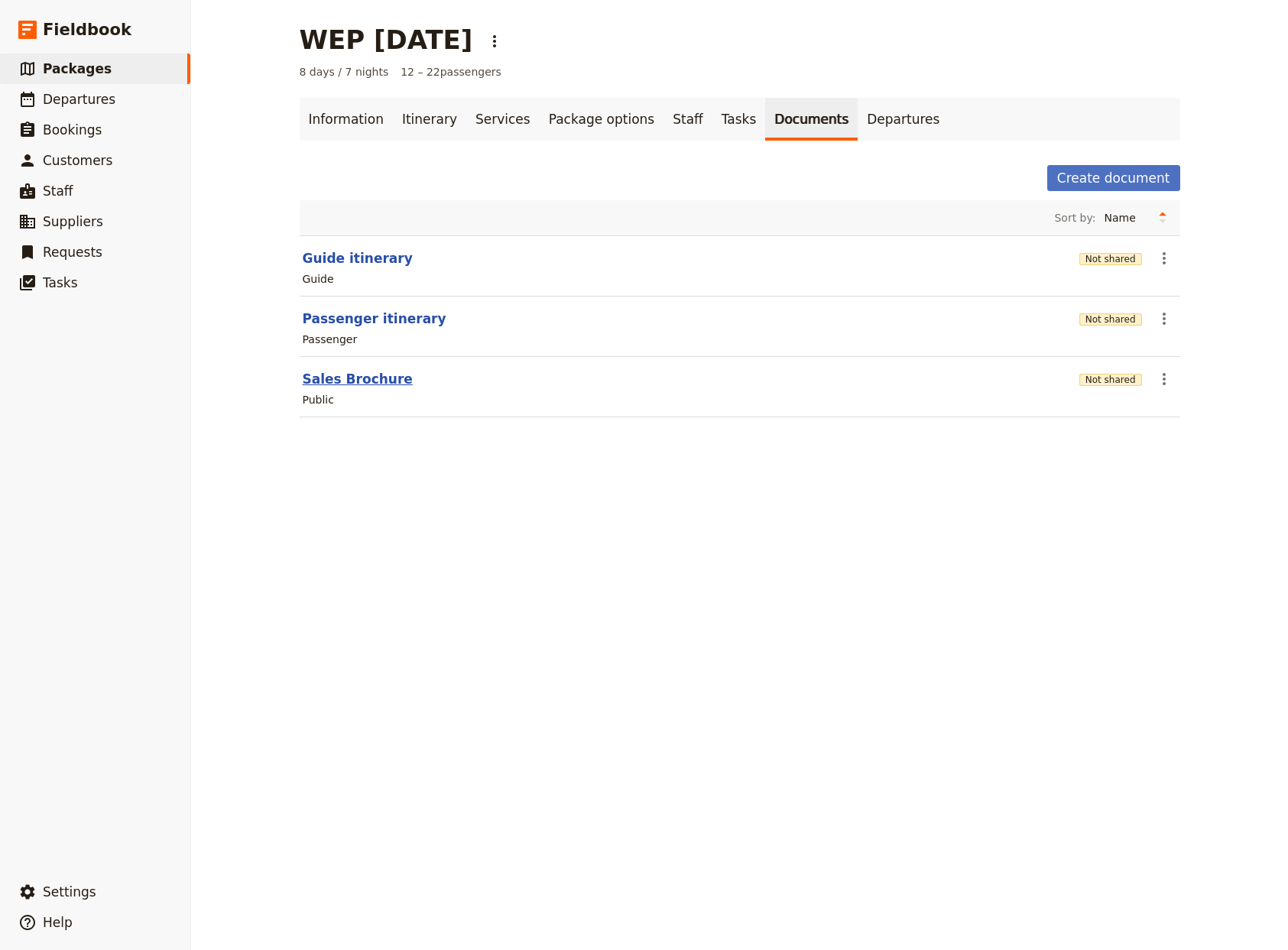
click at [332, 380] on button "Sales Brochure" at bounding box center [358, 378] width 110 height 18
select select "DEFAULT"
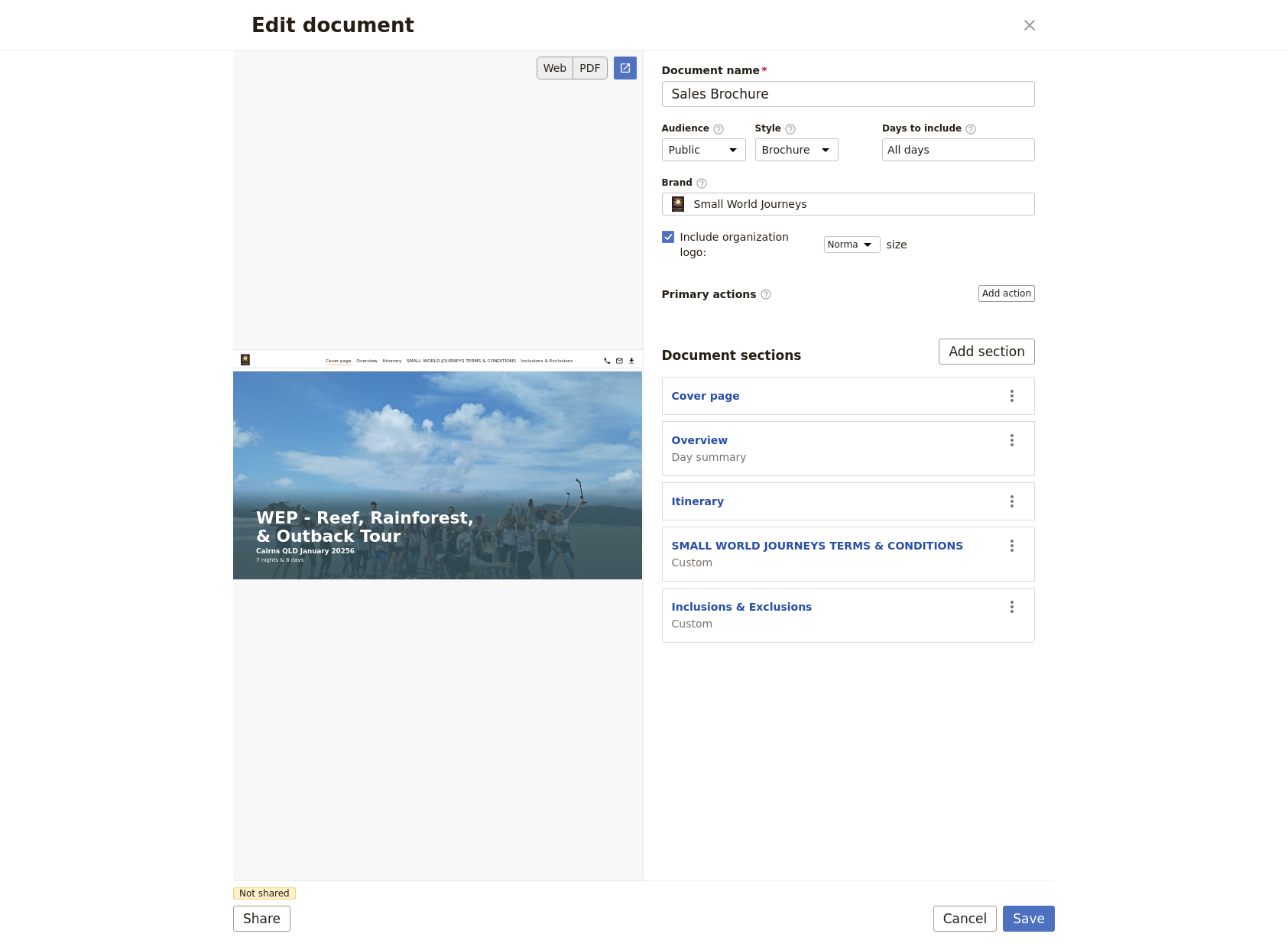
click at [592, 70] on button "PDF" at bounding box center [589, 68] width 34 height 23
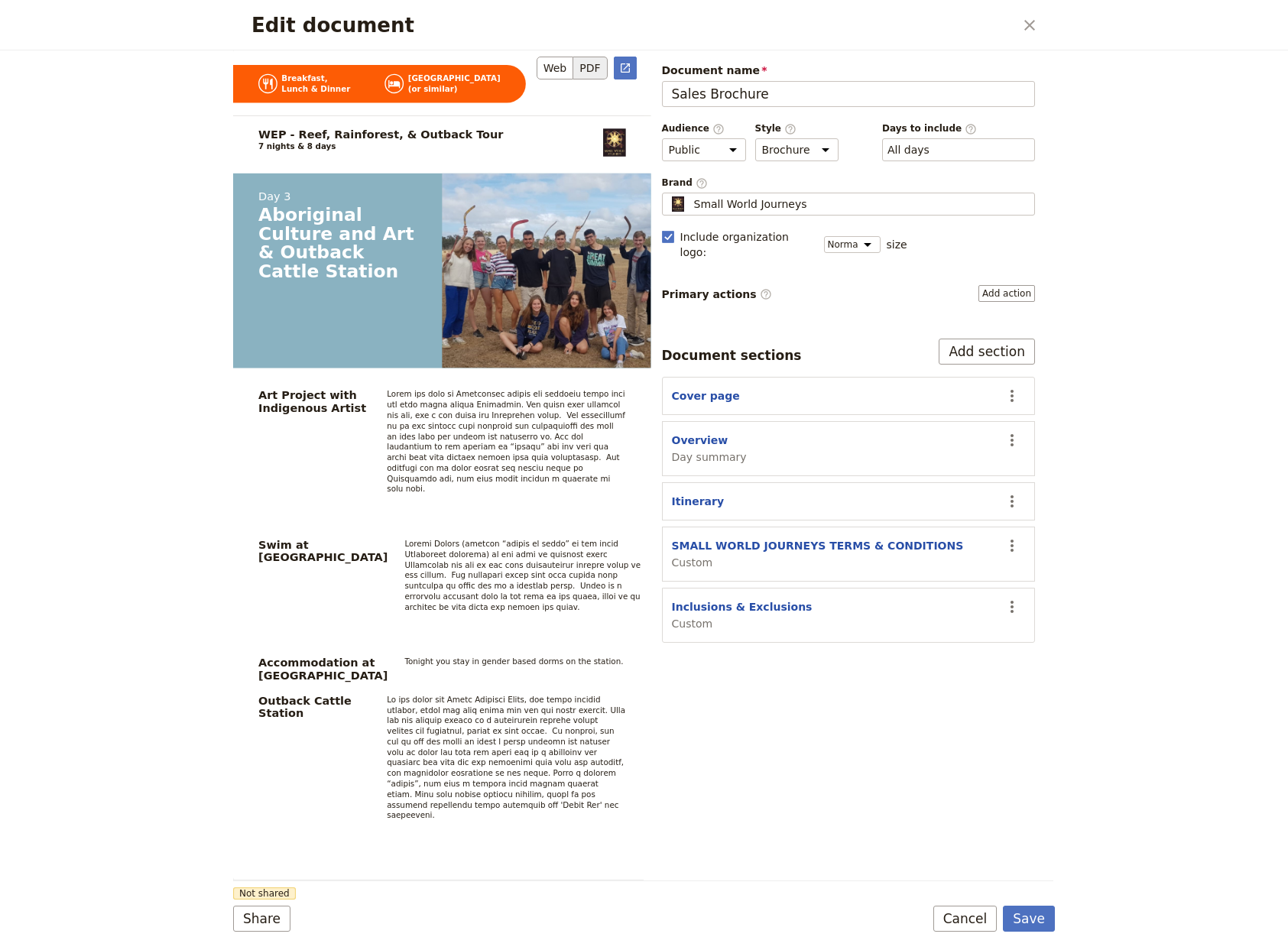
scroll to position [4641, 0]
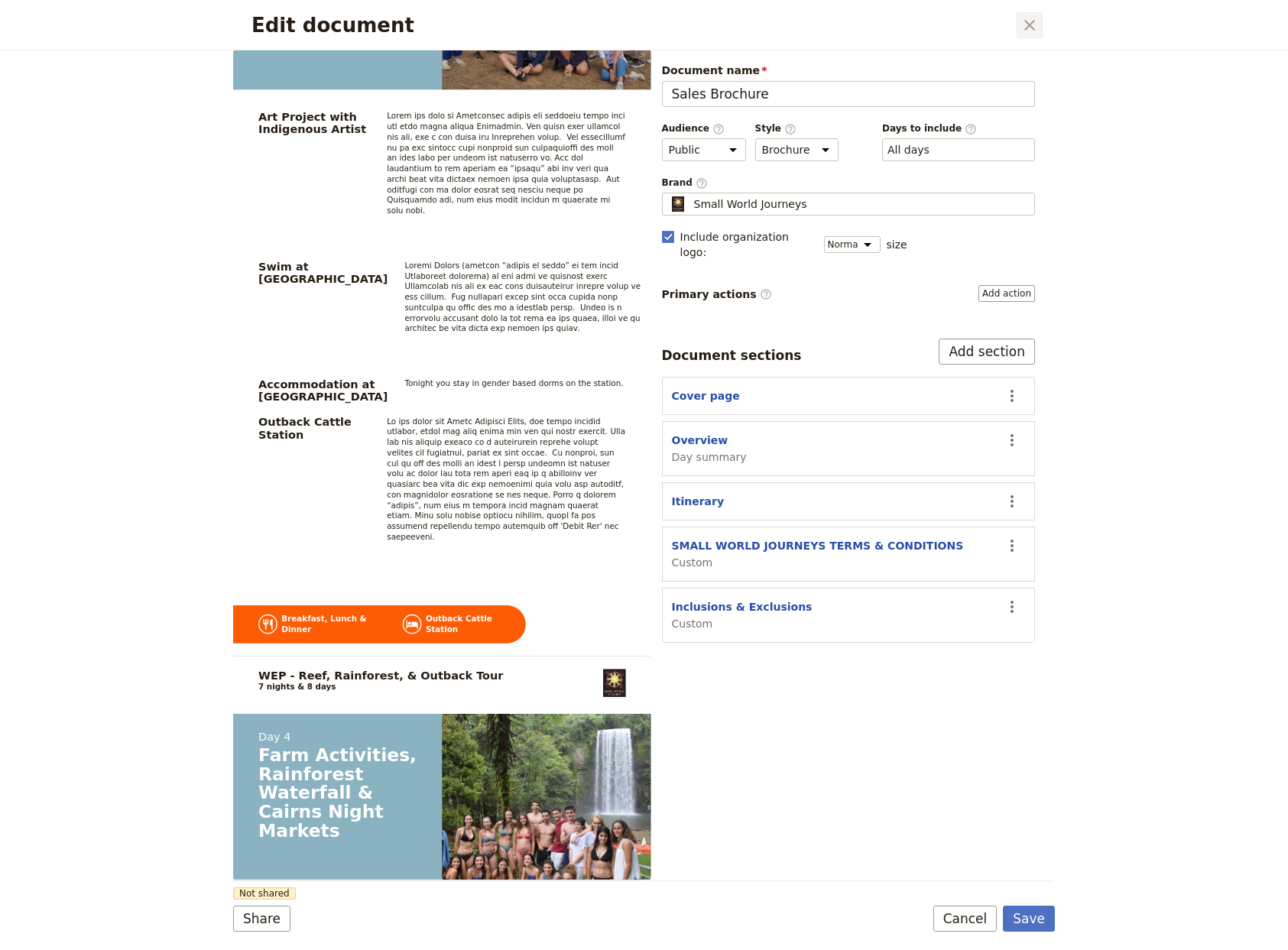
click at [1026, 27] on icon "Close dialog" at bounding box center [1030, 25] width 18 height 18
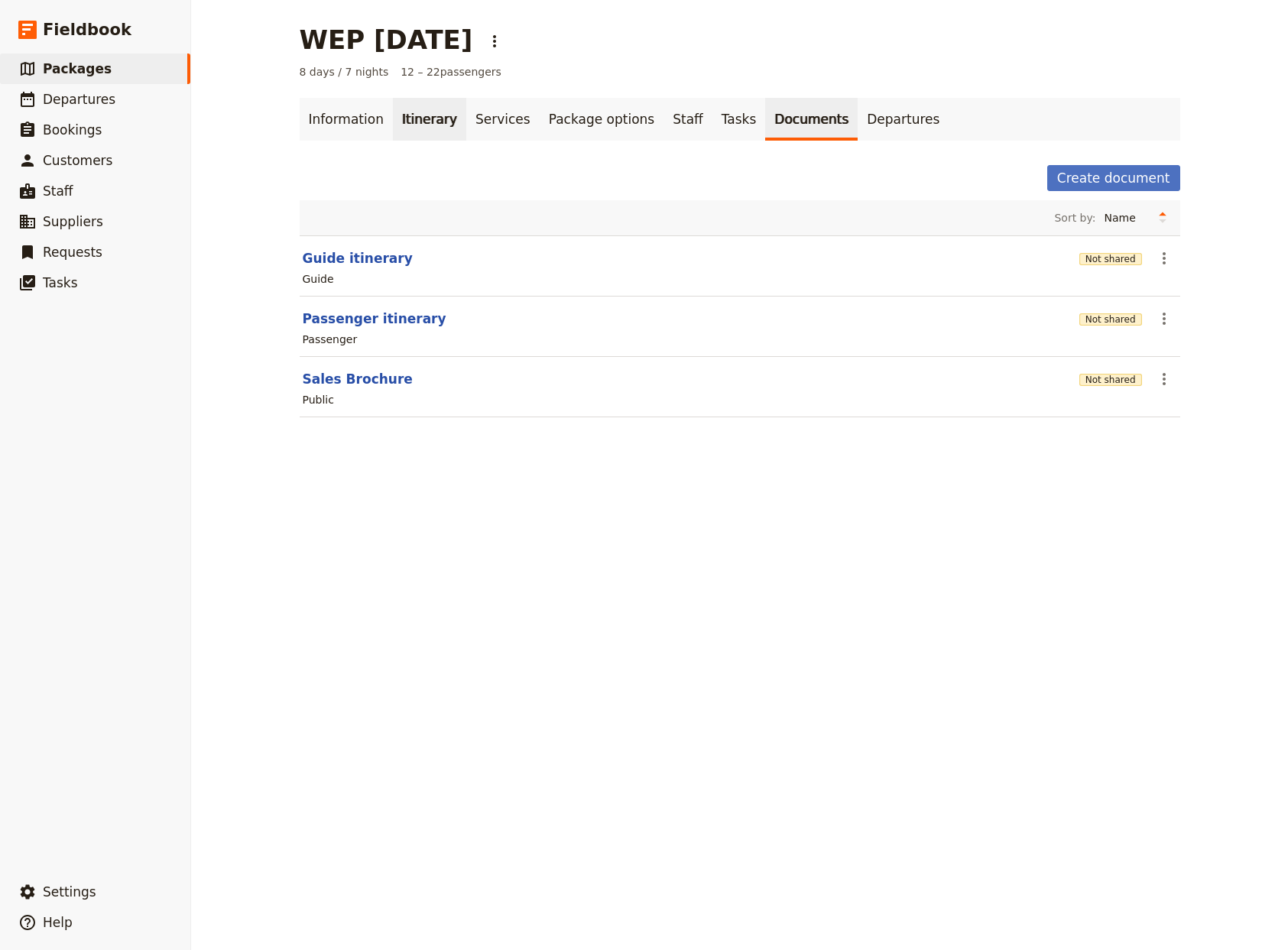
click at [395, 112] on link "Itinerary" at bounding box center [429, 120] width 73 height 43
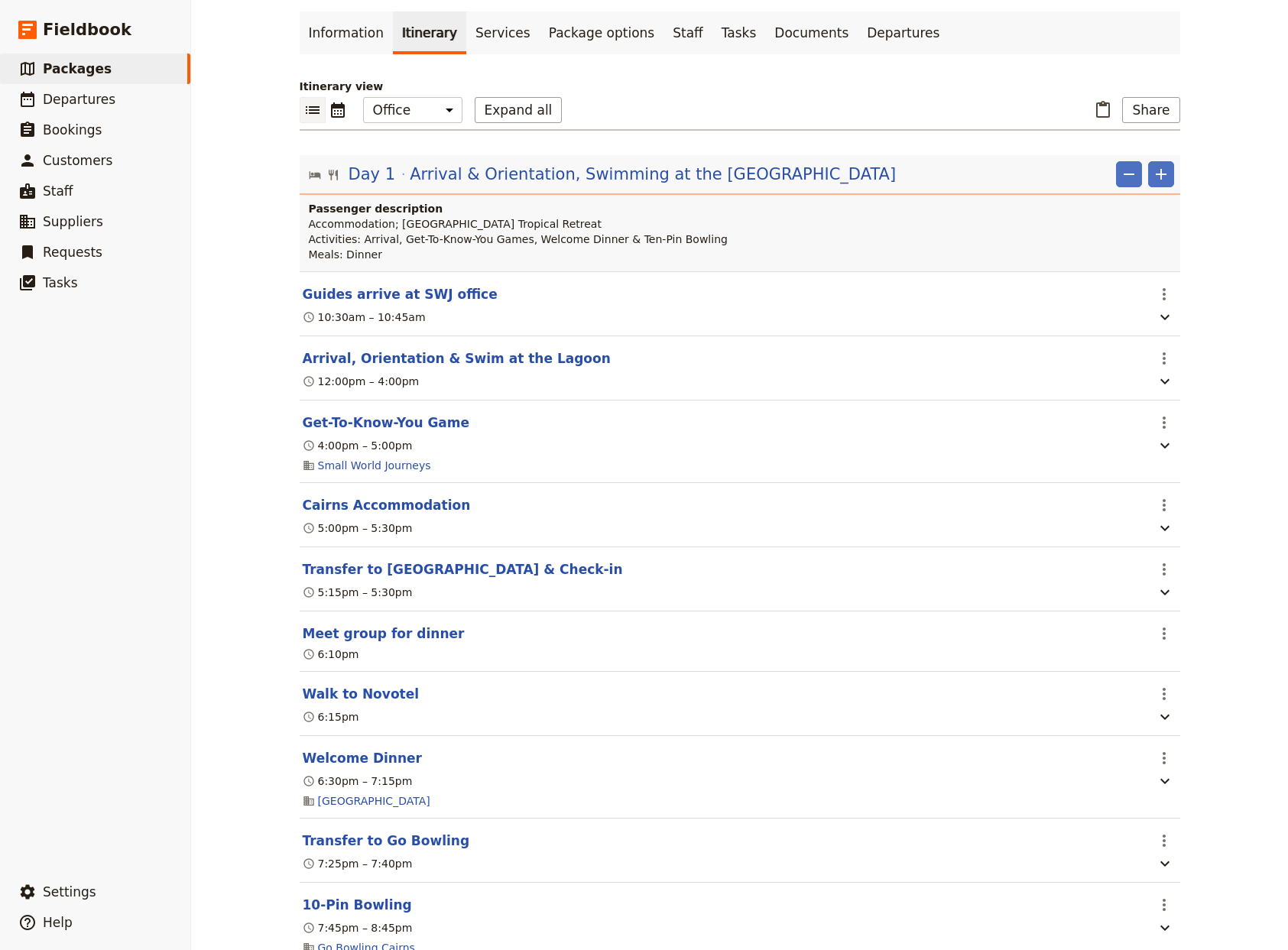
scroll to position [101, 0]
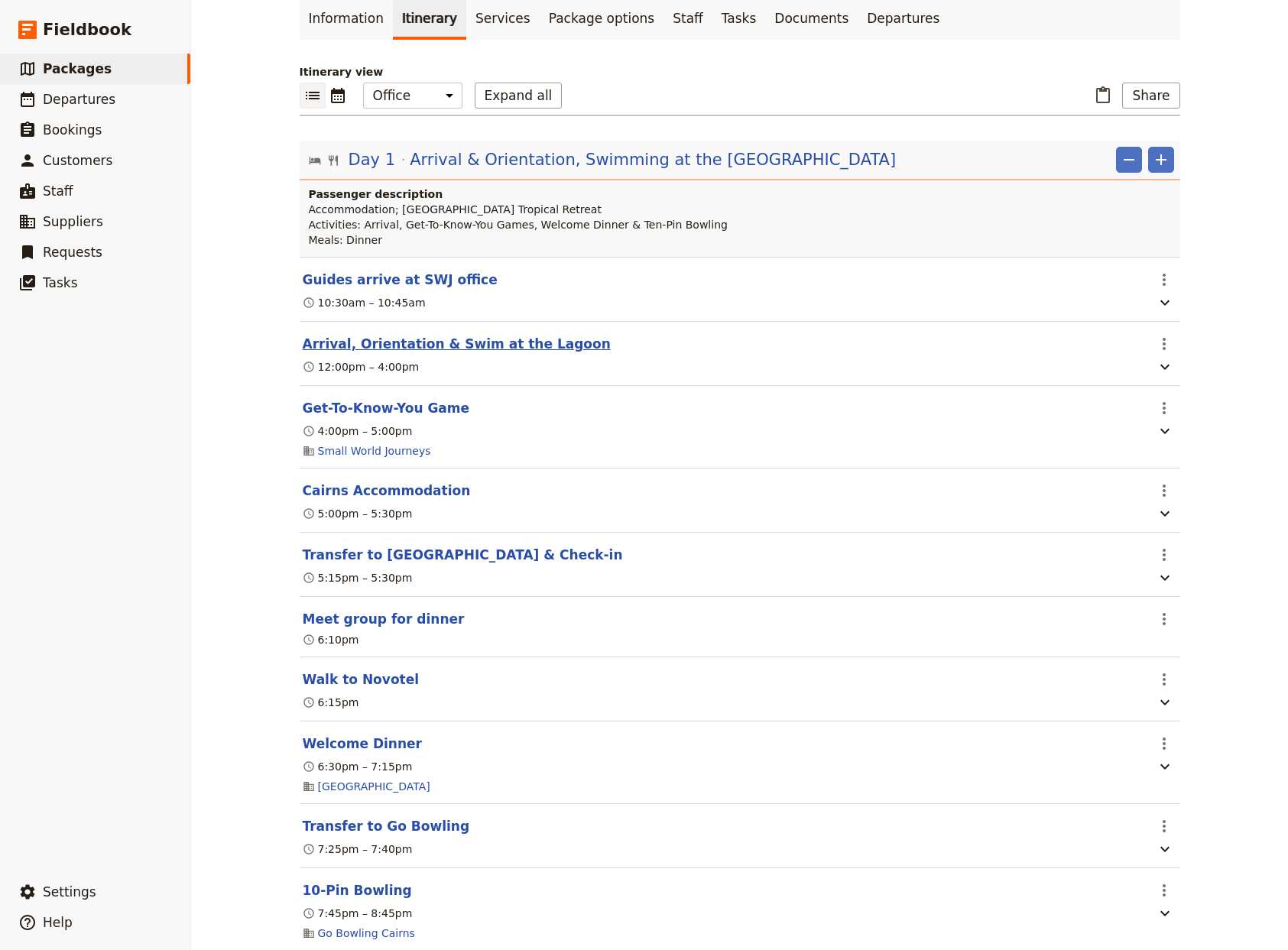
click at [481, 344] on button "Arrival, Orientation & Swim at the Lagoon" at bounding box center [457, 344] width 308 height 18
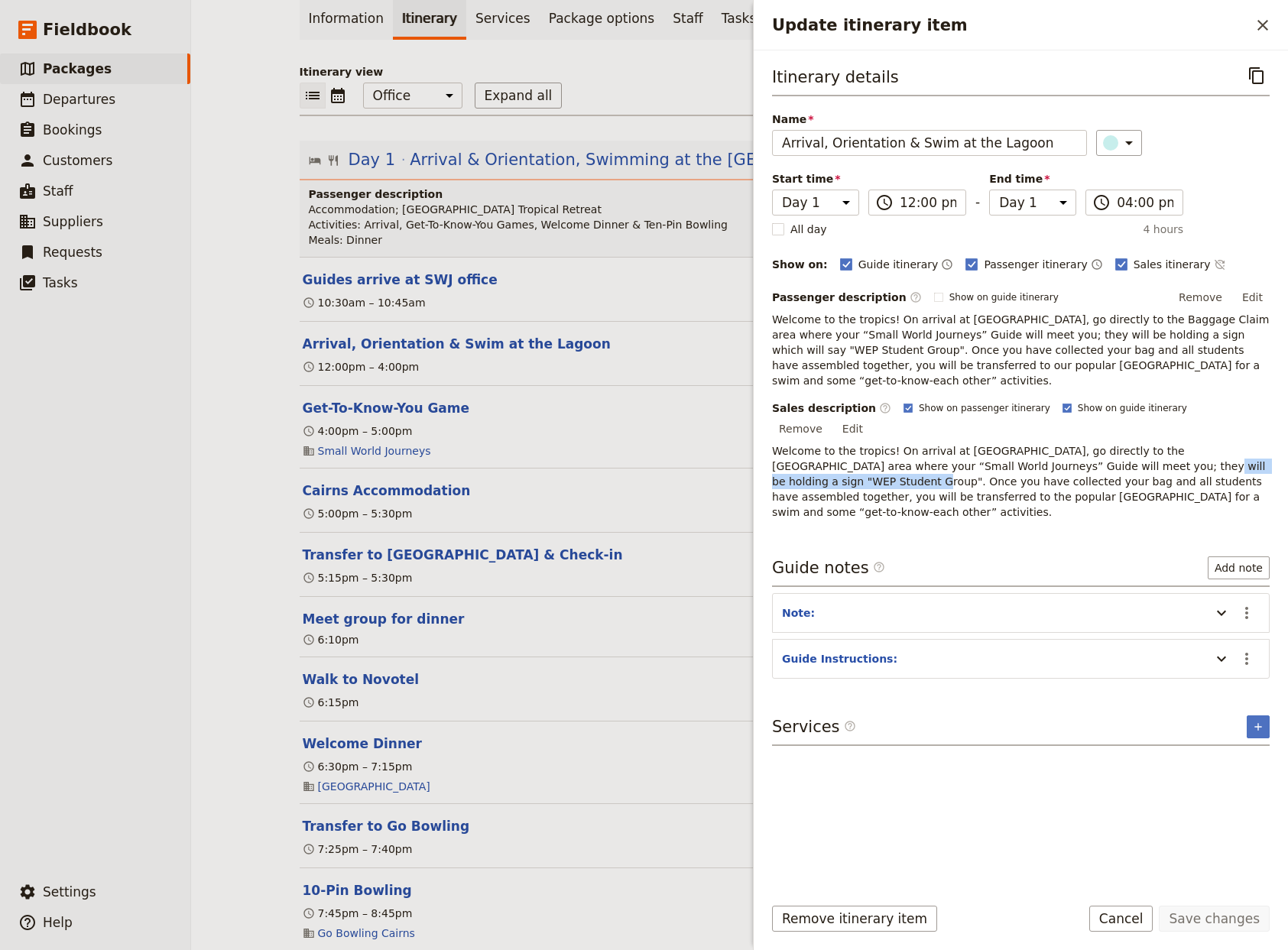
drag, startPoint x: 1217, startPoint y: 437, endPoint x: 1255, endPoint y: 431, distance: 38.5
click at [1033, 444] on p "Welcome to the tropics! On arrival at [GEOGRAPHIC_DATA], go directly to the [GE…" at bounding box center [1021, 481] width 498 height 77
click at [870, 417] on button "Edit" at bounding box center [853, 428] width 34 height 23
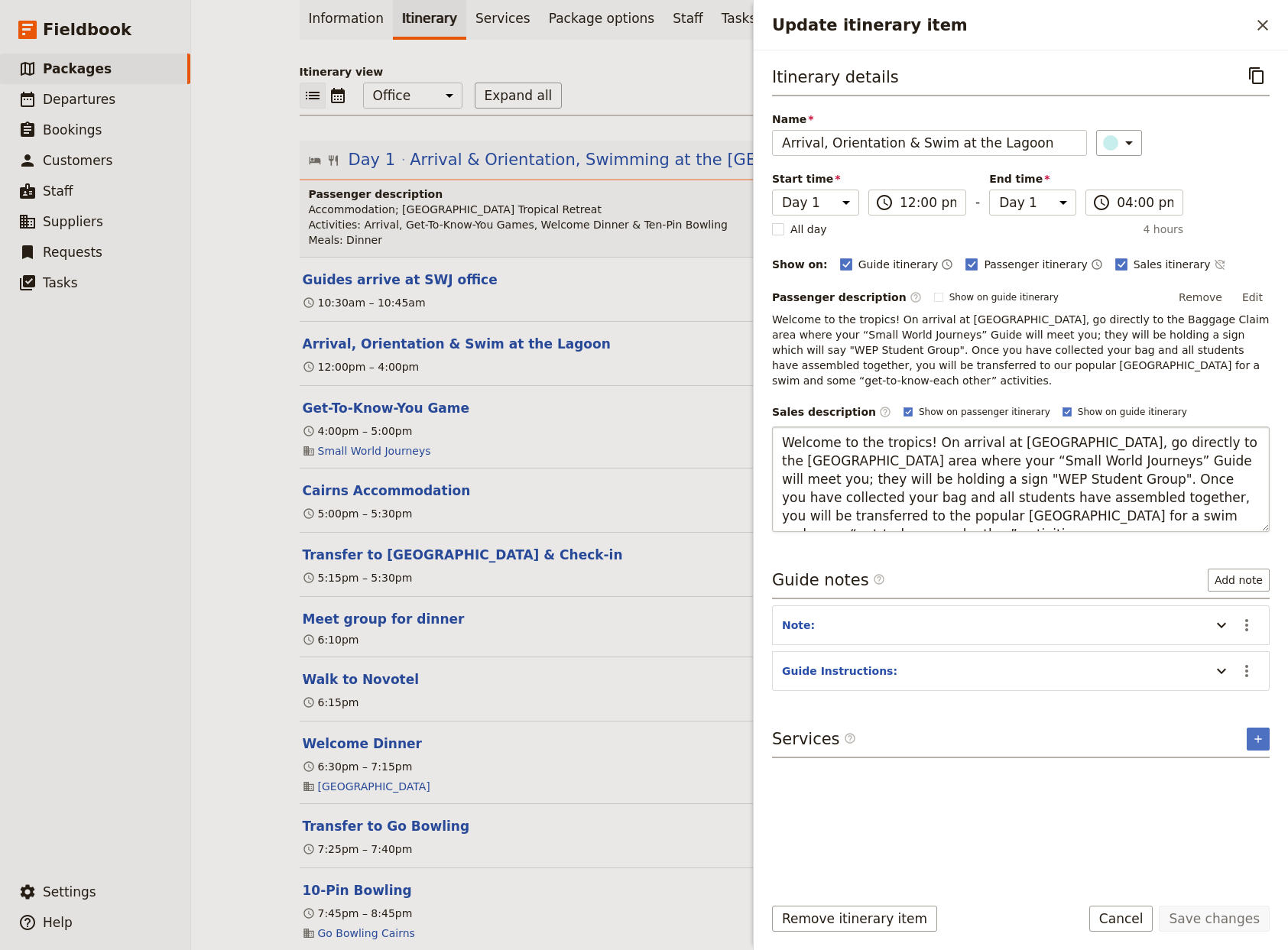
drag, startPoint x: 993, startPoint y: 463, endPoint x: 1153, endPoint y: 445, distance: 161.0
click at [1167, 450] on textarea "Welcome to the tropics! On arrival at [GEOGRAPHIC_DATA], go directly to the [GE…" at bounding box center [1021, 479] width 498 height 105
drag, startPoint x: 1082, startPoint y: 448, endPoint x: 1083, endPoint y: 426, distance: 22.0
click at [1083, 426] on textarea "Welcome to the tropics! On arrival at [GEOGRAPHIC_DATA], go directly to the [GE…" at bounding box center [1021, 479] width 498 height 105
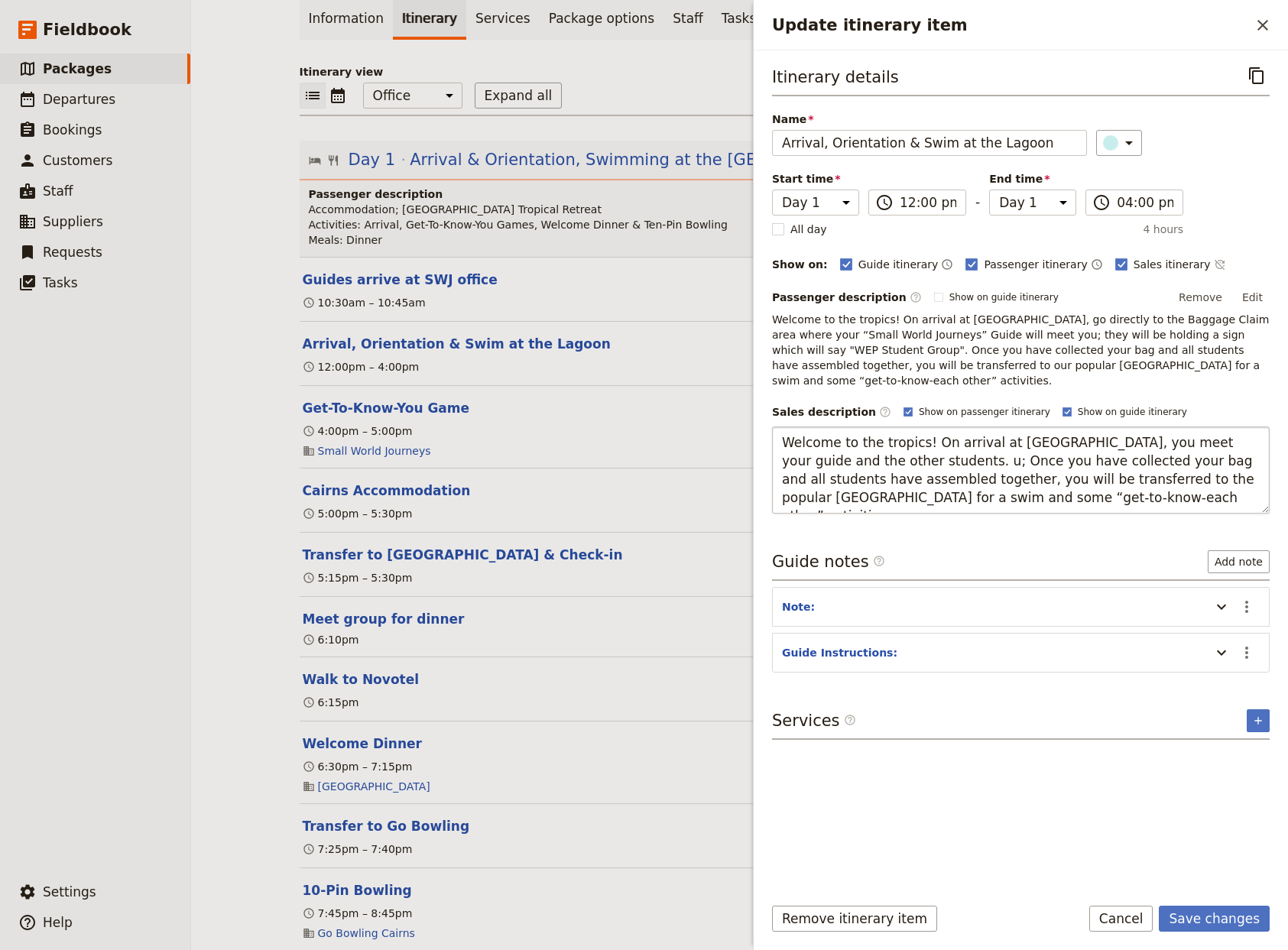
drag, startPoint x: 896, startPoint y: 469, endPoint x: 879, endPoint y: 441, distance: 32.8
click at [874, 442] on textarea "Welcome to the tropics! On arrival at [GEOGRAPHIC_DATA], you meet your guide an…" at bounding box center [1021, 469] width 498 height 87
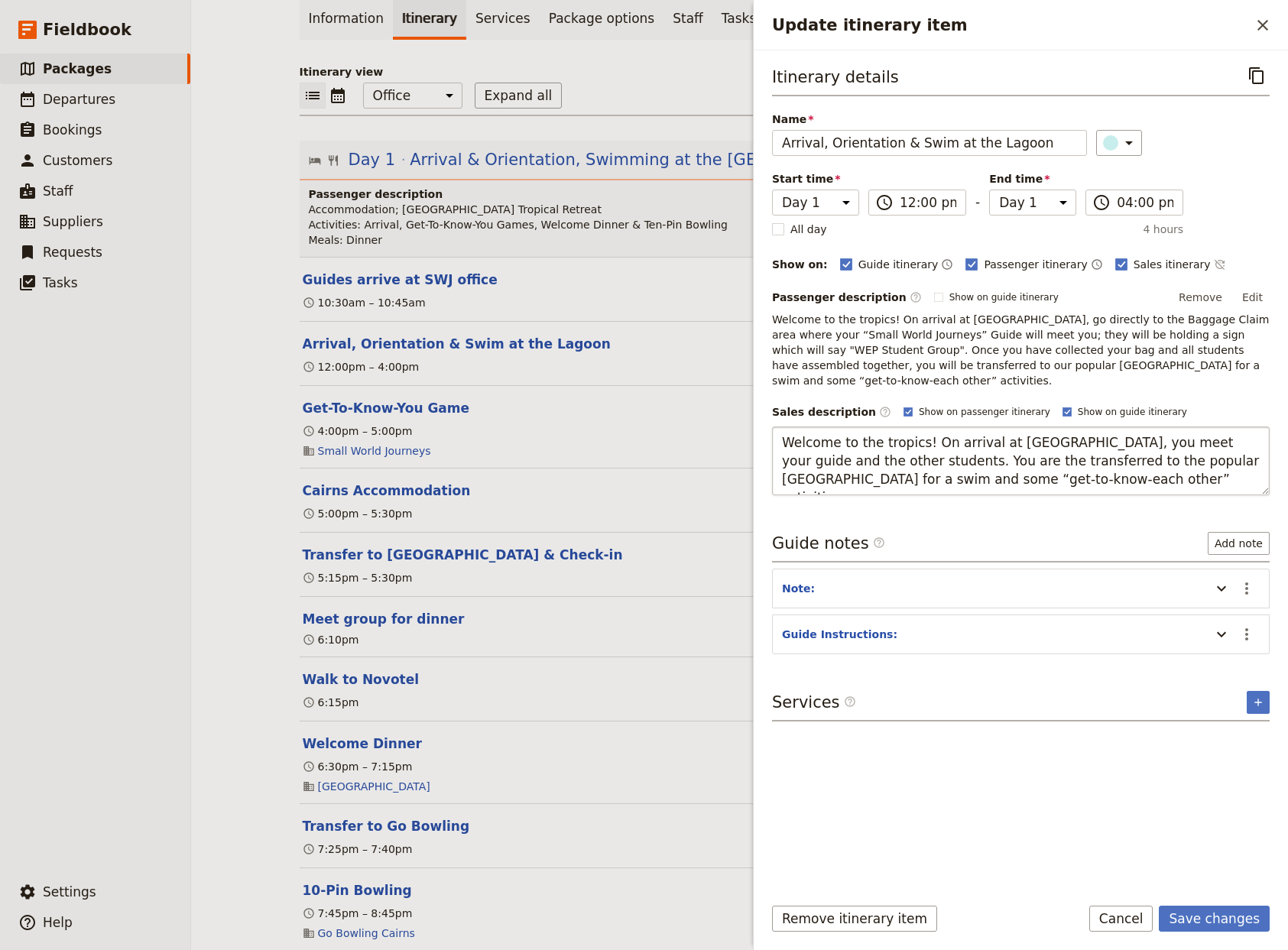
type textarea "Welcome to the tropics! On arrival at [GEOGRAPHIC_DATA], you meet your guide an…"
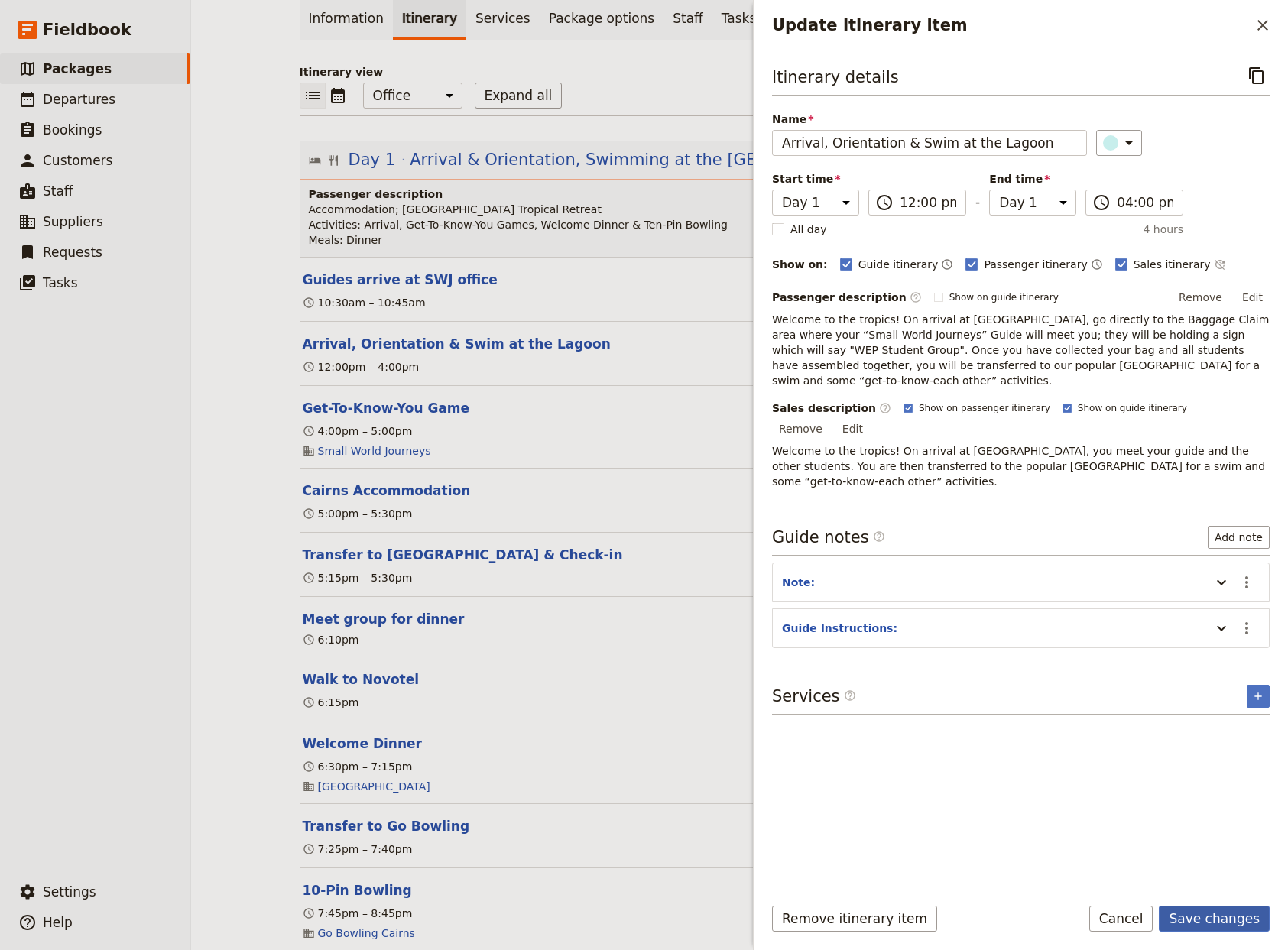
click at [1211, 921] on button "Save changes" at bounding box center [1214, 918] width 111 height 26
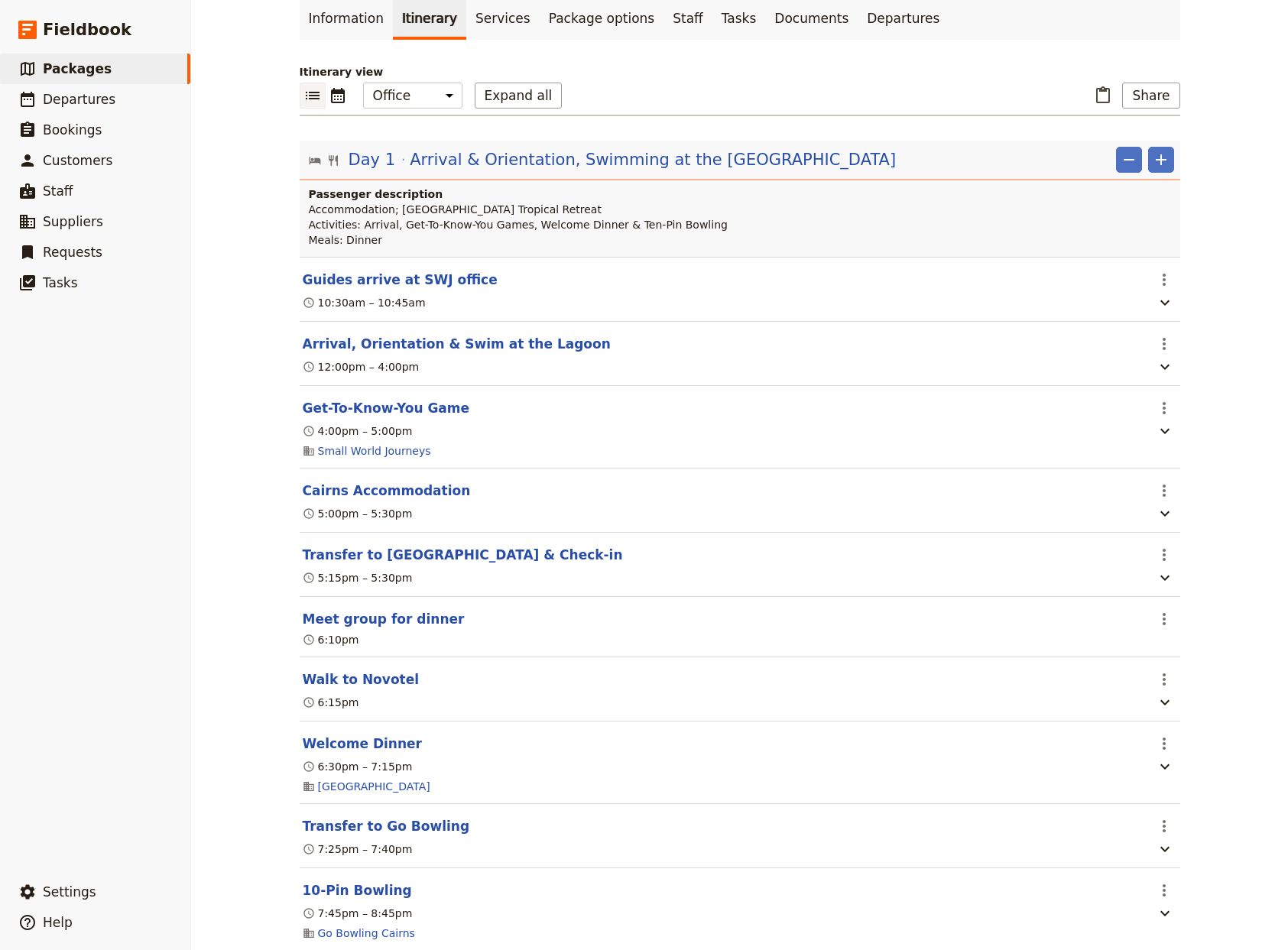
scroll to position [0, 0]
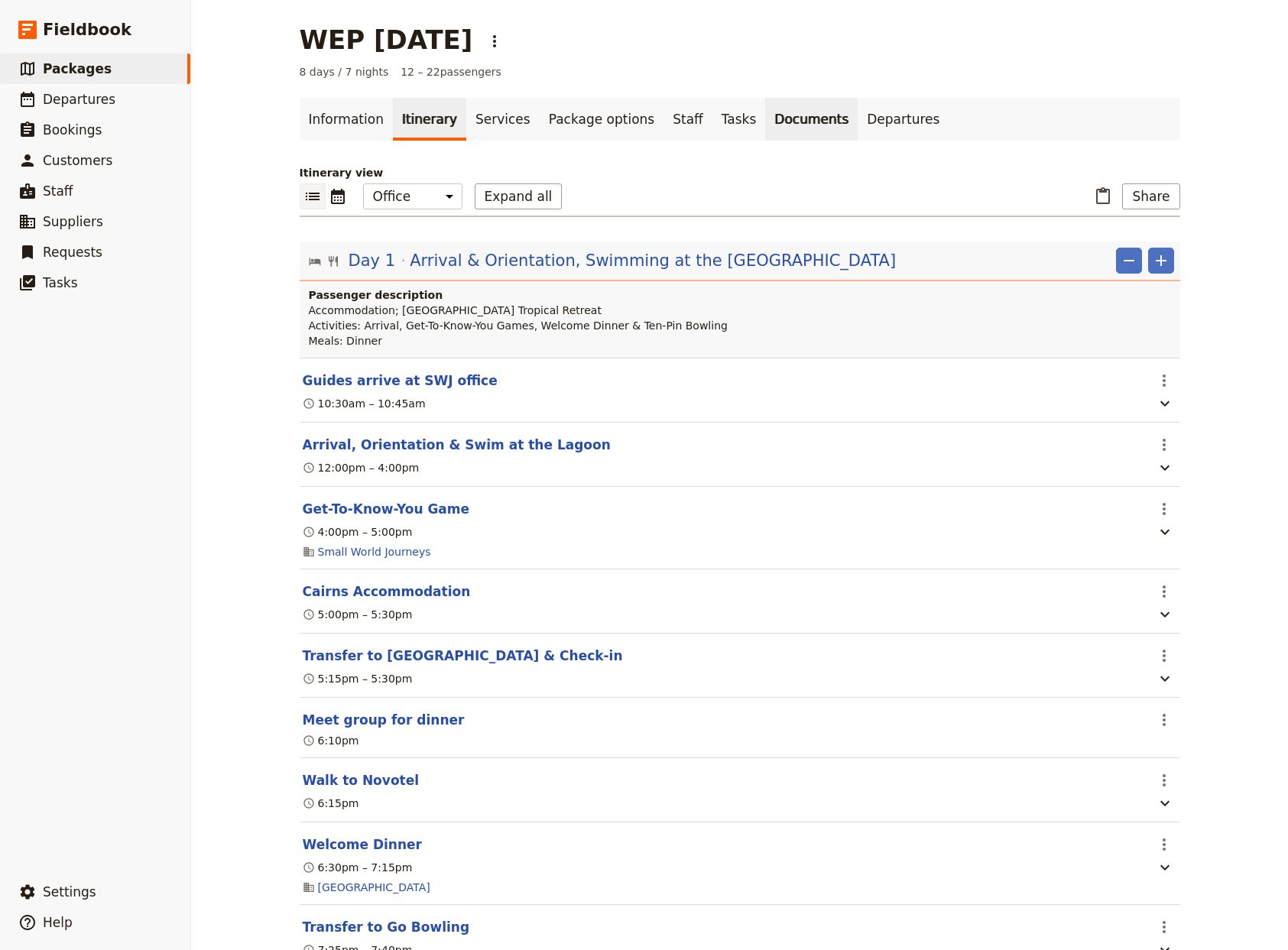
click at [765, 118] on link "Documents" at bounding box center [811, 120] width 92 height 43
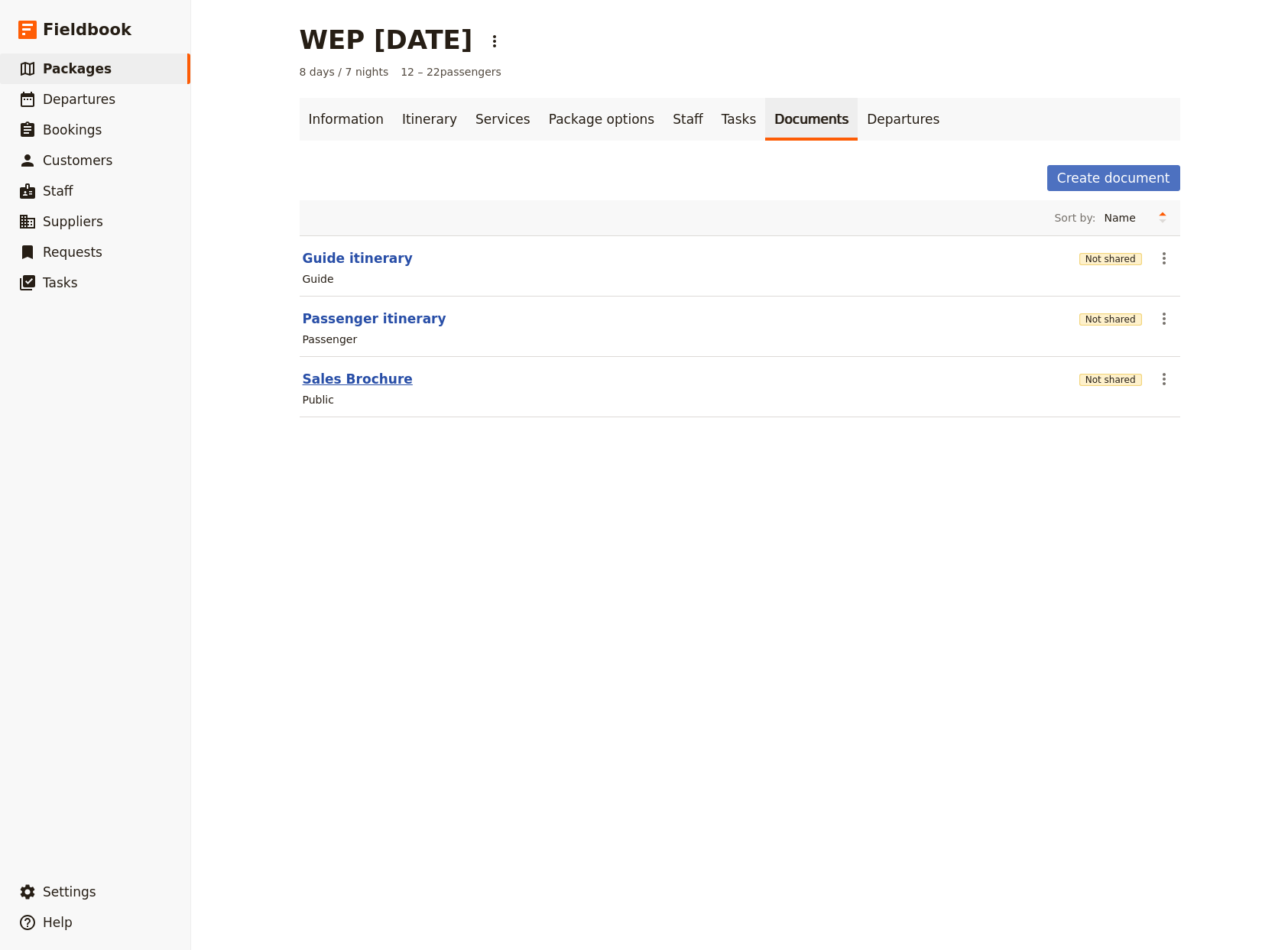
click at [335, 379] on button "Sales Brochure" at bounding box center [358, 378] width 110 height 18
select select "DEFAULT"
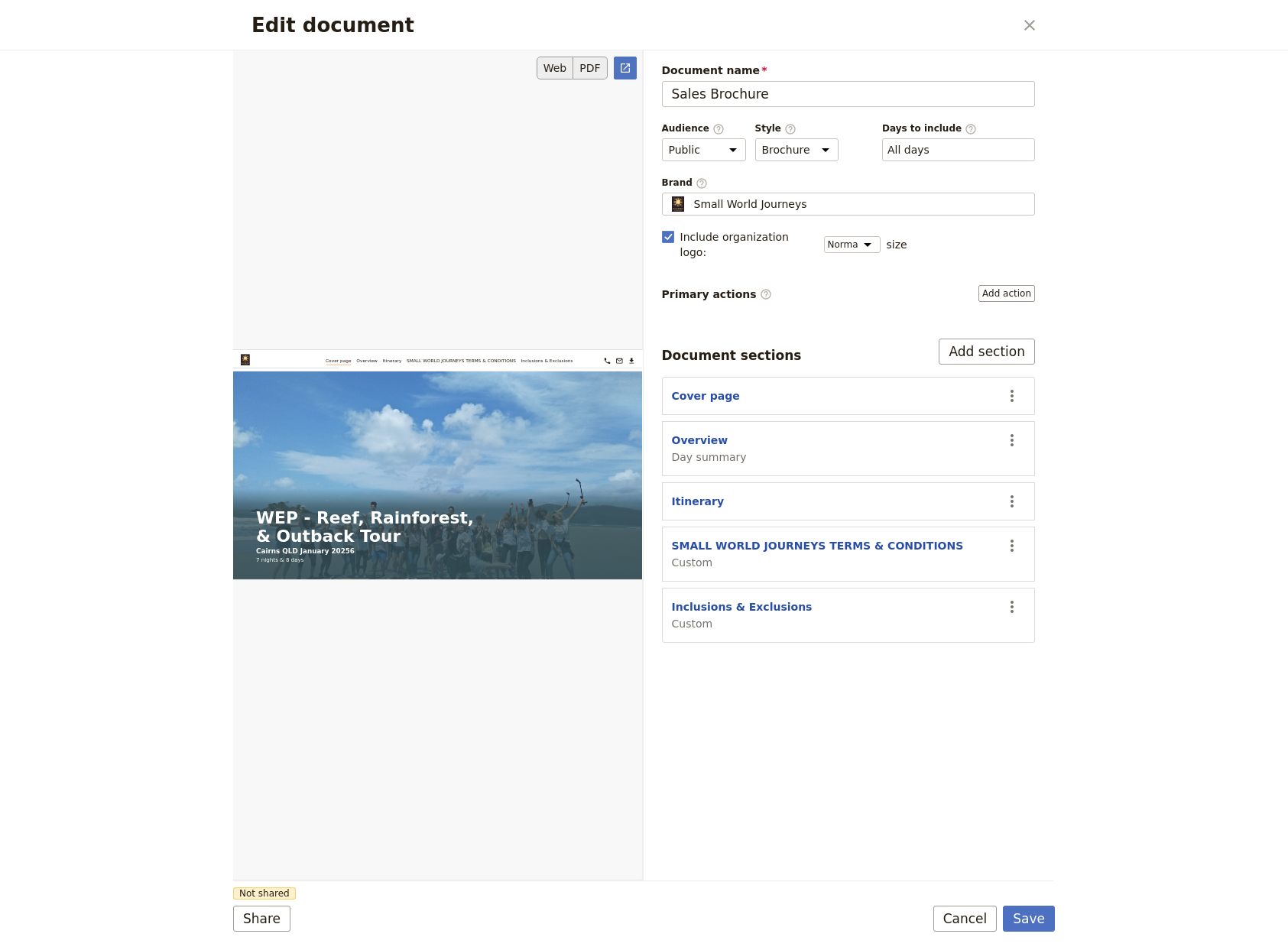
click at [594, 60] on button "PDF" at bounding box center [589, 68] width 34 height 23
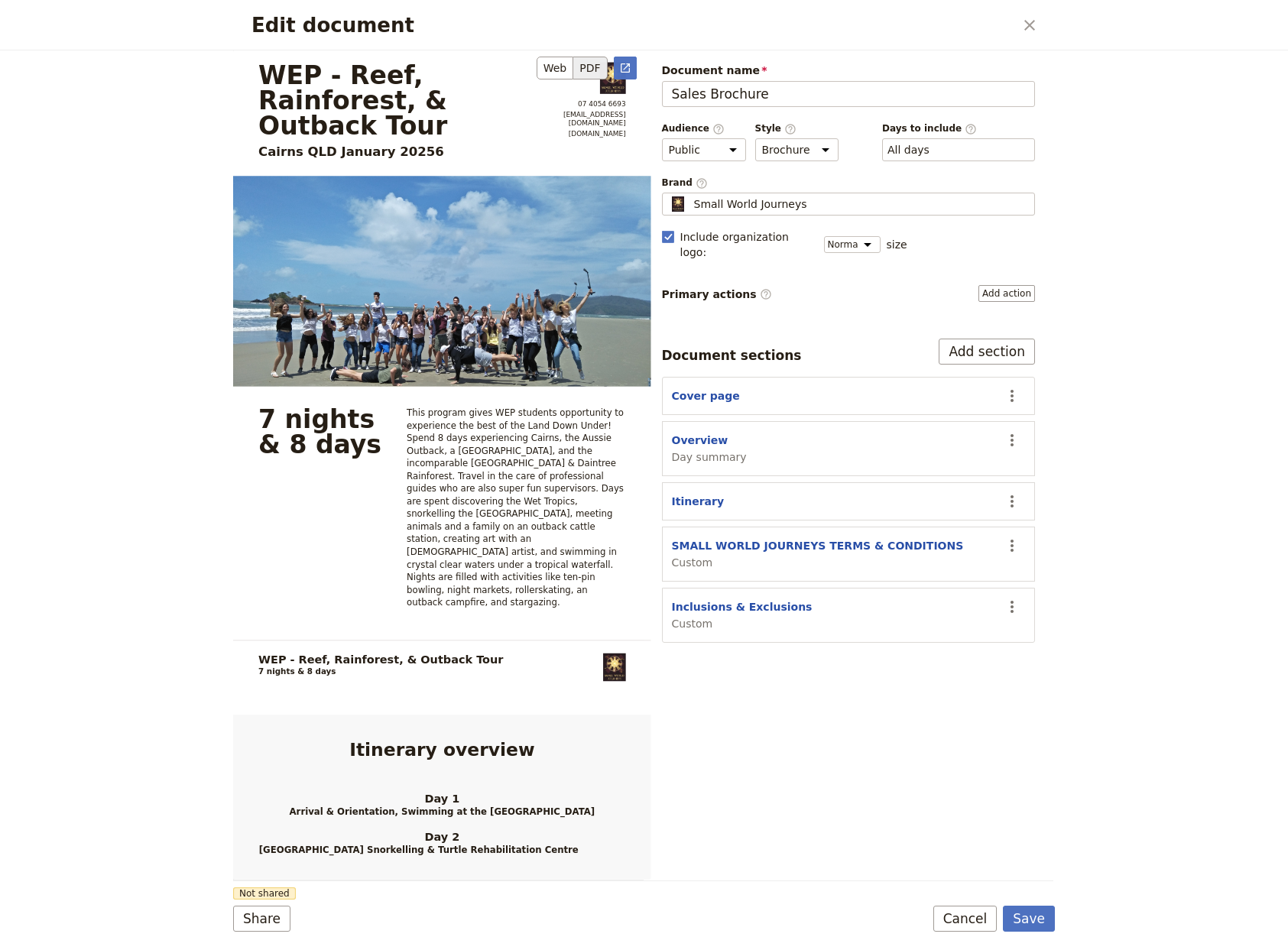
click at [590, 66] on button "PDF" at bounding box center [589, 68] width 34 height 23
click at [1039, 923] on button "Save" at bounding box center [1029, 918] width 52 height 26
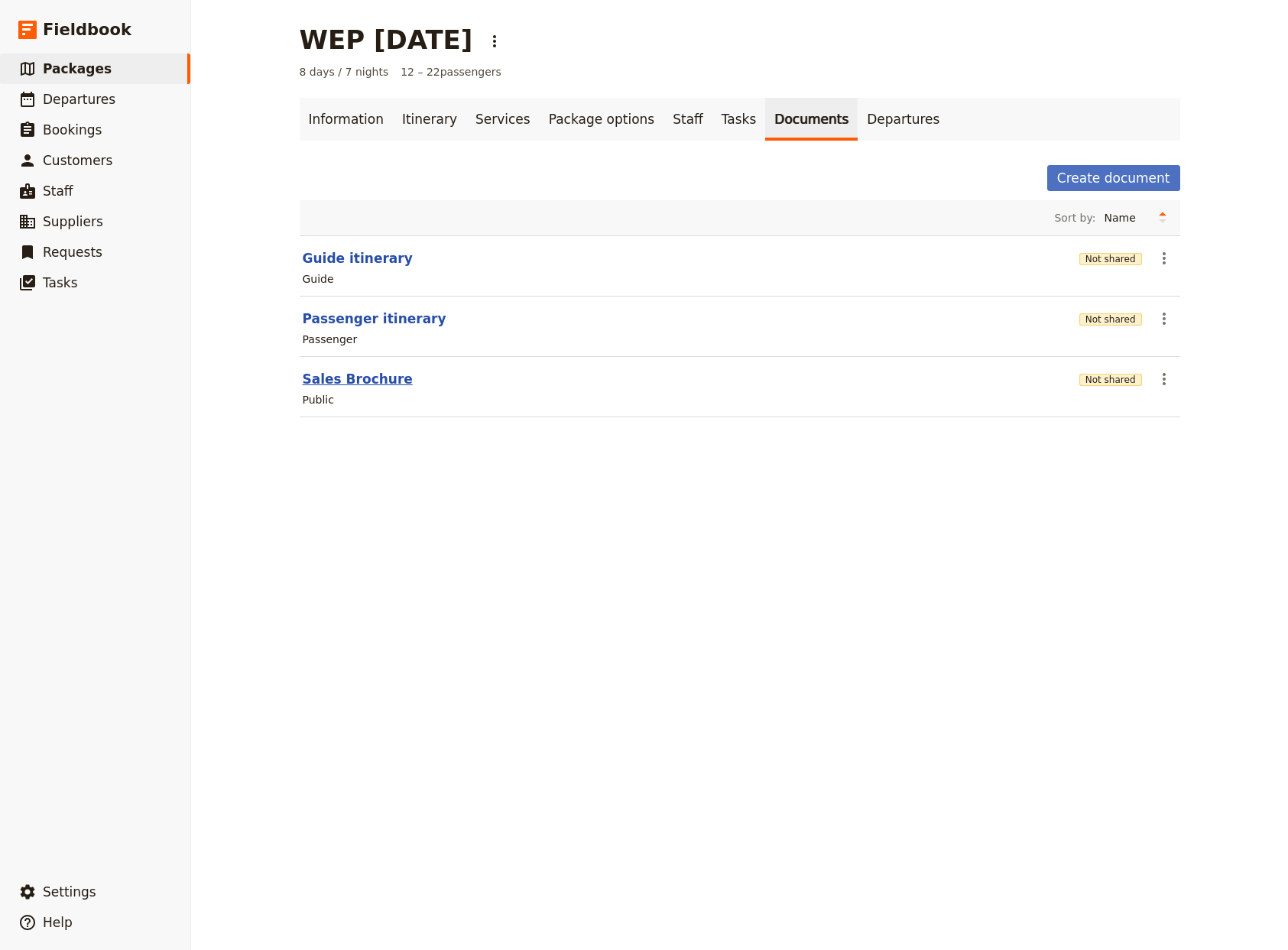
click at [318, 379] on button "Sales Brochure" at bounding box center [358, 378] width 110 height 18
select select "DEFAULT"
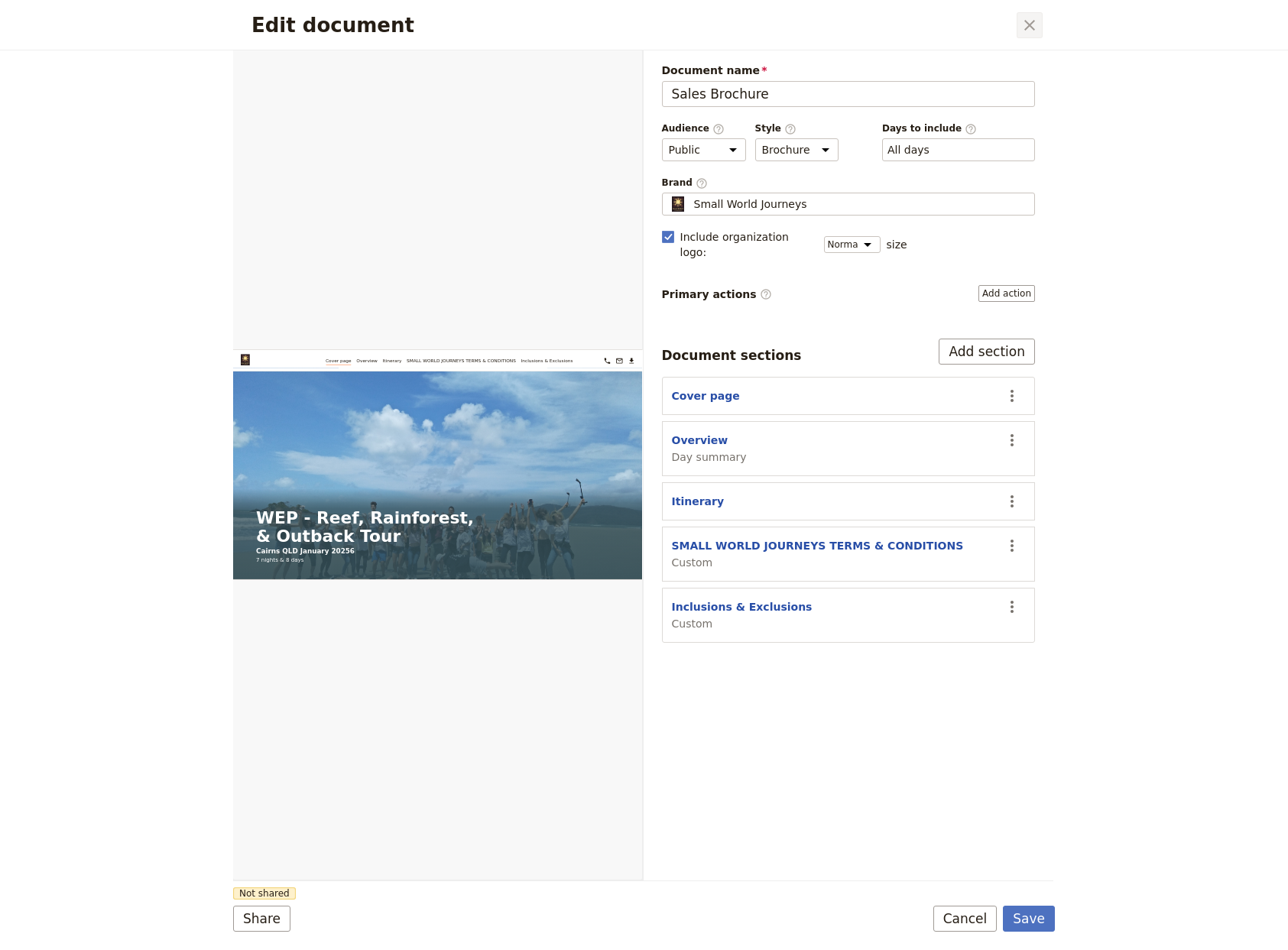
click at [1033, 26] on icon "Close dialog" at bounding box center [1030, 25] width 18 height 18
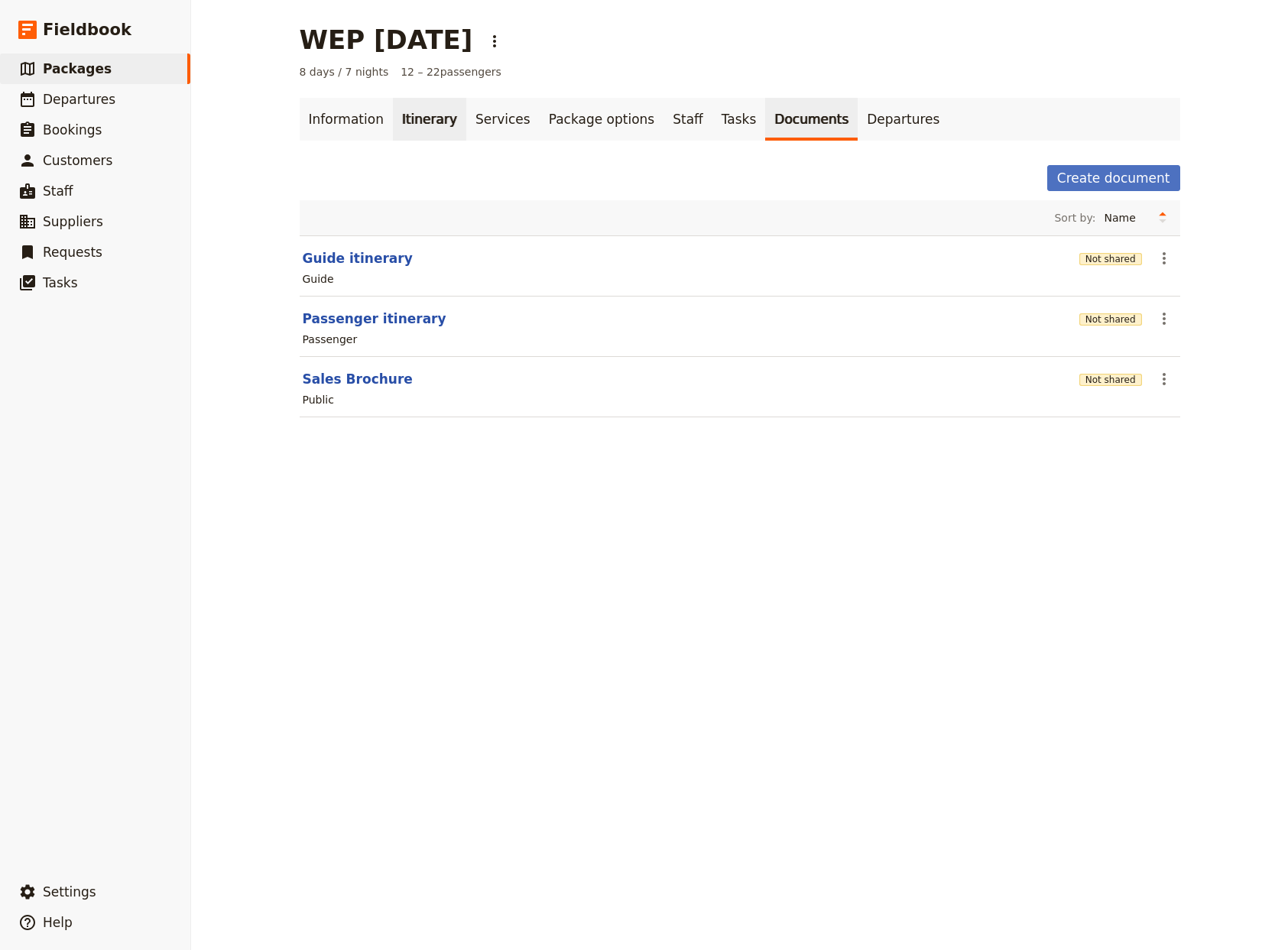
click at [400, 121] on link "Itinerary" at bounding box center [429, 120] width 73 height 43
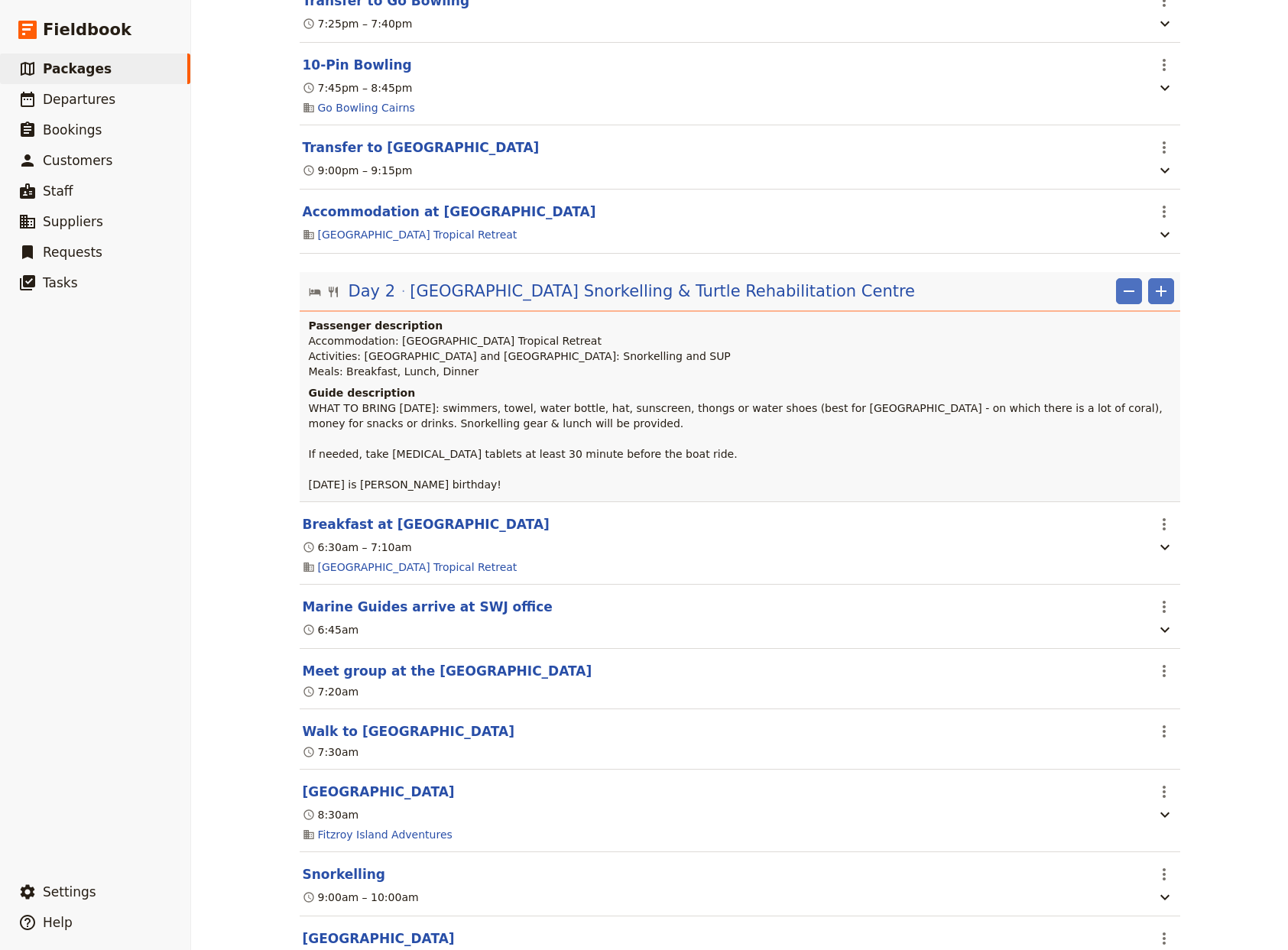
scroll to position [1109, 0]
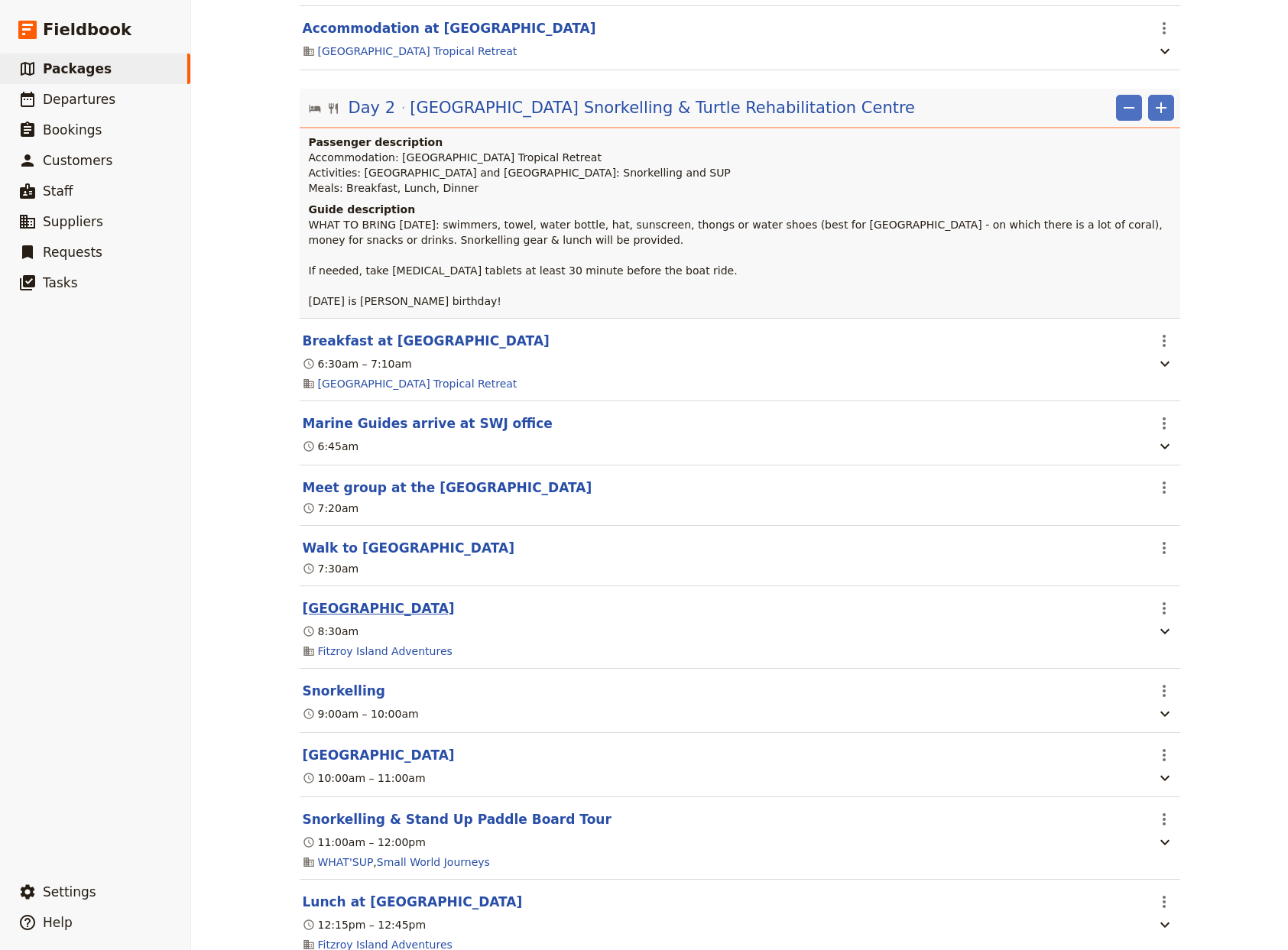
click at [321, 618] on button "[GEOGRAPHIC_DATA]" at bounding box center [378, 608] width 152 height 18
select select "2"
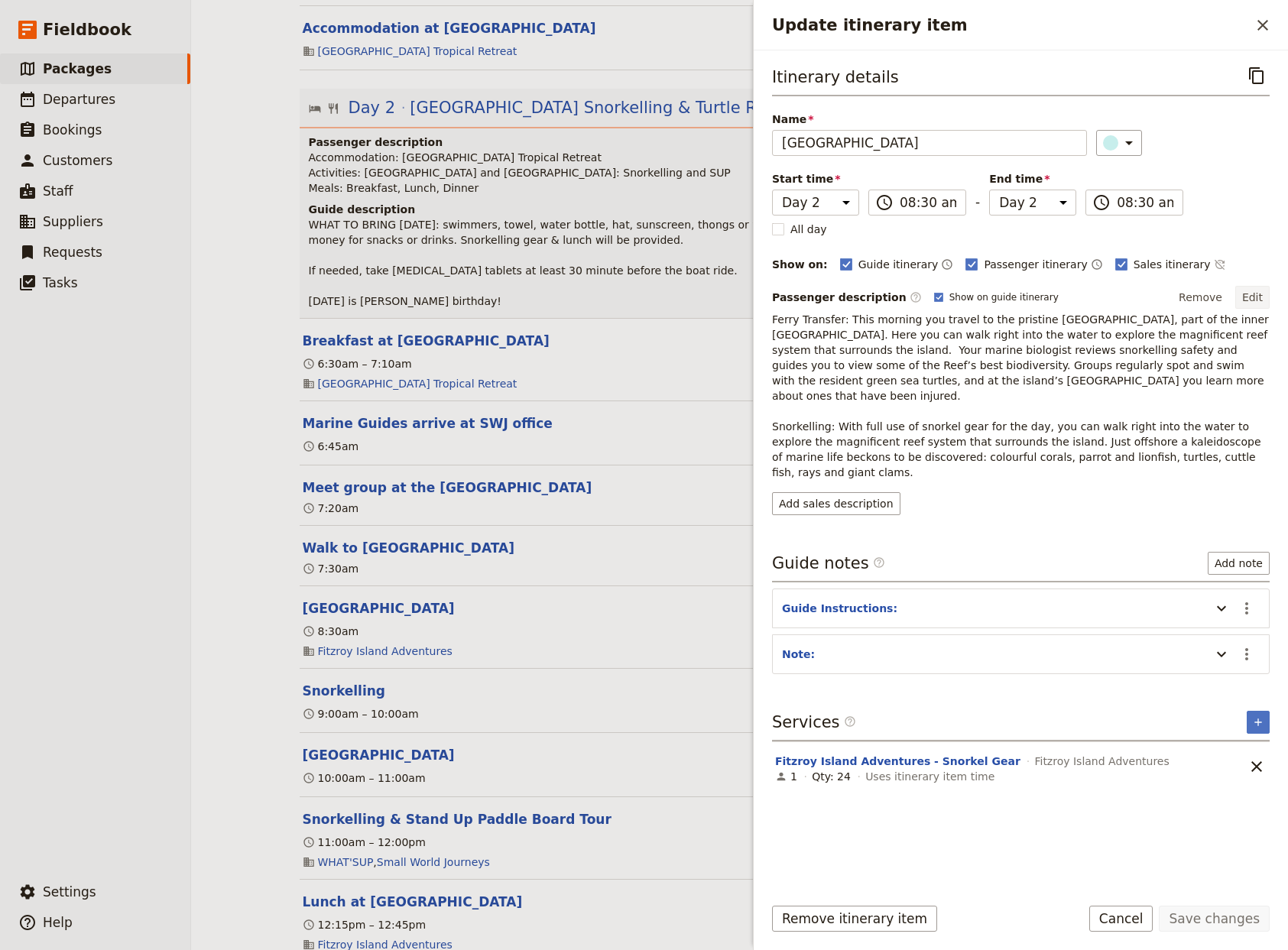
click at [1261, 293] on button "Edit" at bounding box center [1253, 297] width 34 height 23
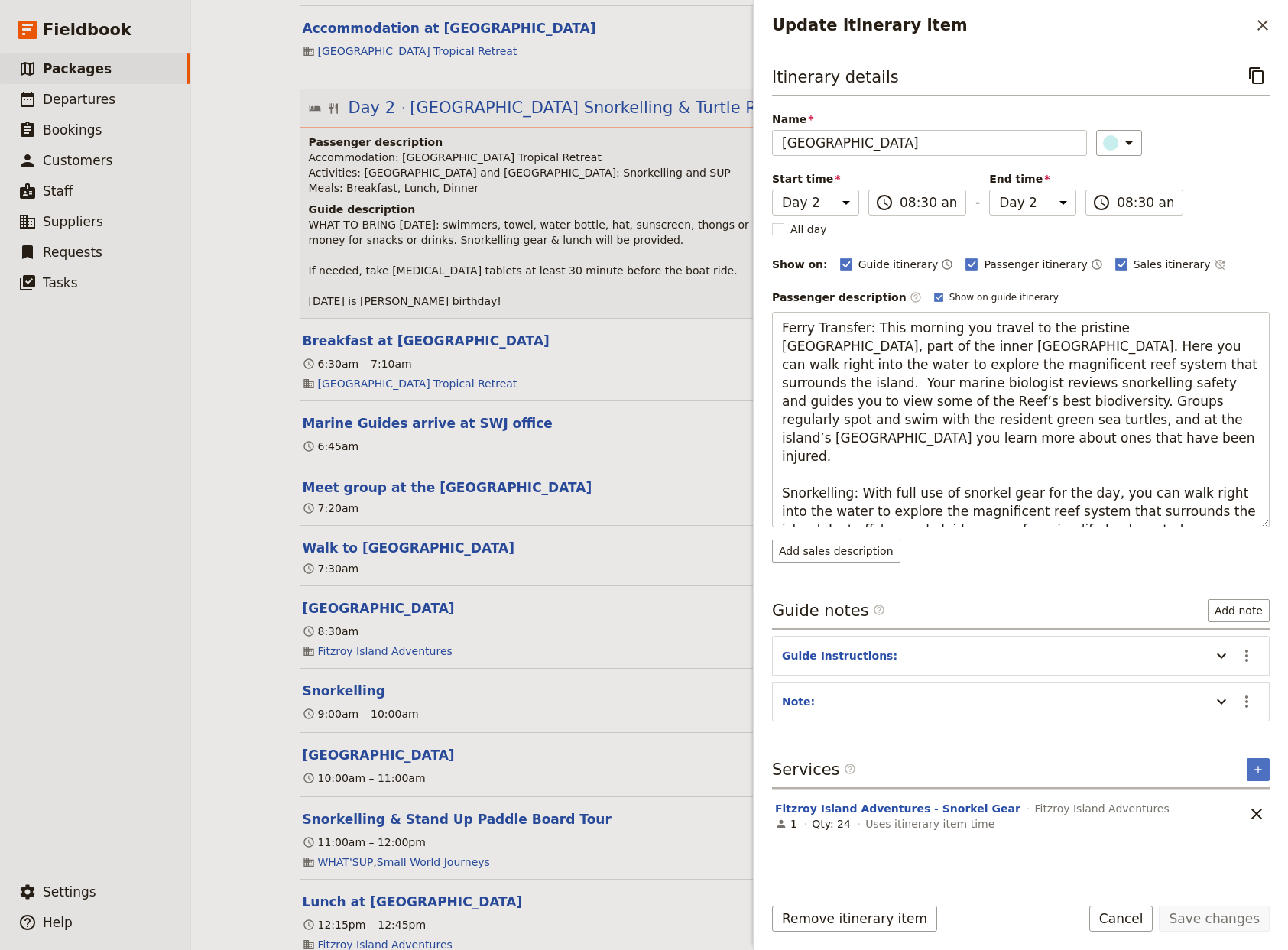
drag, startPoint x: 862, startPoint y: 331, endPoint x: 638, endPoint y: 322, distance: 224.2
click at [772, 322] on textarea "Ferry Transfer: This morning you travel to the pristine [GEOGRAPHIC_DATA], part…" at bounding box center [1021, 419] width 498 height 215
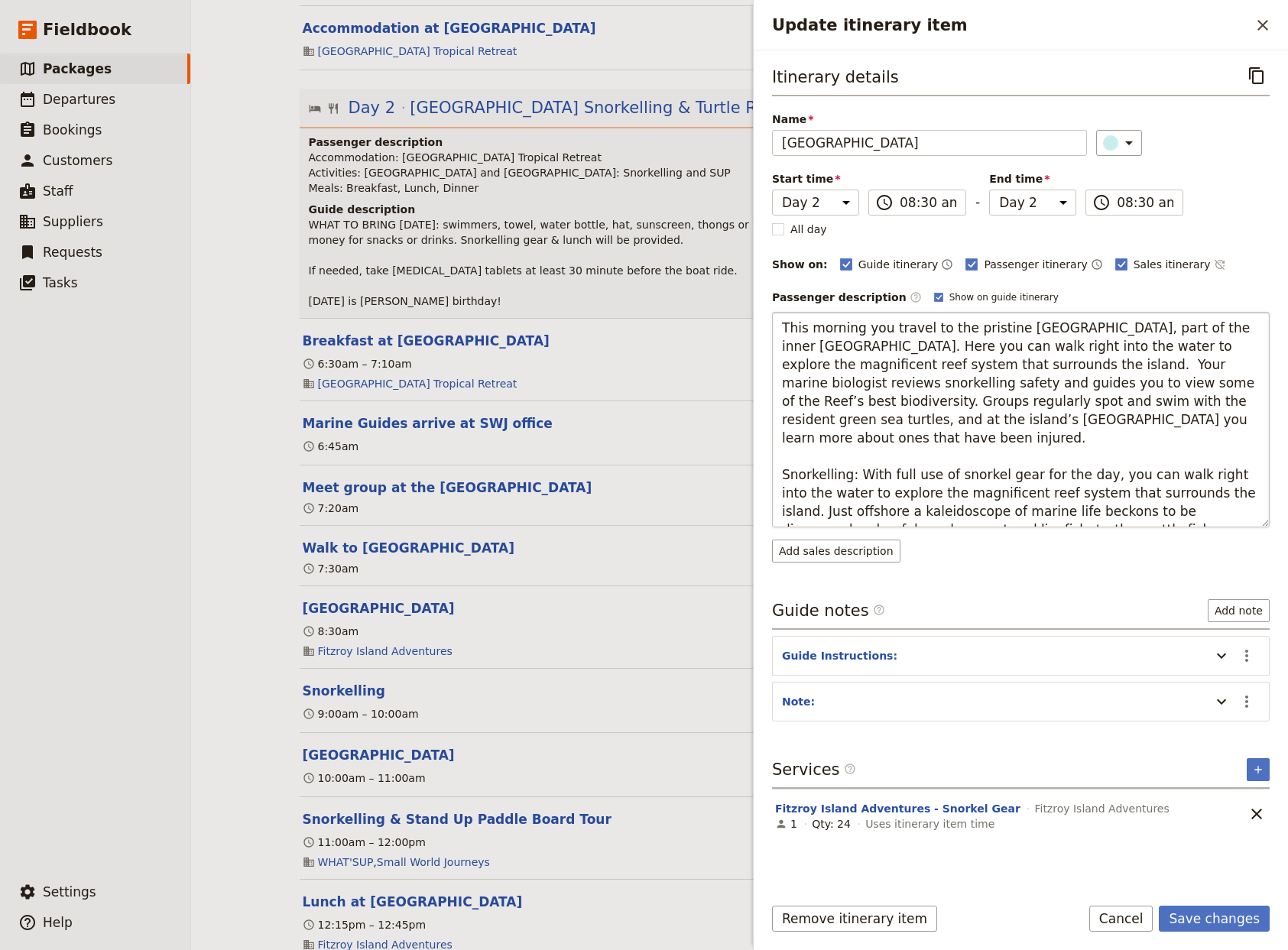
drag, startPoint x: 849, startPoint y: 456, endPoint x: 623, endPoint y: 434, distance: 227.1
click at [772, 434] on textarea "This morning you travel to the pristine [GEOGRAPHIC_DATA], part of the inner [G…" at bounding box center [1021, 419] width 498 height 215
drag, startPoint x: 1096, startPoint y: 426, endPoint x: 1102, endPoint y: 390, distance: 36.5
click at [1102, 390] on textarea "This morning you travel to the pristine [GEOGRAPHIC_DATA], part of the inner [G…" at bounding box center [1021, 419] width 498 height 215
type textarea "This morning you travel to the pristine [GEOGRAPHIC_DATA], part of the inner [G…"
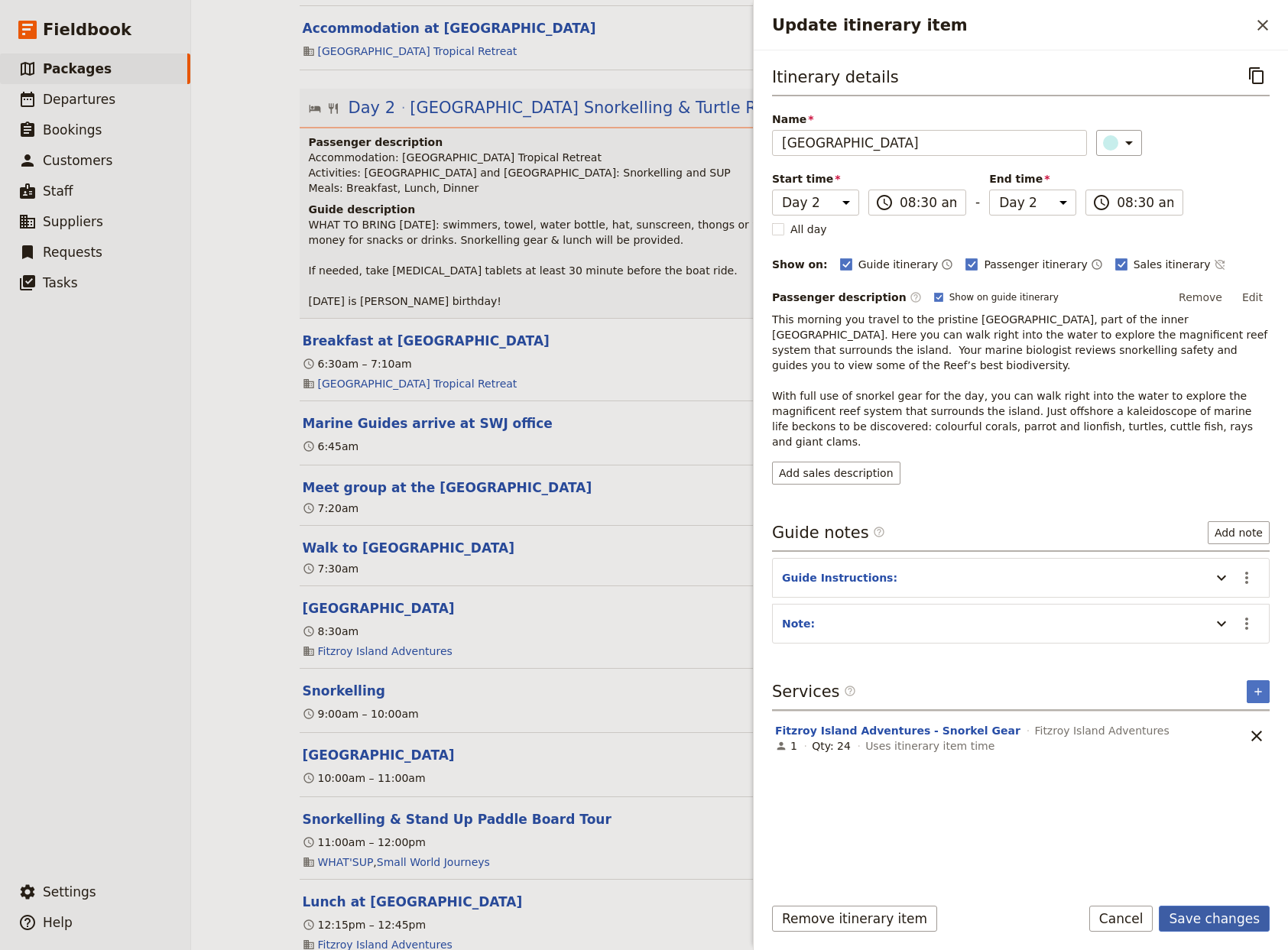
click at [1208, 924] on button "Save changes" at bounding box center [1214, 918] width 111 height 26
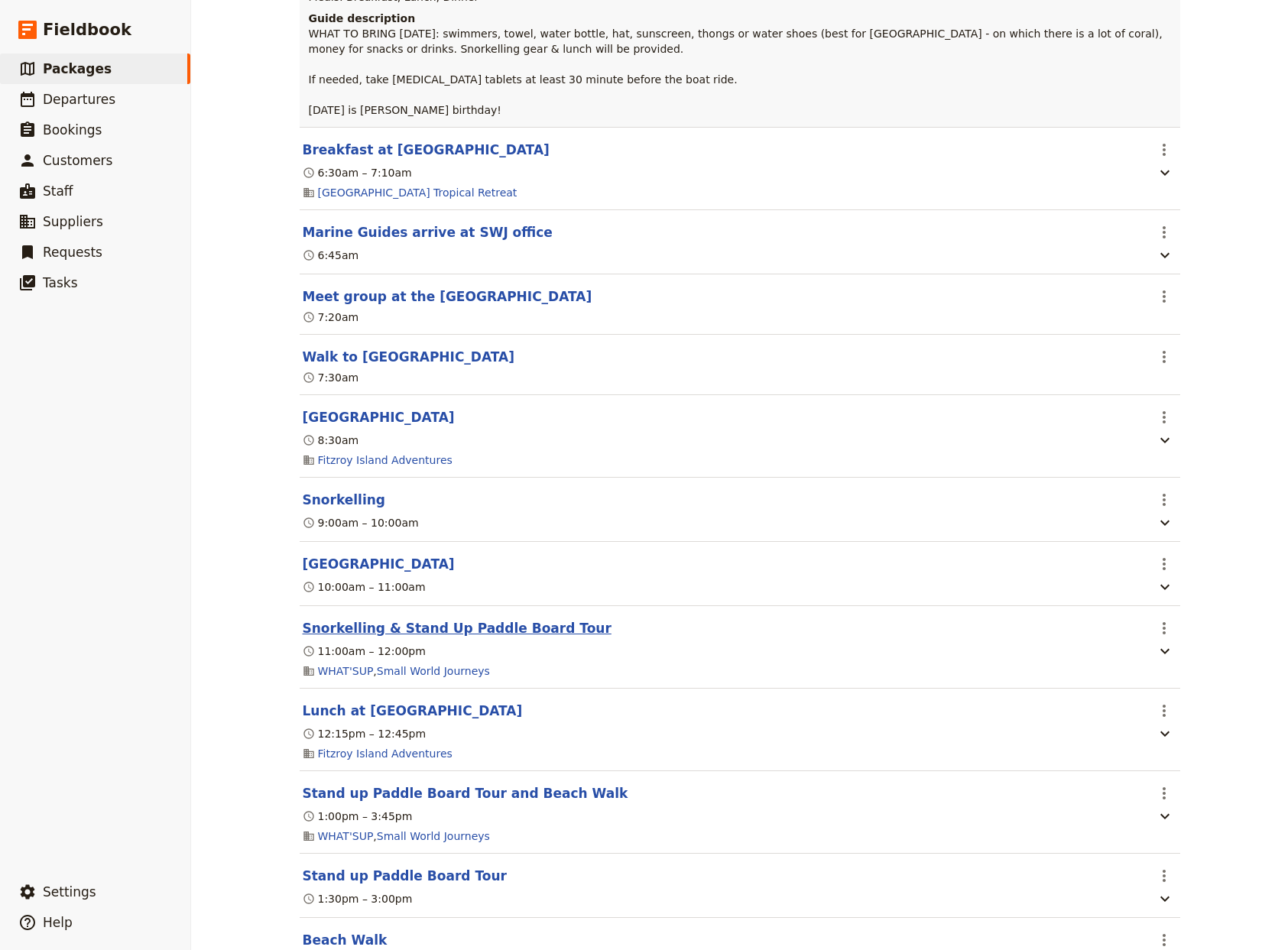
scroll to position [1312, 0]
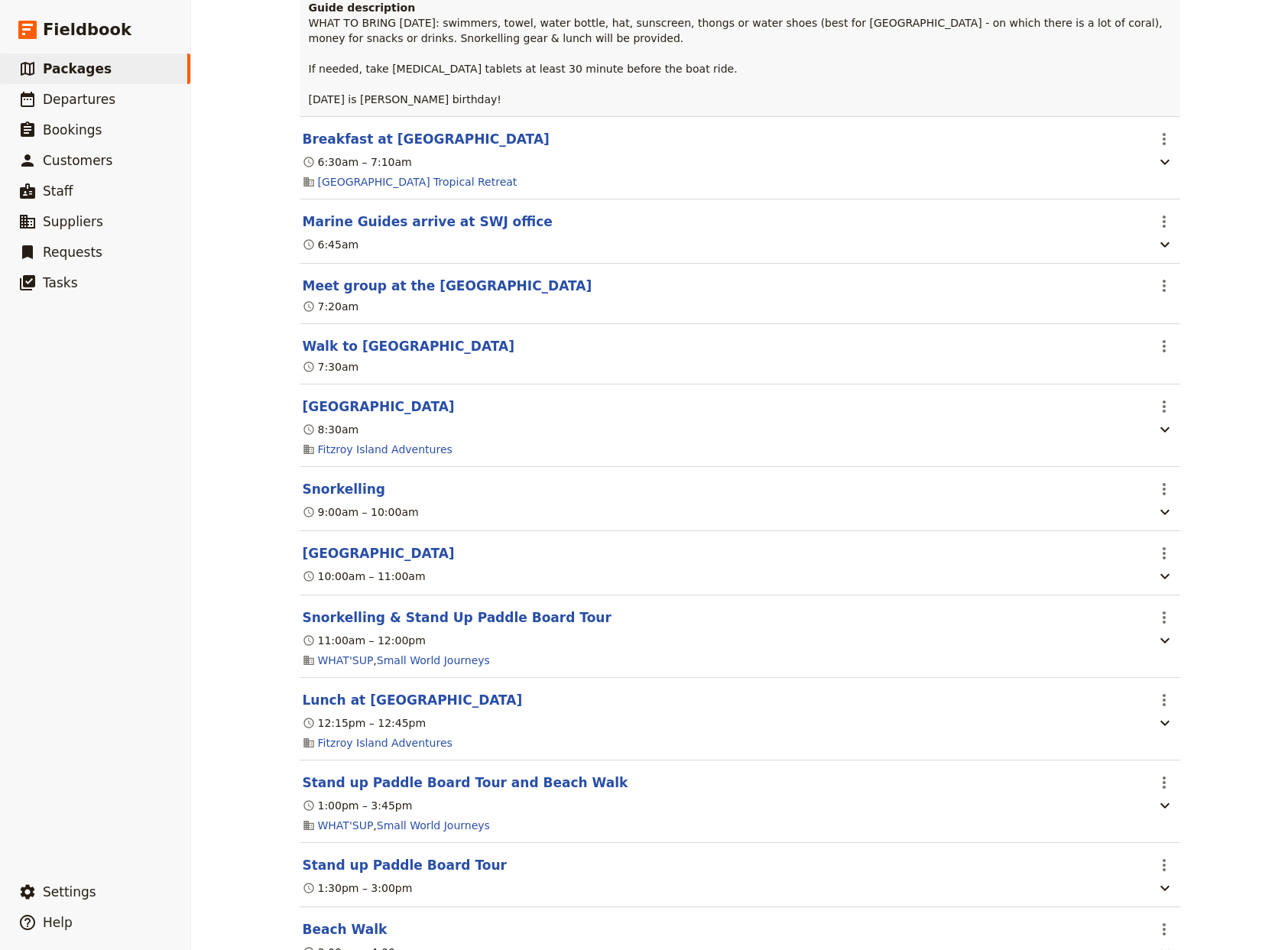
drag, startPoint x: 393, startPoint y: 572, endPoint x: 457, endPoint y: 568, distance: 64.1
click at [395, 562] on button "[GEOGRAPHIC_DATA]" at bounding box center [378, 553] width 152 height 18
select select "2"
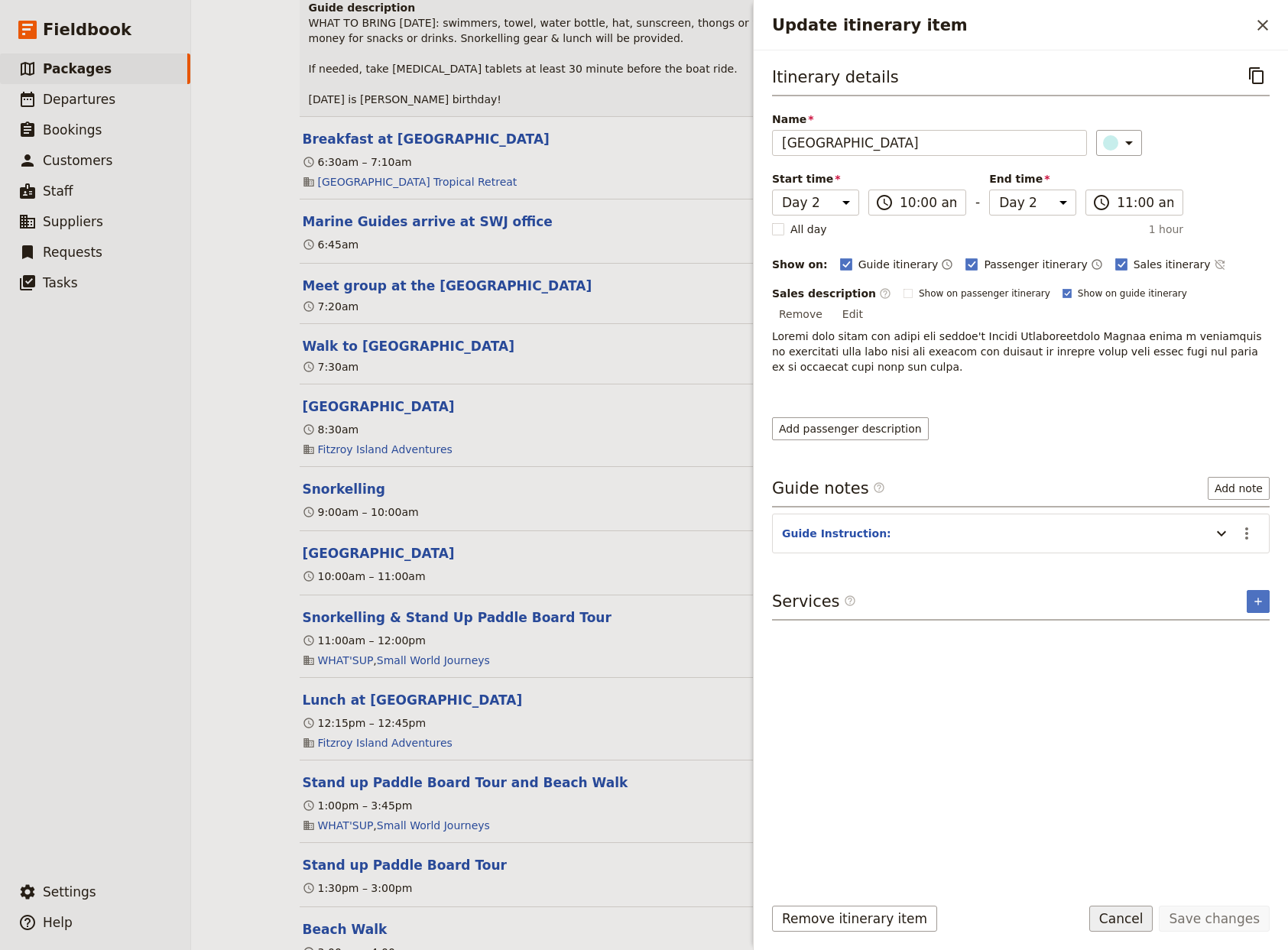
click at [1141, 923] on button "Cancel" at bounding box center [1121, 918] width 65 height 26
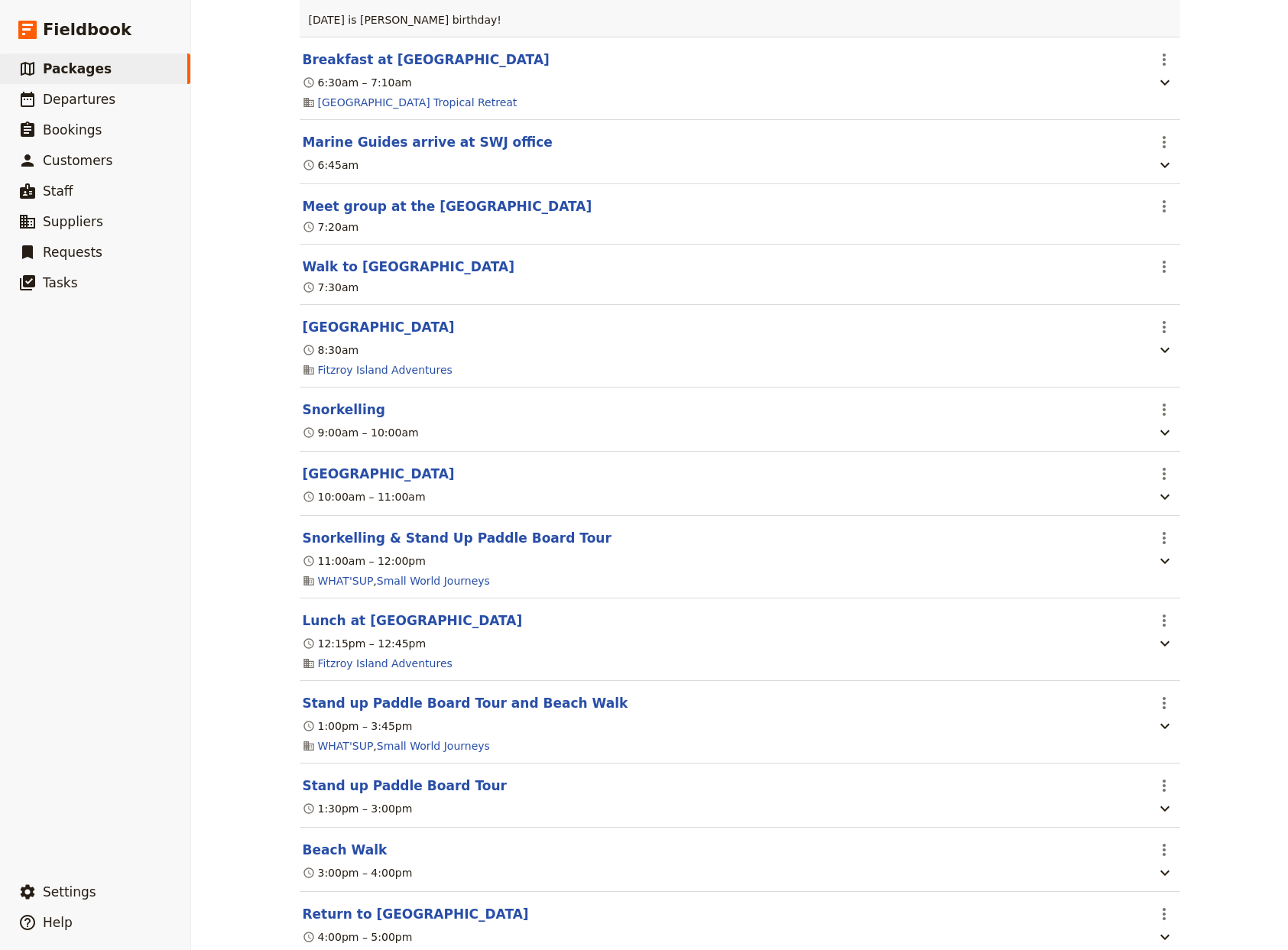
scroll to position [1413, 0]
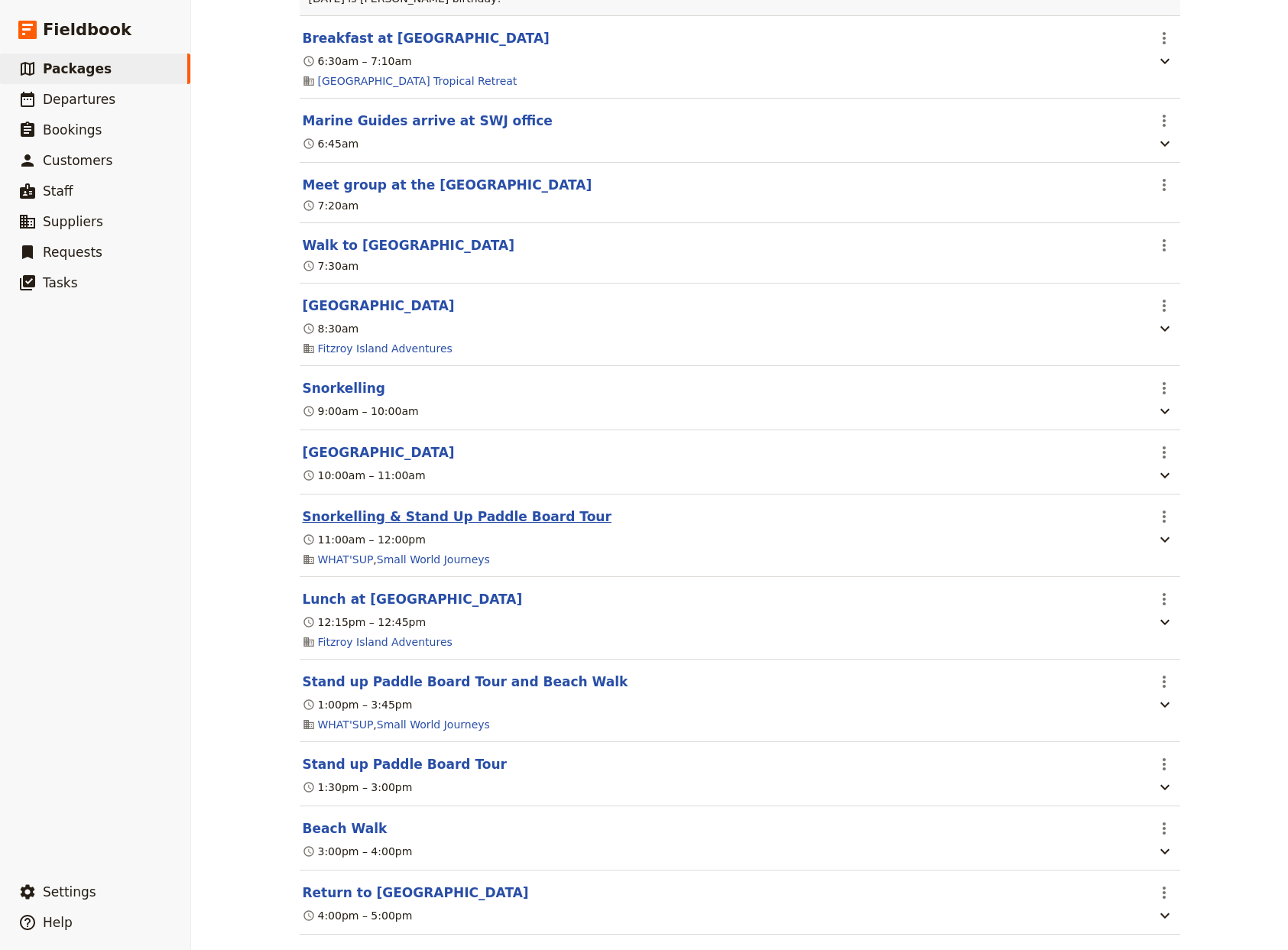
click at [479, 525] on button "Snorkelling & Stand Up Paddle Board Tour" at bounding box center [457, 516] width 308 height 18
select select "2"
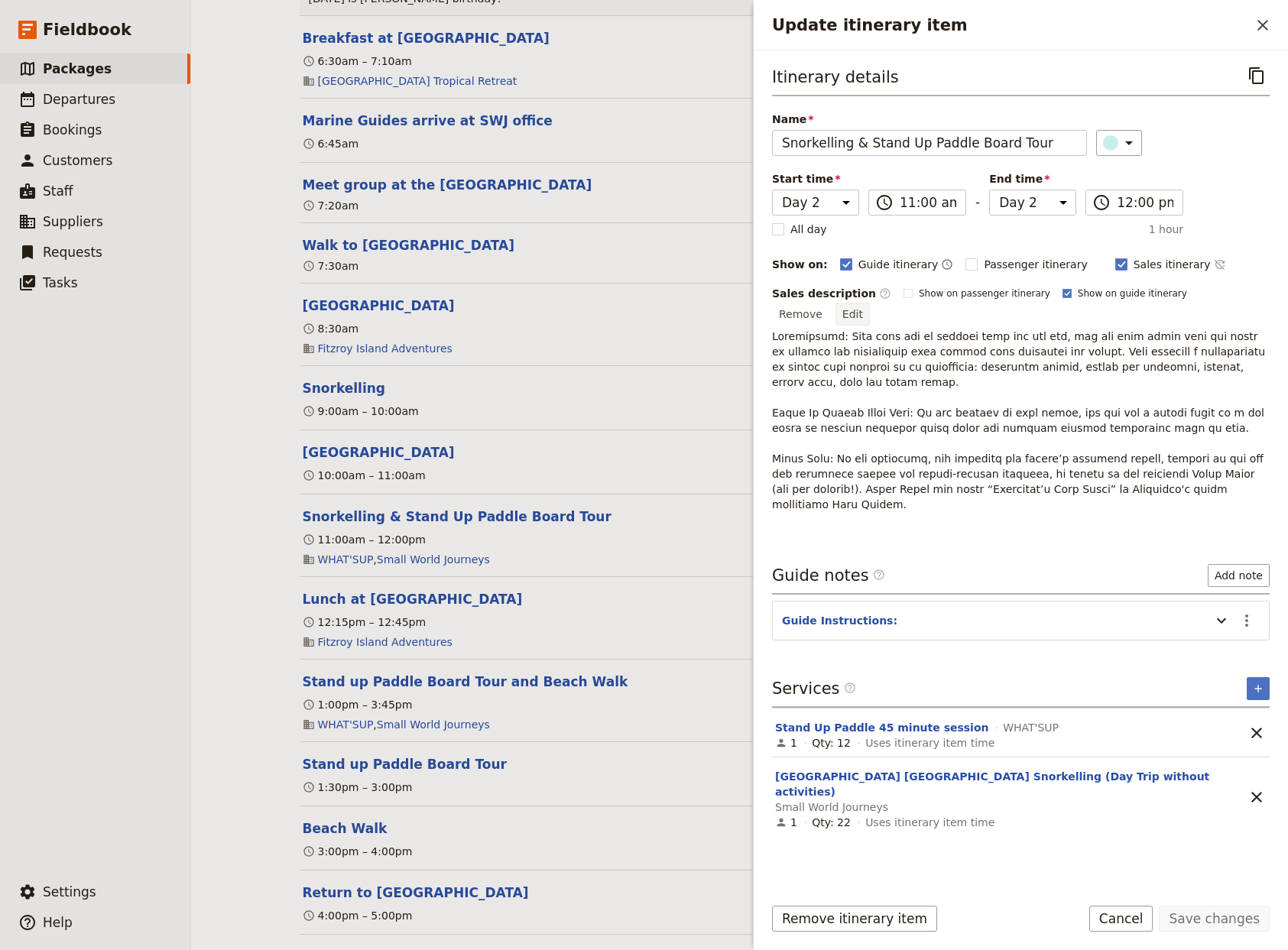
click at [870, 302] on button "Edit" at bounding box center [853, 314] width 34 height 23
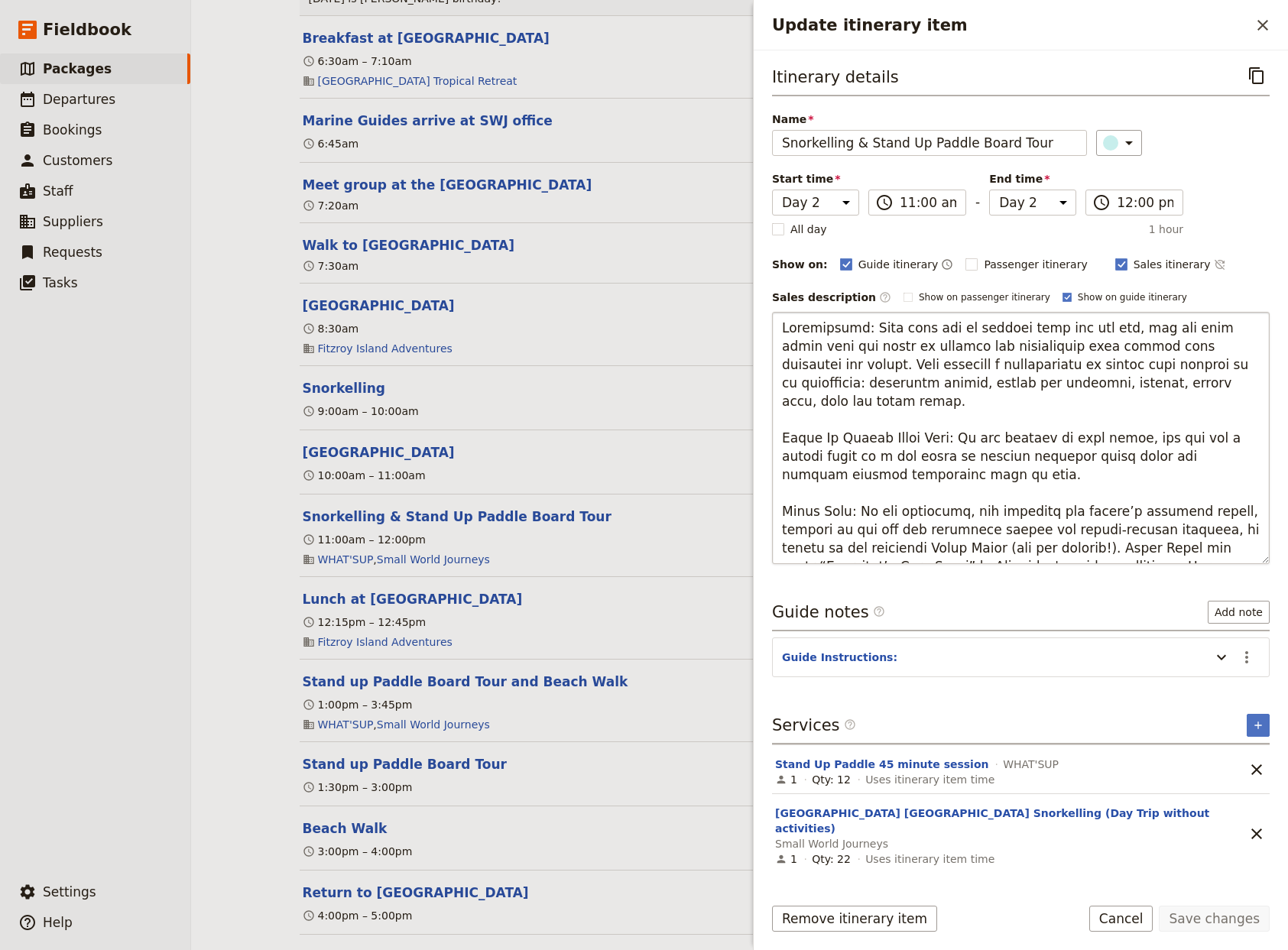
drag, startPoint x: 1127, startPoint y: 391, endPoint x: 742, endPoint y: 314, distance: 392.6
click at [772, 314] on textarea "Update itinerary item" at bounding box center [1021, 438] width 498 height 252
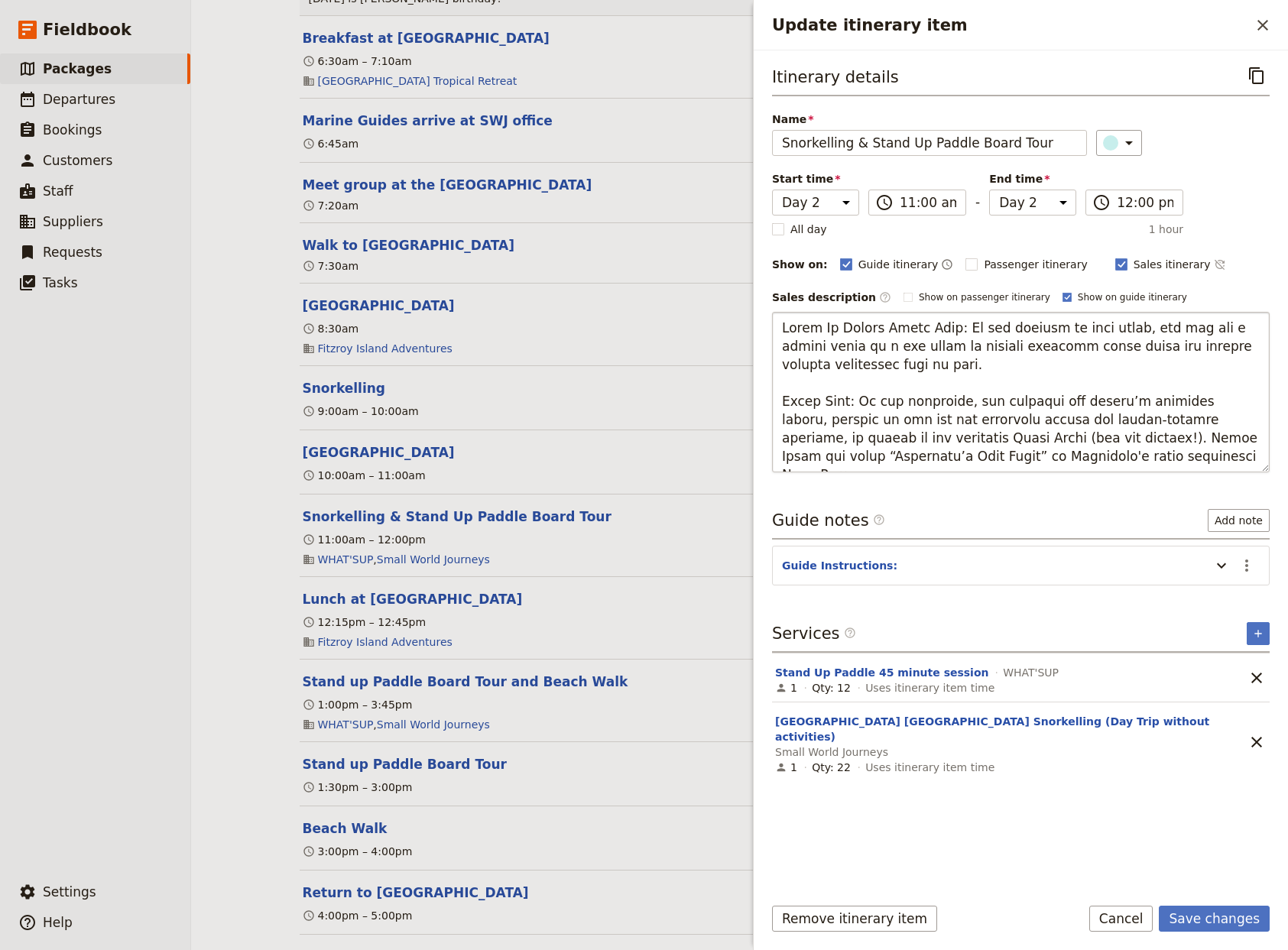
drag, startPoint x: 948, startPoint y: 328, endPoint x: 725, endPoint y: 334, distance: 223.1
click at [772, 334] on textarea "Update itinerary item" at bounding box center [1021, 392] width 498 height 160
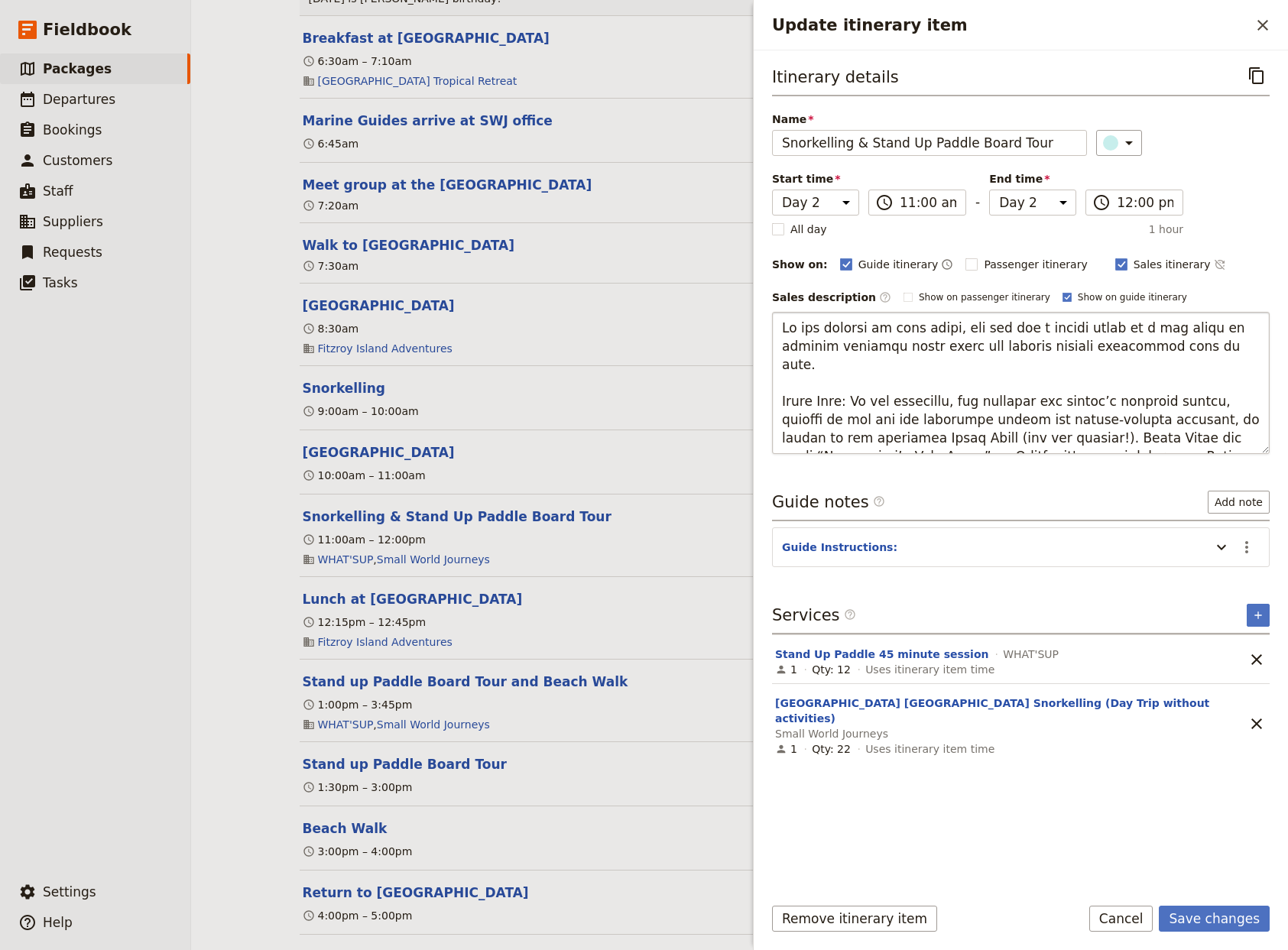
click at [1166, 346] on textarea "Update itinerary item" at bounding box center [1021, 382] width 498 height 142
drag, startPoint x: 850, startPoint y: 385, endPoint x: 727, endPoint y: 388, distance: 123.0
click at [772, 388] on textarea "Update itinerary item" at bounding box center [1021, 382] width 498 height 142
type textarea "Lo ips dolorsi am cons adipi, eli sed doe t incidi utlab et d mag aliqu en admi…"
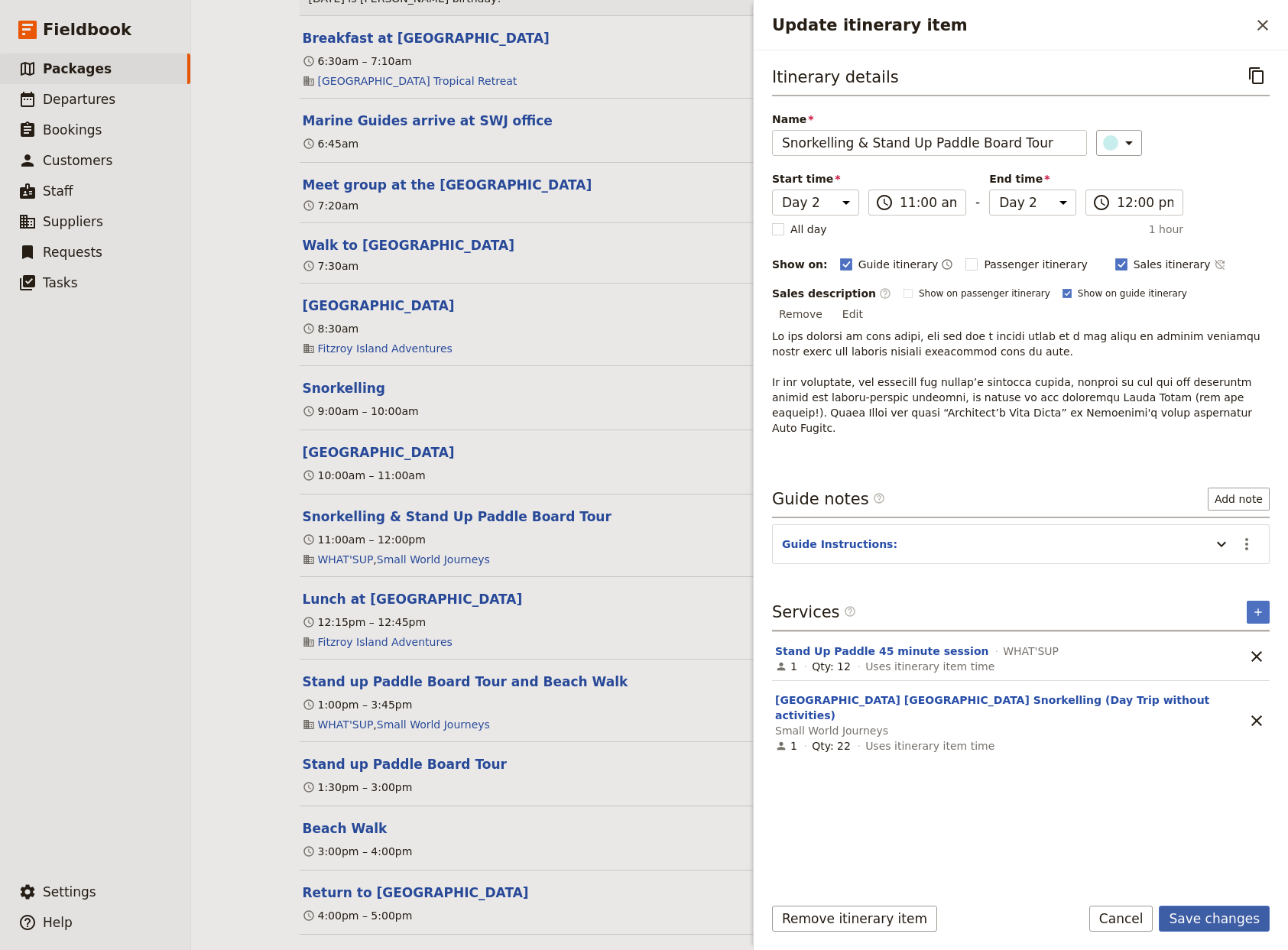
click at [1223, 916] on button "Save changes" at bounding box center [1214, 918] width 111 height 26
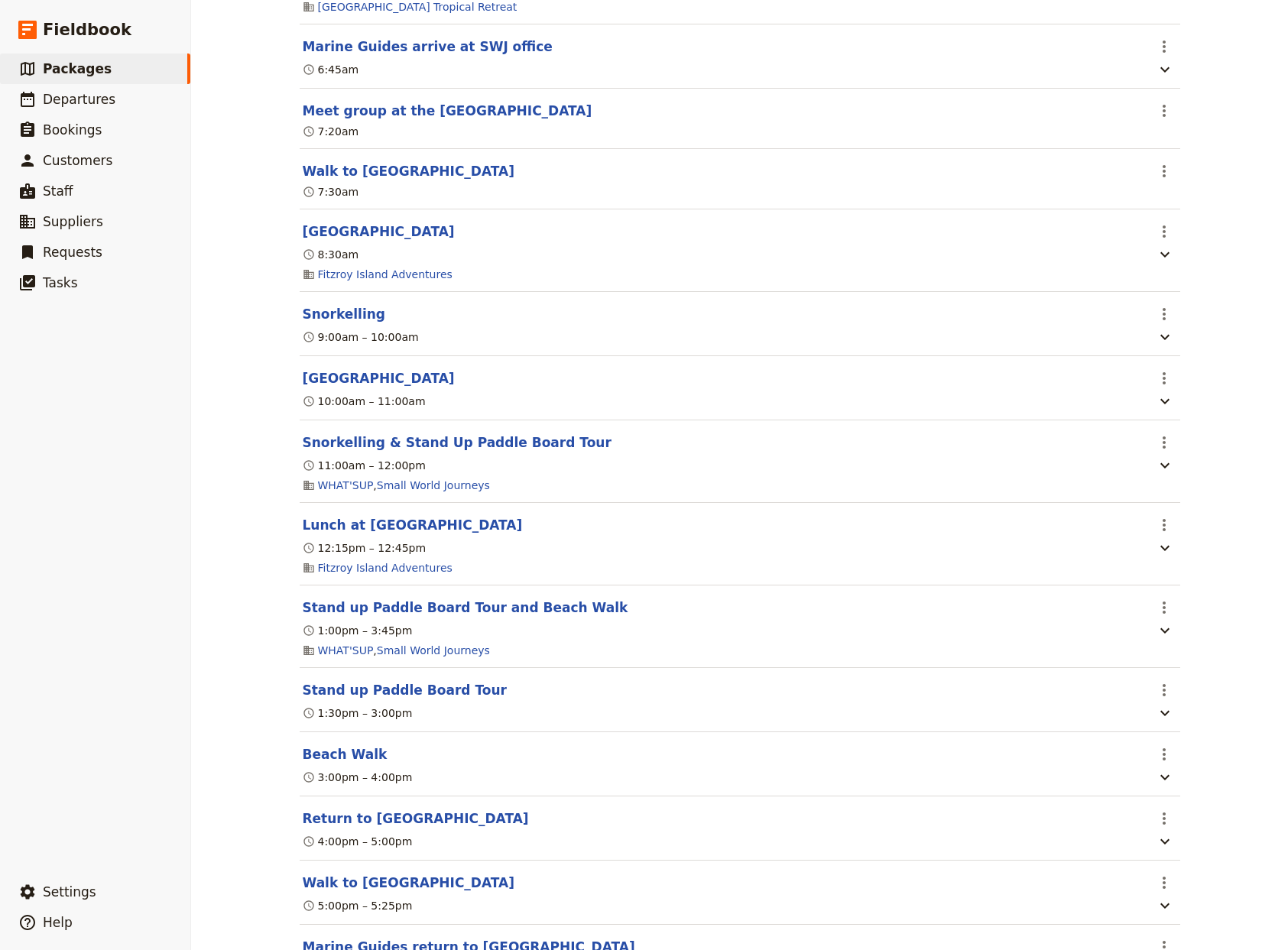
scroll to position [1513, 0]
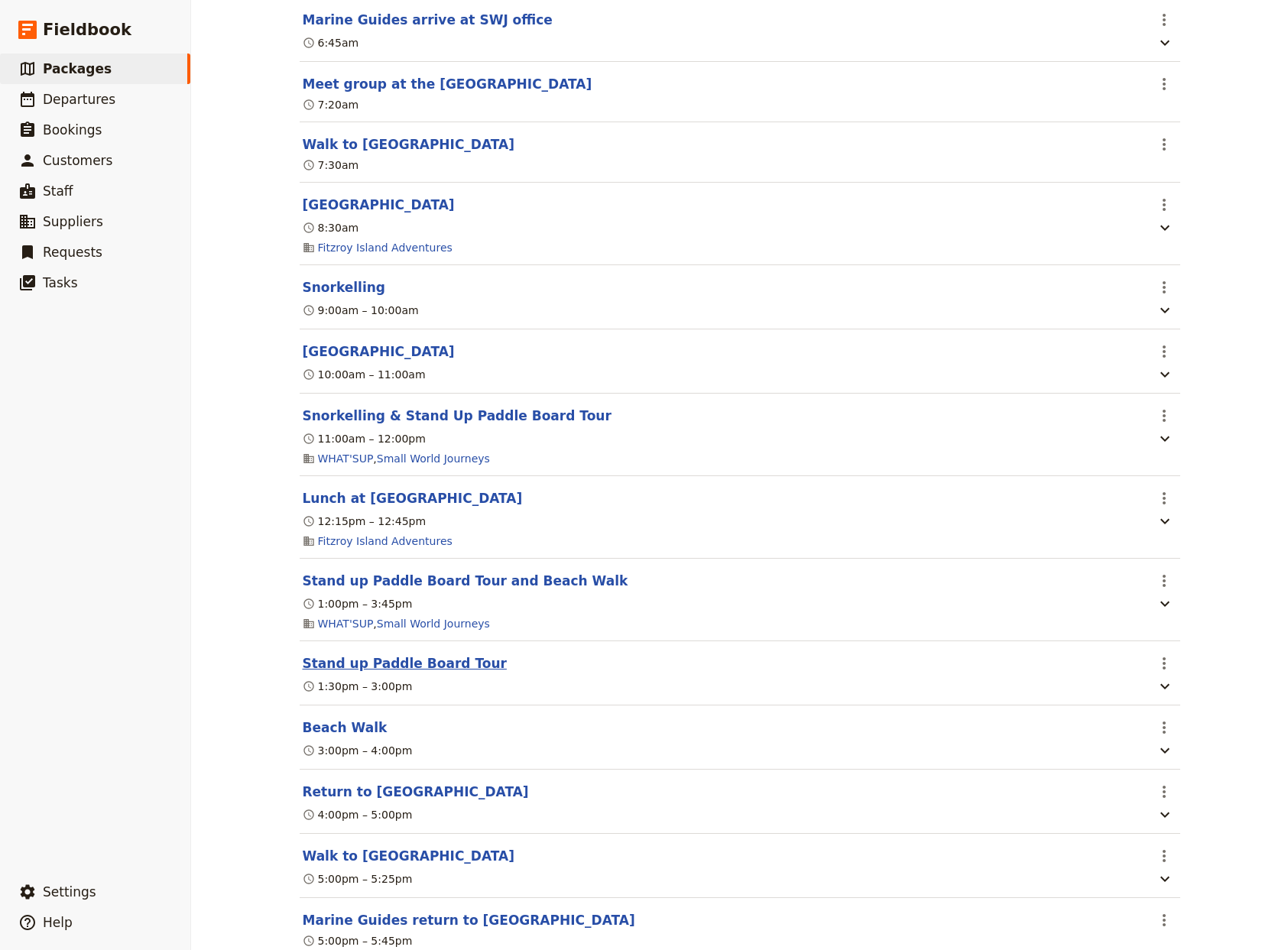
click at [416, 673] on button "Stand up Paddle Board Tour" at bounding box center [404, 663] width 204 height 18
select select "2"
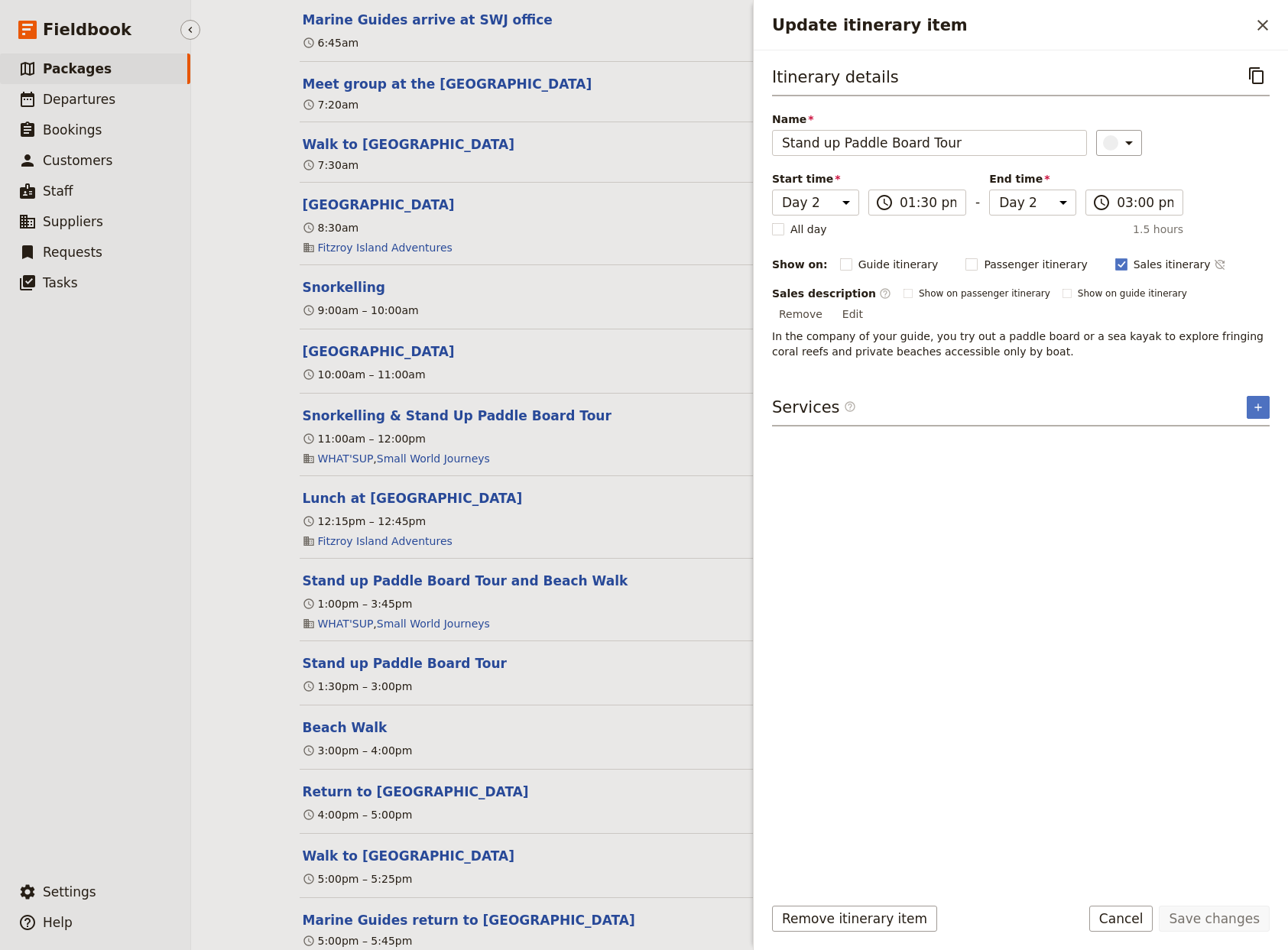
click at [84, 637] on ul "​ Packages ​ Departures ​ Bookings ​ Customers ​ Staff ​ Suppliers ​ Requests ​…" at bounding box center [95, 462] width 190 height 817
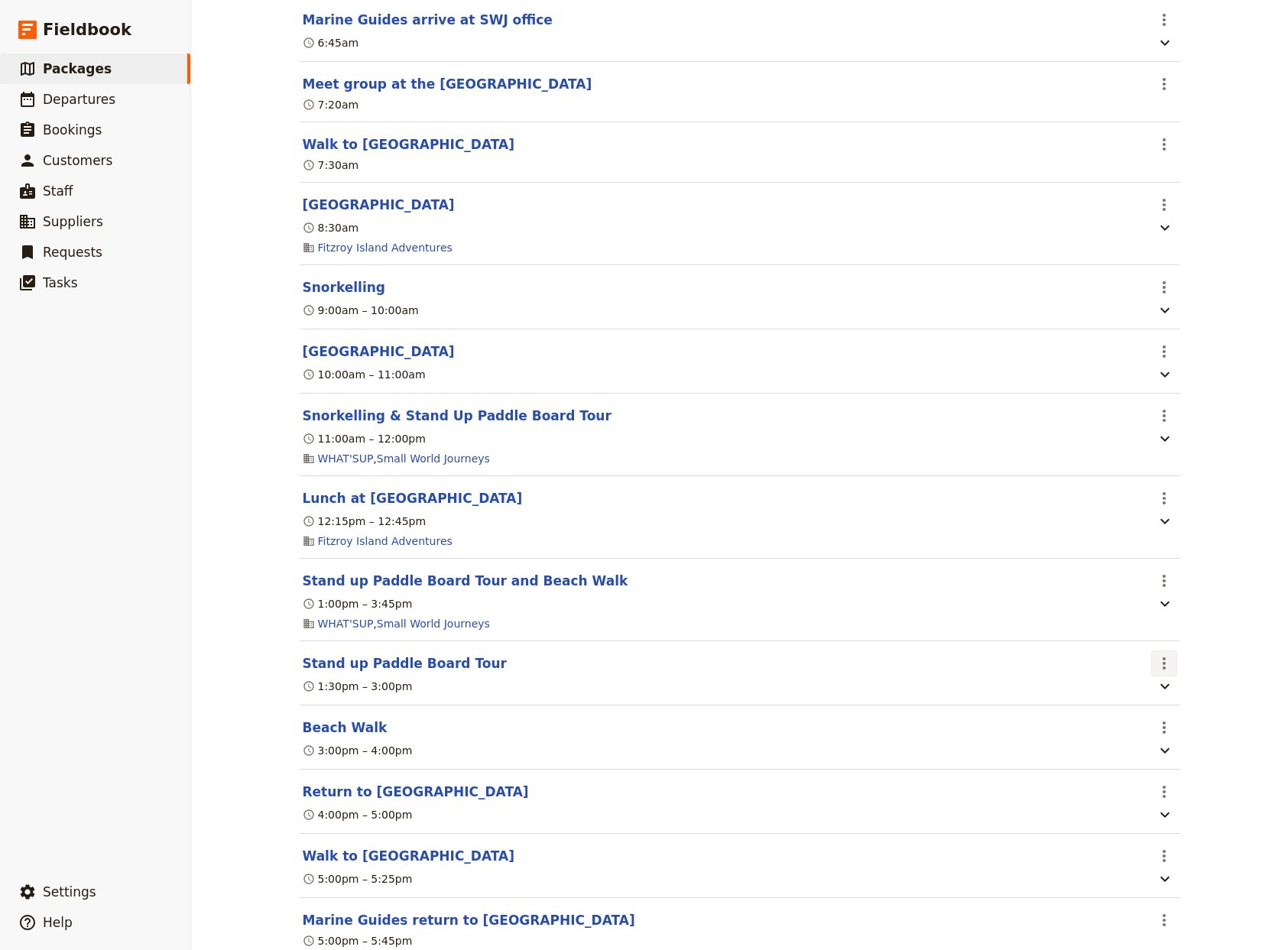
click at [1156, 673] on icon "Actions" at bounding box center [1164, 663] width 18 height 18
click at [1172, 742] on span "Delete this itinerary item" at bounding box center [1212, 743] width 116 height 16
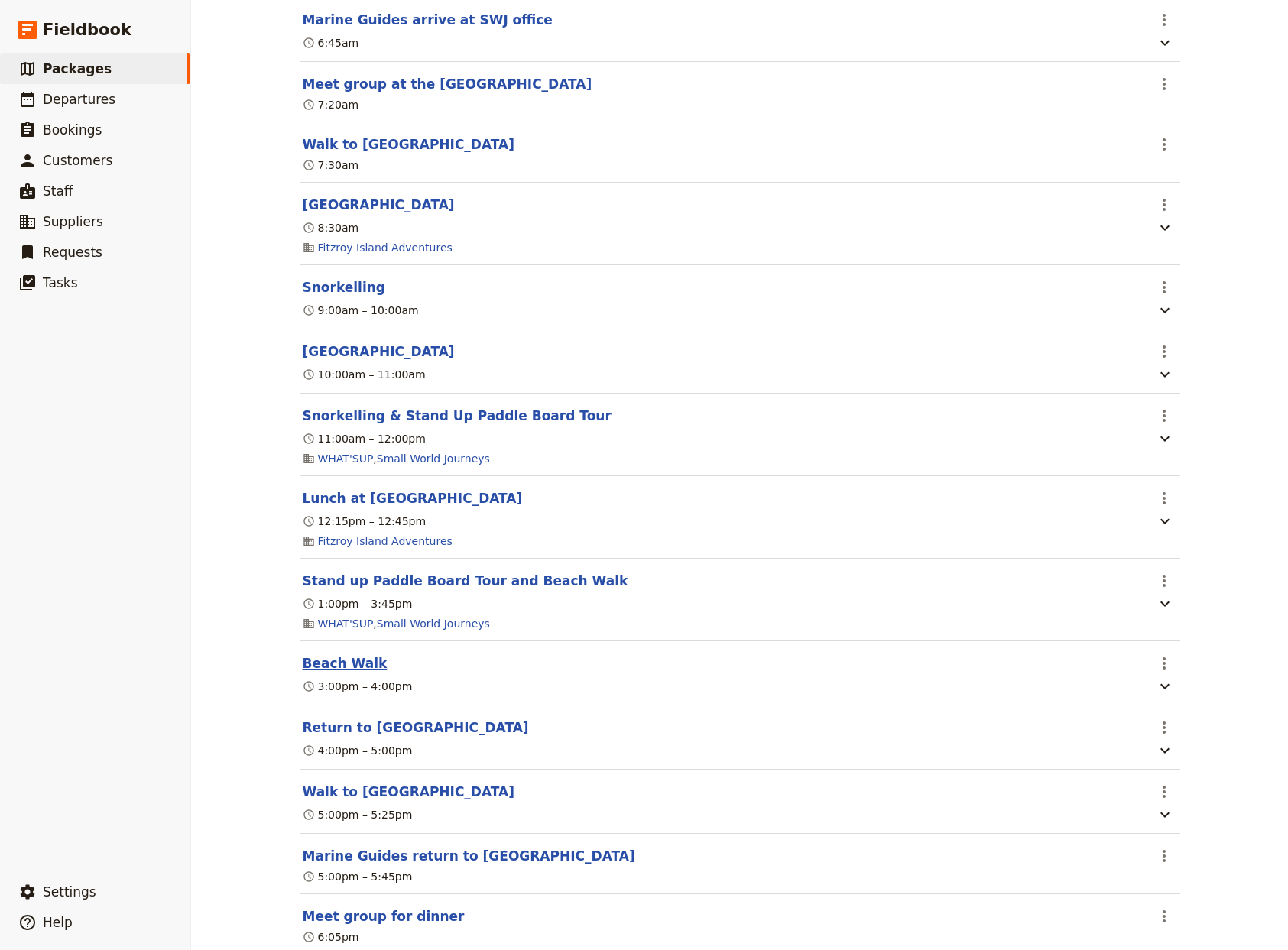
click at [316, 673] on button "Beach Walk" at bounding box center [345, 663] width 84 height 18
select select "2"
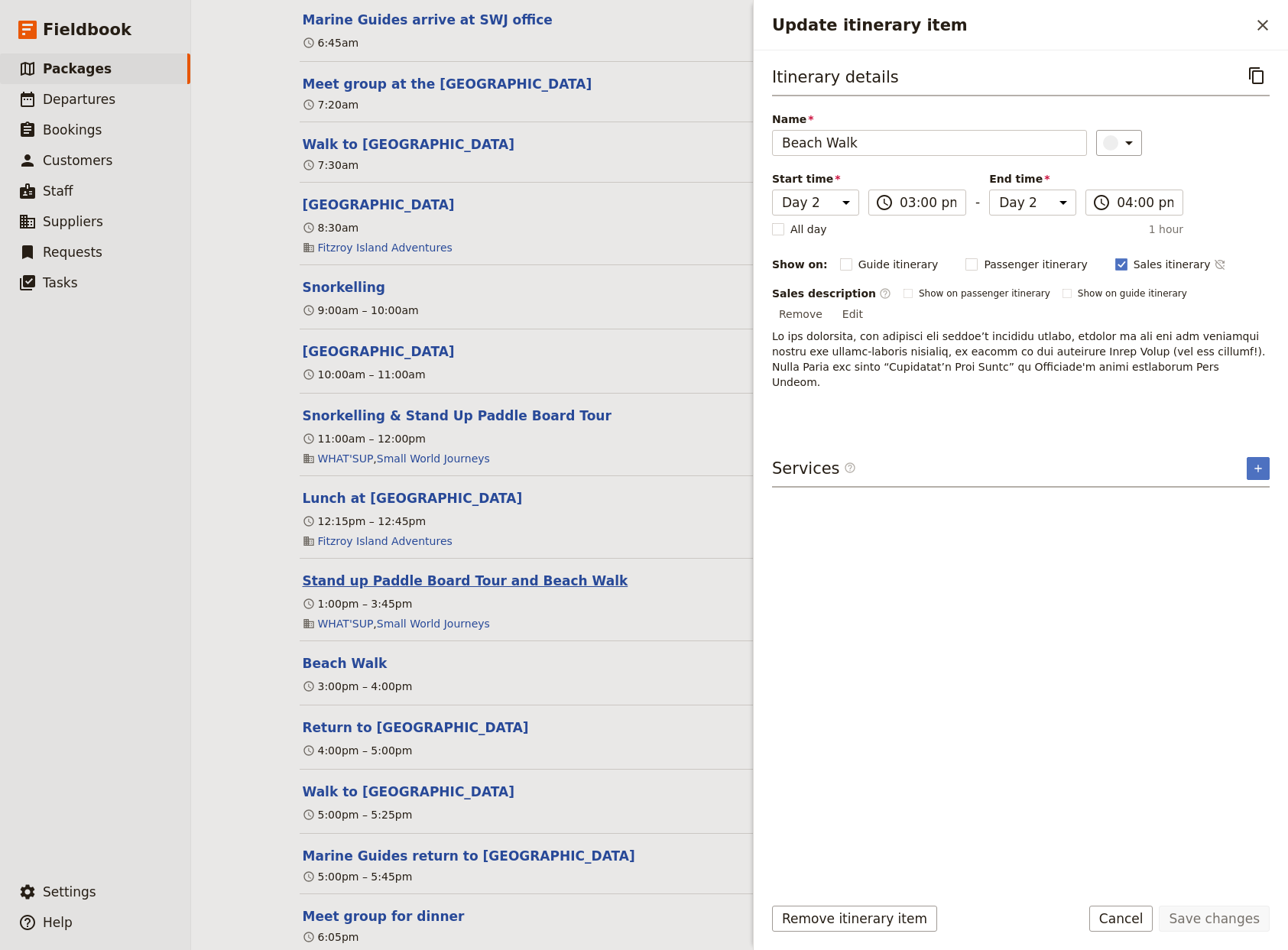
click at [410, 590] on button "Stand up Paddle Board Tour and Beach Walk" at bounding box center [465, 581] width 326 height 18
select select "2"
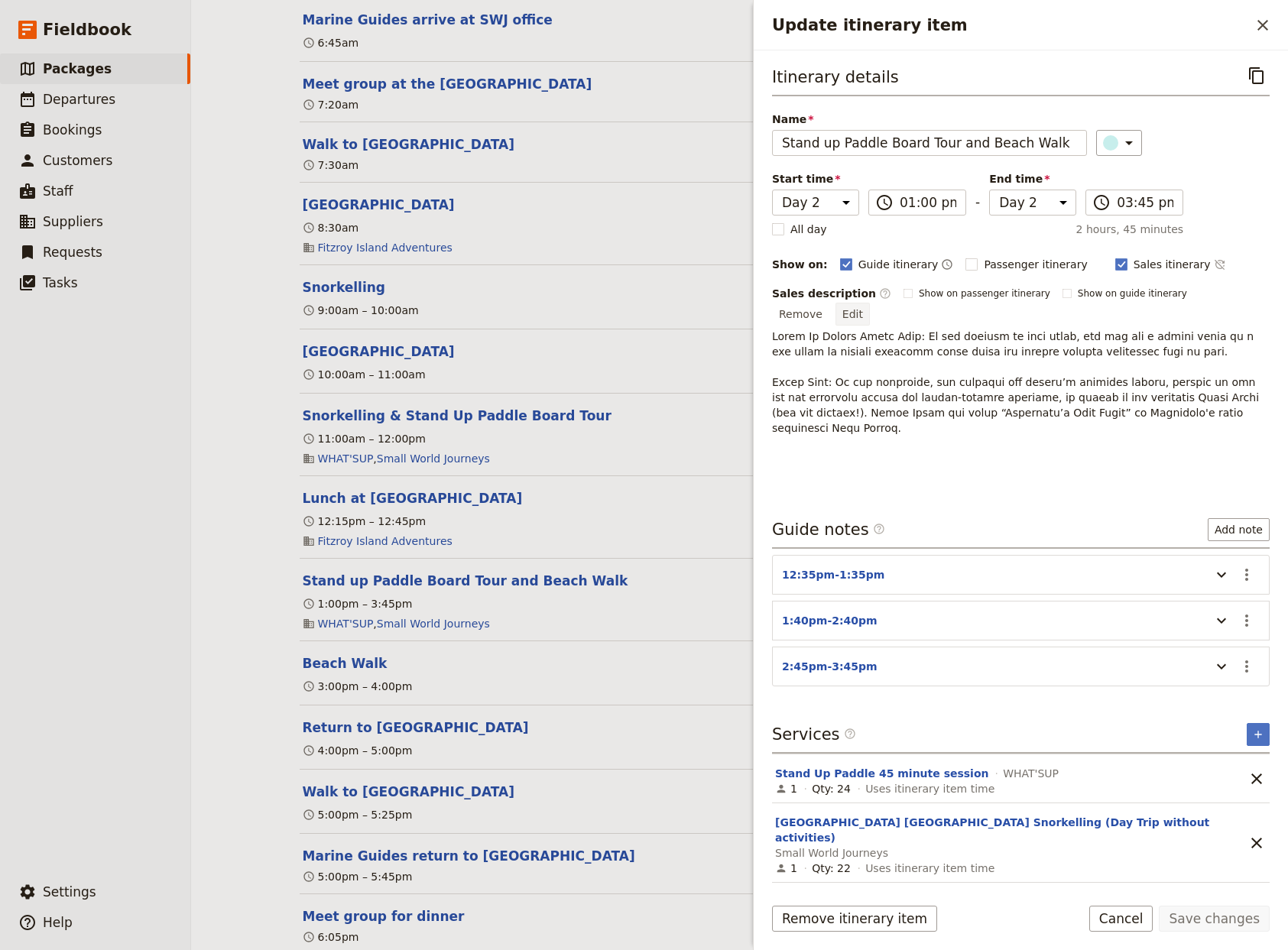
click at [870, 302] on button "Edit" at bounding box center [853, 314] width 34 height 23
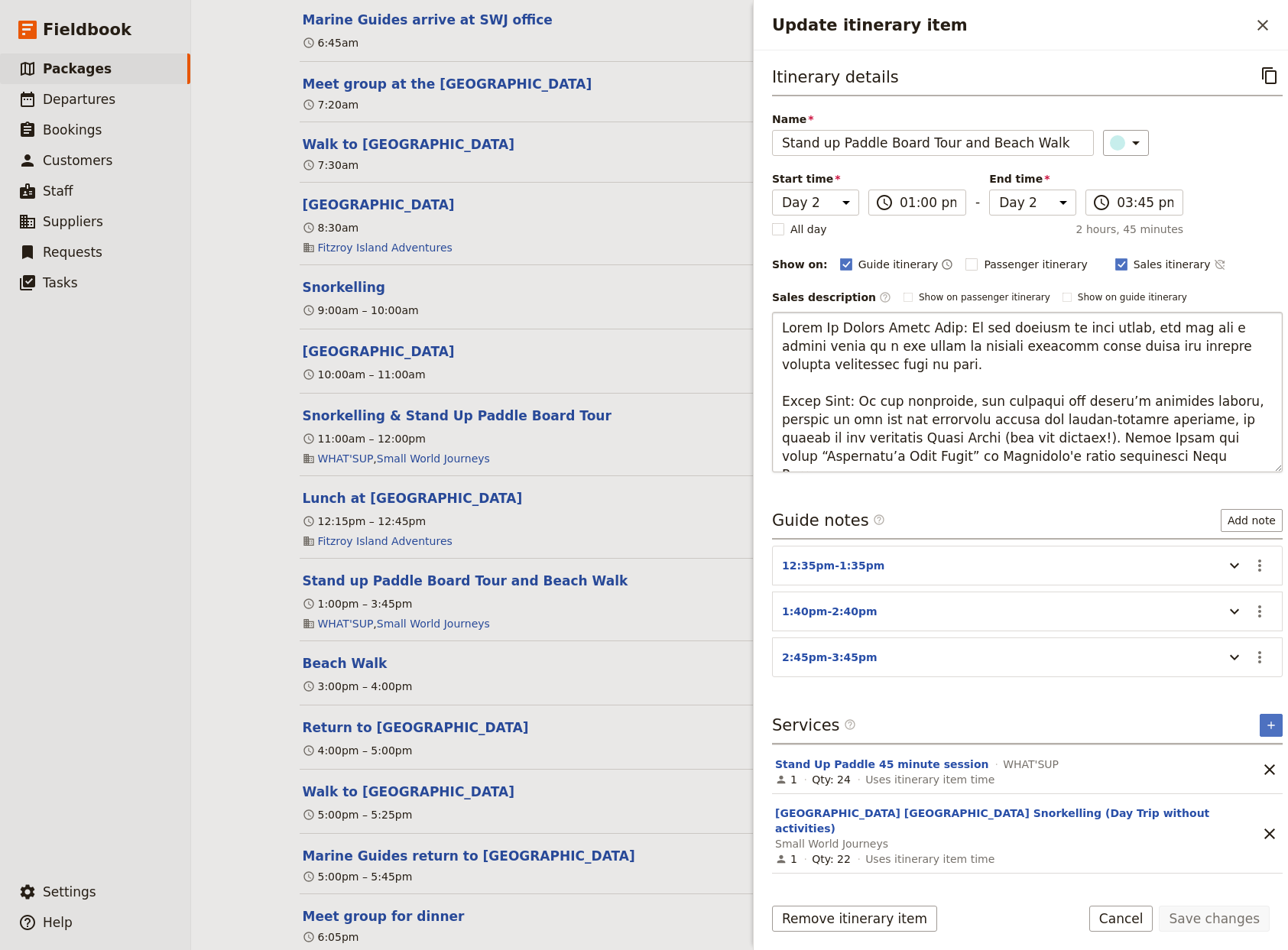
drag, startPoint x: 1061, startPoint y: 450, endPoint x: 753, endPoint y: 407, distance: 311.0
click at [772, 407] on textarea "Update itinerary item" at bounding box center [1027, 392] width 511 height 160
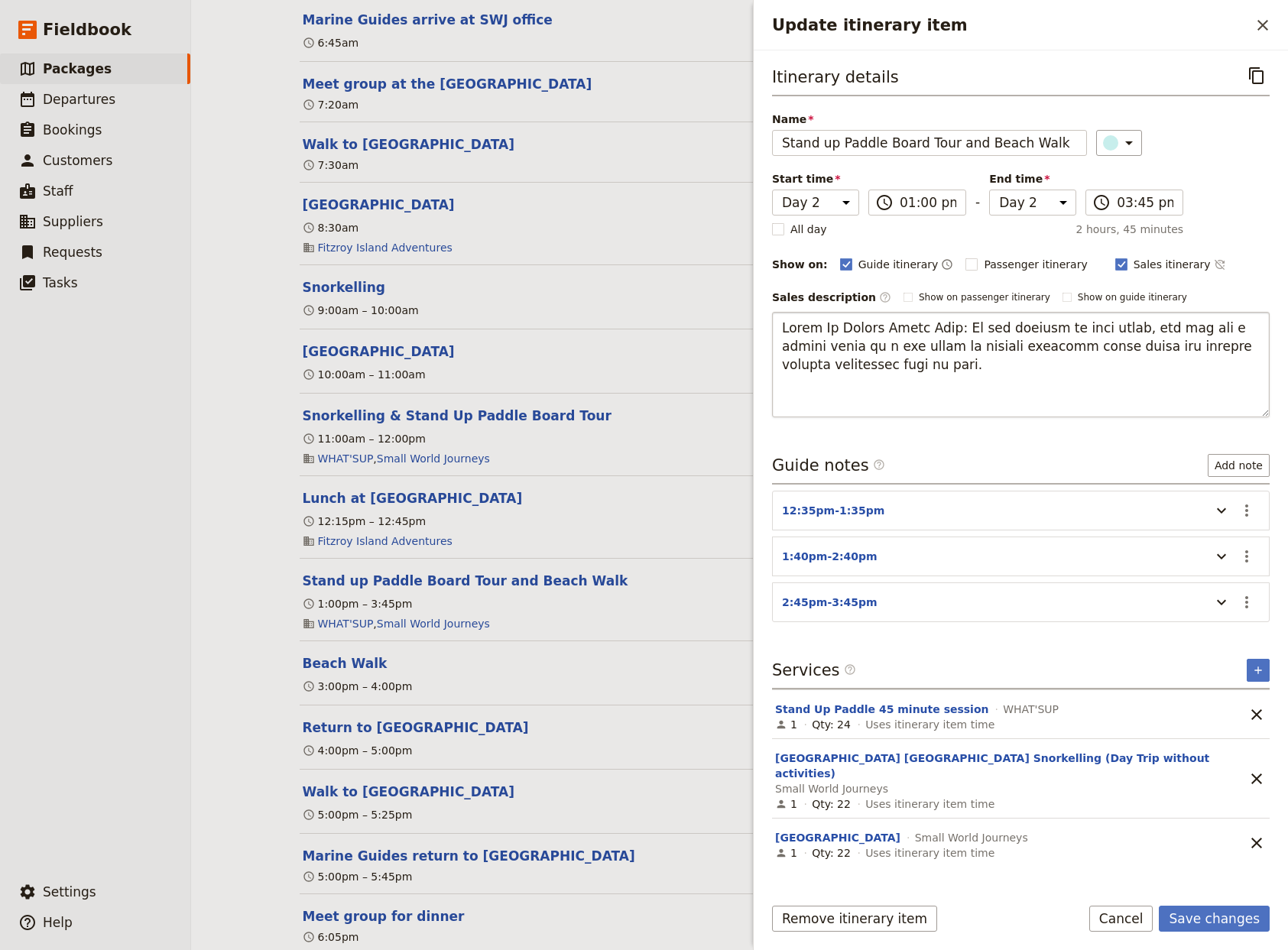
drag, startPoint x: 949, startPoint y: 325, endPoint x: 666, endPoint y: 332, distance: 283.1
click at [772, 332] on textarea "Update itinerary item" at bounding box center [1021, 364] width 498 height 105
type textarea "Lo ips dolorsi am cons adipi, eli sed doe t incidi utlab et d mag aliqu en admi…"
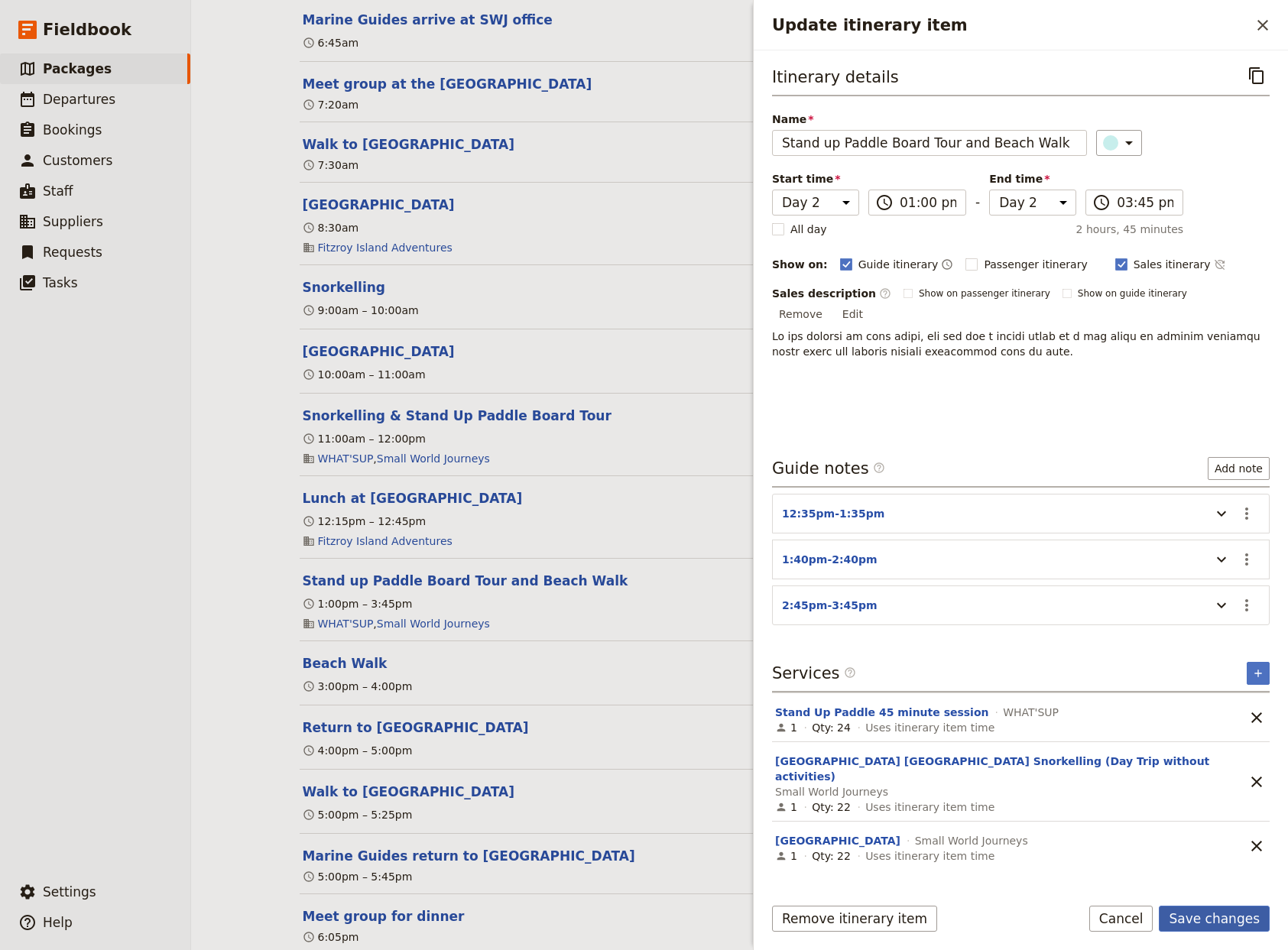
click at [1212, 920] on button "Save changes" at bounding box center [1214, 918] width 111 height 26
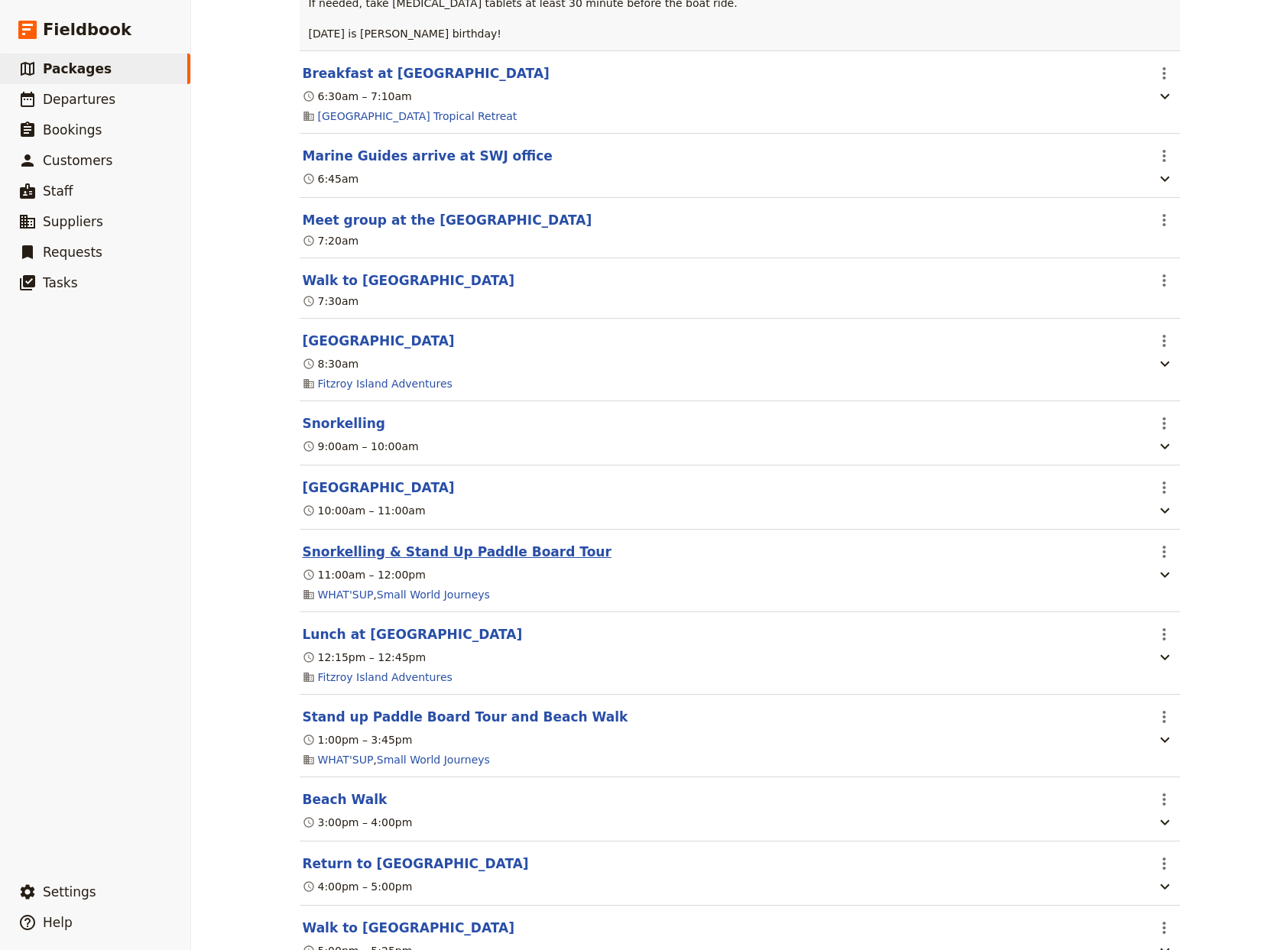
scroll to position [1413, 0]
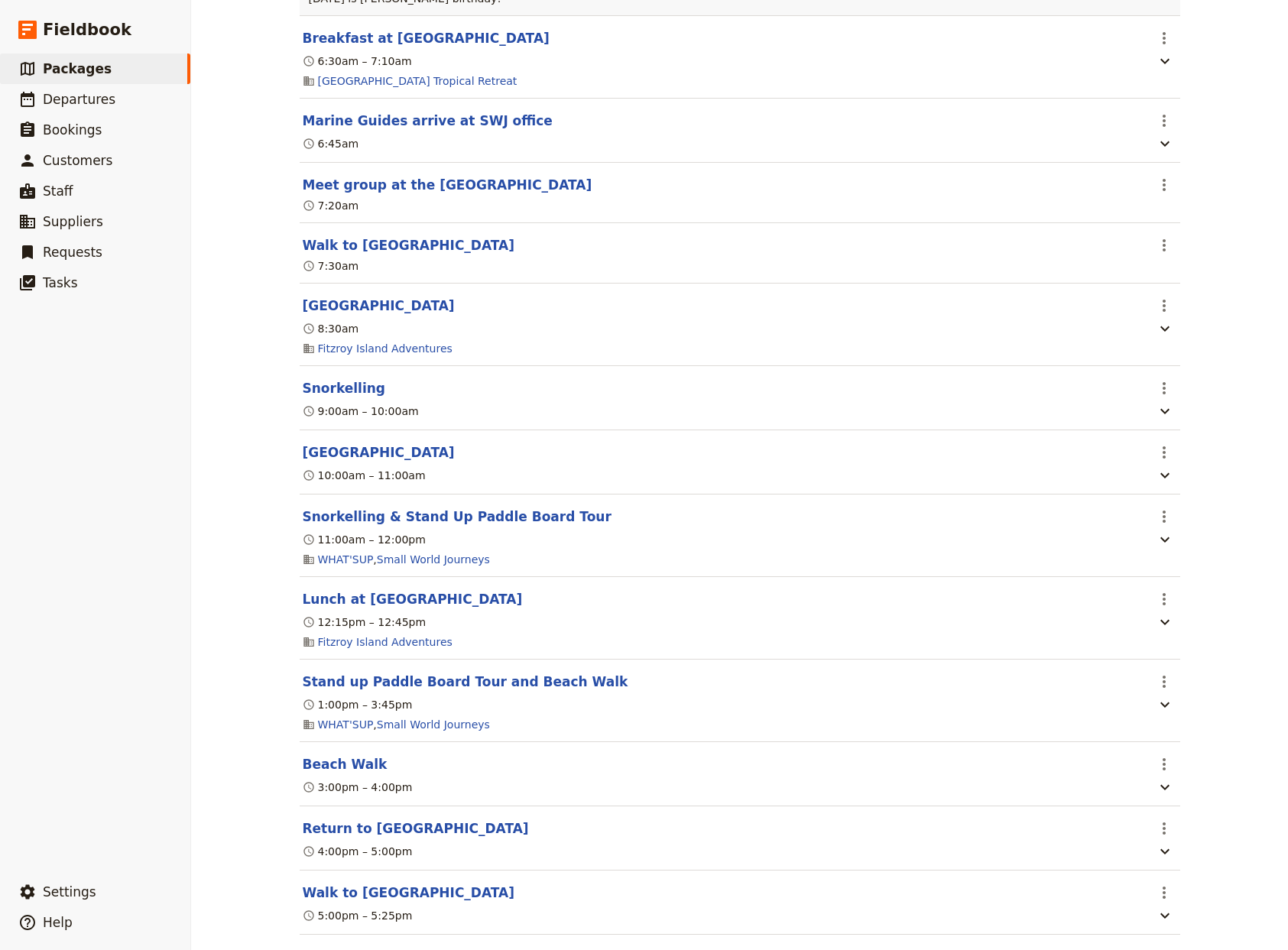
drag, startPoint x: 1156, startPoint y: 534, endPoint x: 1136, endPoint y: 540, distance: 20.9
click at [1156, 525] on icon "Actions" at bounding box center [1164, 516] width 18 height 18
click at [1197, 595] on span "Delete this itinerary item" at bounding box center [1212, 593] width 116 height 16
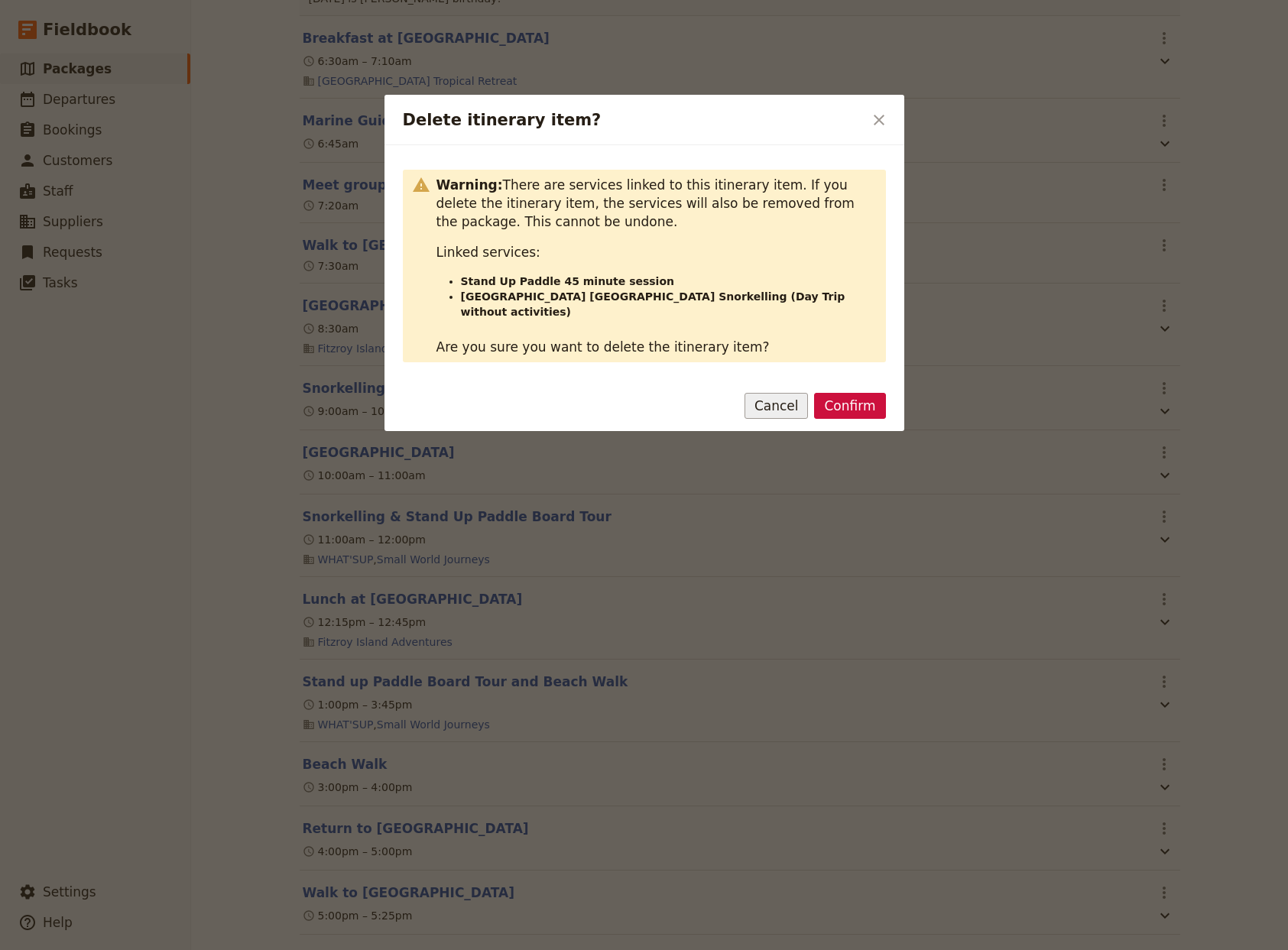
click at [796, 394] on button "Cancel" at bounding box center [776, 406] width 65 height 26
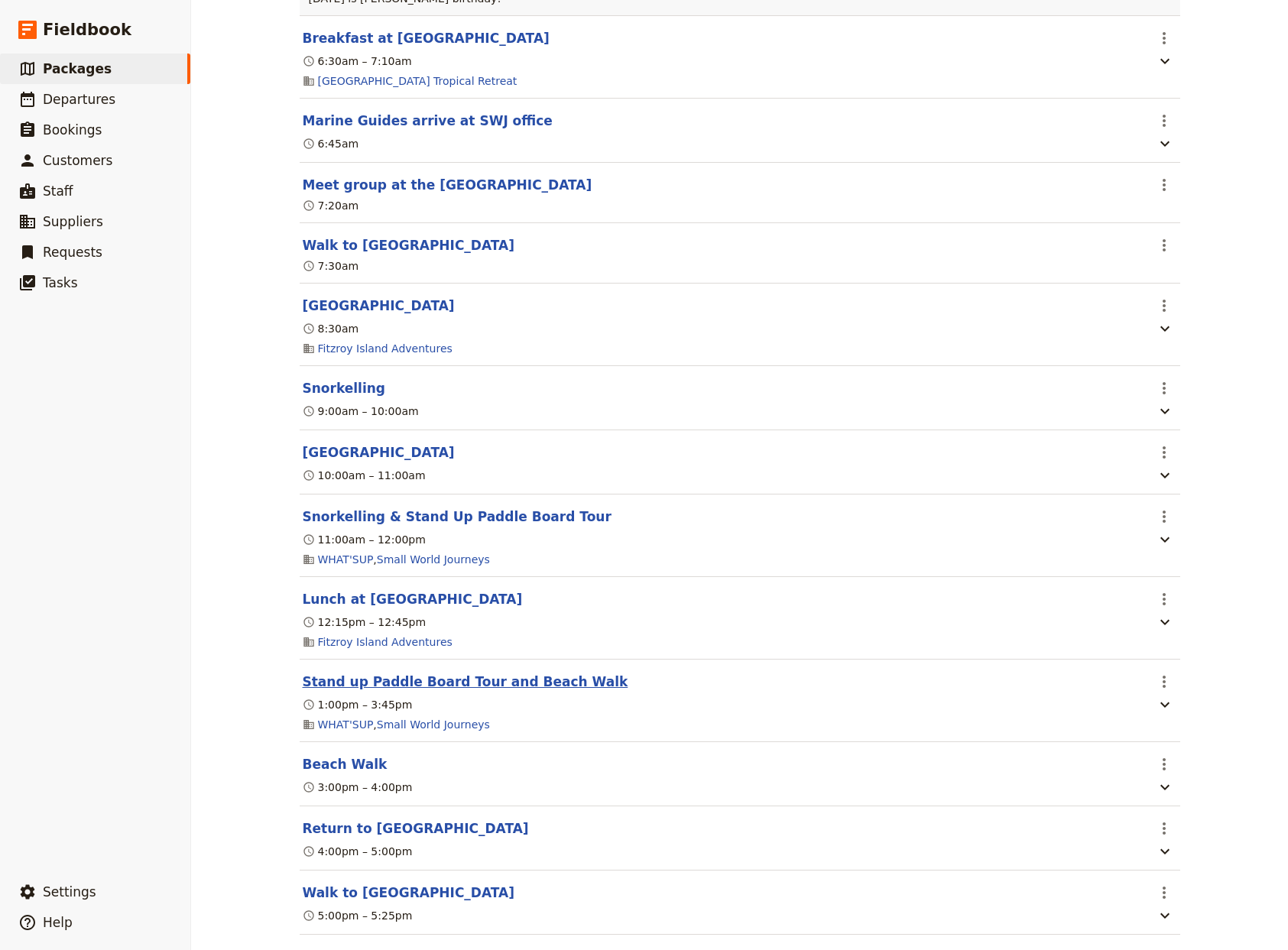
click at [478, 691] on button "Stand up Paddle Board Tour and Beach Walk" at bounding box center [465, 681] width 326 height 18
select select "2"
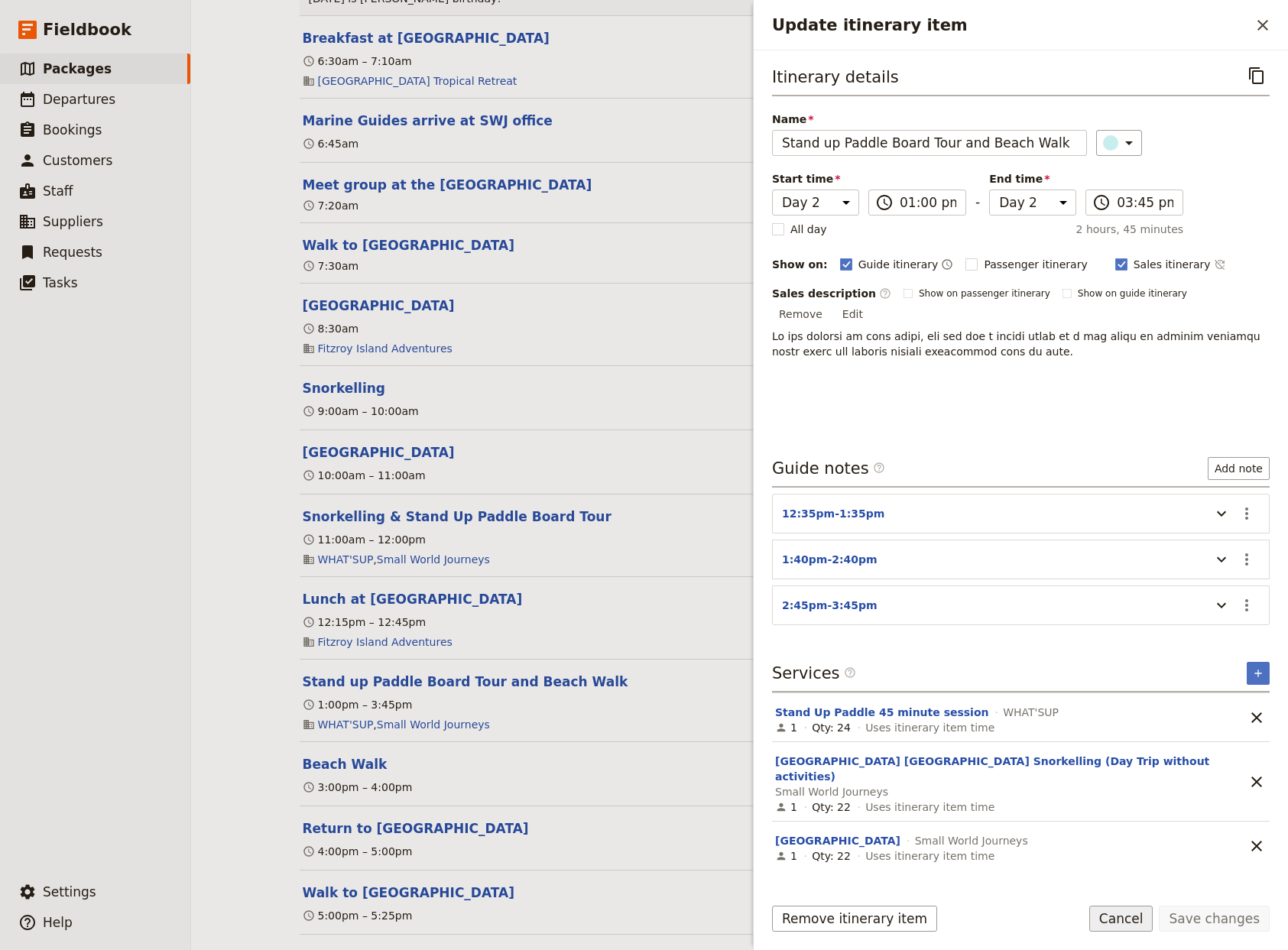
click at [1142, 916] on button "Cancel" at bounding box center [1121, 918] width 65 height 26
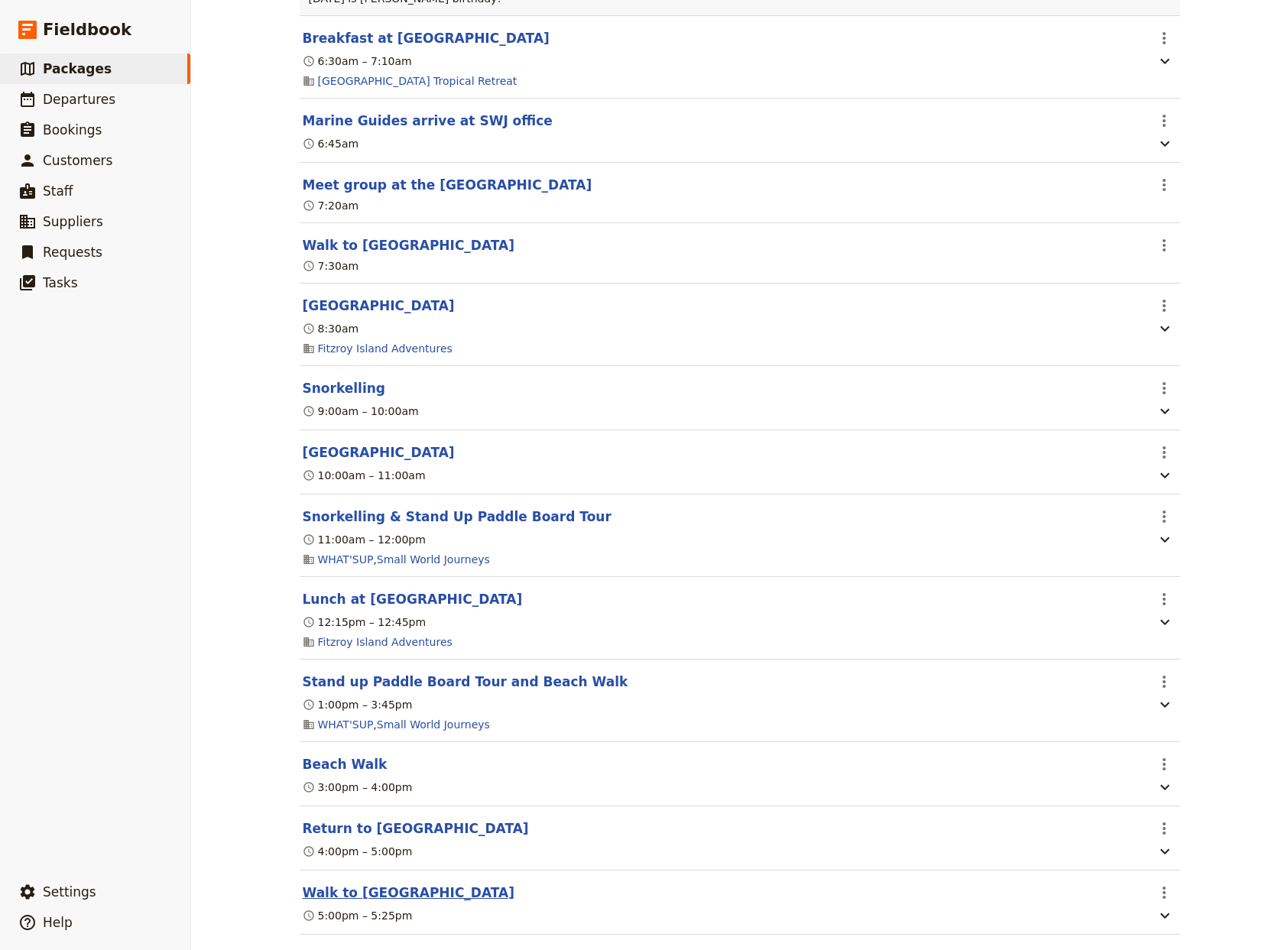
scroll to position [1614, 0]
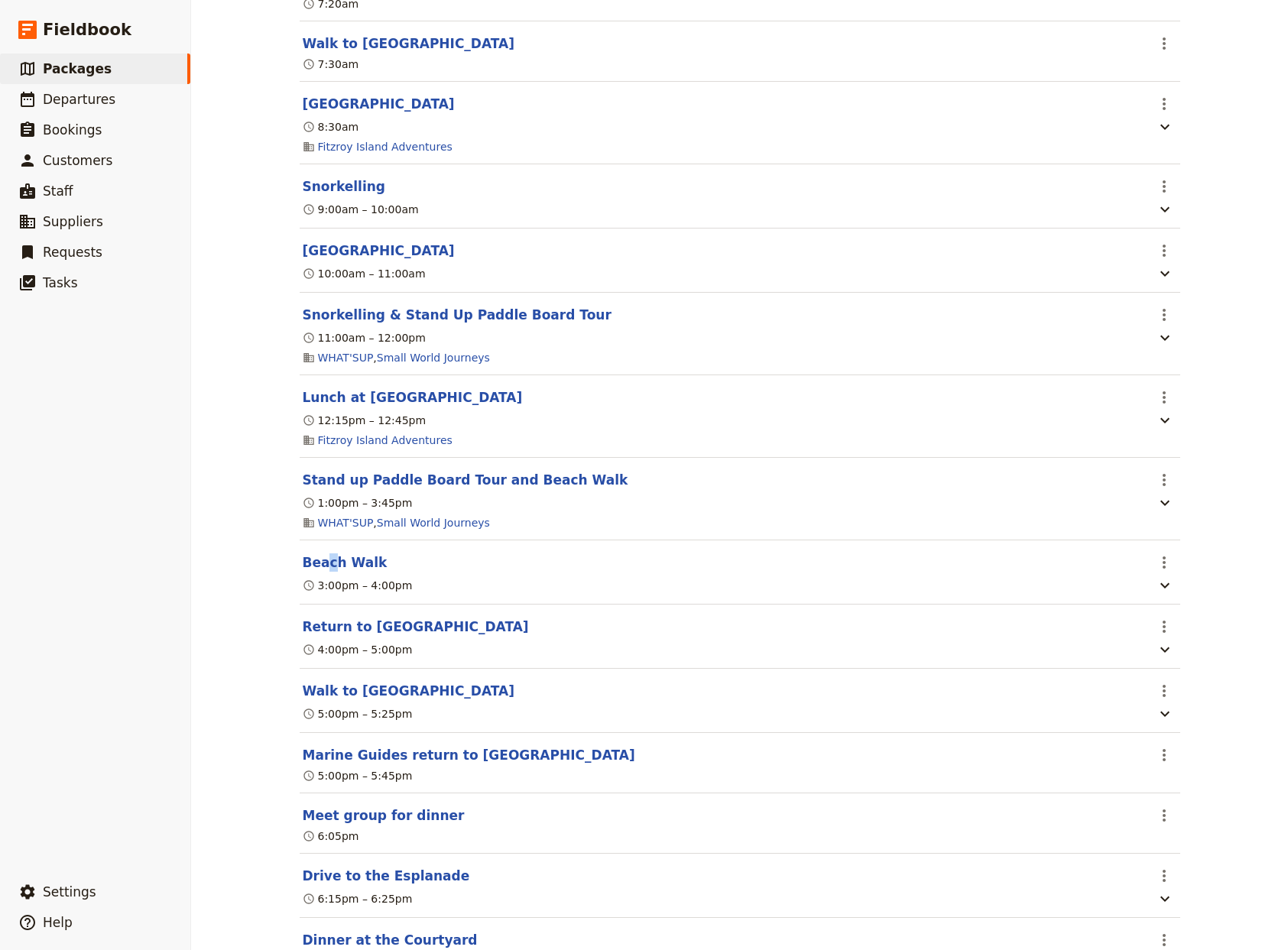
drag, startPoint x: 320, startPoint y: 580, endPoint x: 604, endPoint y: 568, distance: 284.3
click at [328, 579] on section "Beach Walk ​ 3:00pm – 4:00pm" at bounding box center [740, 572] width 880 height 65
click at [340, 572] on button "Beach Walk" at bounding box center [345, 562] width 84 height 18
select select "2"
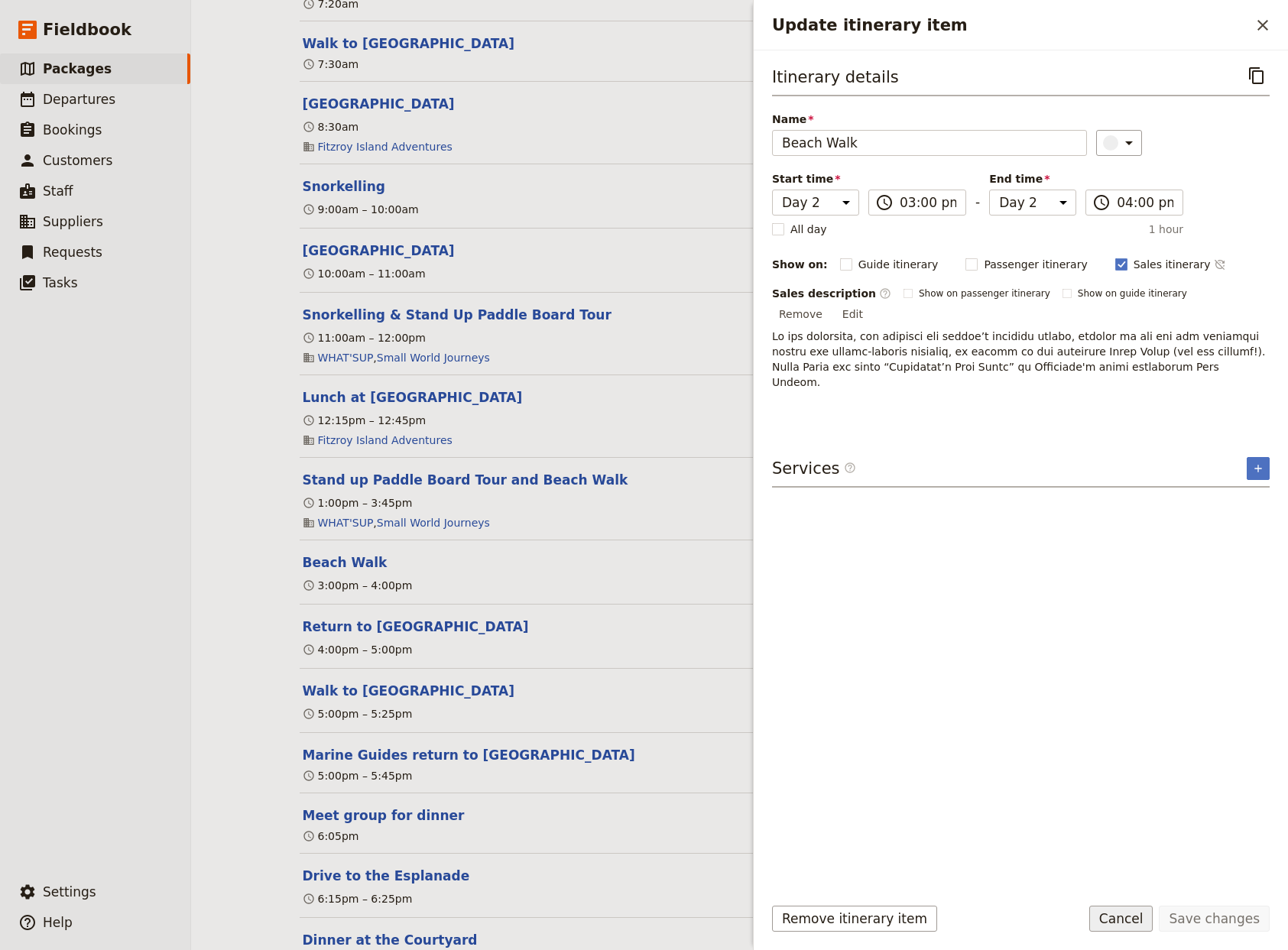
click at [1138, 912] on button "Cancel" at bounding box center [1121, 918] width 65 height 26
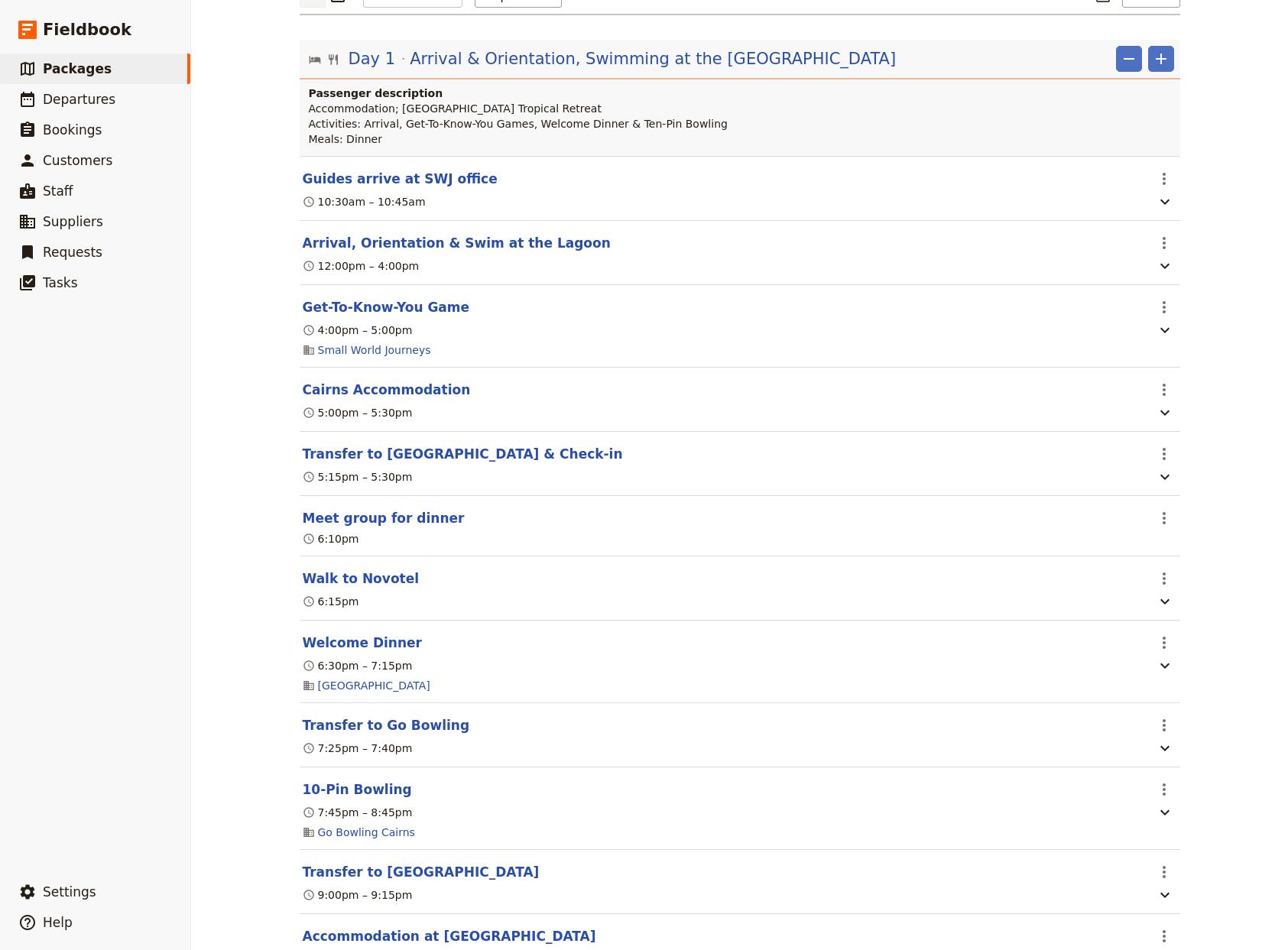
scroll to position [0, 0]
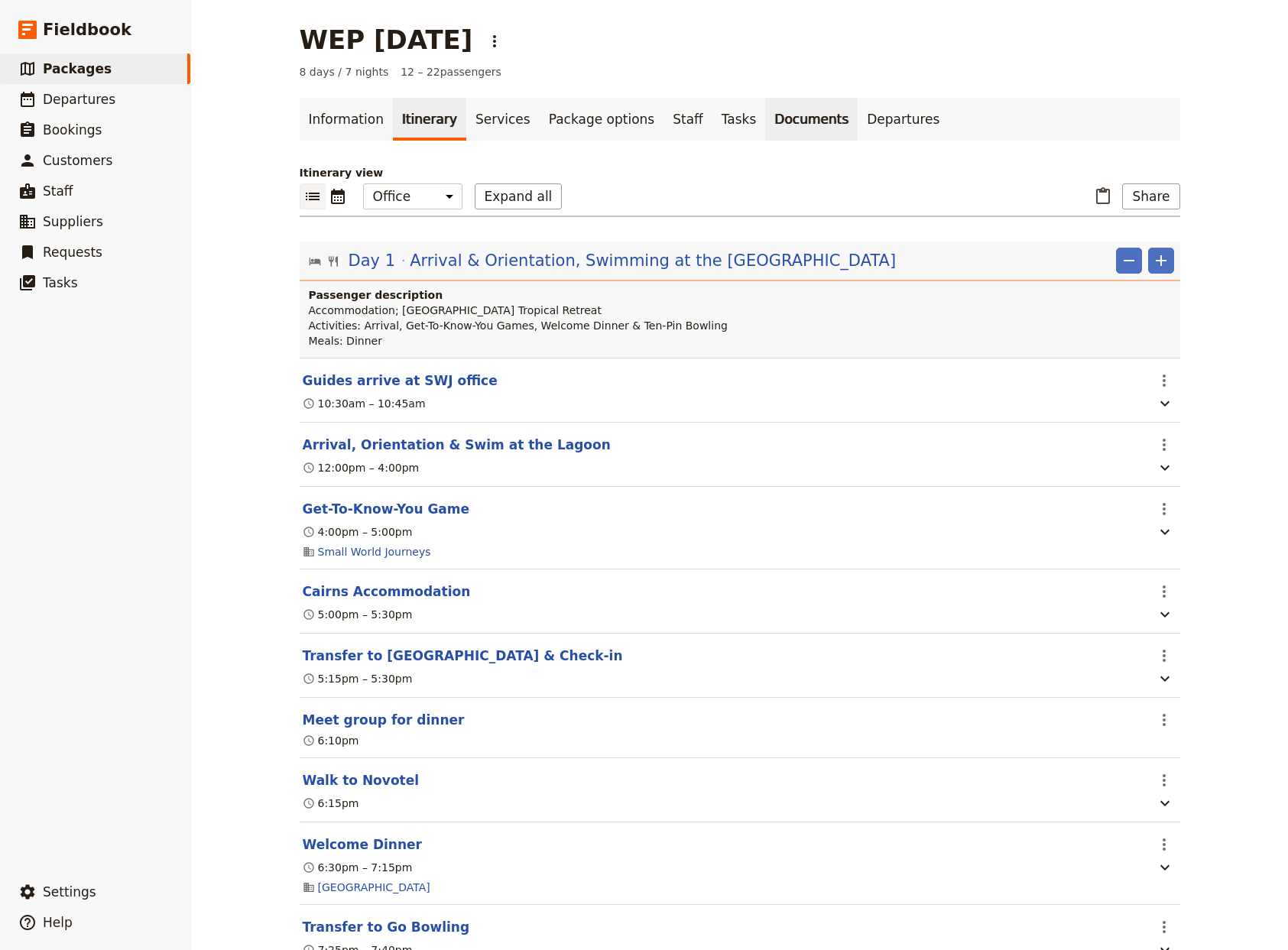
click at [765, 118] on link "Documents" at bounding box center [811, 120] width 92 height 43
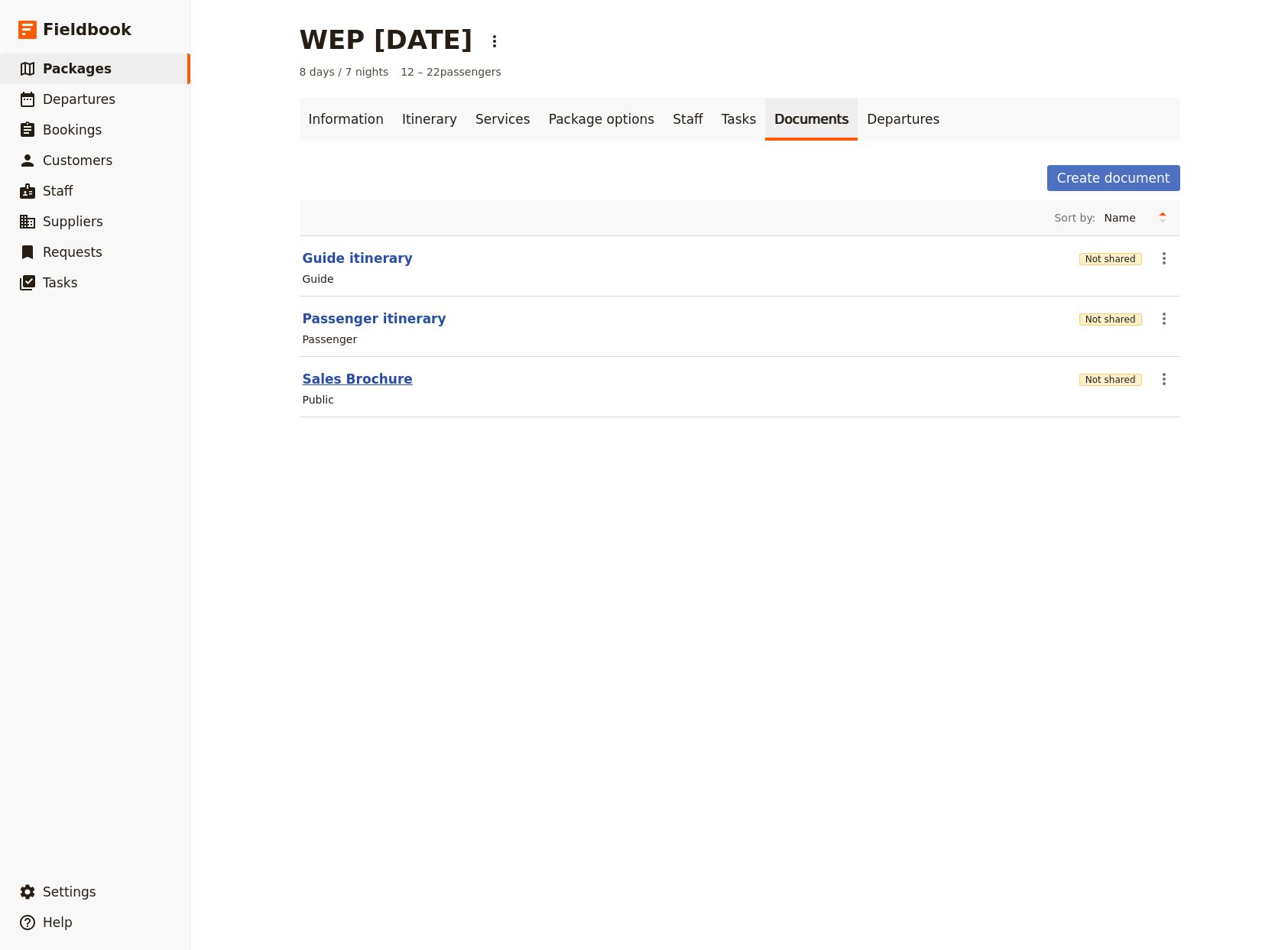
click at [355, 381] on button "Sales Brochure" at bounding box center [358, 378] width 110 height 18
select select "DEFAULT"
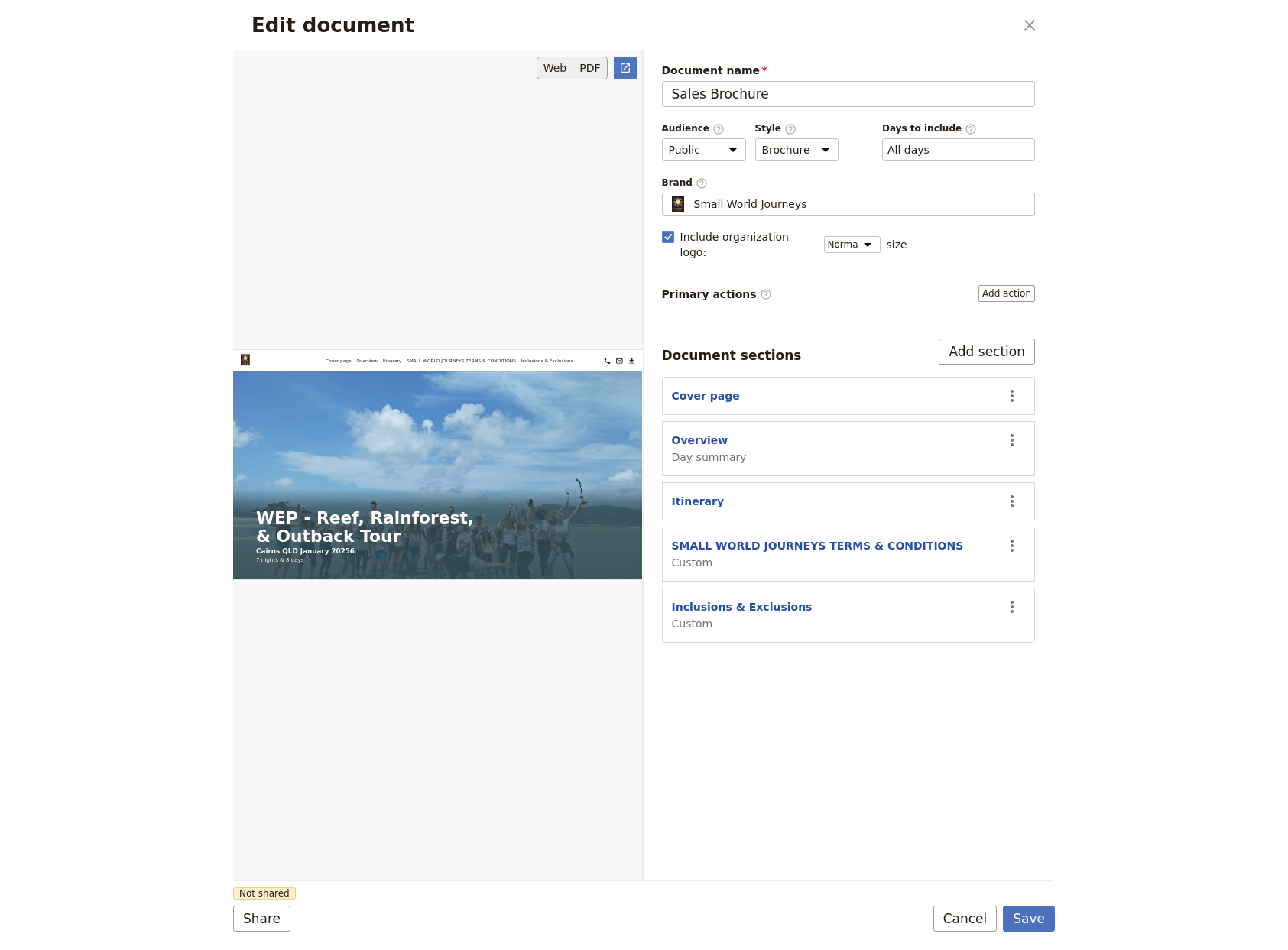
click at [587, 71] on button "PDF" at bounding box center [589, 68] width 34 height 23
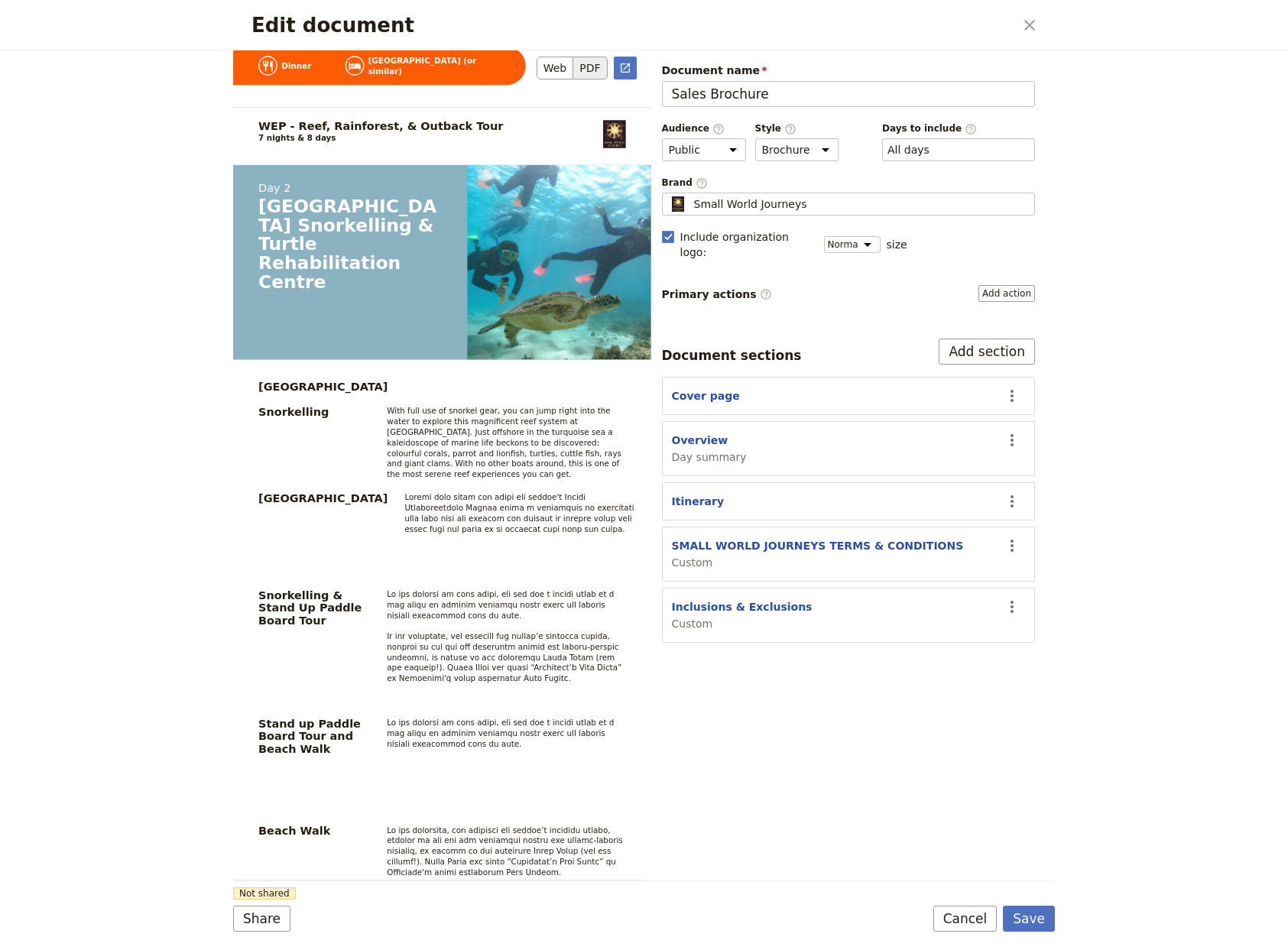
scroll to position [2521, 0]
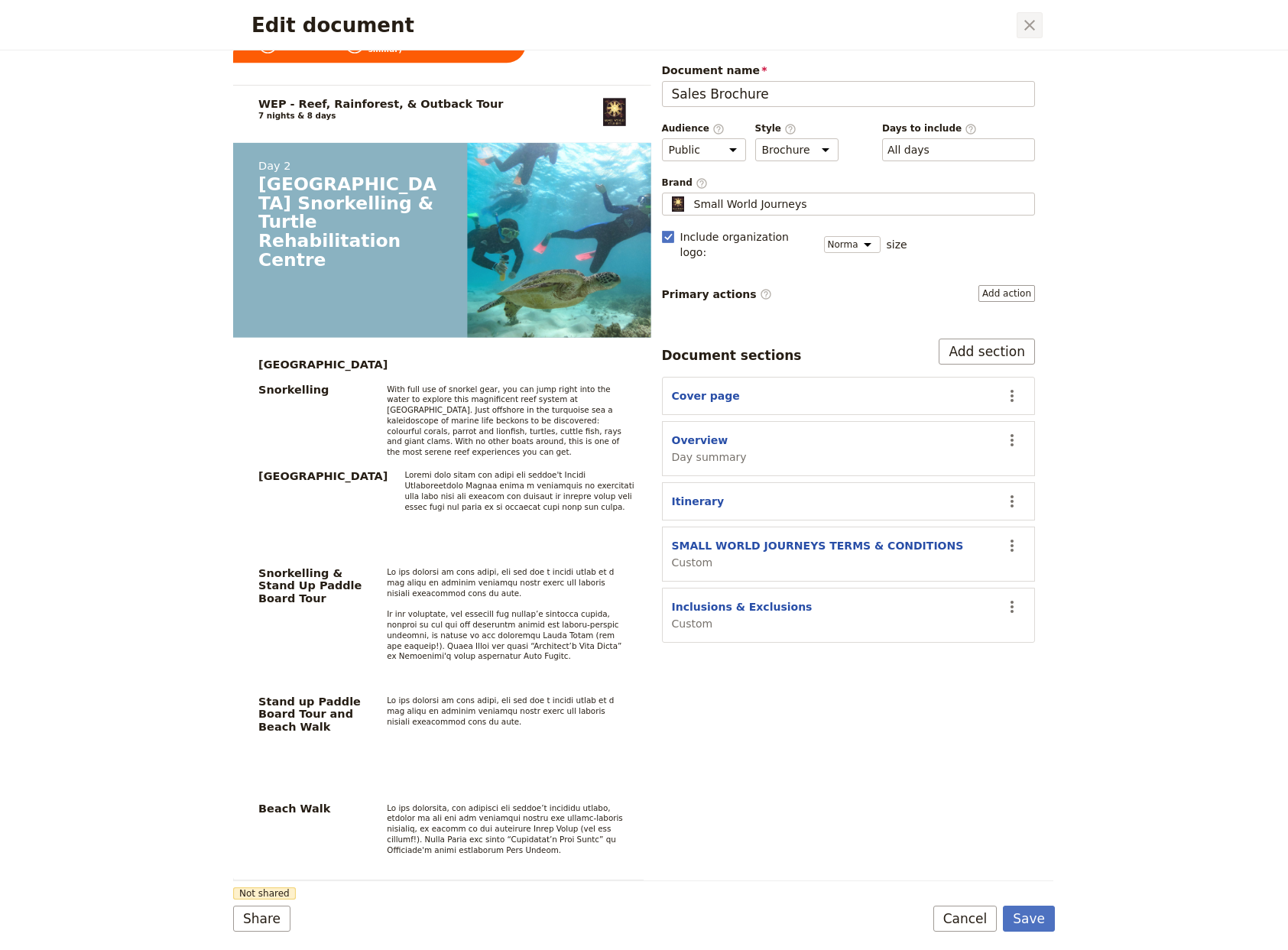
click at [1027, 25] on icon "Close dialog" at bounding box center [1030, 25] width 18 height 18
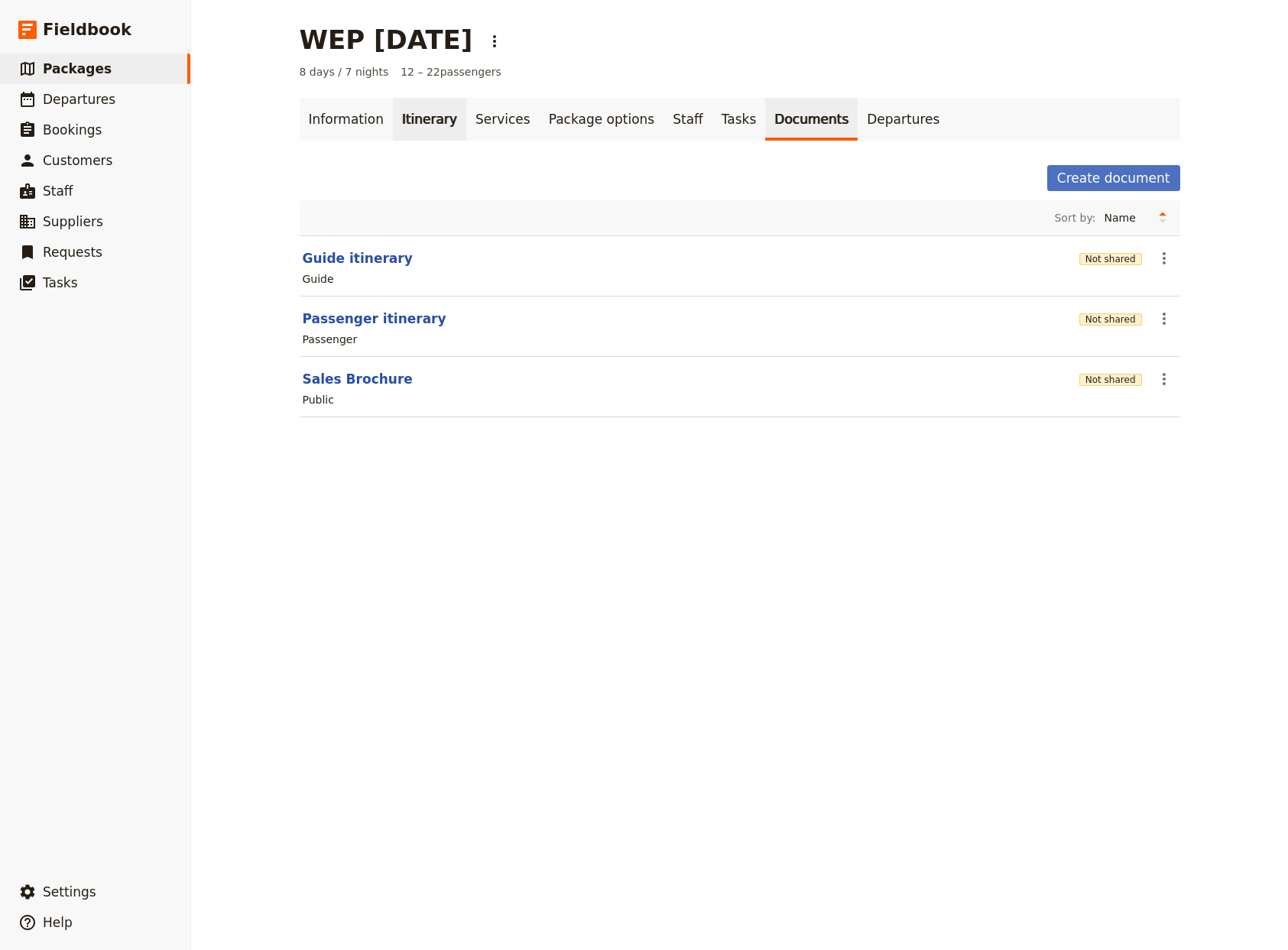
click at [410, 113] on link "Itinerary" at bounding box center [429, 120] width 73 height 43
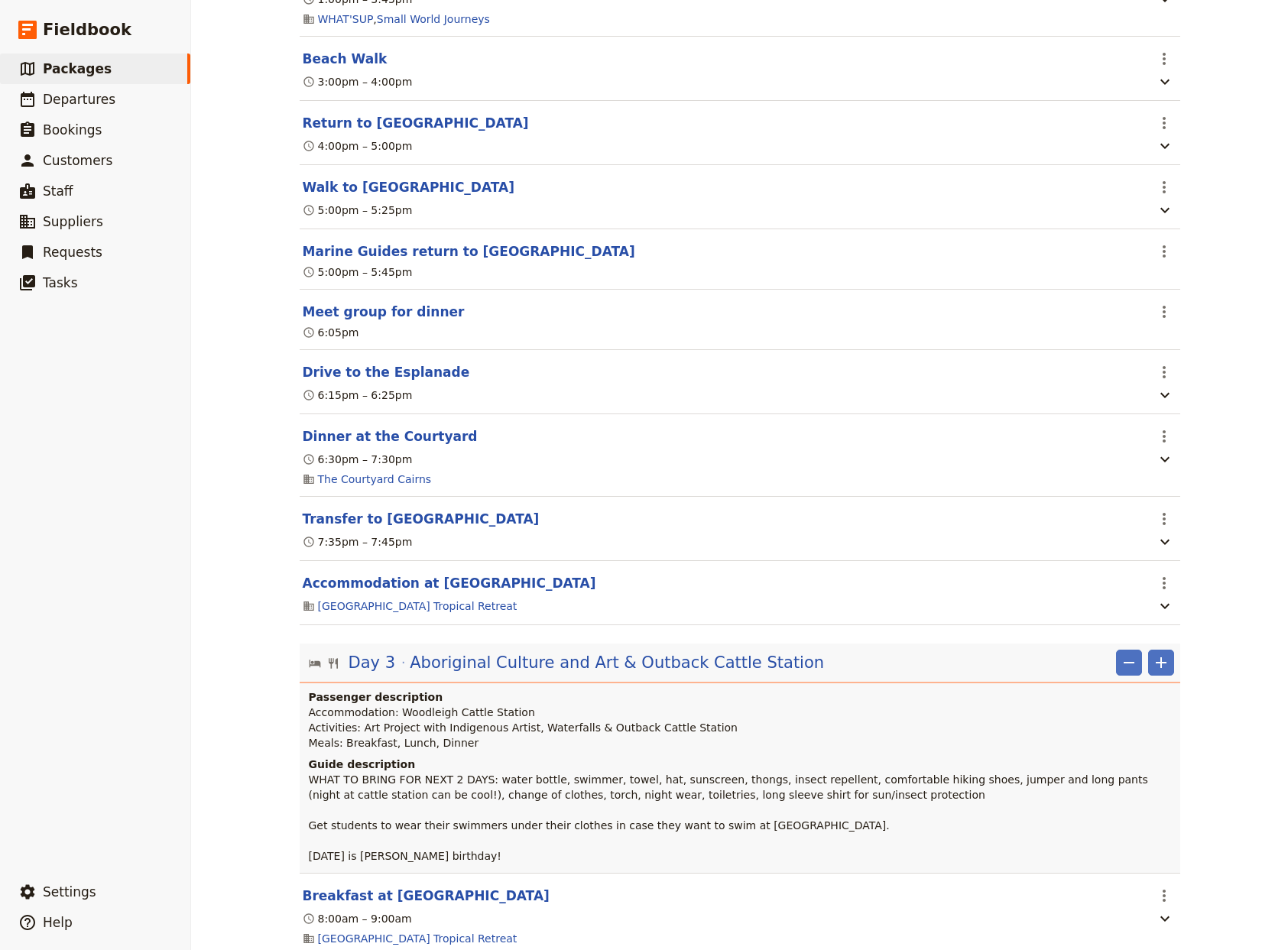
scroll to position [2119, 0]
click at [375, 260] on button "Marine Guides return to [GEOGRAPHIC_DATA]" at bounding box center [469, 250] width 333 height 18
select select "2"
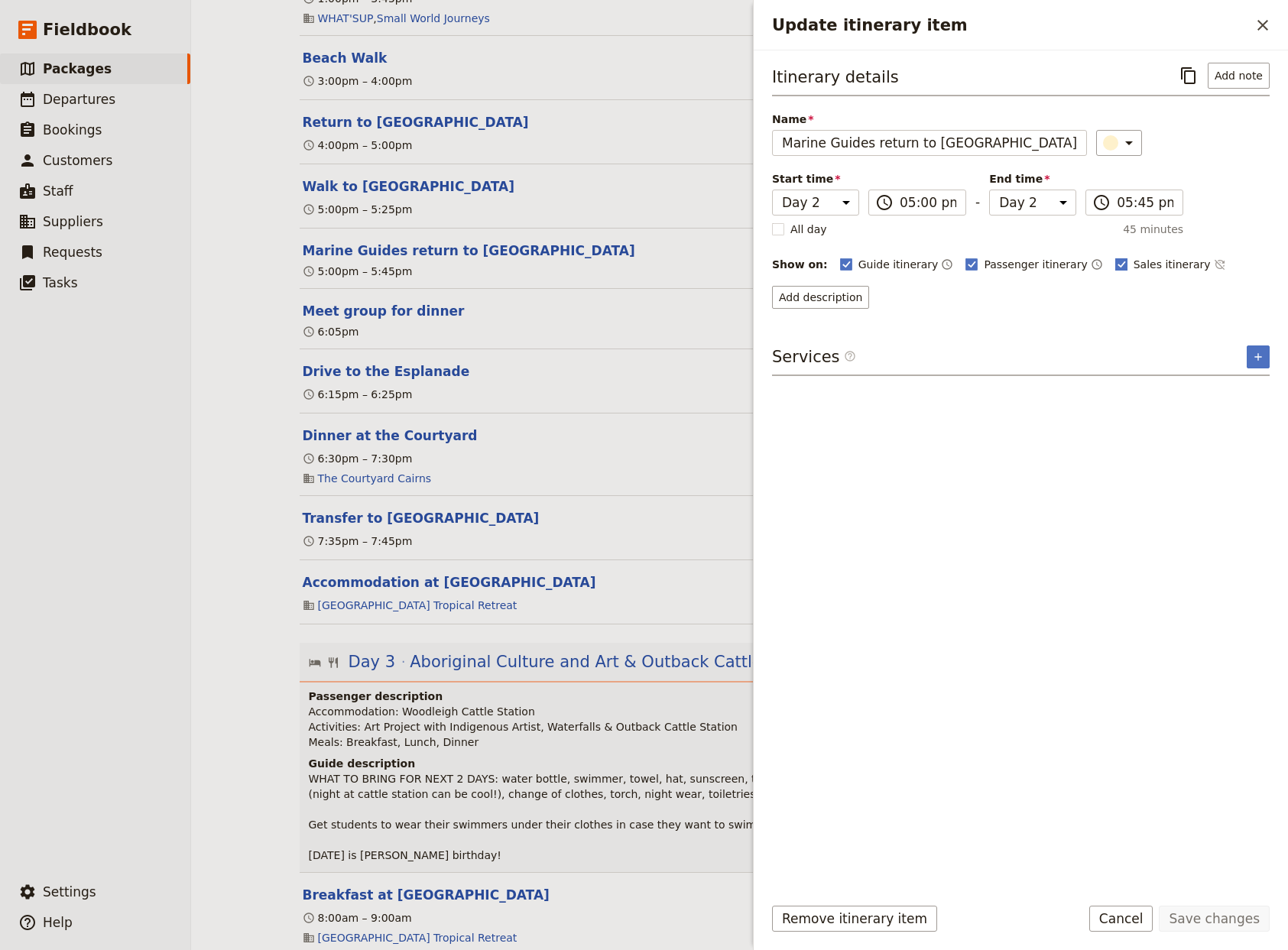
click at [1116, 262] on rect "Update itinerary item" at bounding box center [1121, 264] width 11 height 11
click at [1115, 257] on input "Sales itinerary" at bounding box center [1115, 256] width 1 height 1
checkbox input "false"
click at [1206, 924] on button "Save changes" at bounding box center [1214, 918] width 111 height 26
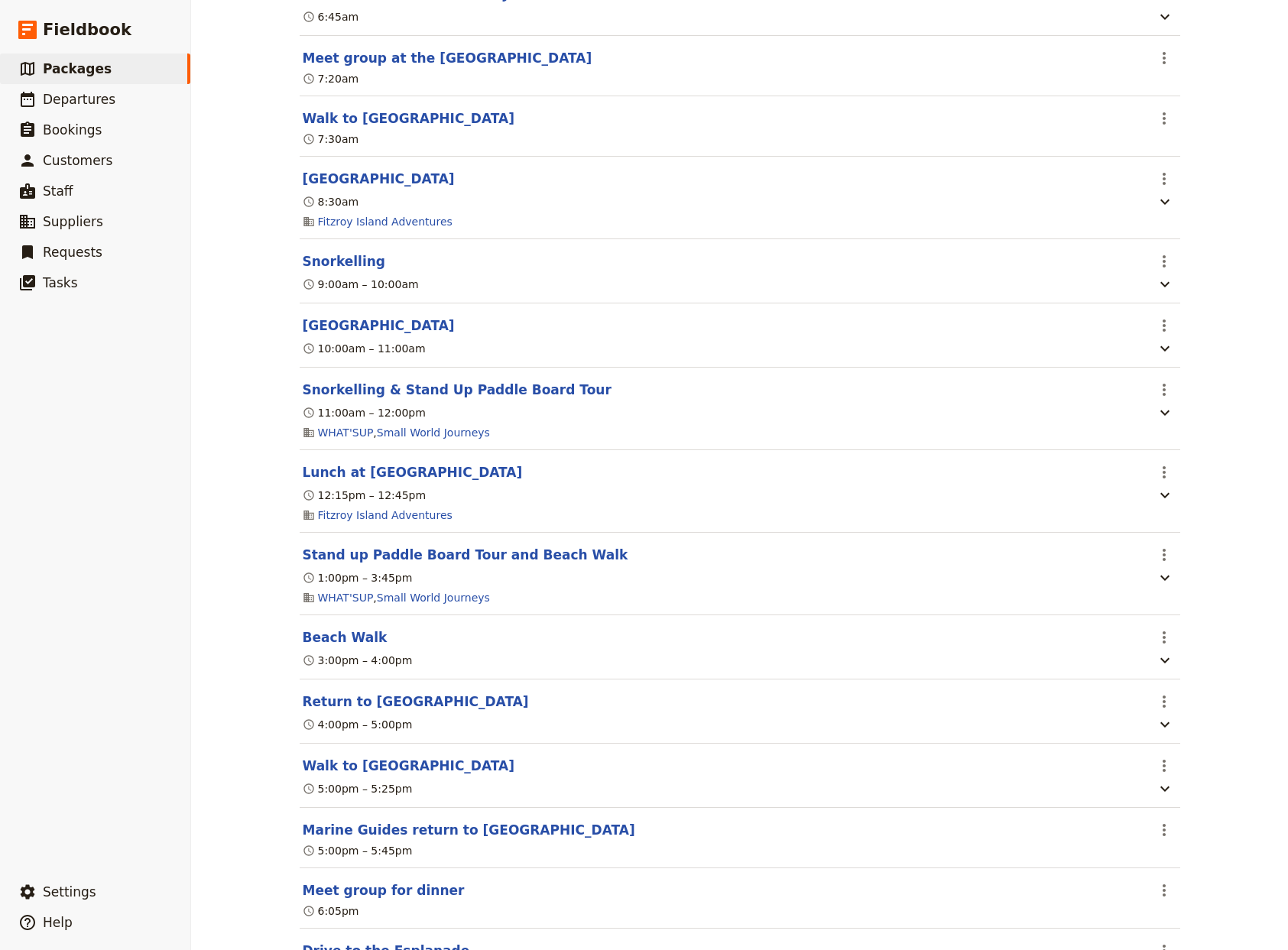
scroll to position [1513, 0]
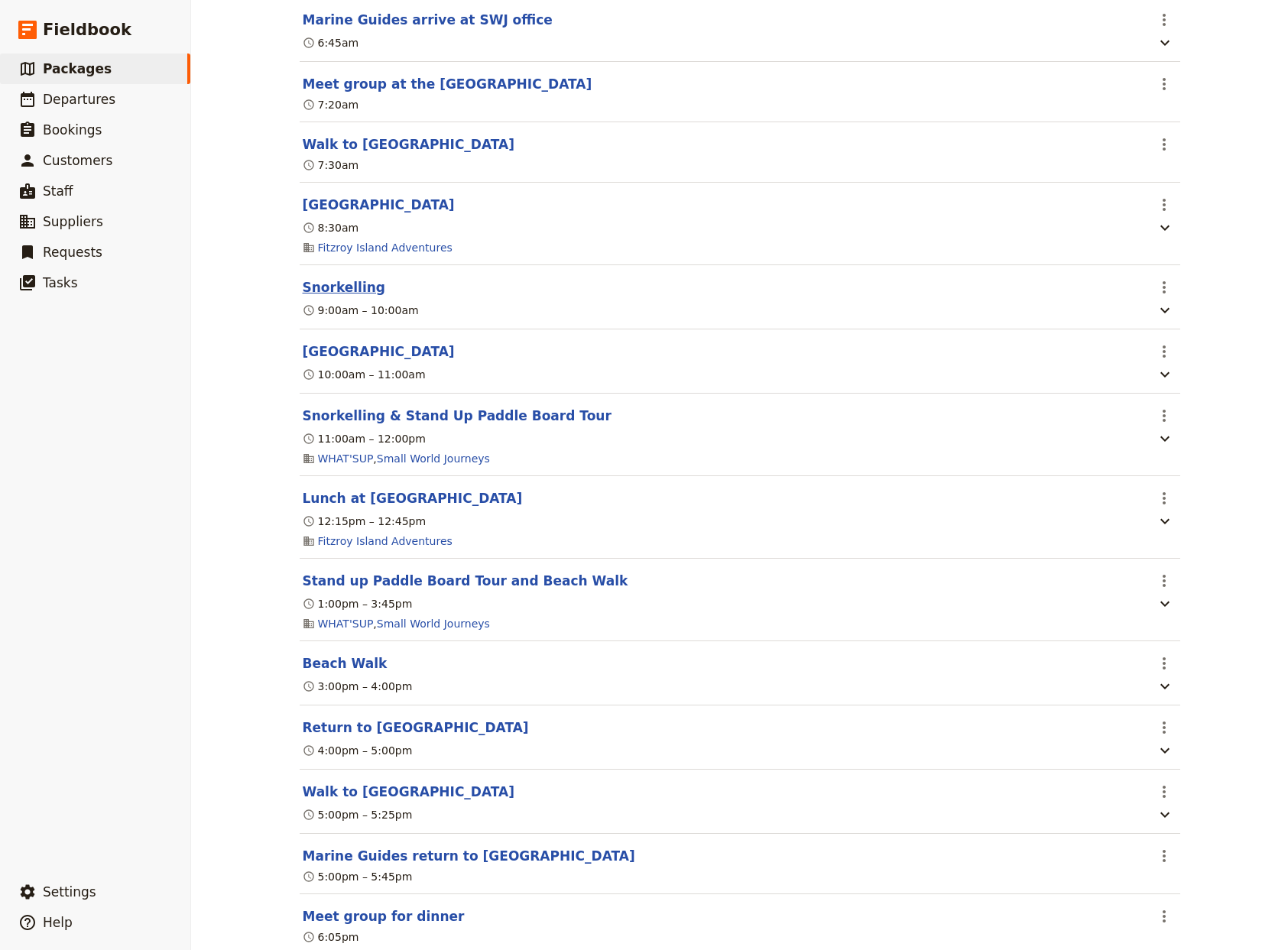
click at [337, 296] on button "Snorkelling" at bounding box center [344, 287] width 84 height 18
select select "2"
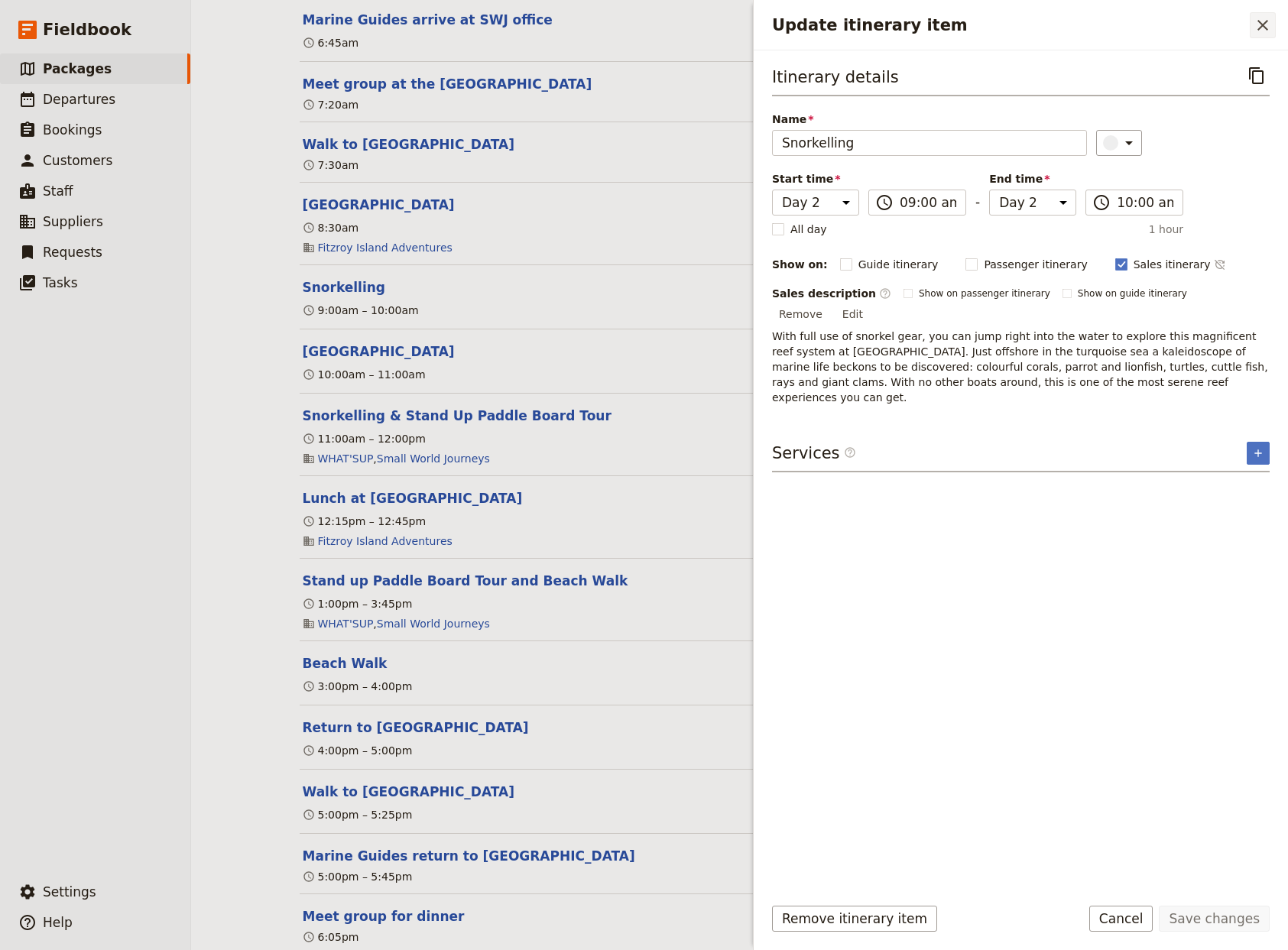
click at [1263, 24] on icon "Close drawer" at bounding box center [1263, 25] width 10 height 10
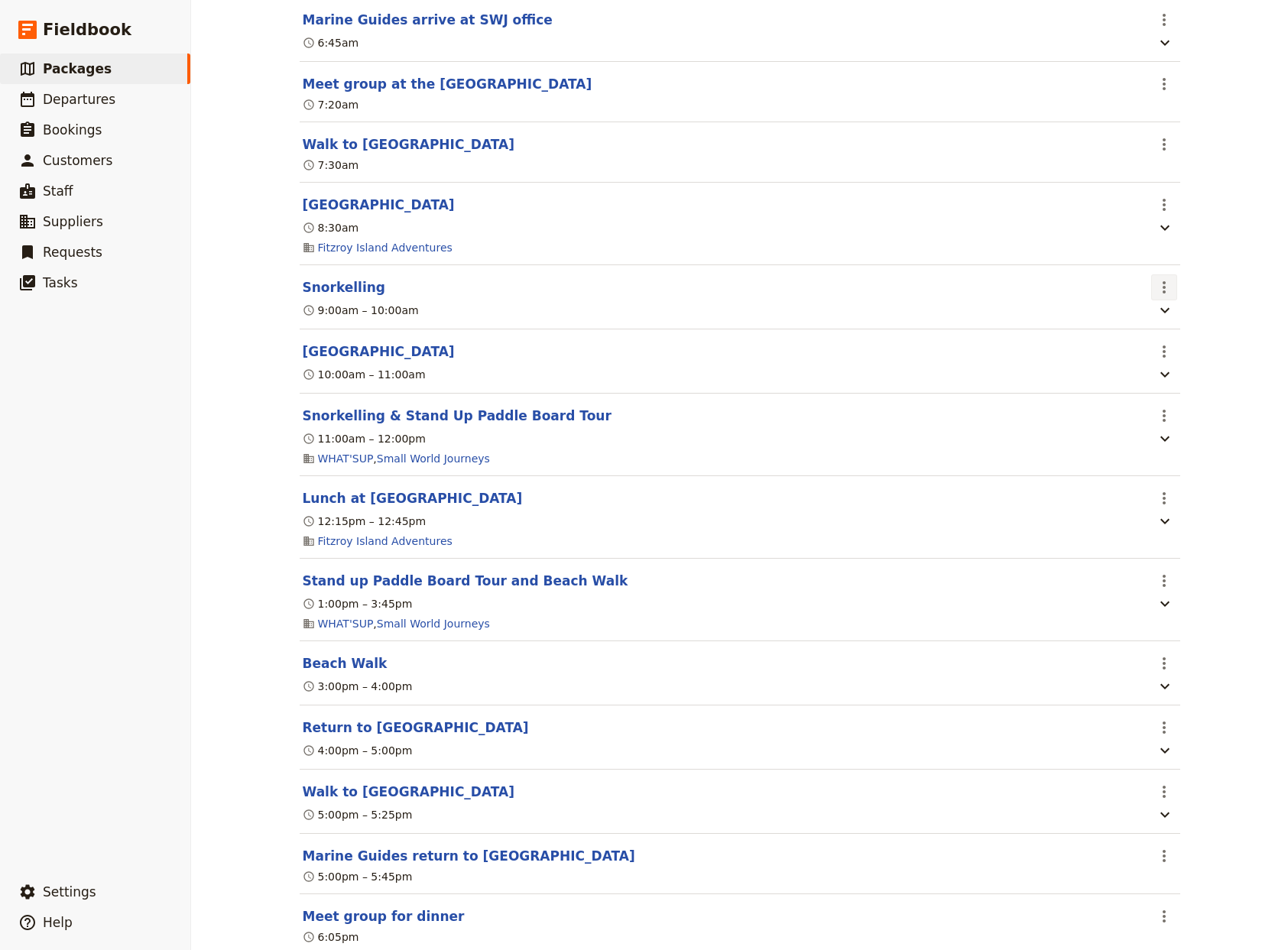
click at [1163, 294] on icon "Actions" at bounding box center [1165, 288] width 3 height 12
click at [1183, 369] on span "Delete this itinerary item" at bounding box center [1212, 362] width 116 height 16
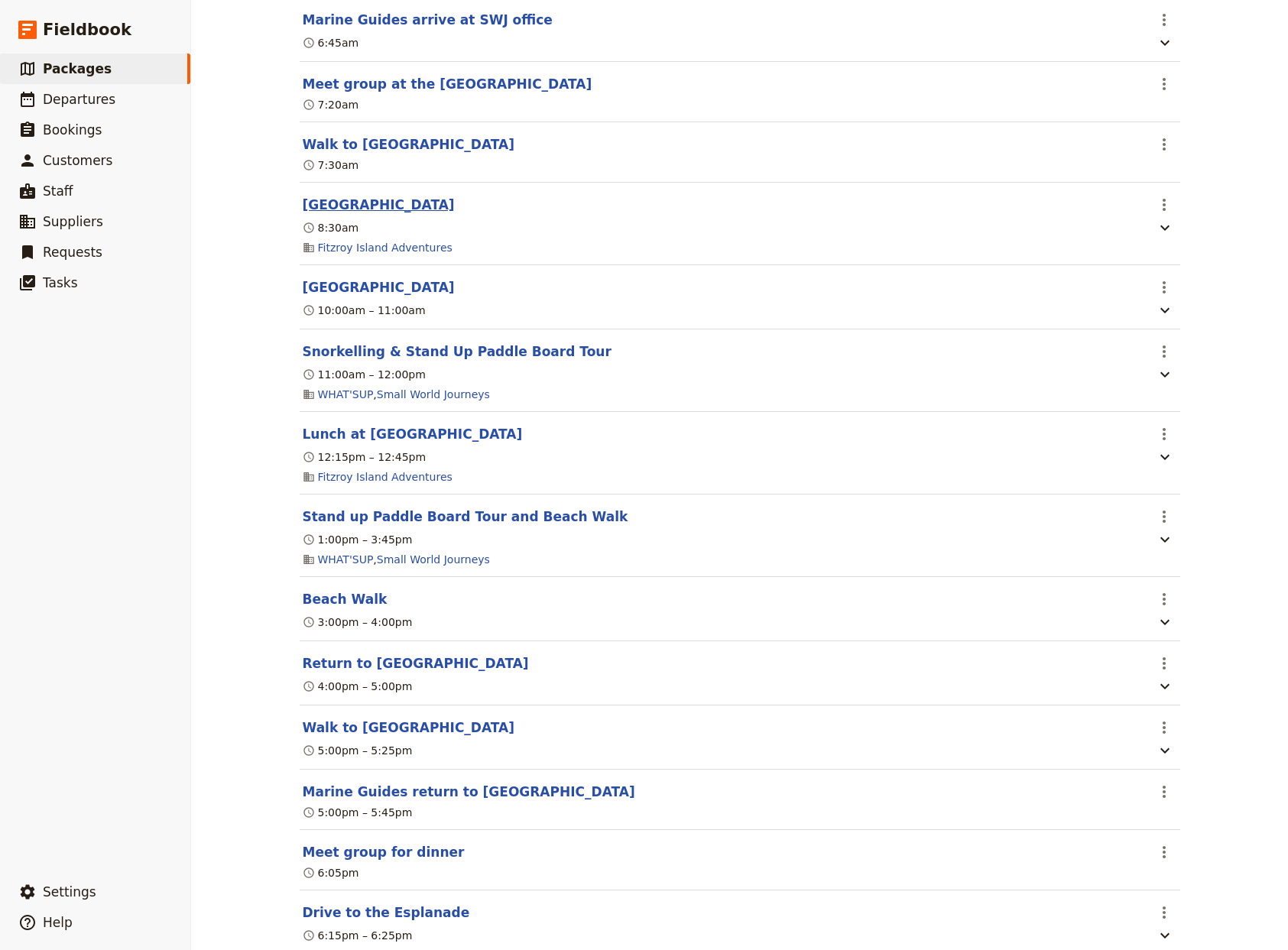
click at [337, 214] on button "[GEOGRAPHIC_DATA]" at bounding box center [378, 204] width 152 height 18
select select "2"
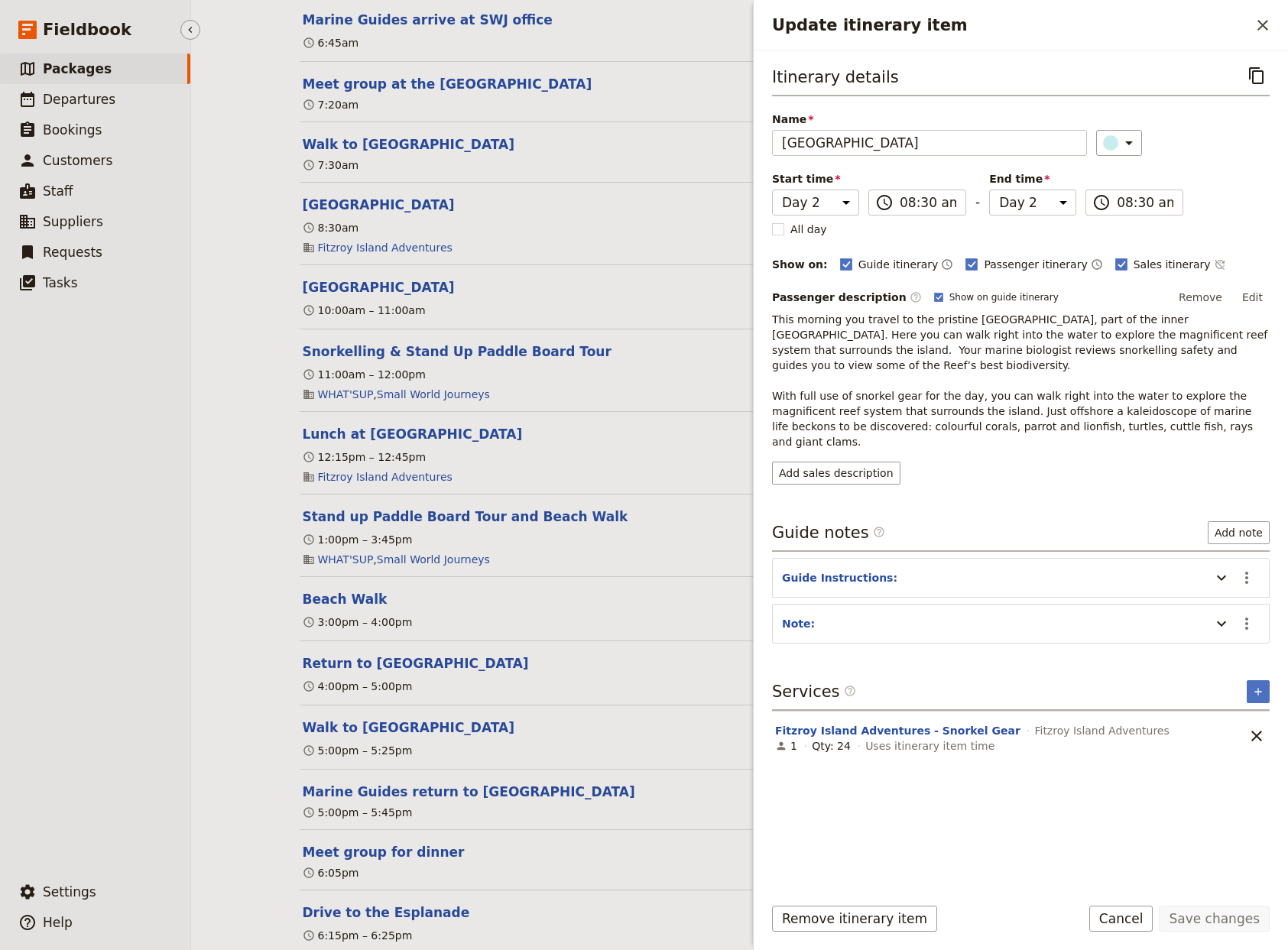
click at [87, 485] on ul "​ Packages ​ Departures ​ Bookings ​ Customers ​ Staff ​ Suppliers ​ Requests ​…" at bounding box center [95, 462] width 190 height 817
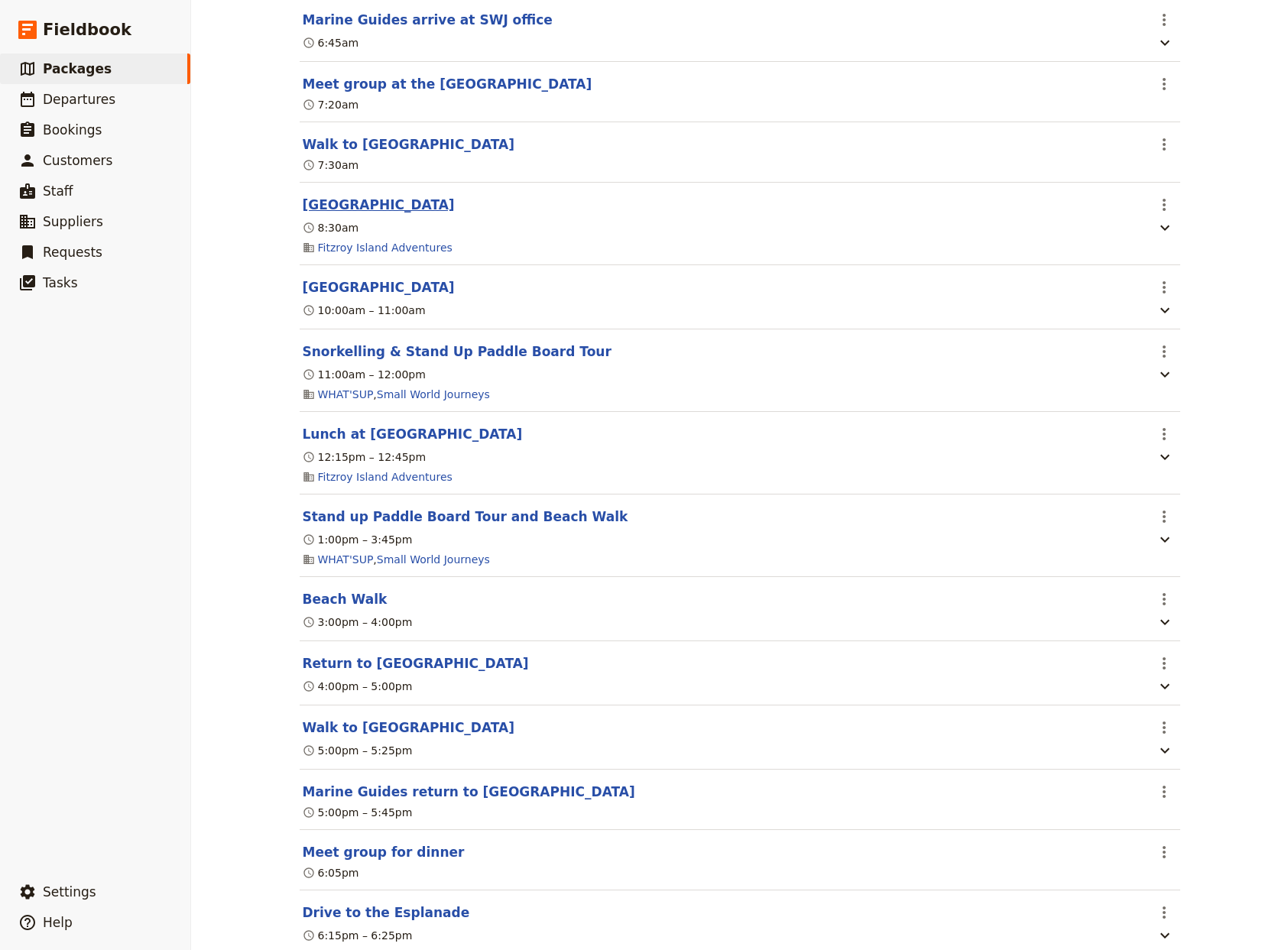
click at [357, 214] on button "[GEOGRAPHIC_DATA]" at bounding box center [378, 204] width 152 height 18
select select "2"
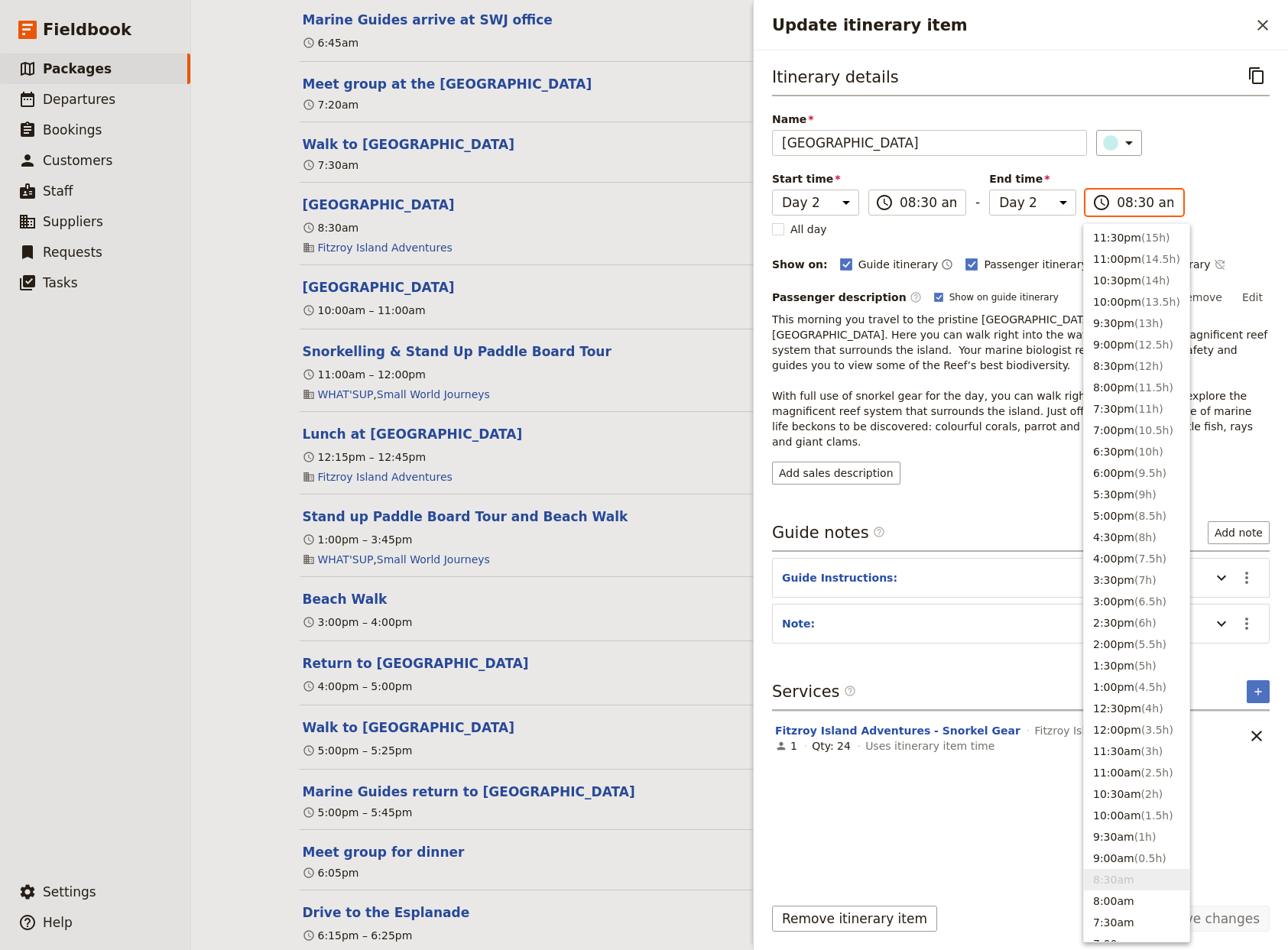
click at [1136, 208] on input "08:30 am" at bounding box center [1145, 202] width 57 height 18
click at [1114, 848] on button "9:30am ( 1h )" at bounding box center [1136, 836] width 105 height 22
type input "09:30 am"
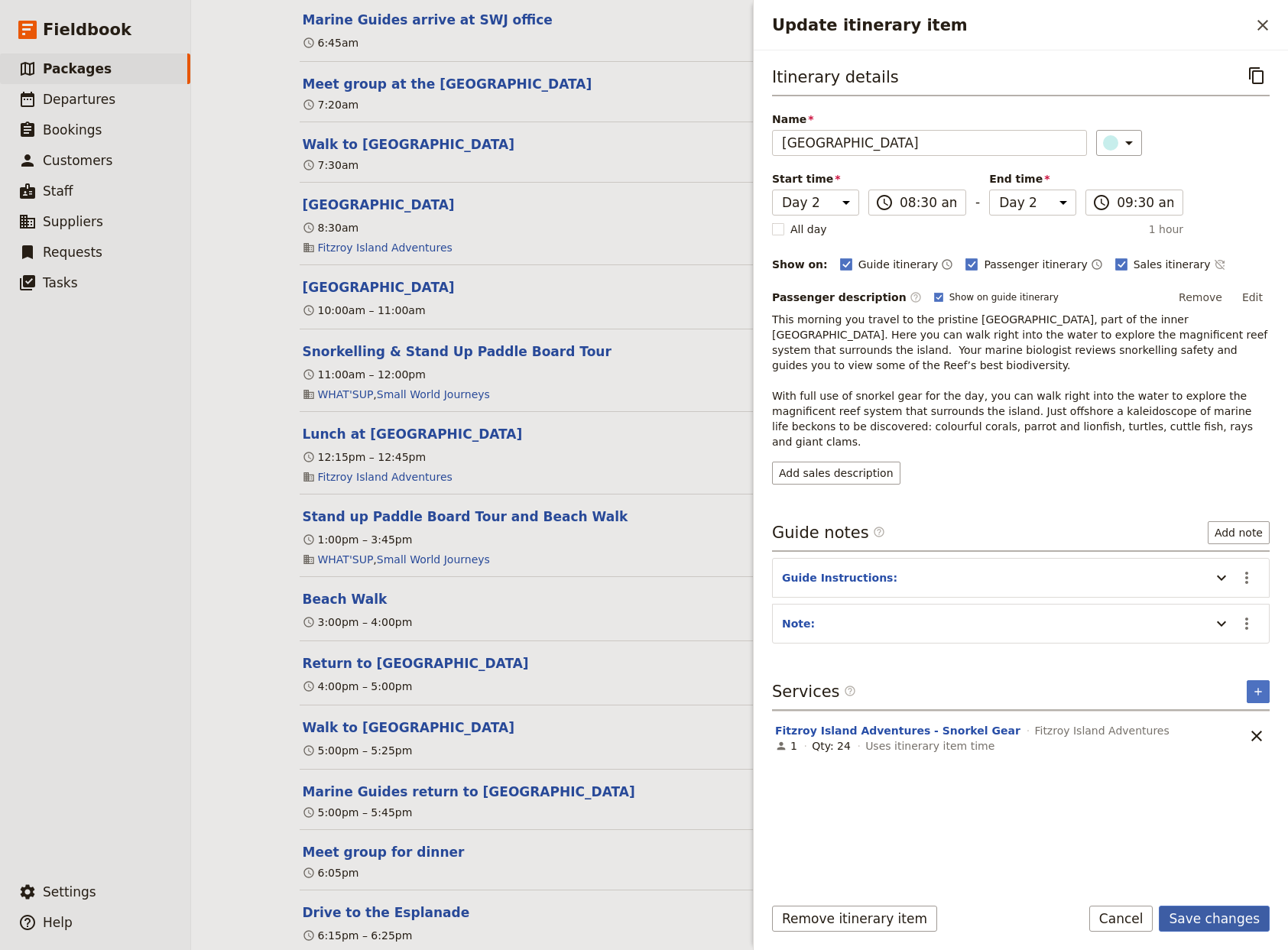
click at [1223, 919] on button "Save changes" at bounding box center [1214, 918] width 111 height 26
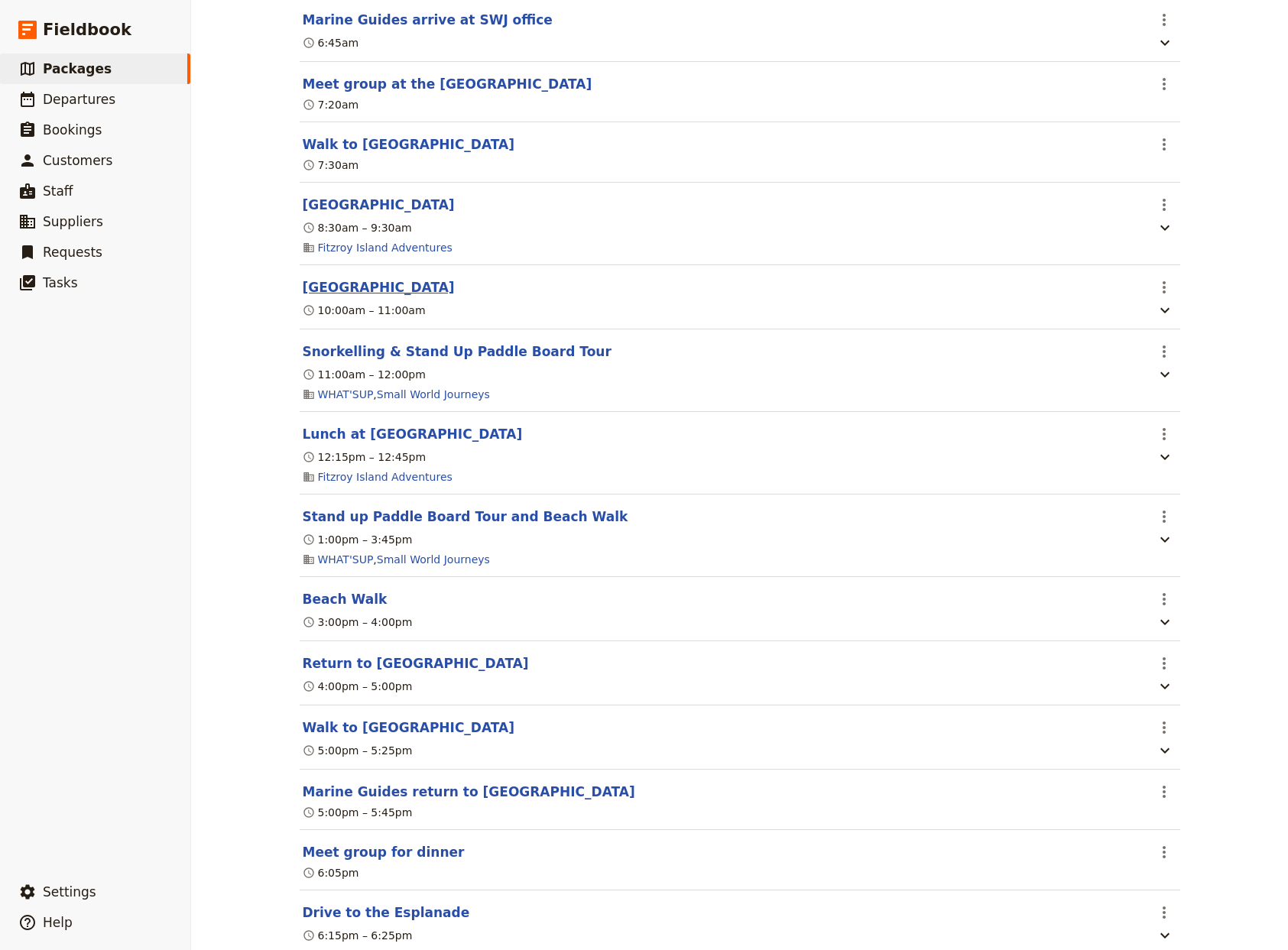
click at [397, 296] on button "[GEOGRAPHIC_DATA]" at bounding box center [378, 287] width 152 height 18
select select "2"
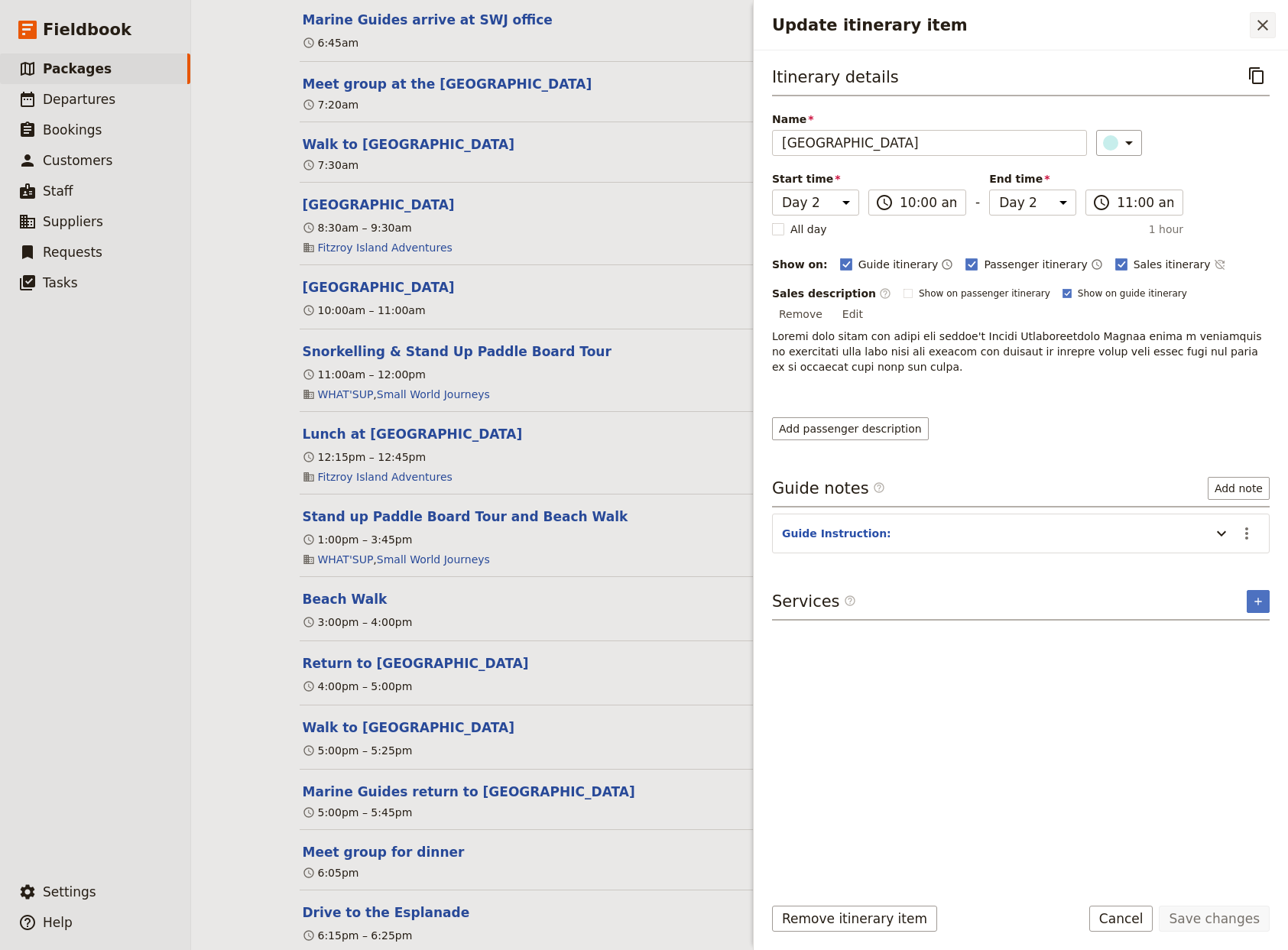
click at [1260, 22] on icon "Close drawer" at bounding box center [1263, 25] width 10 height 10
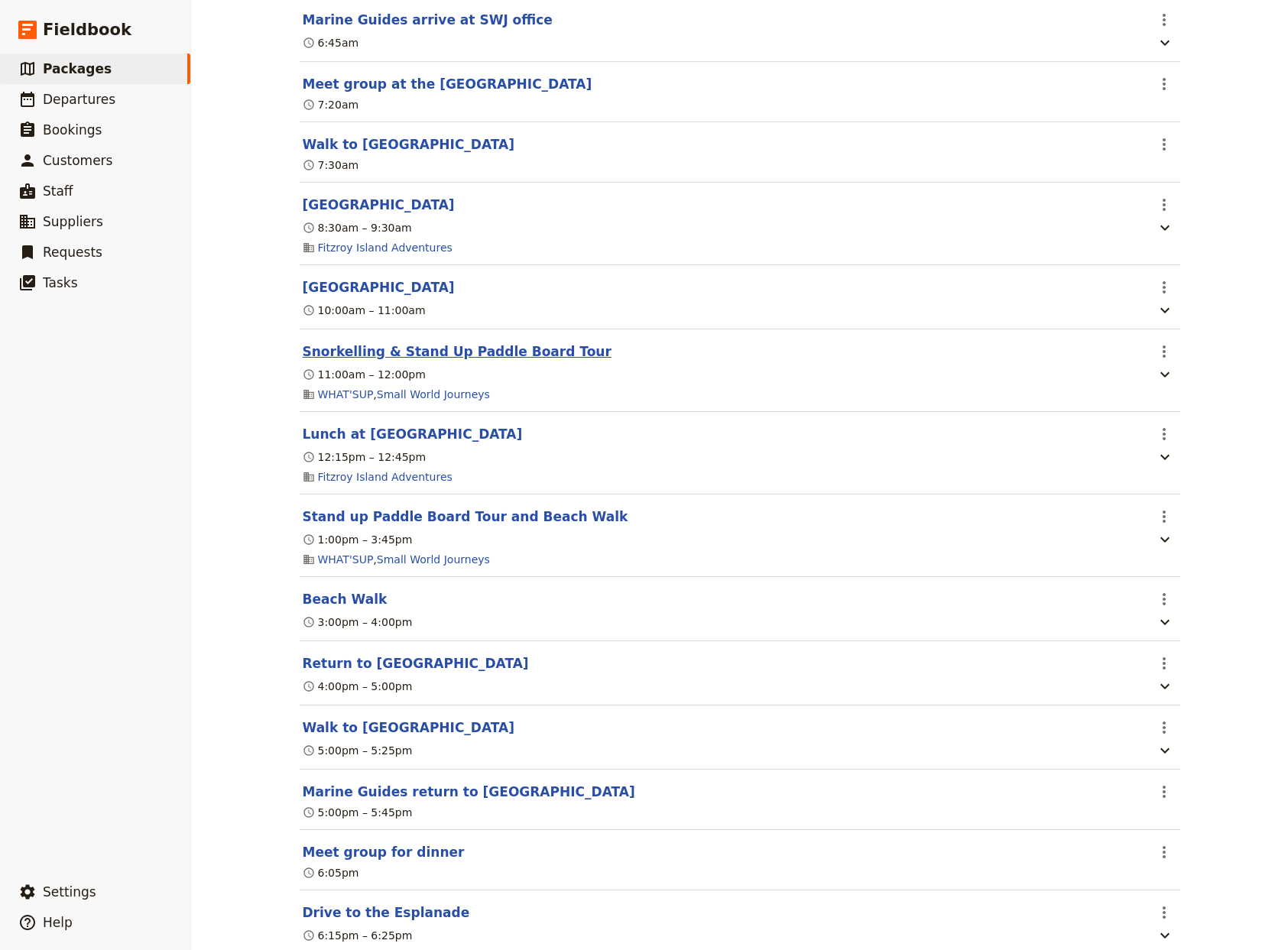
click at [480, 361] on button "Snorkelling & Stand Up Paddle Board Tour" at bounding box center [457, 351] width 308 height 18
select select "2"
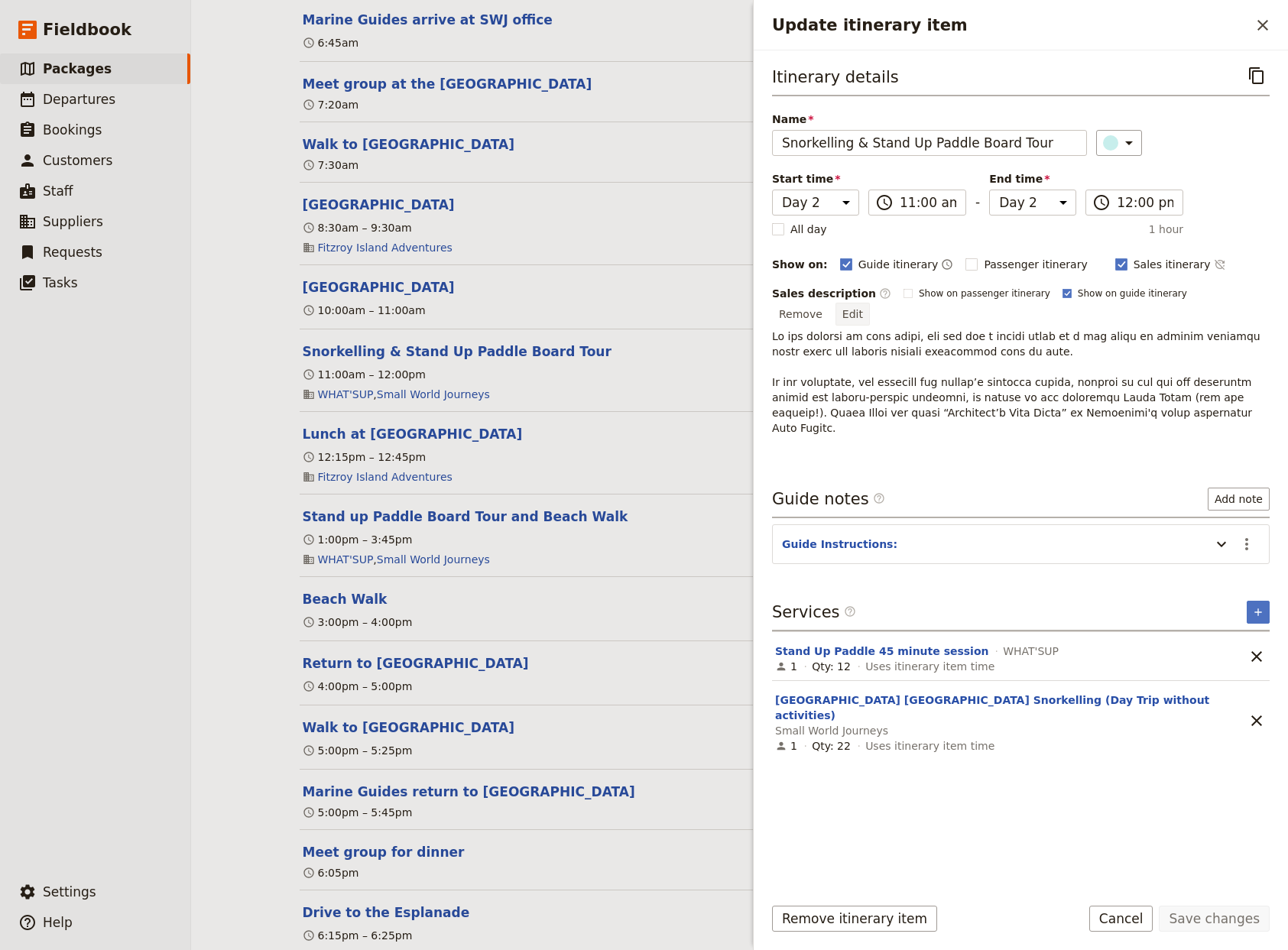
click at [870, 302] on button "Edit" at bounding box center [853, 314] width 34 height 23
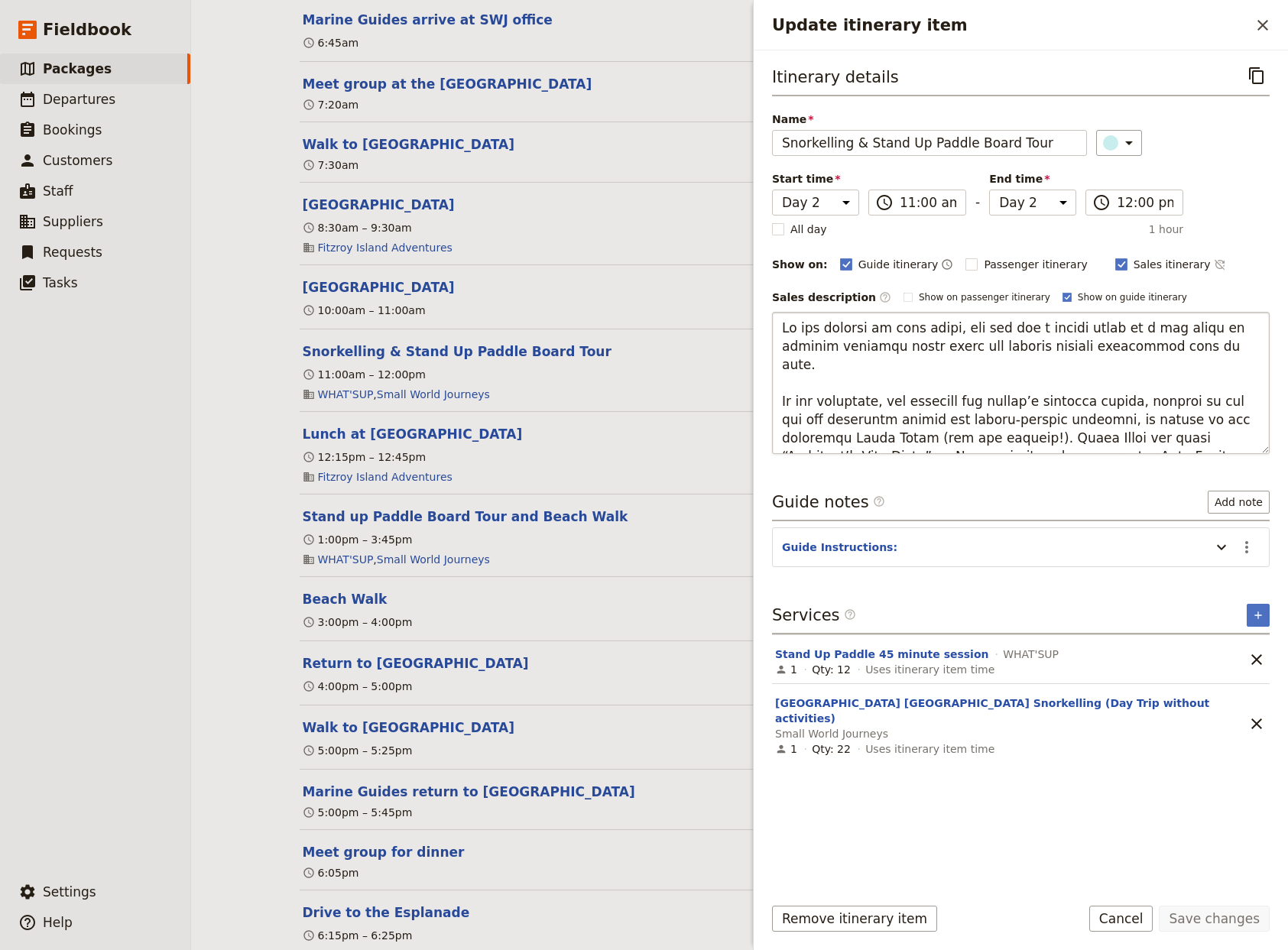
drag, startPoint x: 1059, startPoint y: 450, endPoint x: 762, endPoint y: 382, distance: 304.7
click at [772, 382] on textarea "Update itinerary item" at bounding box center [1021, 382] width 498 height 142
type textarea "In the company of your guide, you try out a paddle board or a sea kayak to expl…"
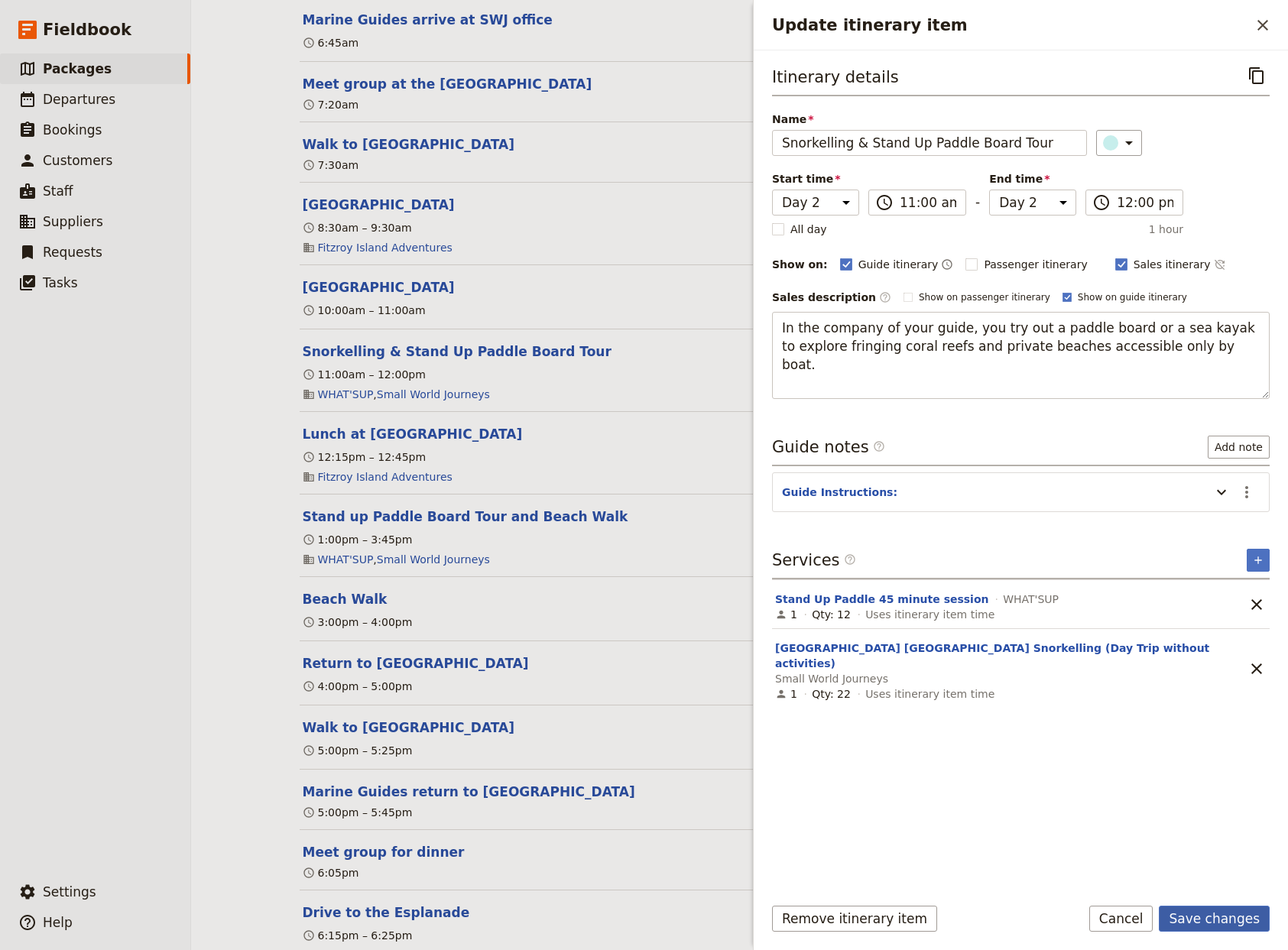
click at [1212, 922] on button "Save changes" at bounding box center [1214, 918] width 111 height 26
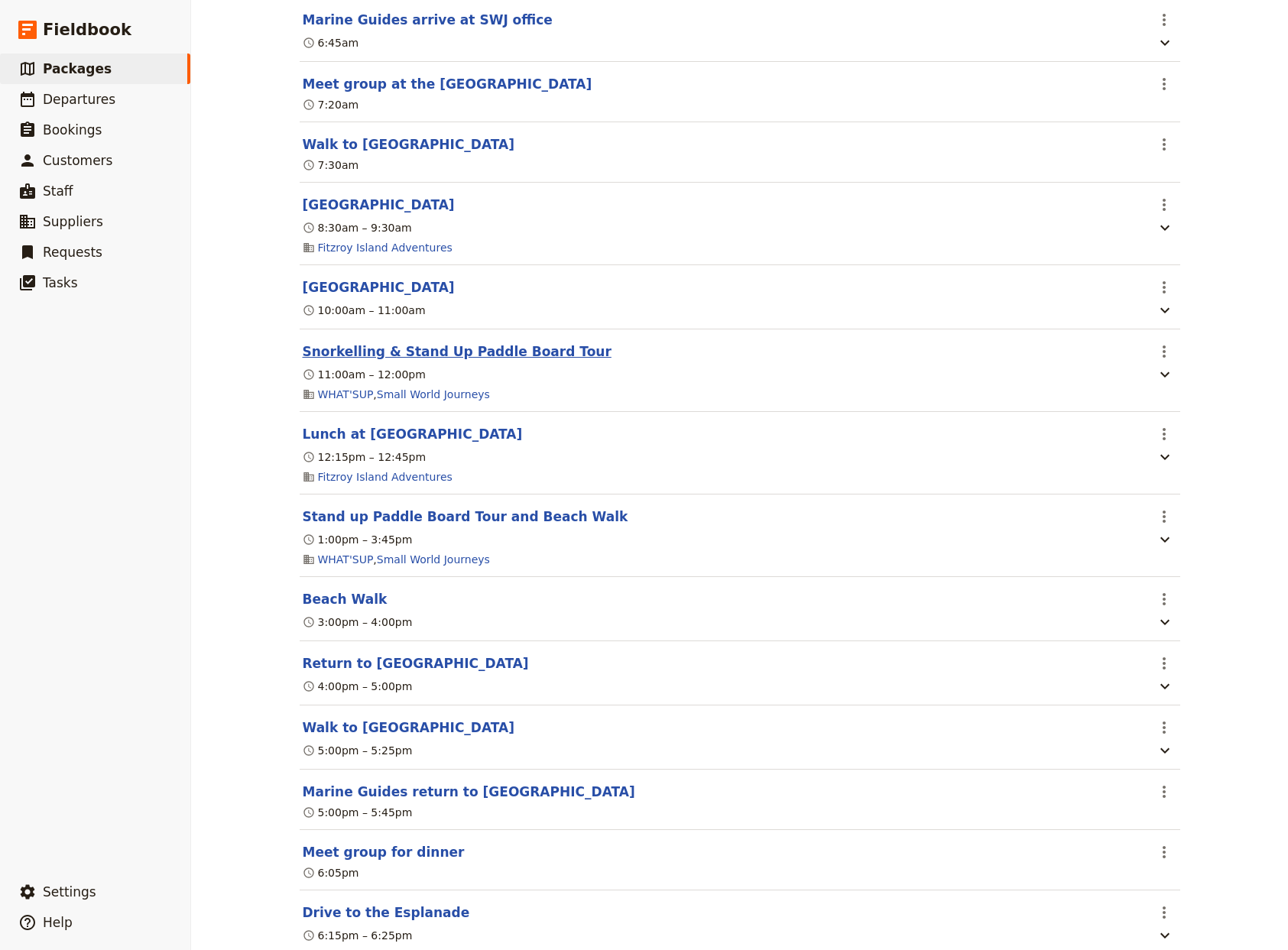
click at [438, 361] on button "Snorkelling & Stand Up Paddle Board Tour" at bounding box center [457, 351] width 308 height 18
select select "2"
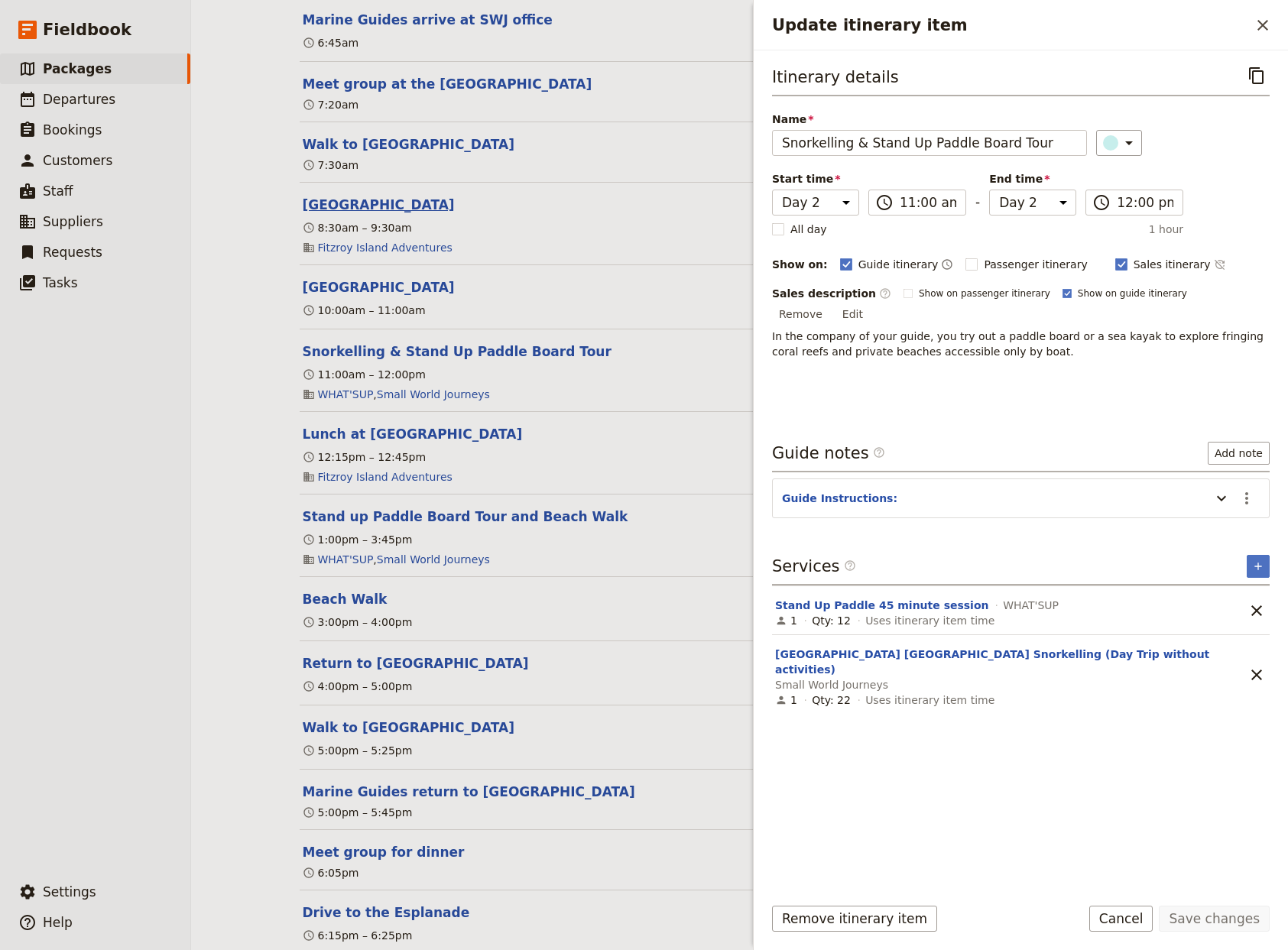
click at [347, 214] on button "[GEOGRAPHIC_DATA]" at bounding box center [378, 204] width 152 height 18
select select "2"
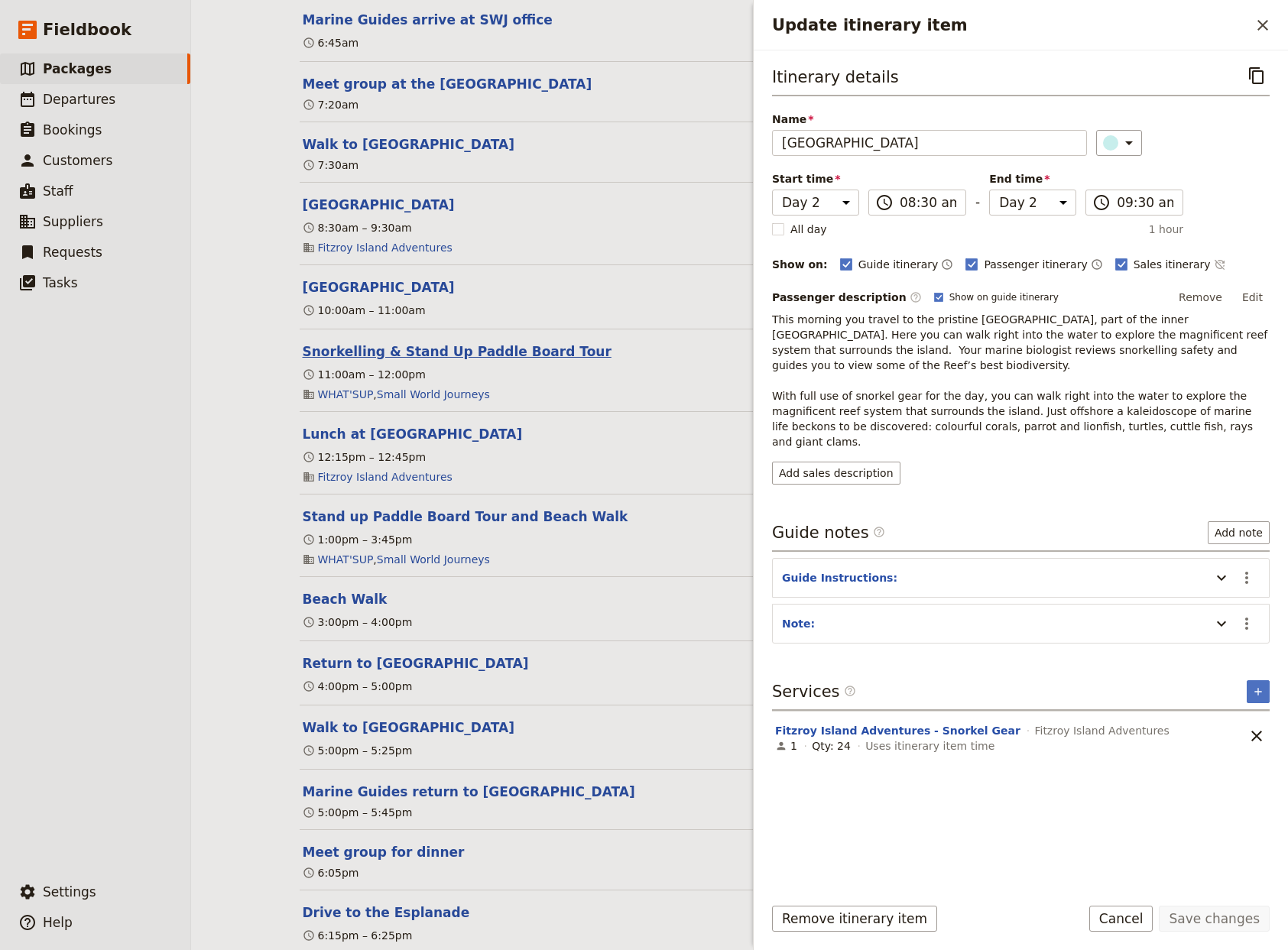
click at [395, 361] on button "Snorkelling & Stand Up Paddle Board Tour" at bounding box center [457, 351] width 308 height 18
select select "2"
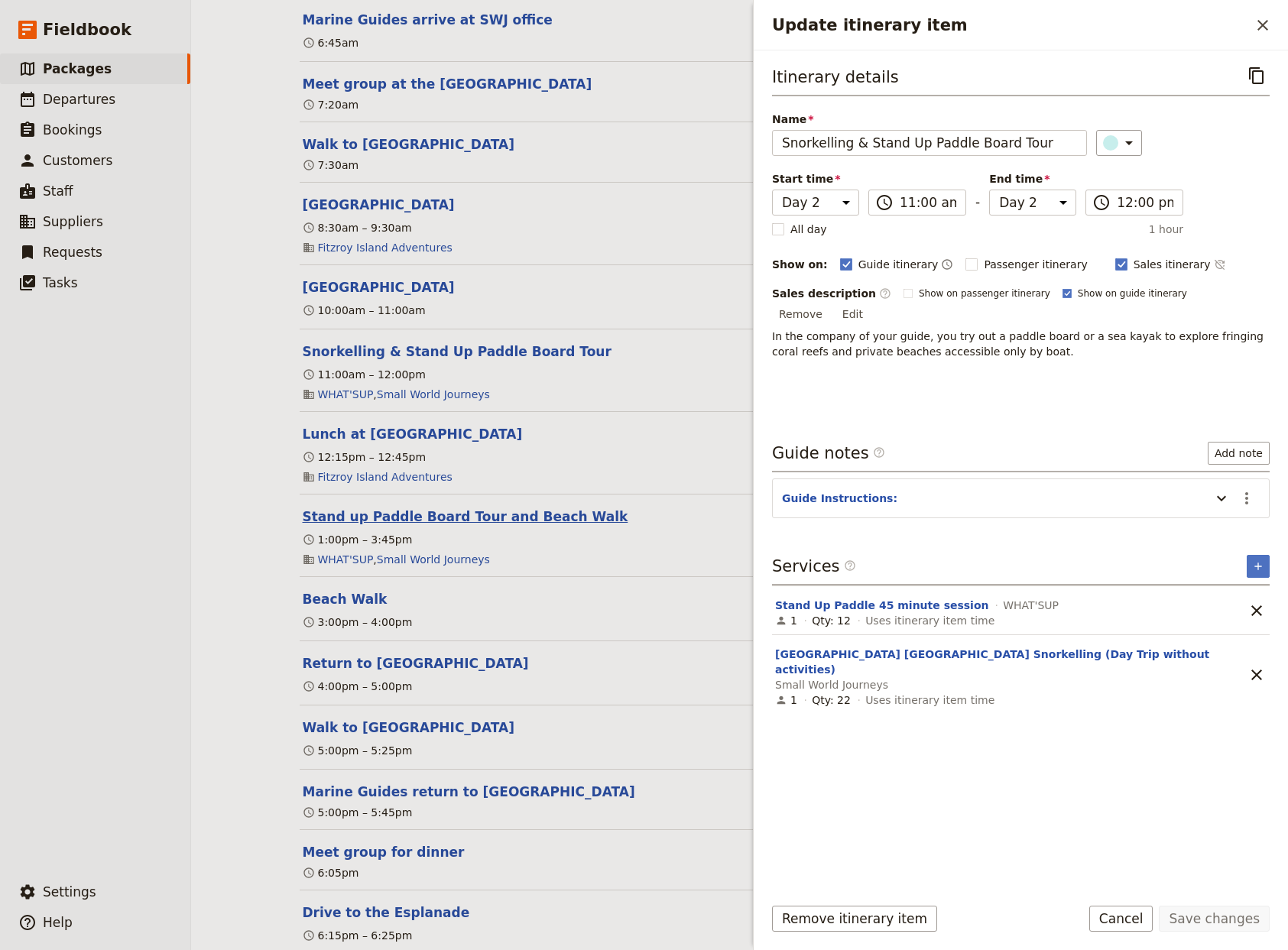
click at [409, 525] on button "Stand up Paddle Board Tour and Beach Walk" at bounding box center [465, 516] width 326 height 18
select select "2"
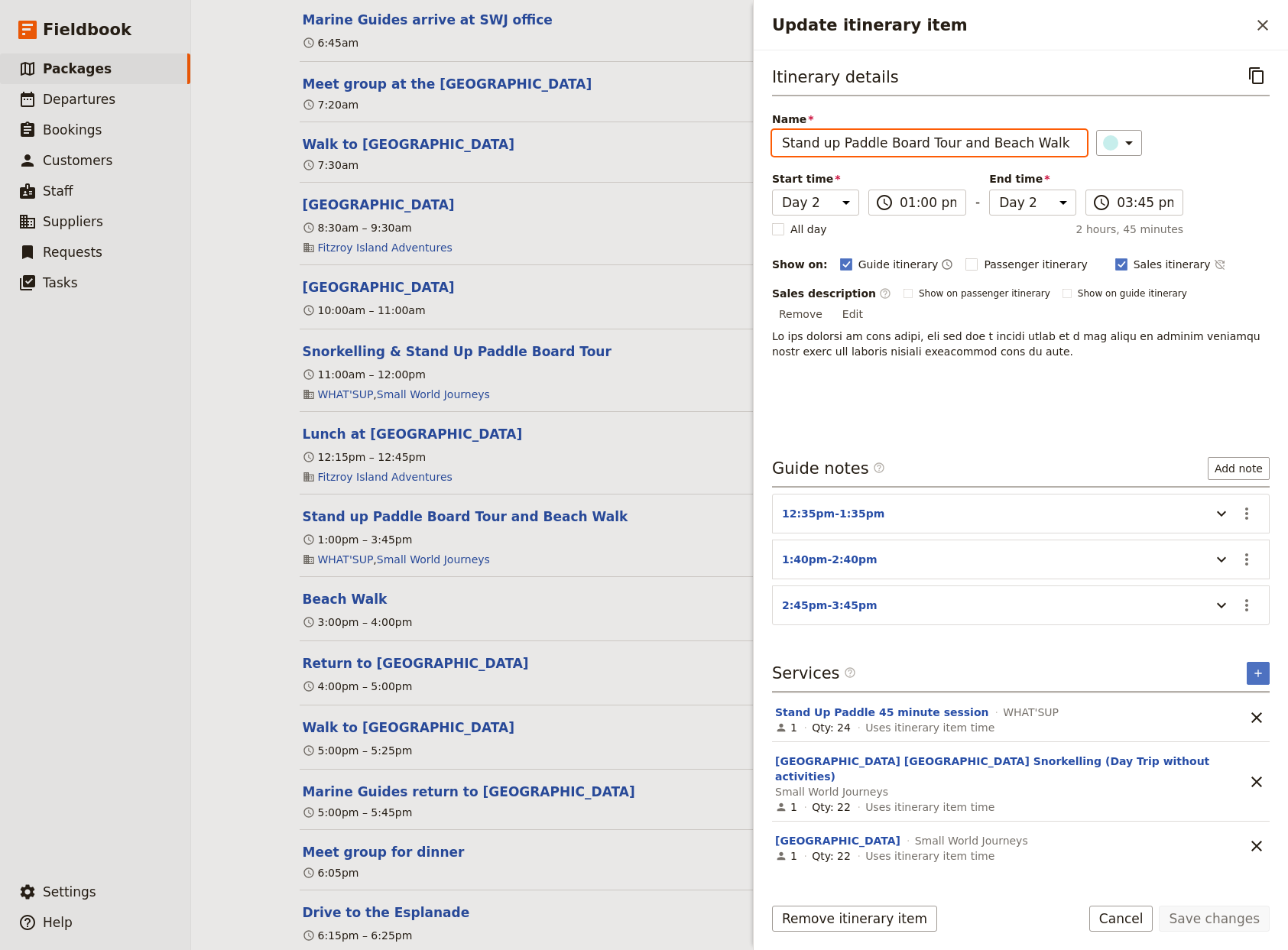
drag, startPoint x: 1050, startPoint y: 140, endPoint x: 942, endPoint y: 143, distance: 108.0
click at [942, 143] on input "Stand up Paddle Board Tour and Beach Walk" at bounding box center [930, 143] width 315 height 26
type input "Stand up Paddle Board Tour"
click at [1221, 912] on button "Save changes" at bounding box center [1214, 918] width 111 height 26
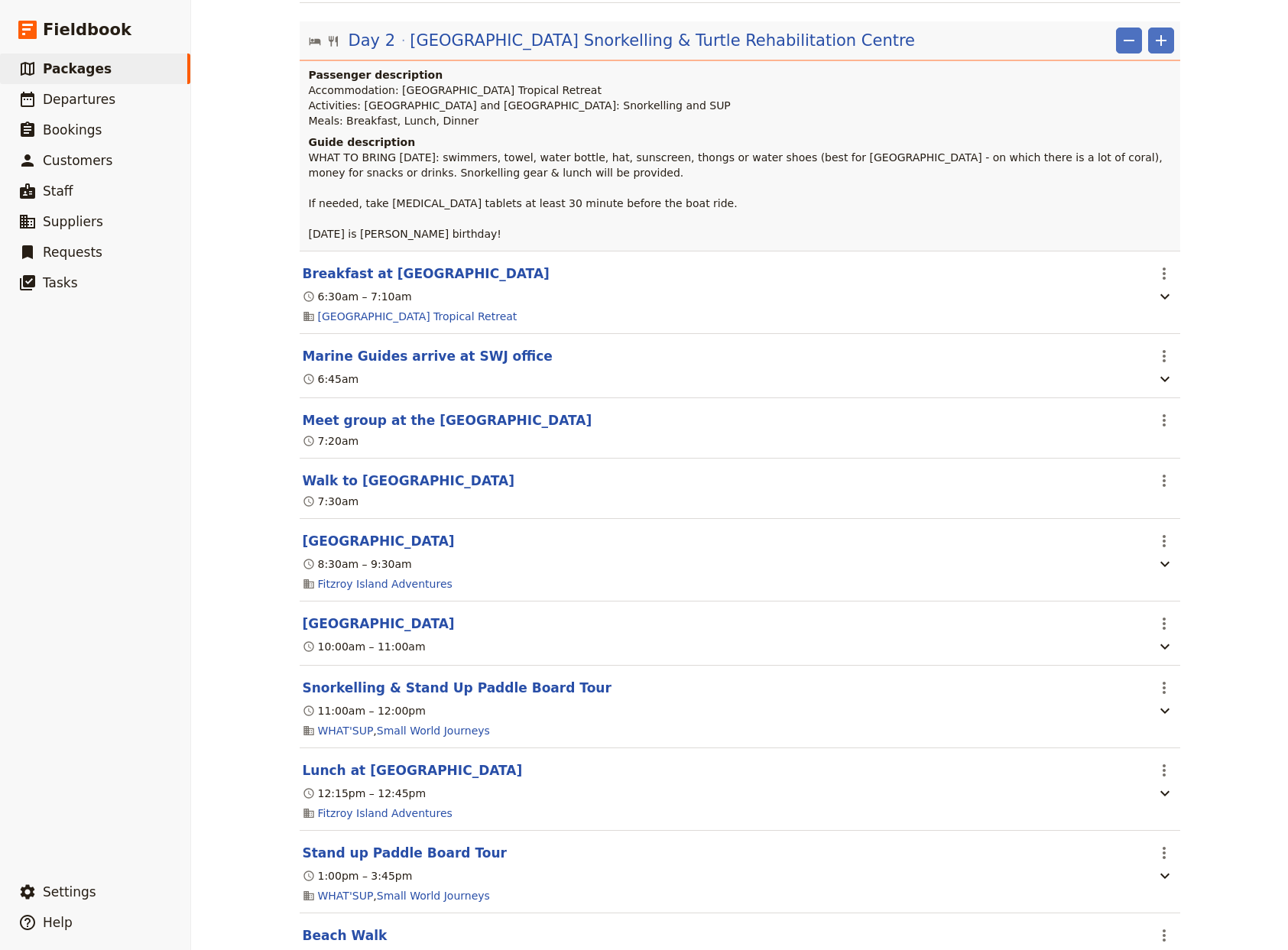
scroll to position [1413, 0]
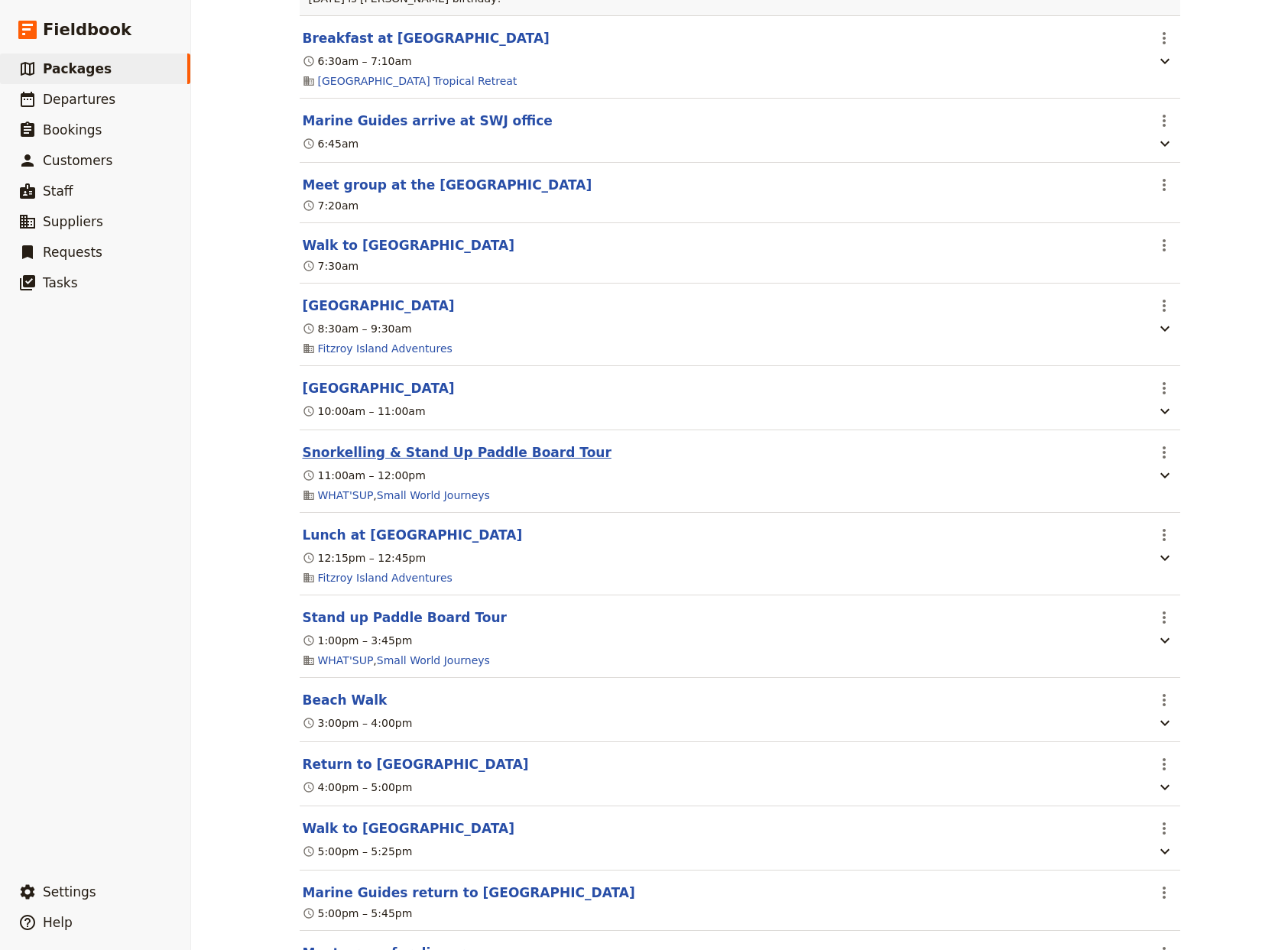
click at [471, 462] on button "Snorkelling & Stand Up Paddle Board Tour" at bounding box center [457, 452] width 308 height 18
select select "2"
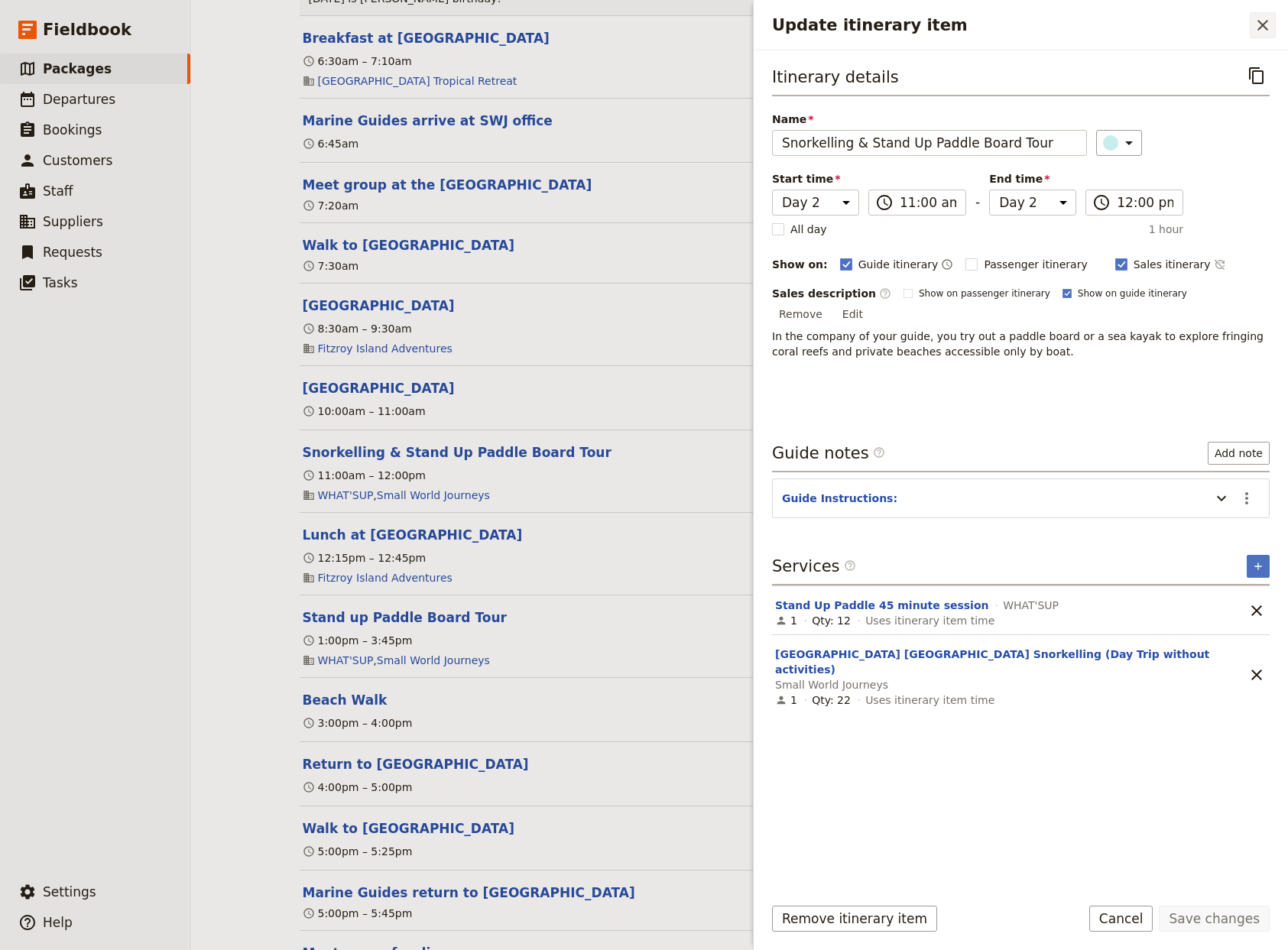
click at [1272, 17] on icon "Close drawer" at bounding box center [1262, 25] width 18 height 18
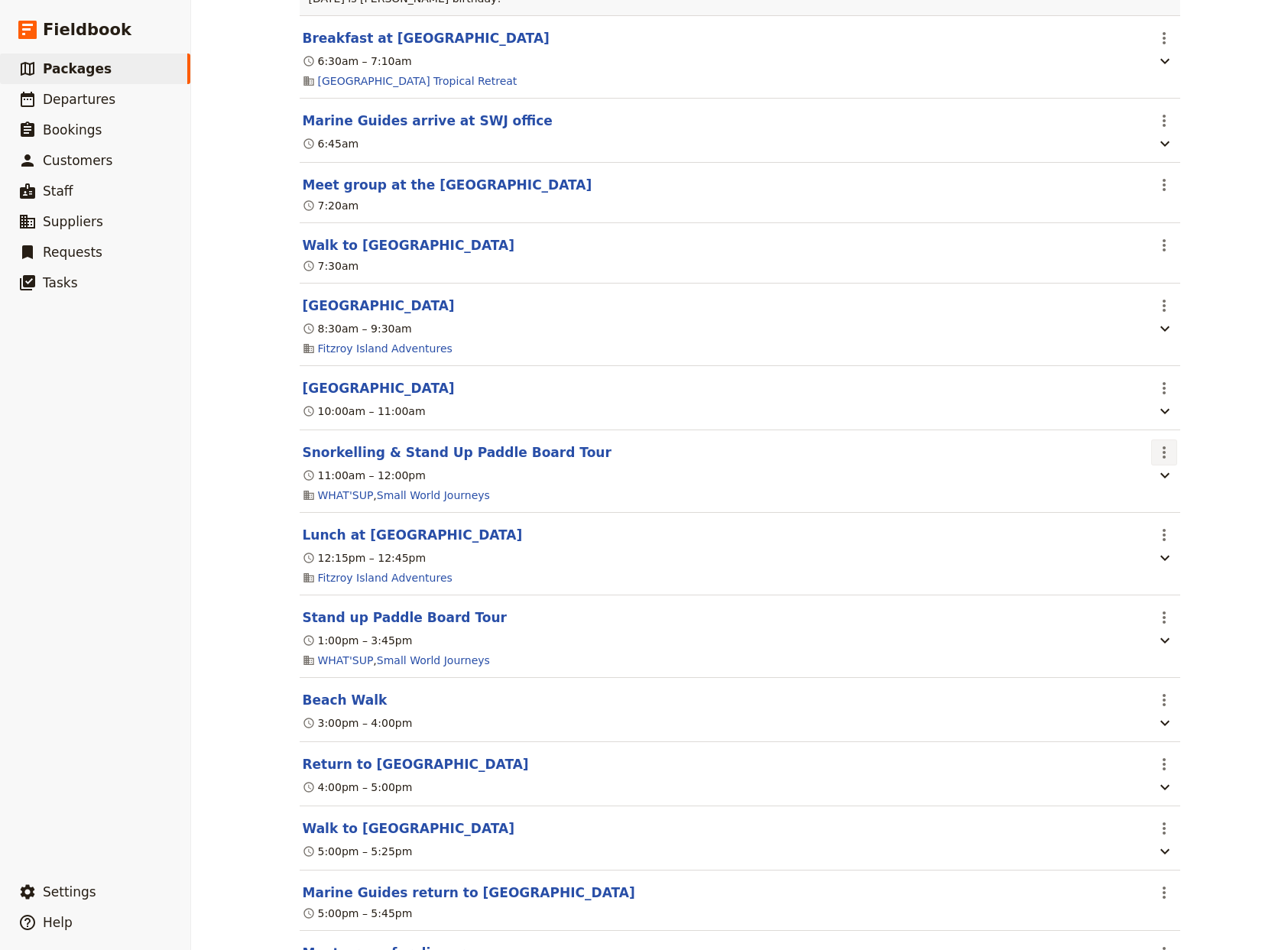
click at [1155, 462] on icon "Actions" at bounding box center [1164, 452] width 18 height 18
click at [1217, 525] on span "Delete this itinerary item" at bounding box center [1212, 527] width 116 height 16
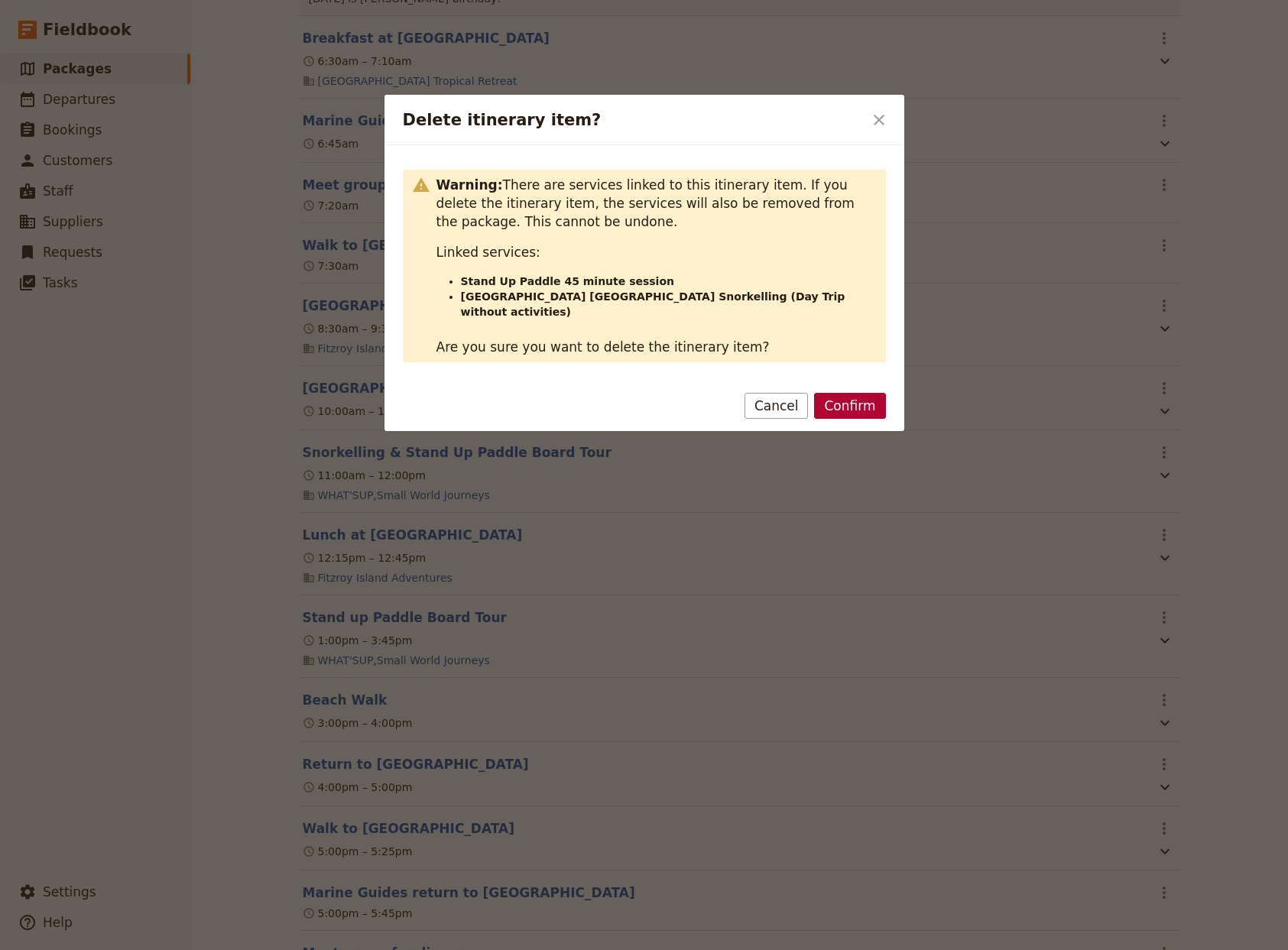
click at [872, 393] on button "Confirm" at bounding box center [849, 406] width 72 height 26
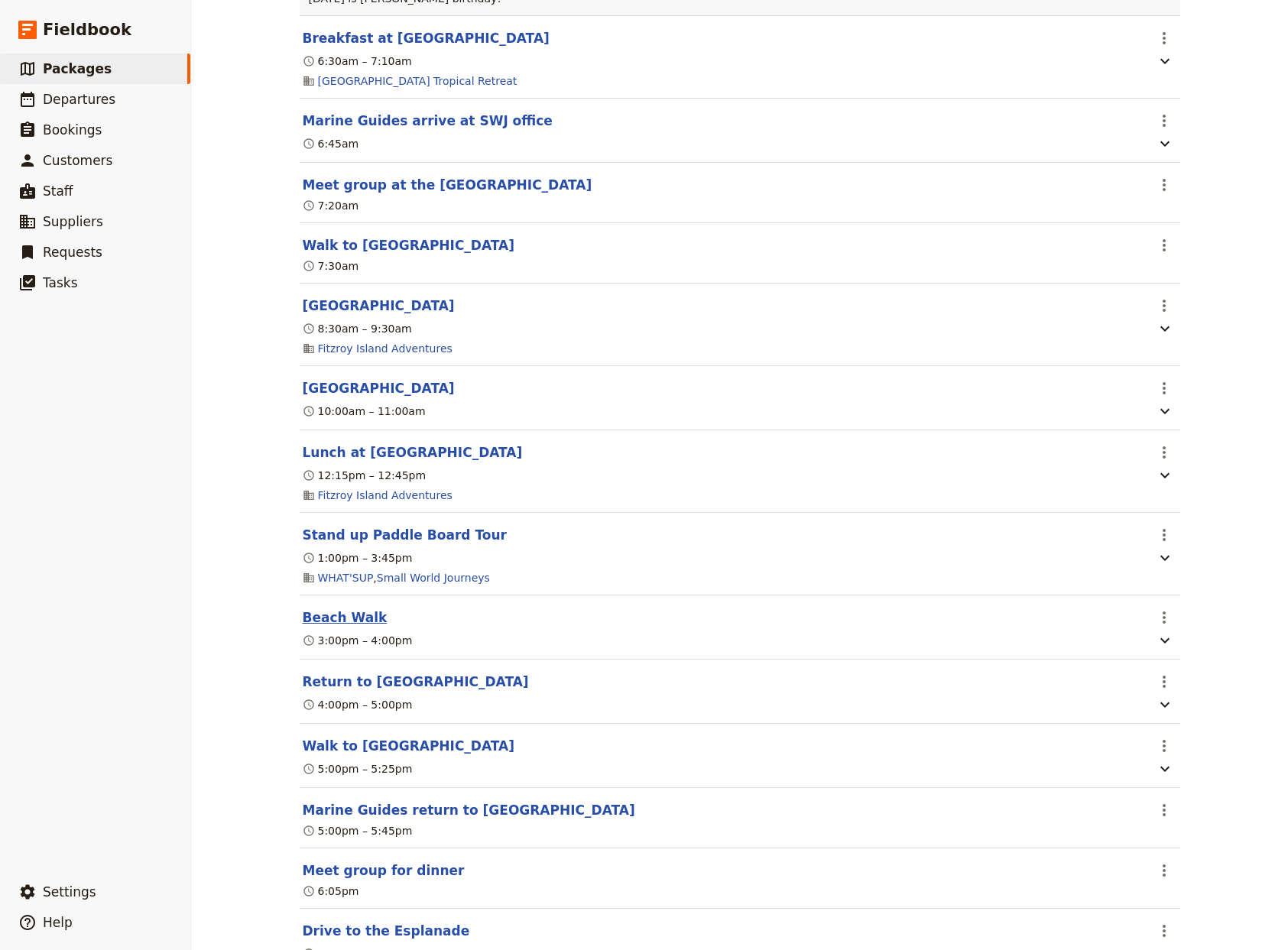
click at [326, 627] on button "Beach Walk" at bounding box center [345, 617] width 84 height 18
select select "2"
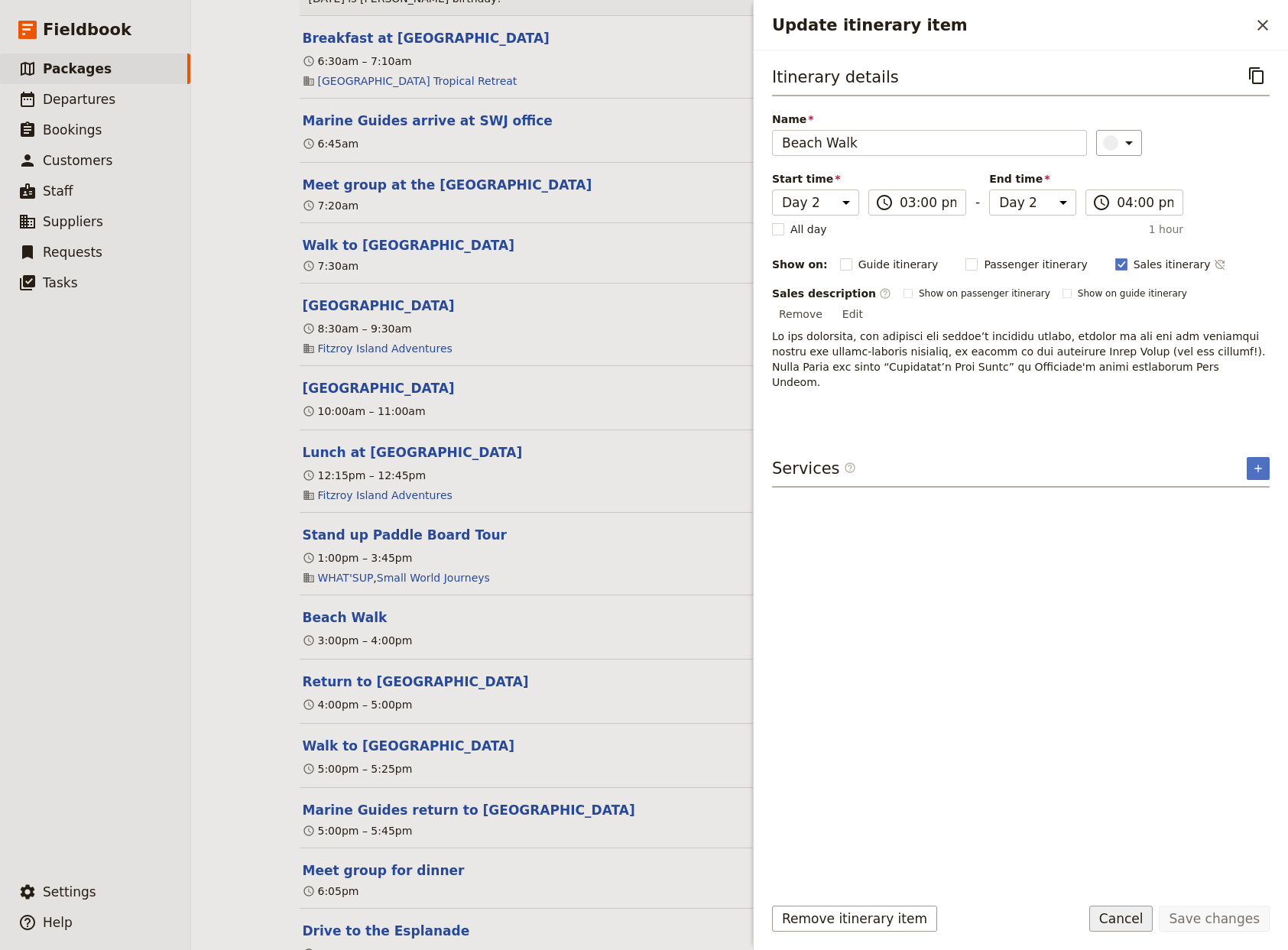
click at [1130, 918] on button "Cancel" at bounding box center [1121, 918] width 65 height 26
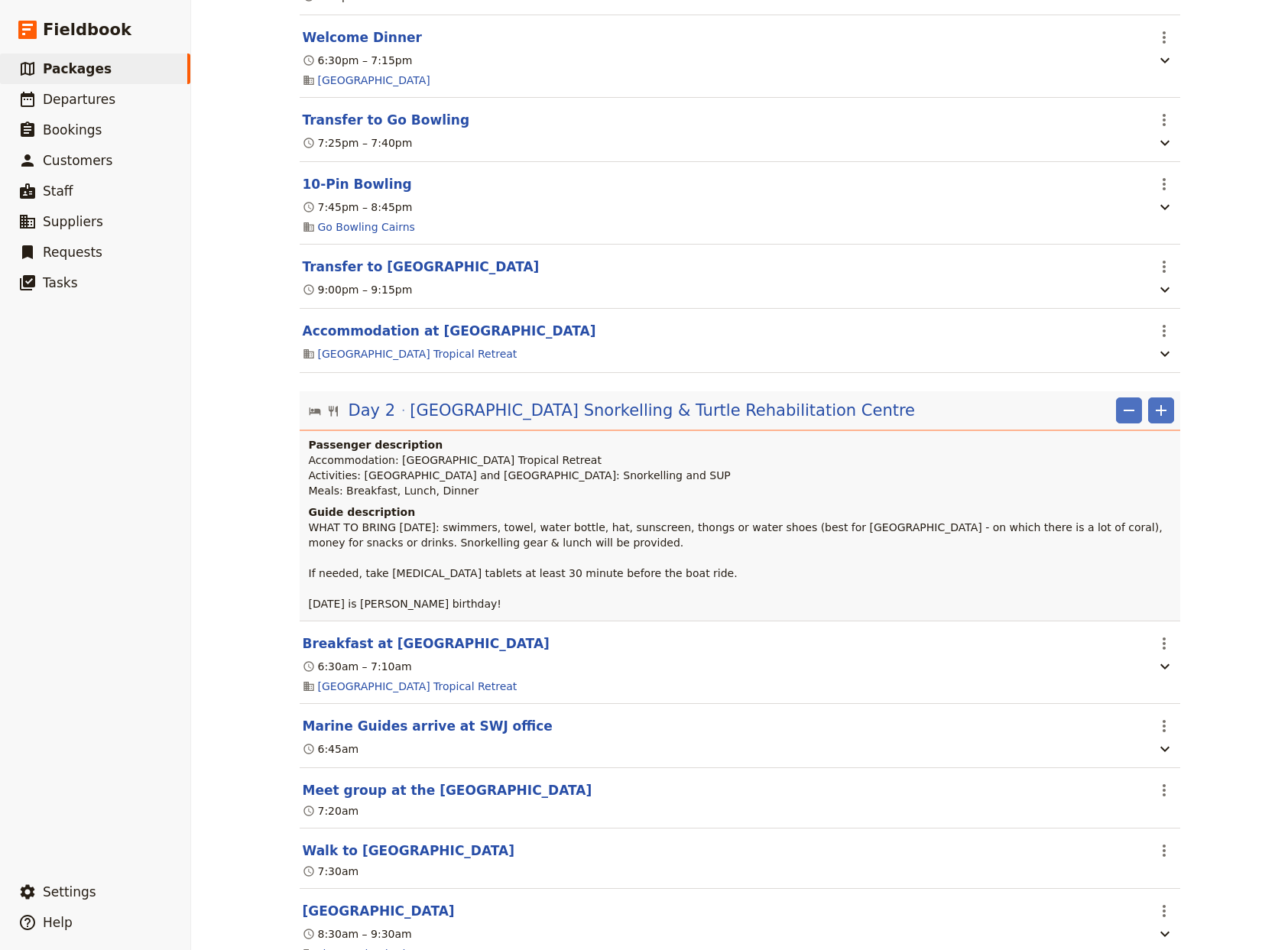
scroll to position [0, 0]
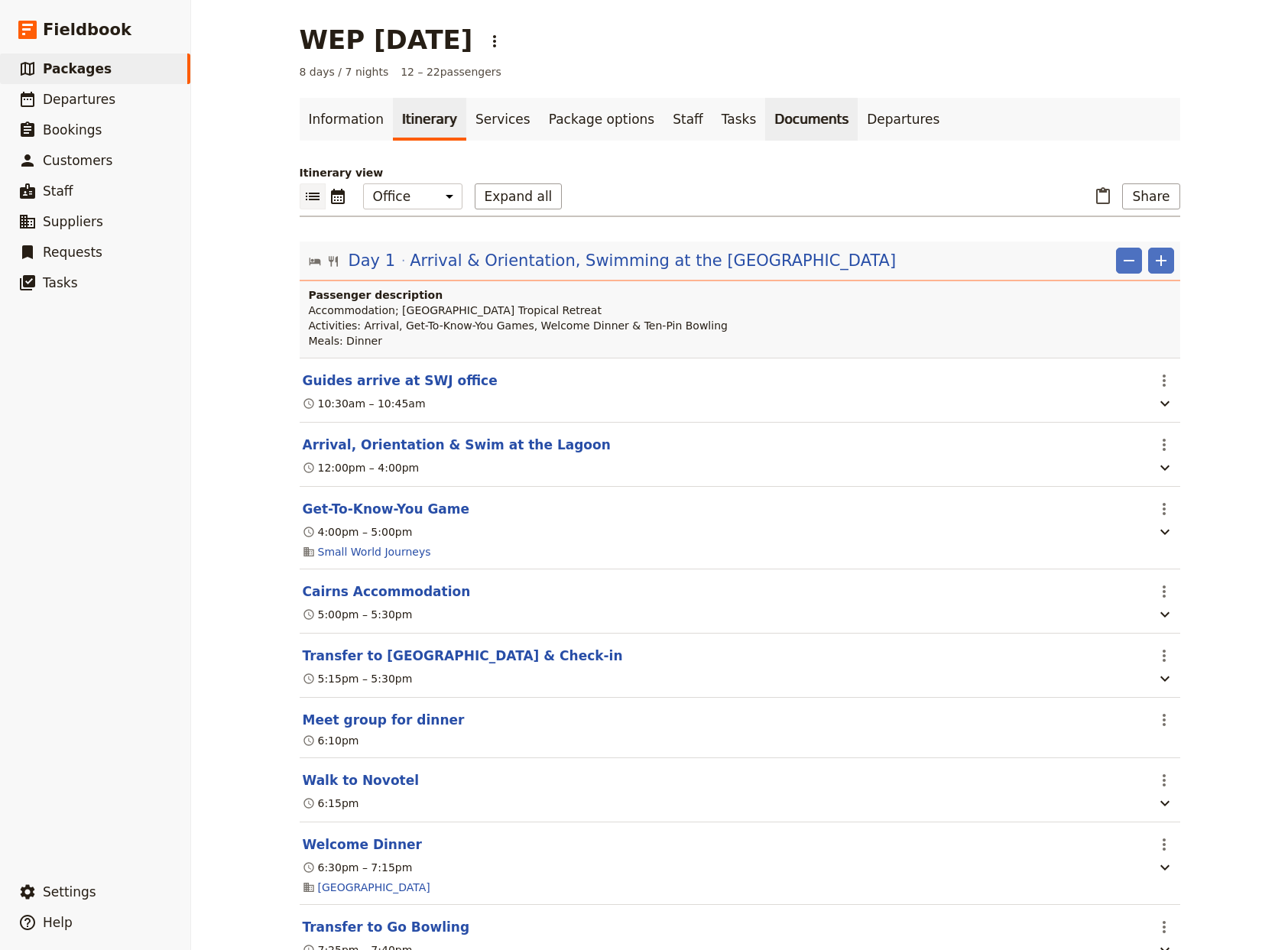
click at [765, 116] on link "Documents" at bounding box center [811, 120] width 92 height 43
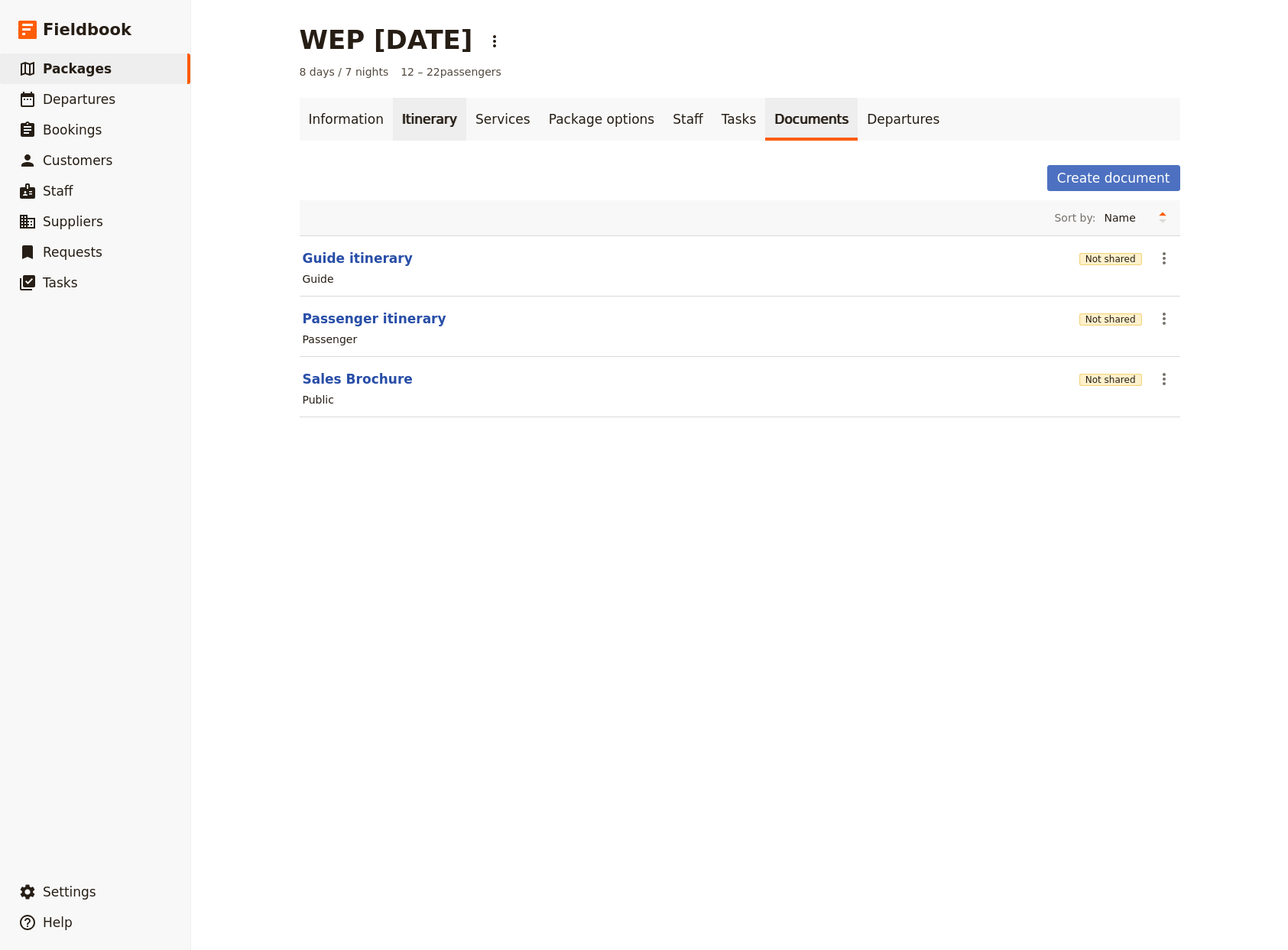
click at [410, 118] on link "Itinerary" at bounding box center [429, 120] width 73 height 43
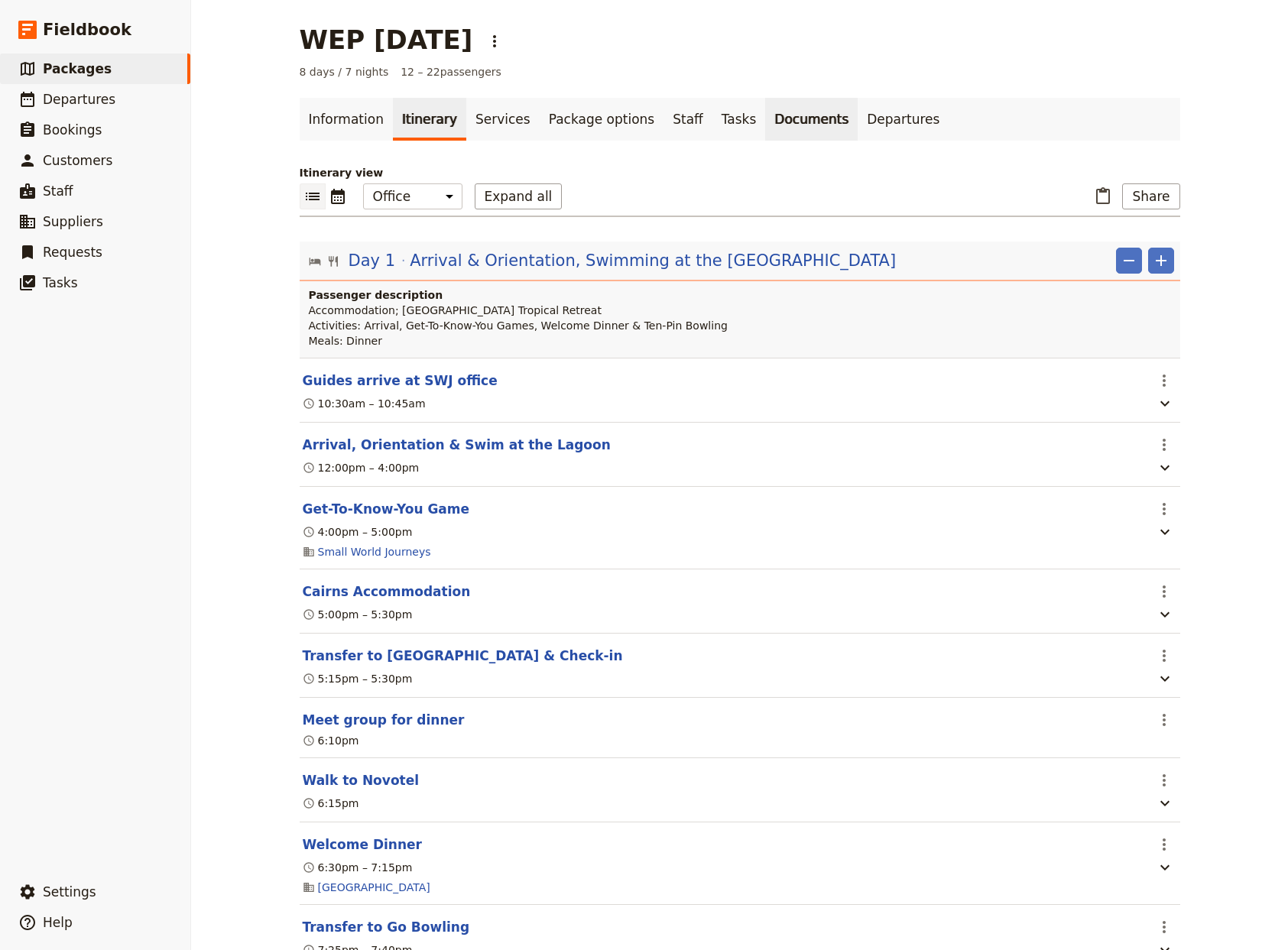
click at [765, 117] on link "Documents" at bounding box center [811, 120] width 92 height 43
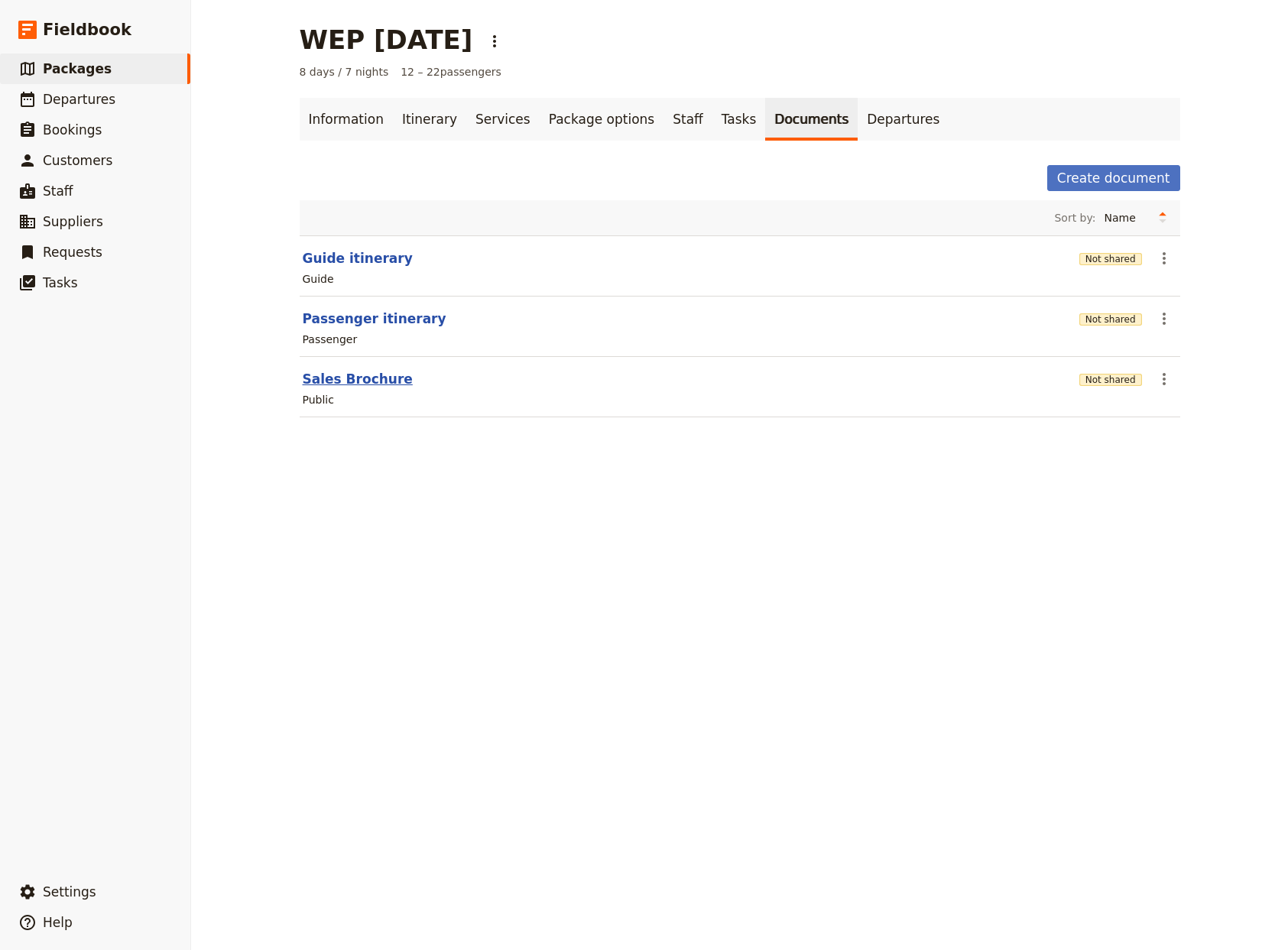
click at [362, 379] on button "Sales Brochure" at bounding box center [358, 378] width 110 height 18
select select "DEFAULT"
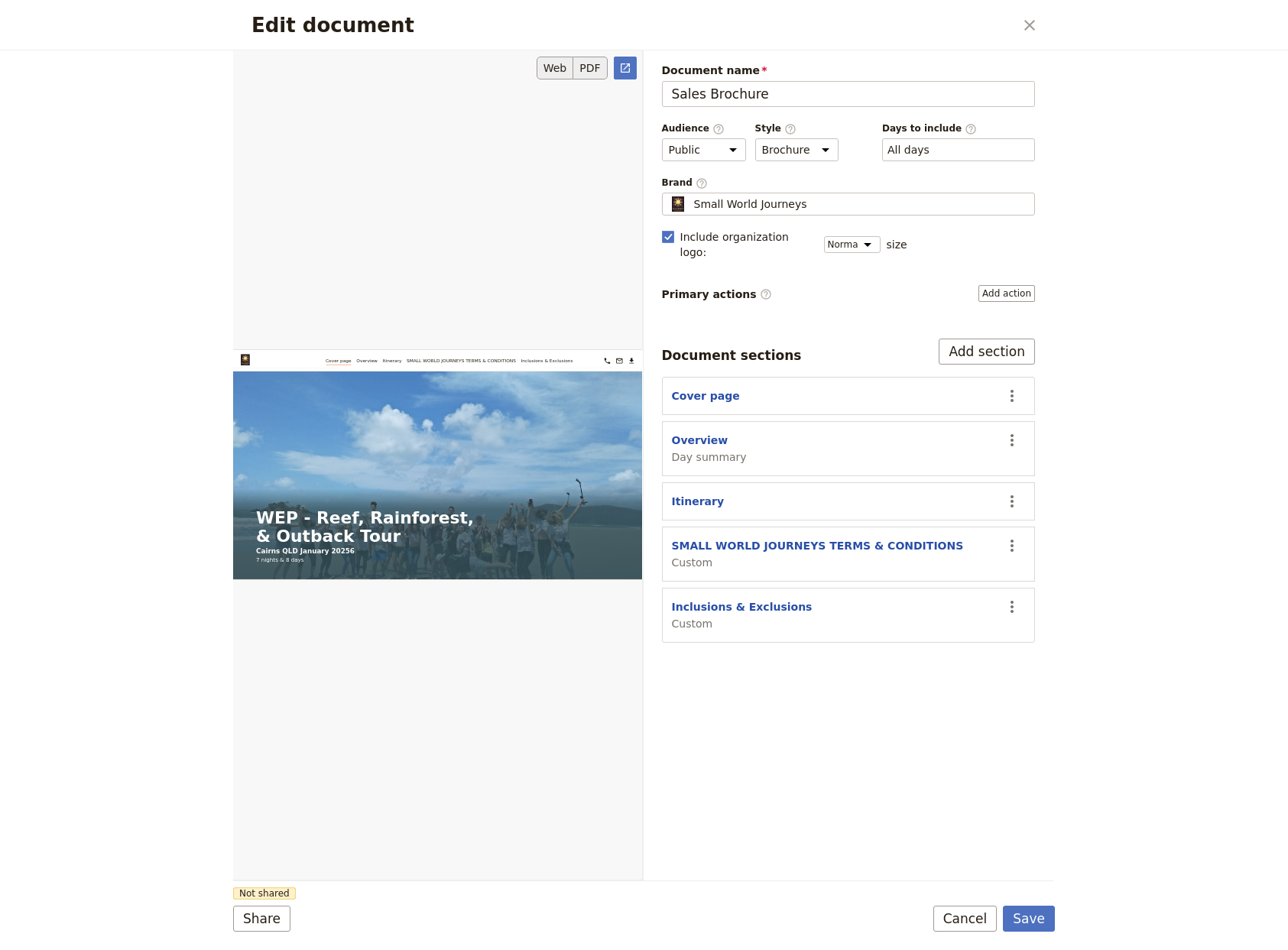
click at [598, 72] on button "PDF" at bounding box center [589, 68] width 34 height 23
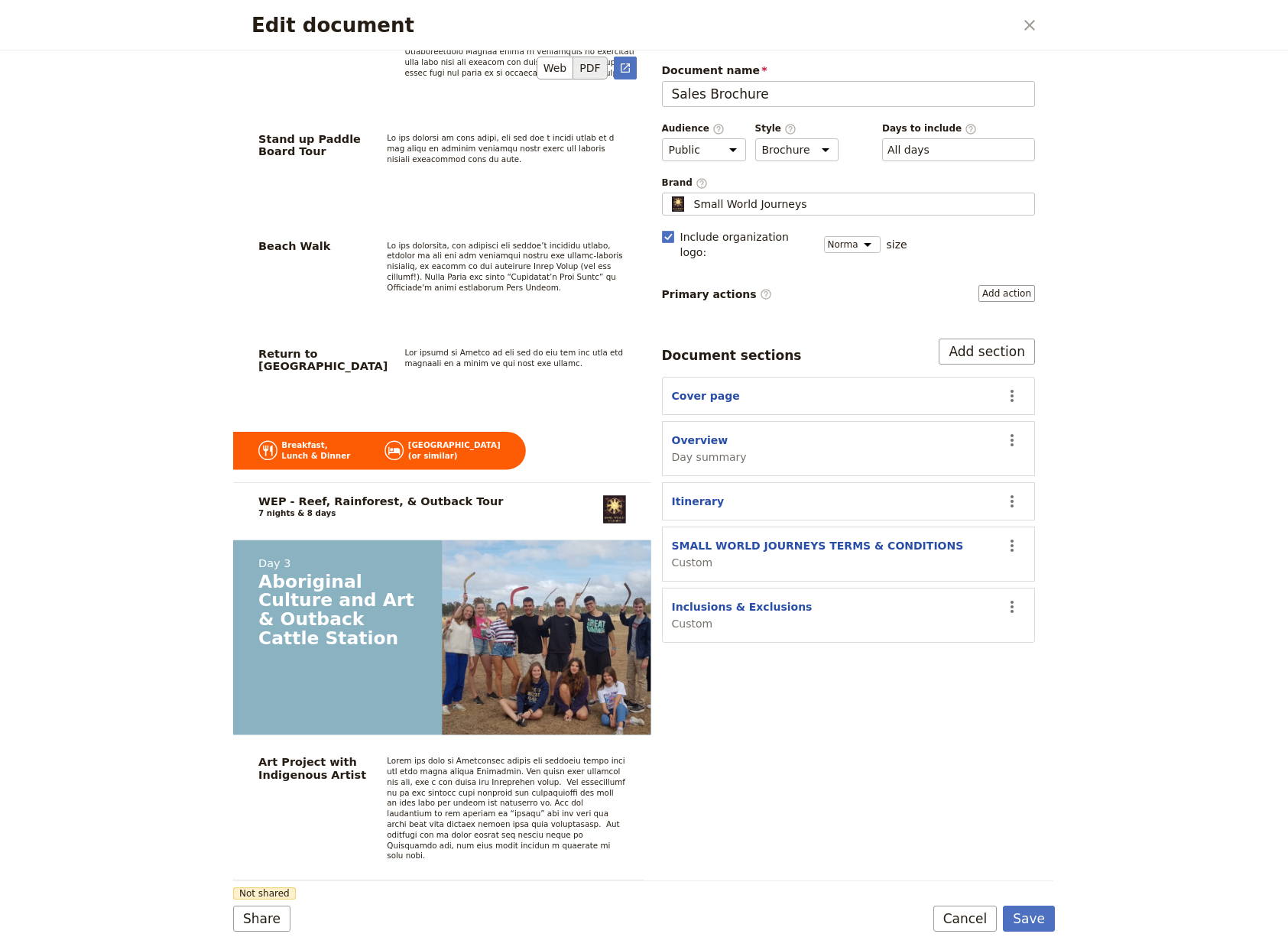
scroll to position [2925, 0]
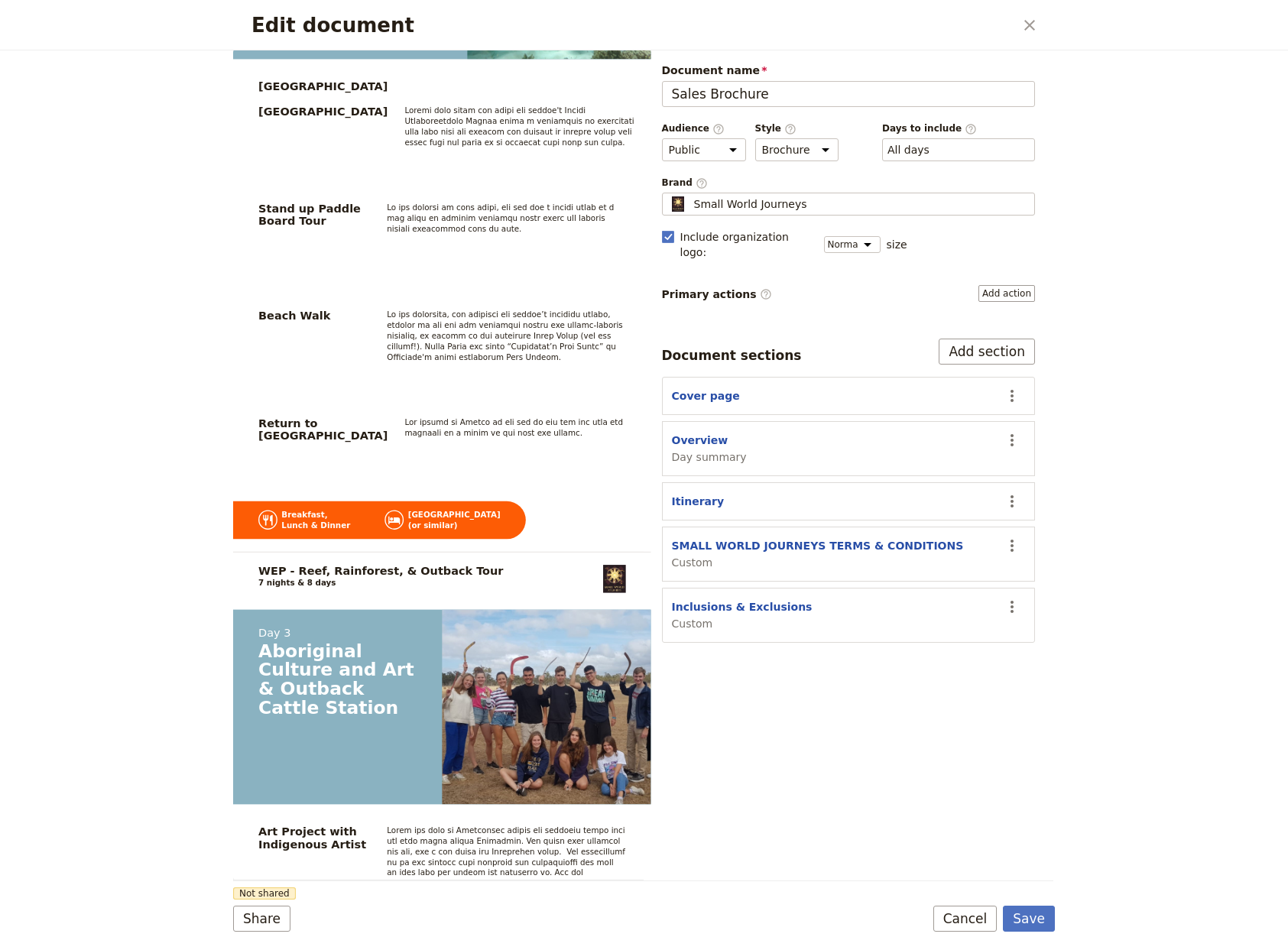
drag, startPoint x: 1034, startPoint y: 912, endPoint x: 1047, endPoint y: 506, distance: 406.2
click at [1034, 909] on button "Save" at bounding box center [1029, 918] width 52 height 26
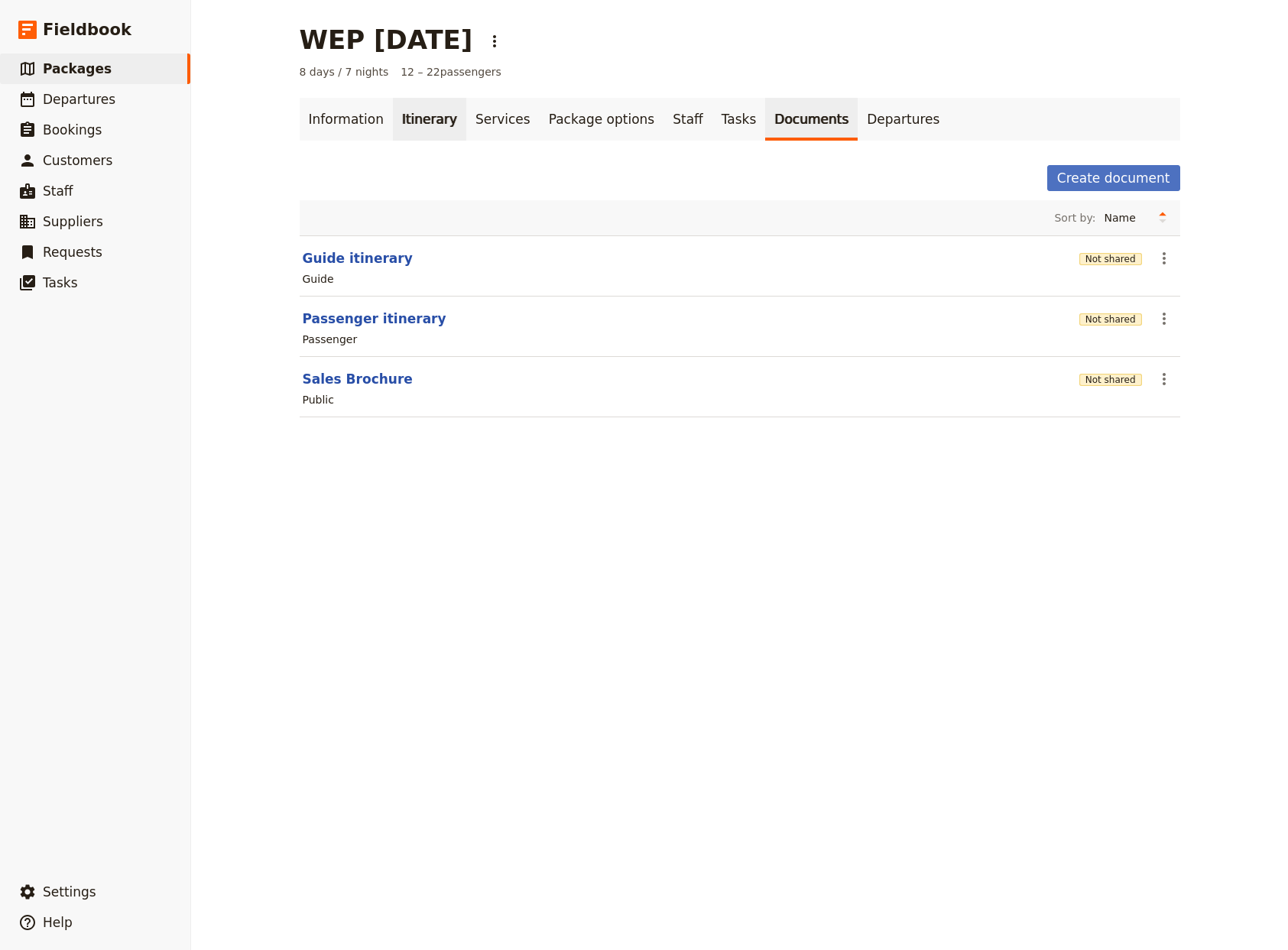
click at [414, 117] on link "Itinerary" at bounding box center [429, 120] width 73 height 43
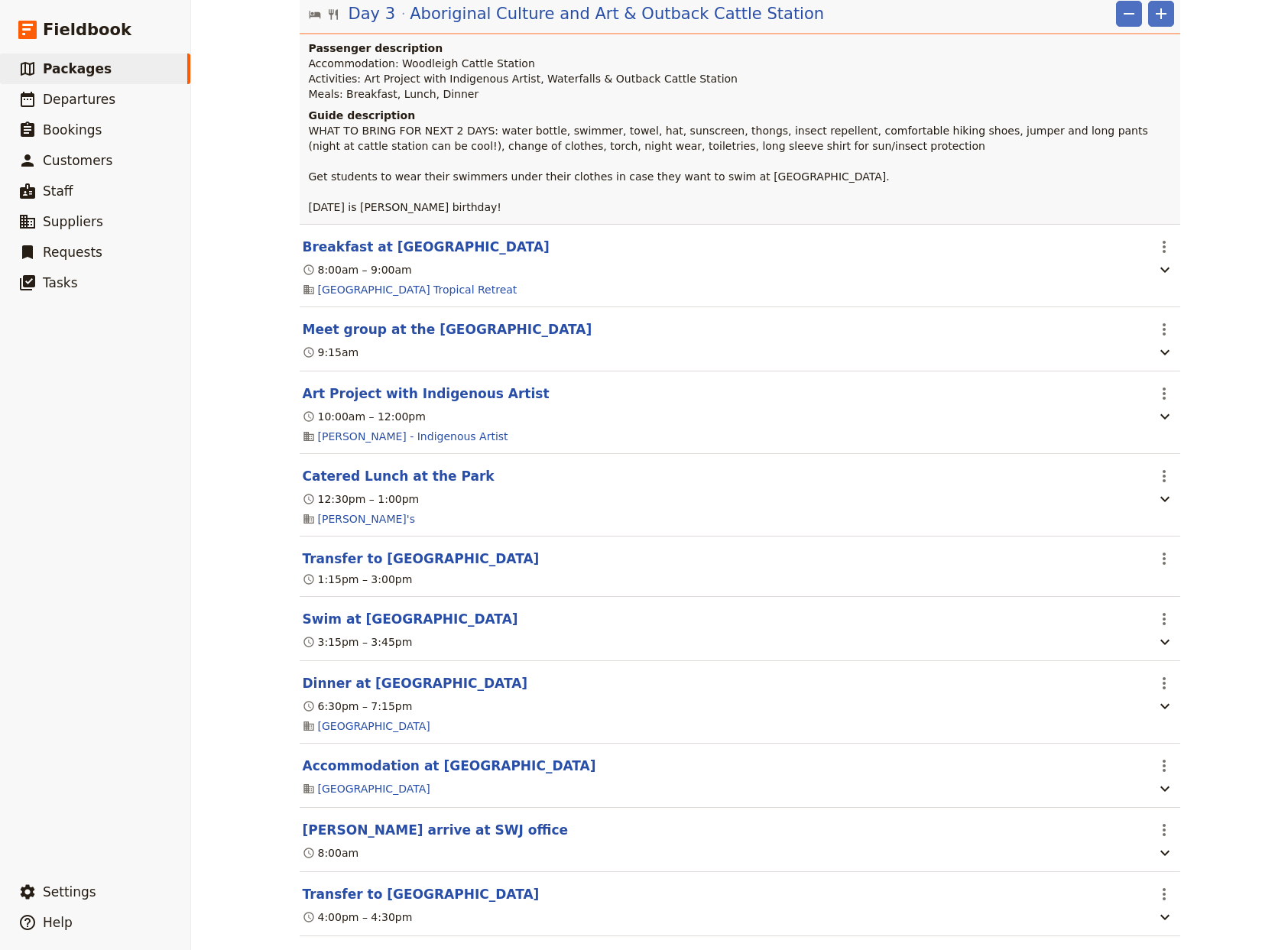
scroll to position [2824, 0]
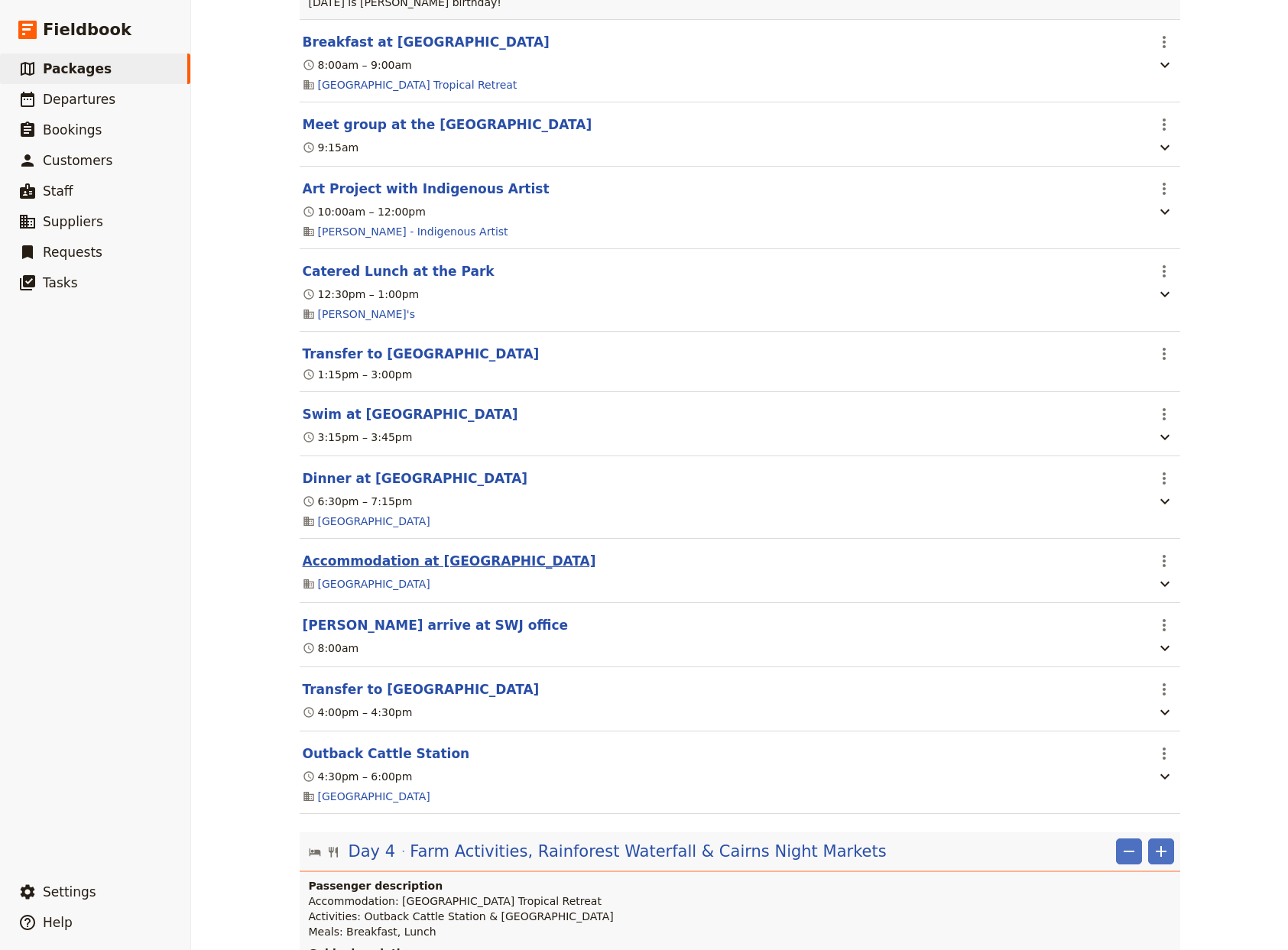
drag, startPoint x: 455, startPoint y: 599, endPoint x: 474, endPoint y: 593, distance: 19.9
click at [456, 570] on button "Accommodation at [GEOGRAPHIC_DATA]" at bounding box center [449, 561] width 294 height 18
select select "3"
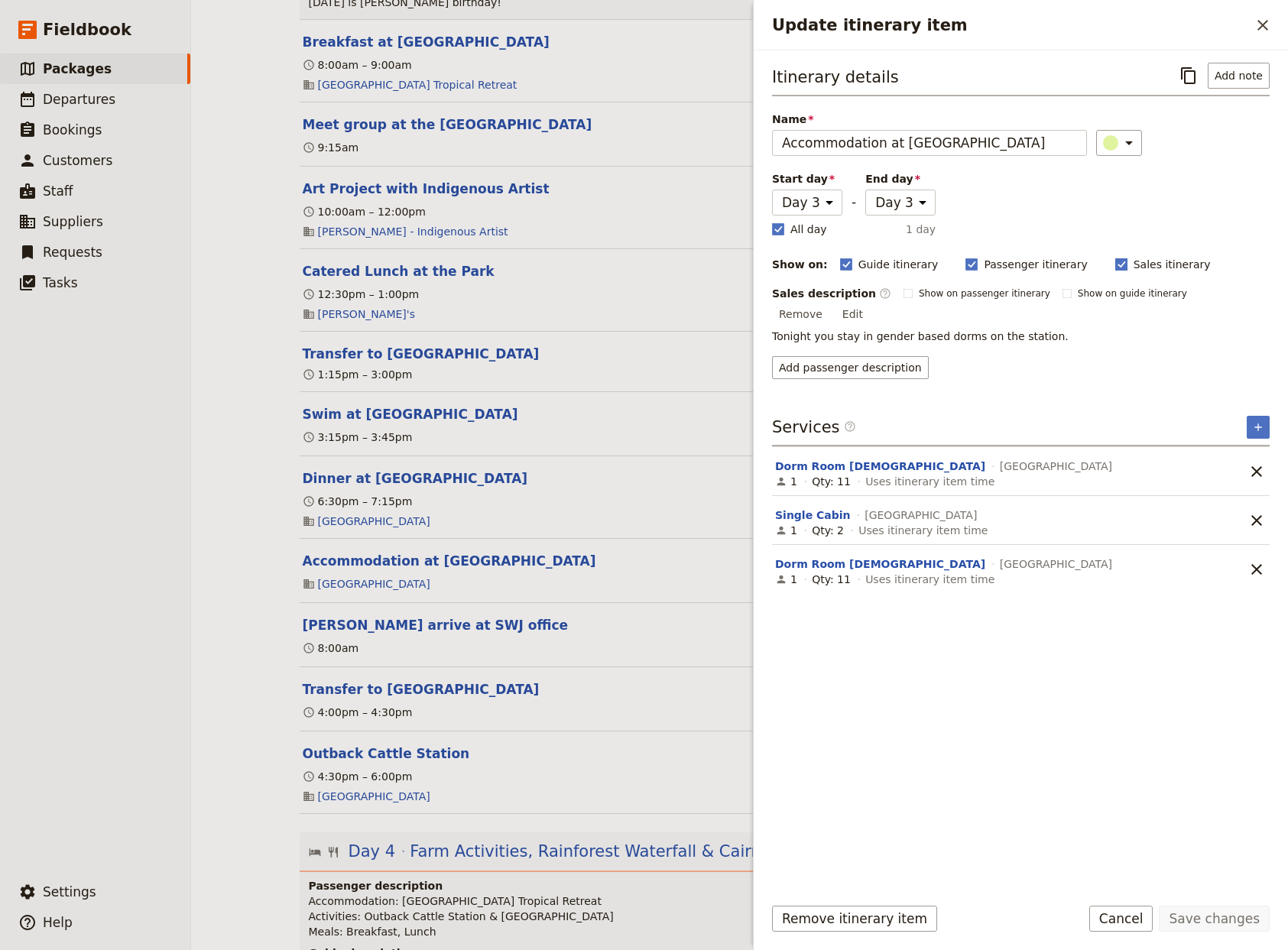
click at [1117, 264] on polygon "Update itinerary item" at bounding box center [1121, 264] width 8 height 9
click at [1115, 257] on input "Sales itinerary" at bounding box center [1115, 256] width 1 height 1
checkbox input "false"
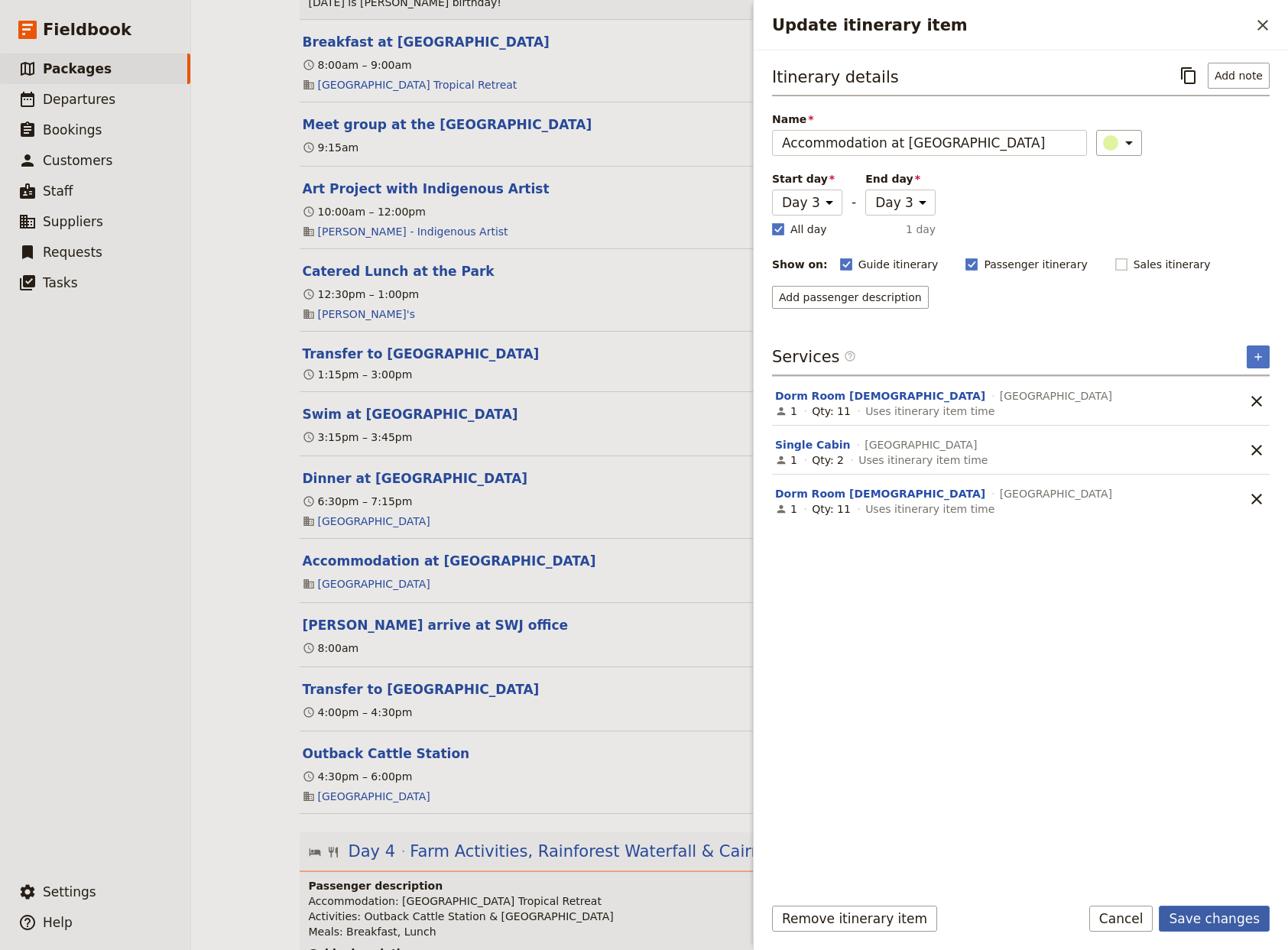
click at [1235, 916] on button "Save changes" at bounding box center [1214, 918] width 111 height 26
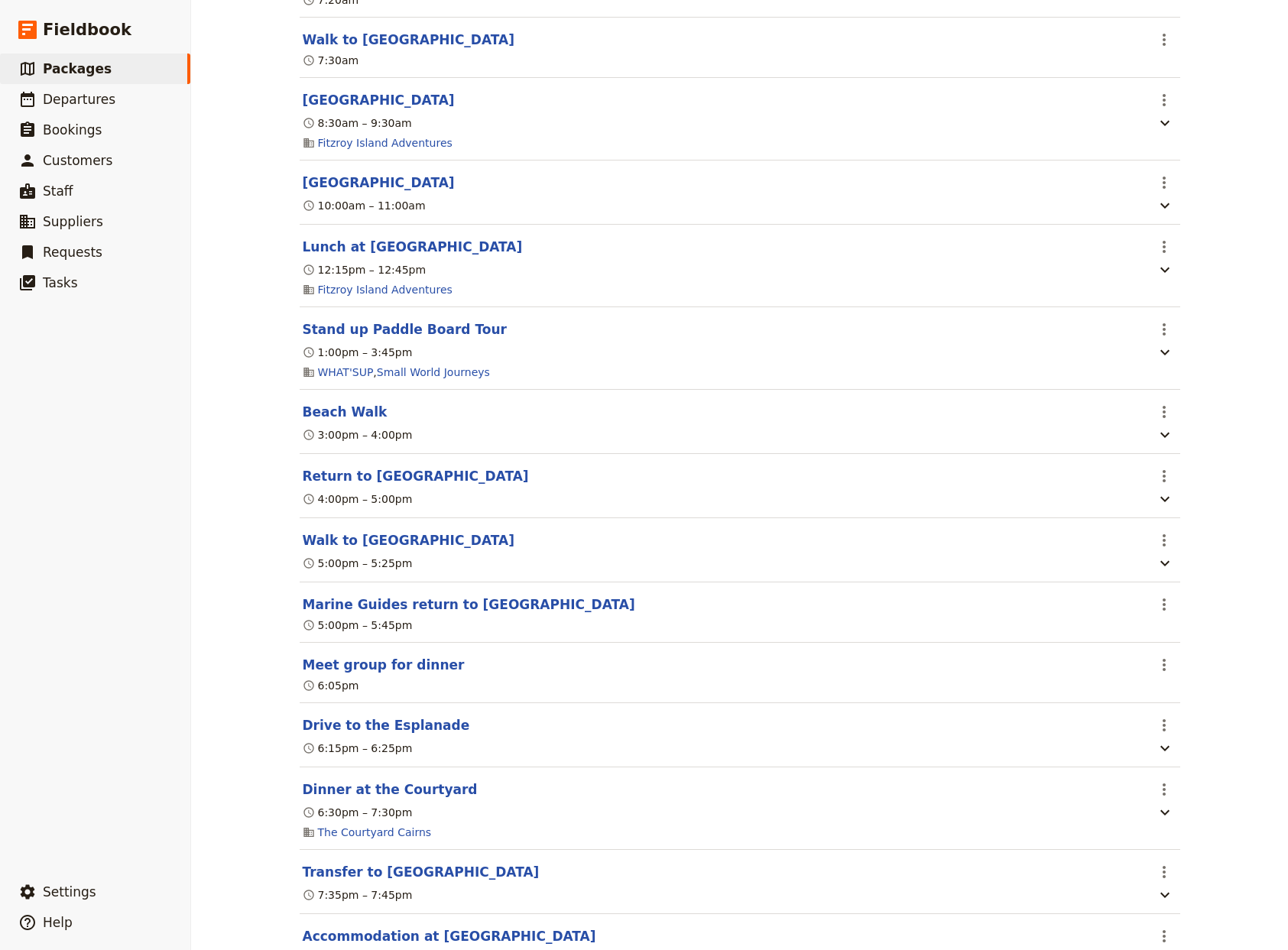
scroll to position [1513, 0]
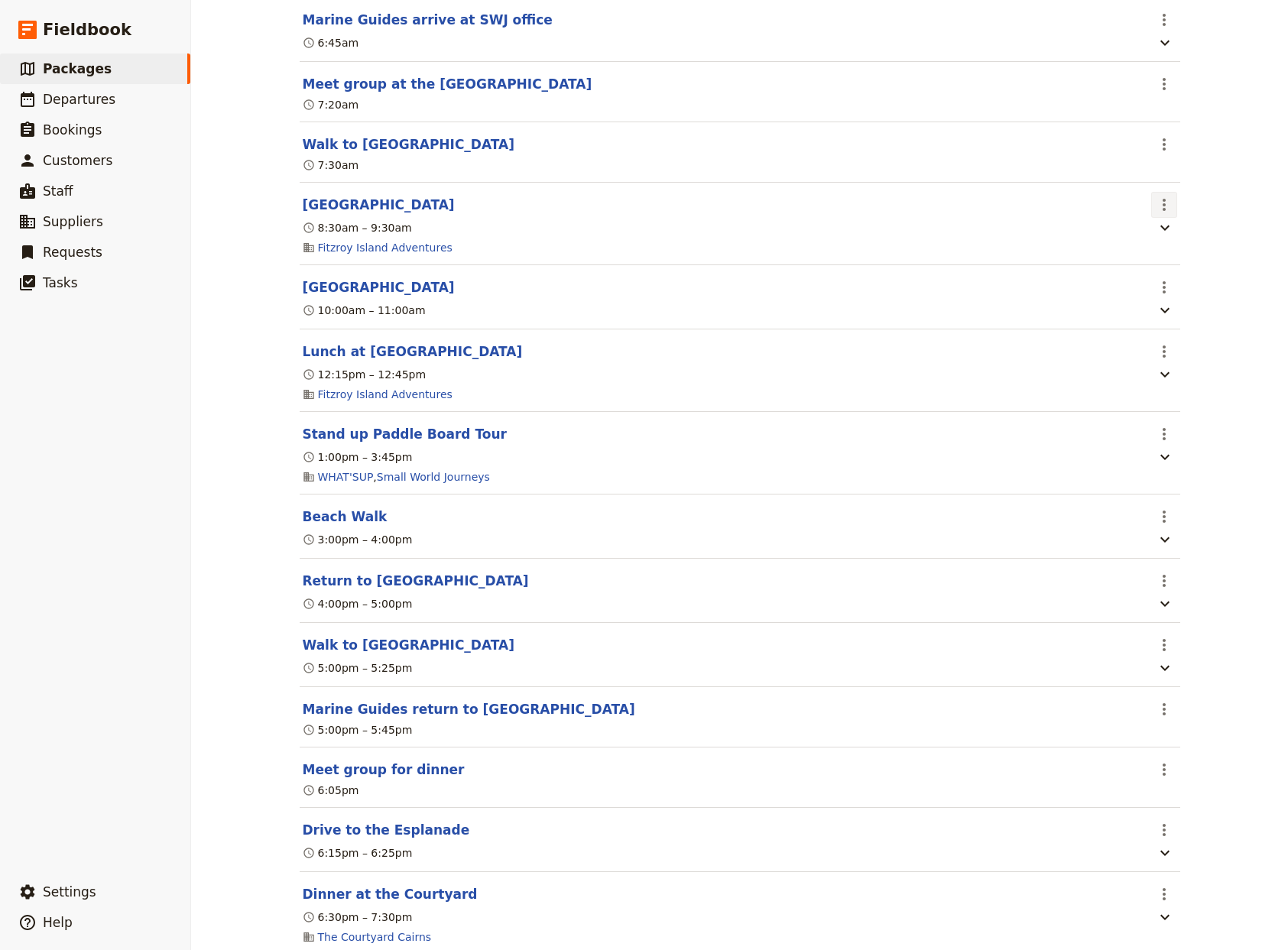
click at [1155, 214] on icon "Actions" at bounding box center [1164, 204] width 18 height 18
click at [1173, 256] on span "Edit this itinerary item" at bounding box center [1212, 256] width 116 height 16
select select "2"
